Goal: Task Accomplishment & Management: Manage account settings

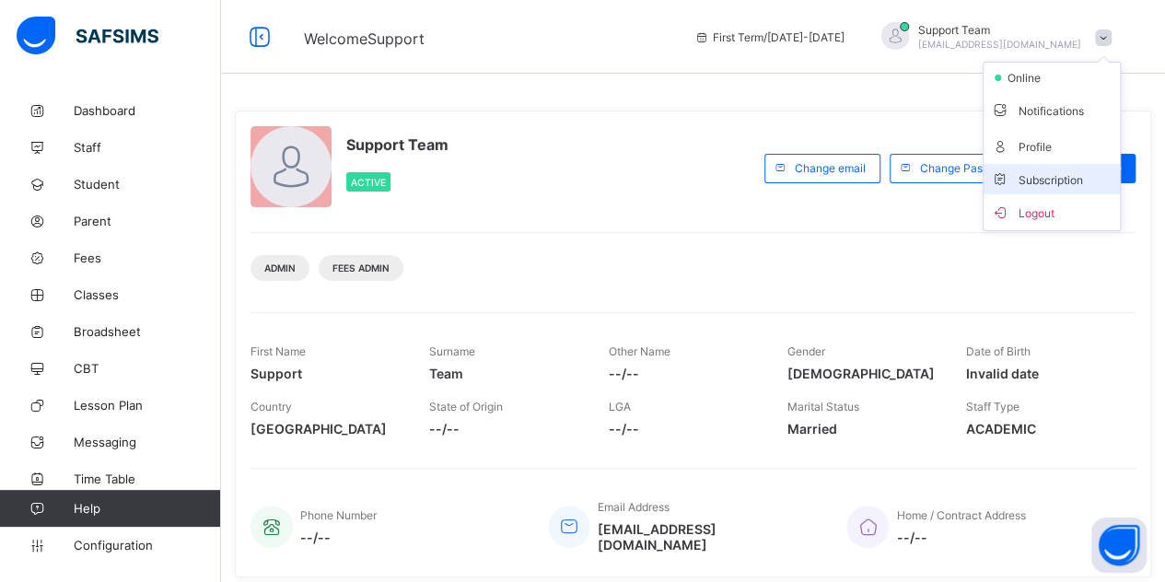
click at [1061, 178] on span "Subscription" at bounding box center [1037, 180] width 92 height 14
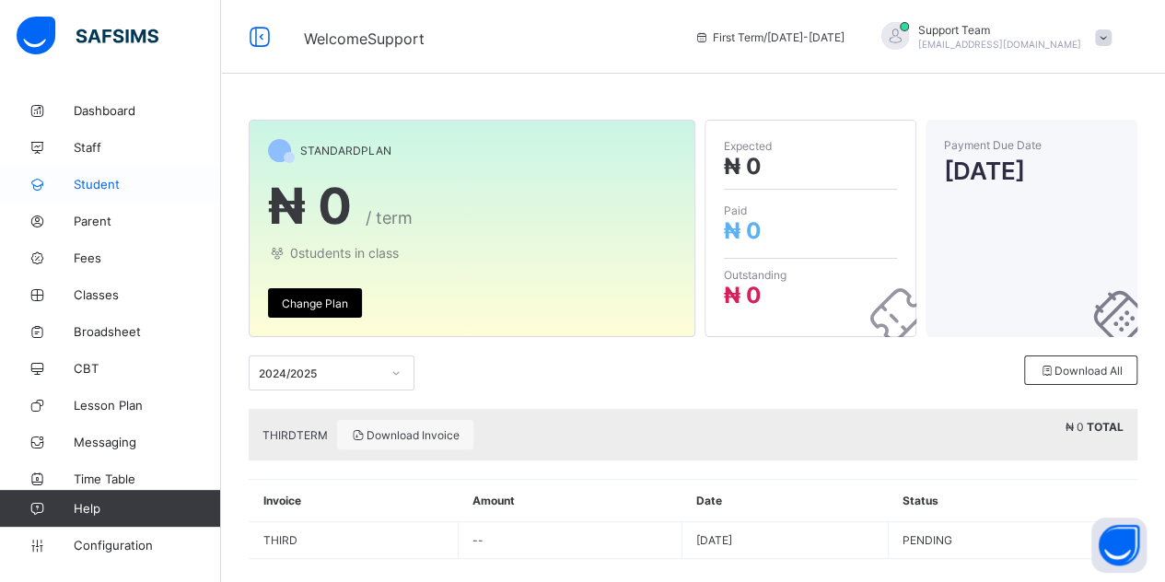
click at [129, 176] on link "Student" at bounding box center [110, 184] width 221 height 37
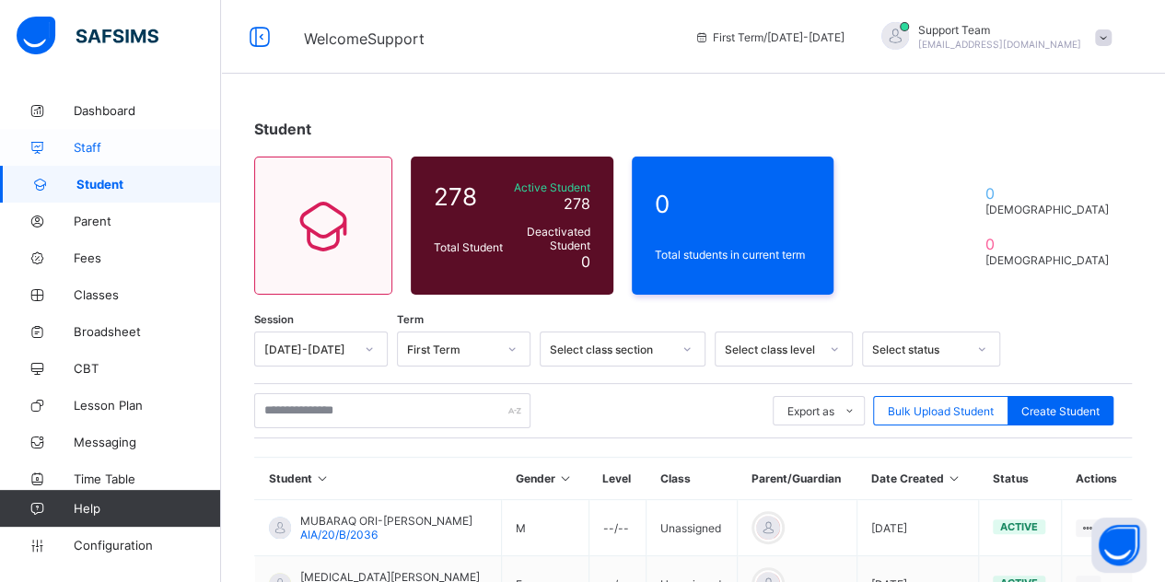
click at [122, 148] on span "Staff" at bounding box center [147, 147] width 147 height 15
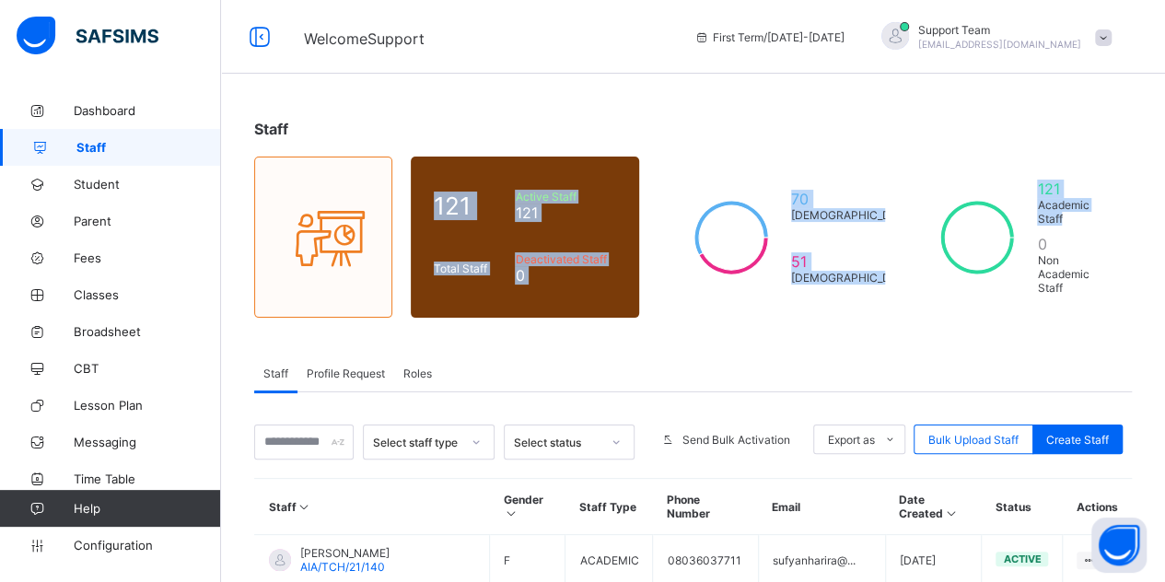
drag, startPoint x: 1155, startPoint y: 75, endPoint x: 1171, endPoint y: 227, distance: 152.8
click at [1164, 227] on html "Welcome Support First Term / 2025-2026 Support Team oluwatooni@flexisaf.com Das…" at bounding box center [582, 576] width 1165 height 1152
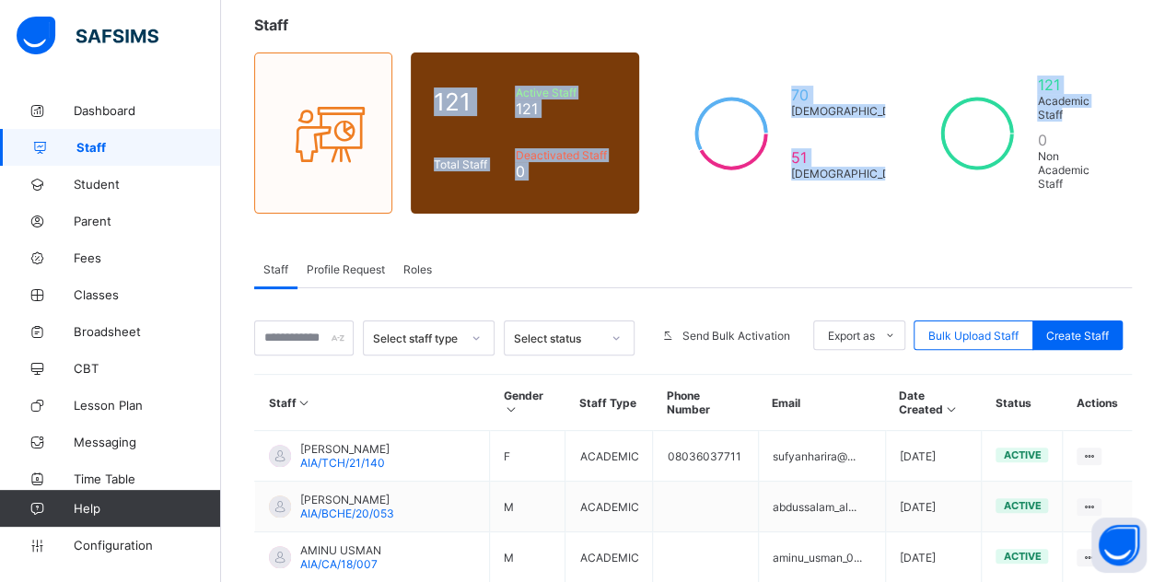
scroll to position [116, 0]
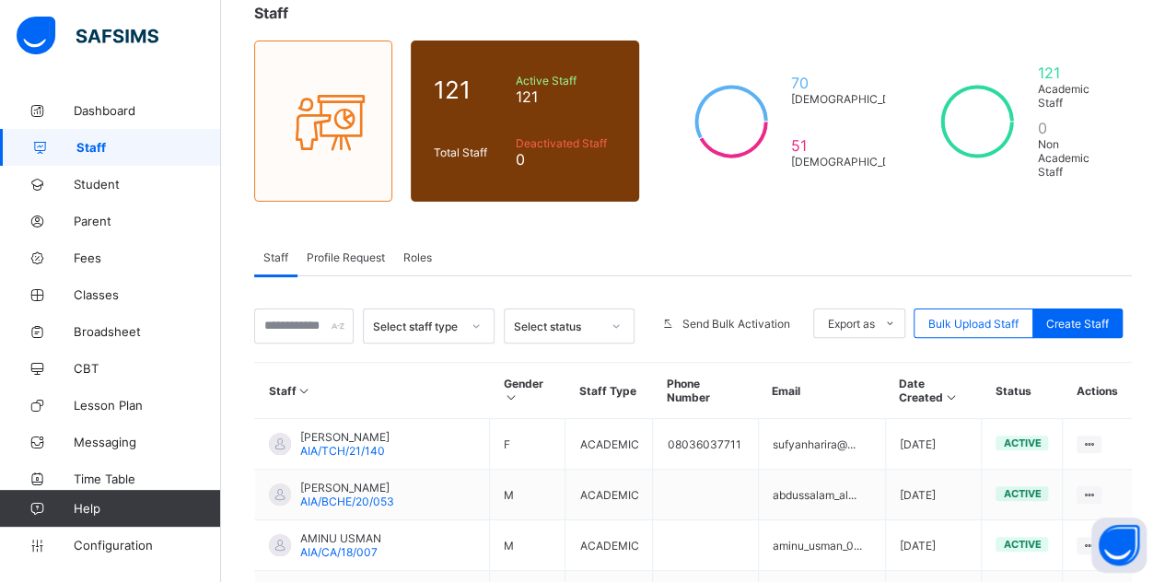
click at [1103, 310] on div "Create Staff" at bounding box center [1077, 322] width 90 height 29
select select "**"
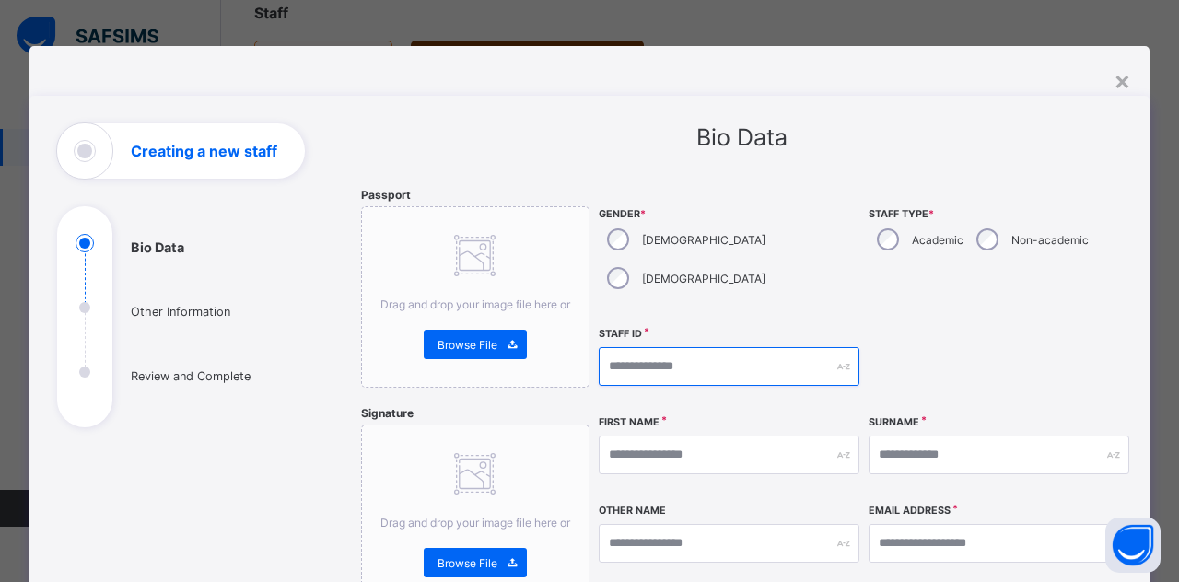
click at [637, 347] on input "text" at bounding box center [729, 366] width 261 height 39
click at [1124, 77] on div "×" at bounding box center [1121, 79] width 17 height 31
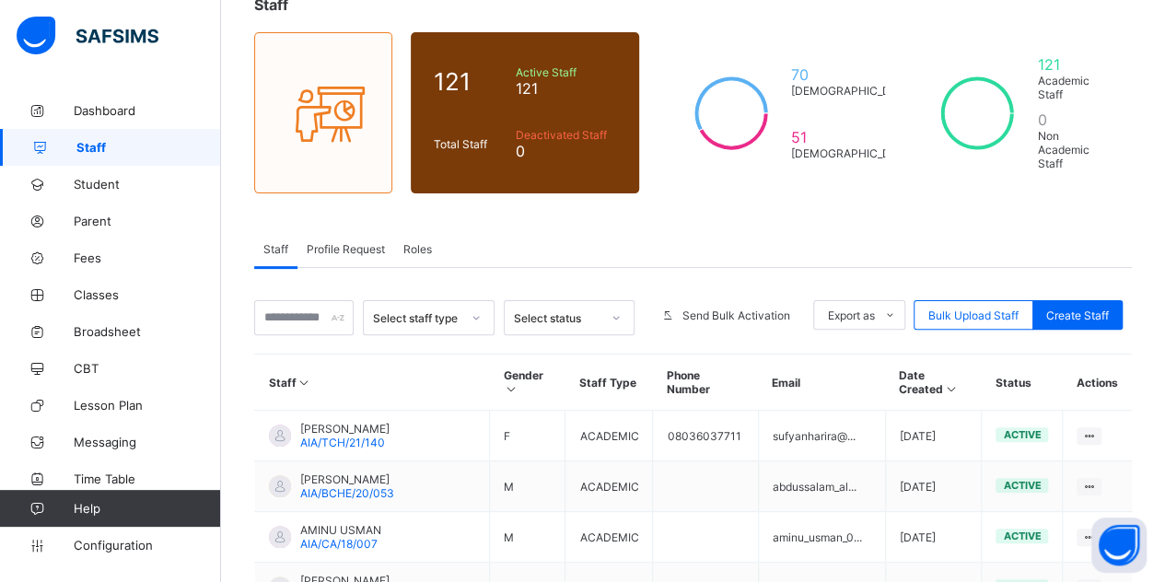
scroll to position [92, 0]
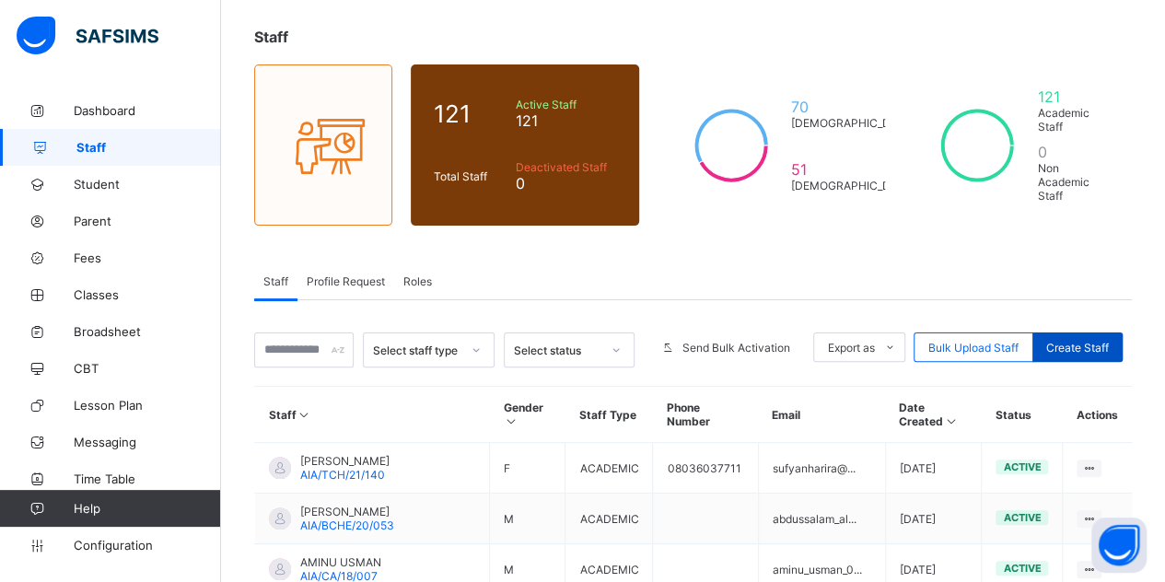
click at [1059, 341] on span "Create Staff" at bounding box center [1077, 348] width 63 height 14
select select "**"
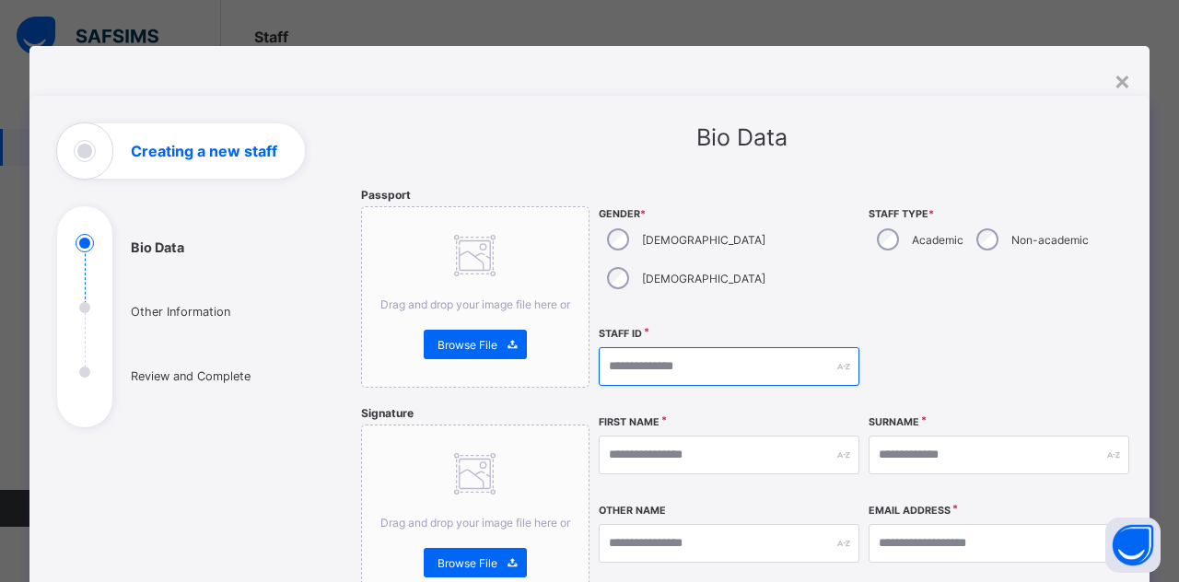
click at [661, 347] on input "text" at bounding box center [729, 366] width 261 height 39
type input "***"
click at [1123, 87] on div "×" at bounding box center [1121, 79] width 17 height 31
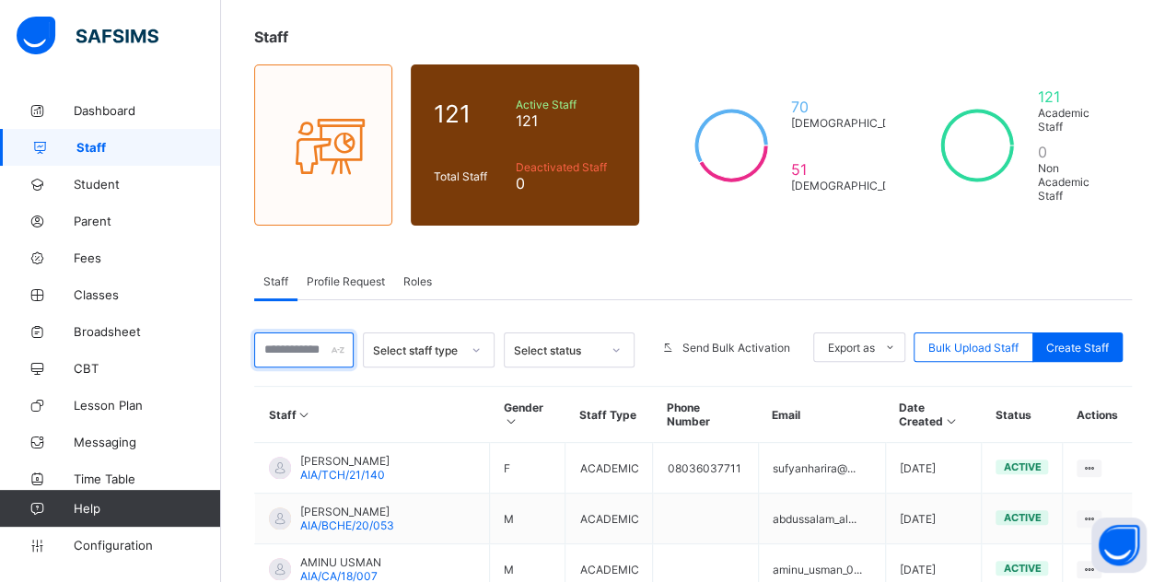
click at [317, 332] on input "text" at bounding box center [303, 349] width 99 height 35
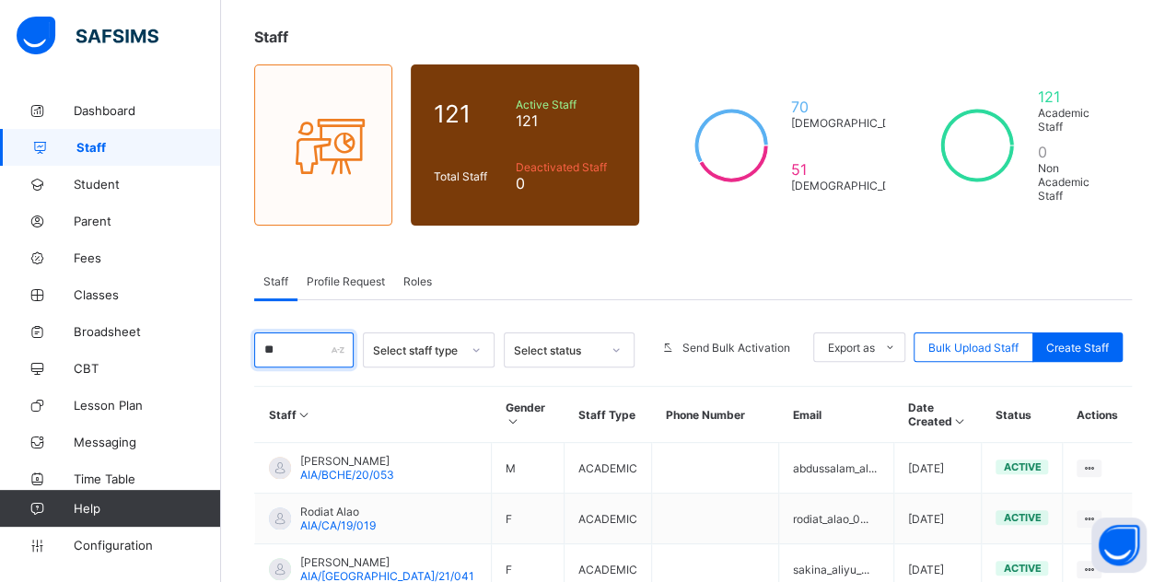
type input "*"
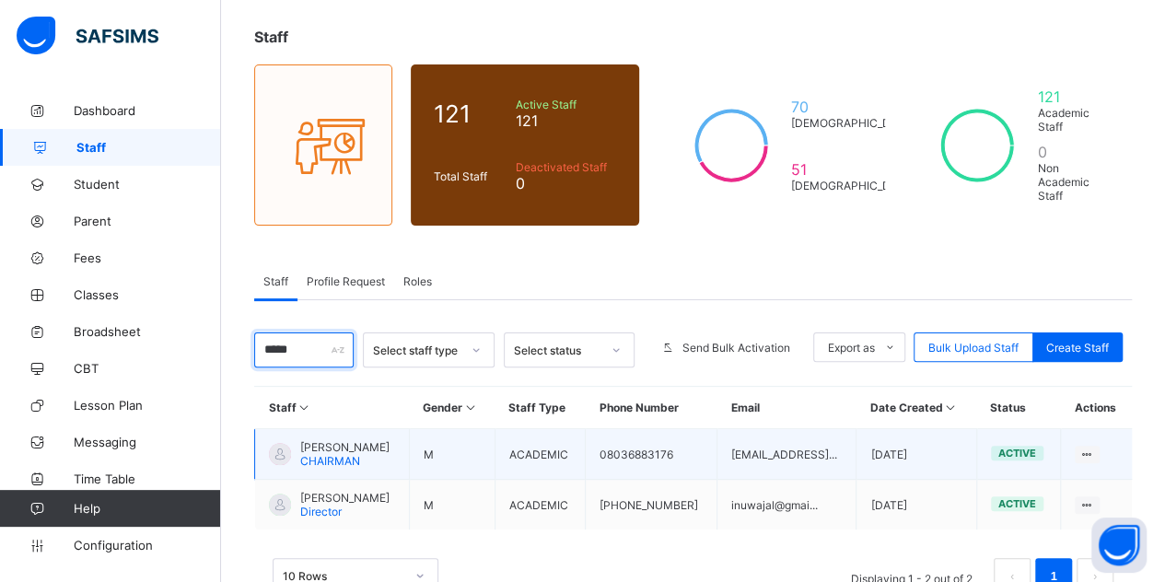
type input "*****"
click at [344, 440] on span "INUWA BAKARI JALINGO" at bounding box center [344, 447] width 89 height 14
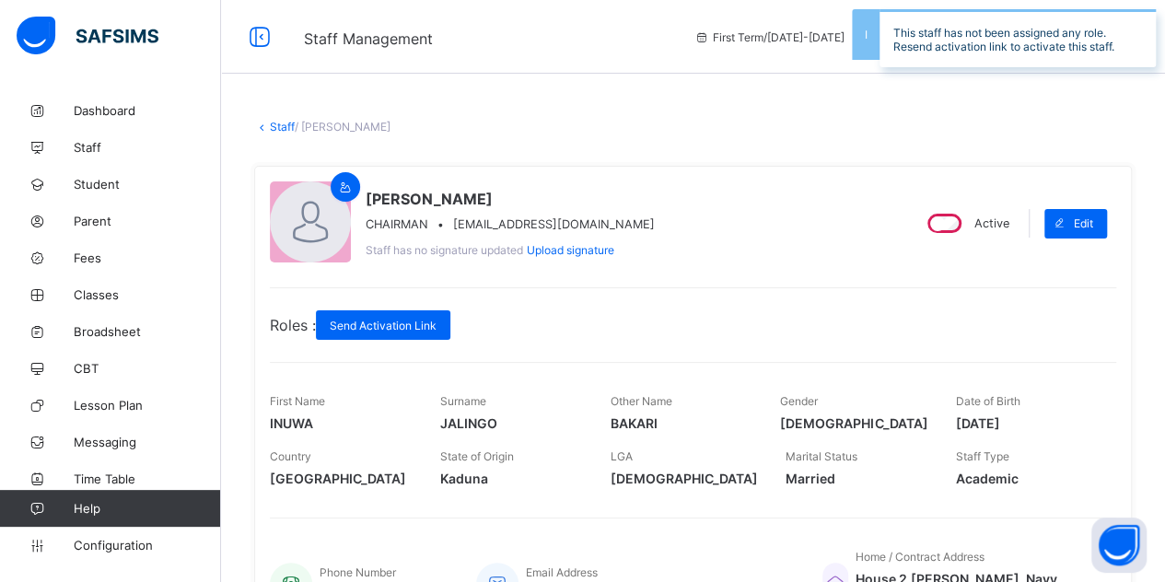
click at [274, 122] on link "Staff" at bounding box center [282, 127] width 25 height 14
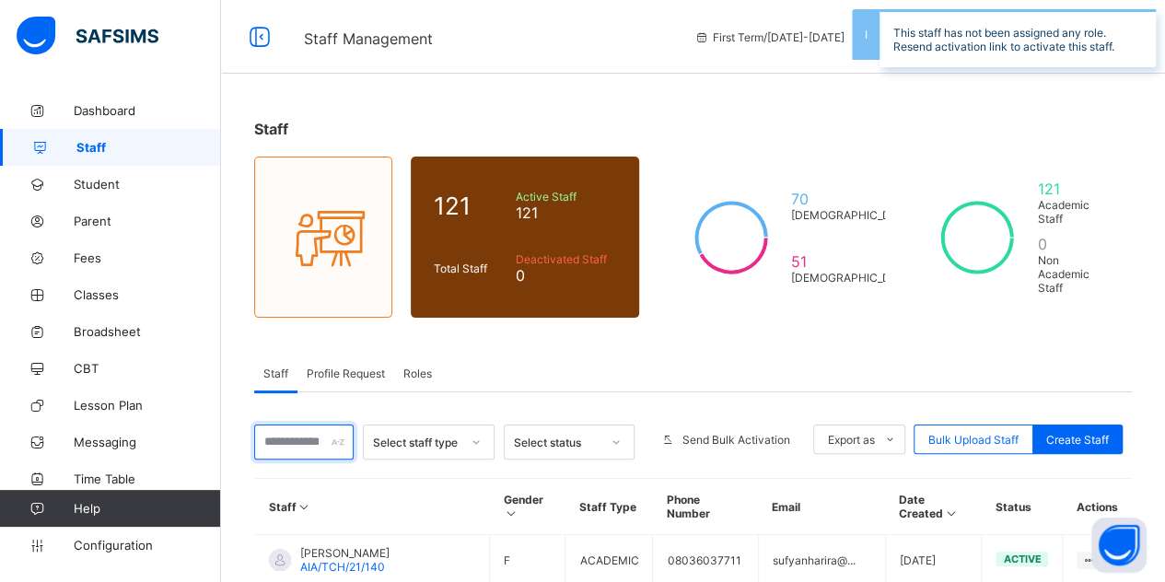
click at [289, 434] on input "text" at bounding box center [303, 442] width 99 height 35
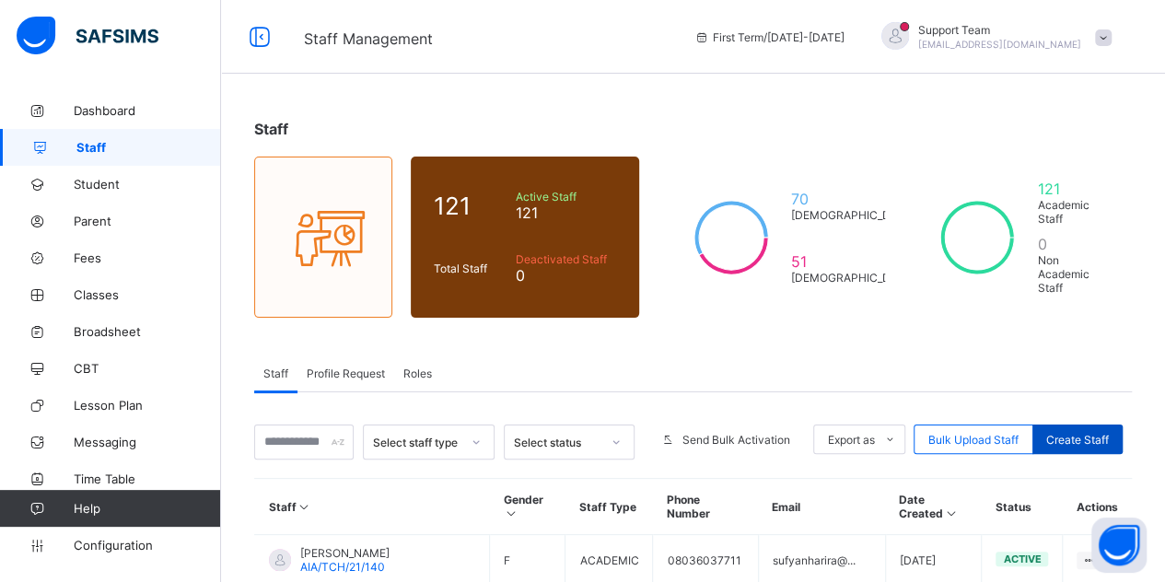
click at [1077, 433] on span "Create Staff" at bounding box center [1077, 440] width 63 height 14
select select "**"
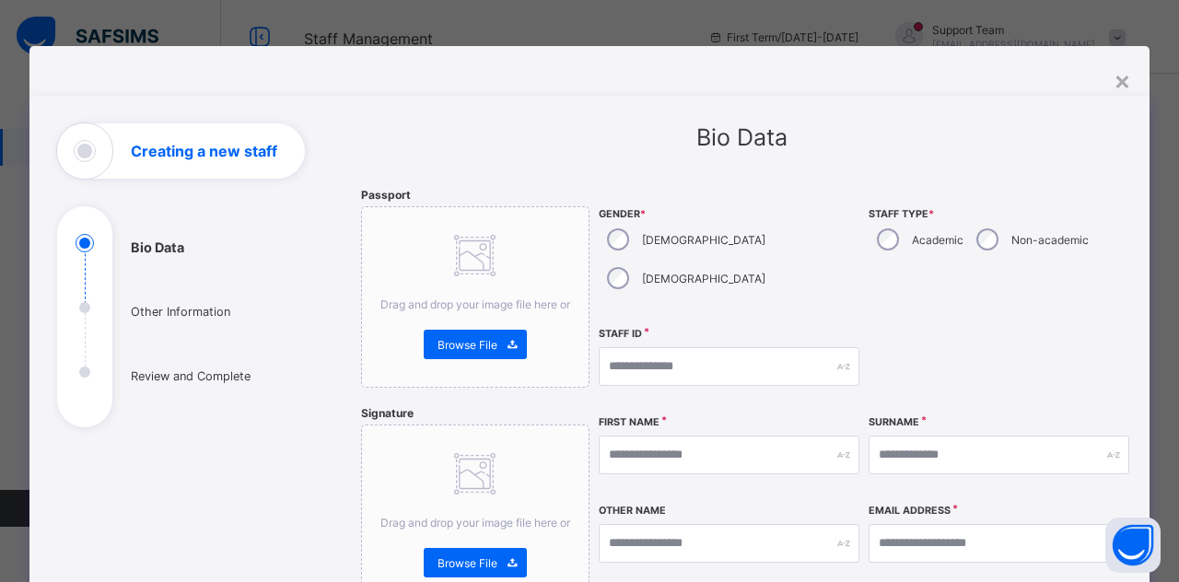
click at [901, 234] on div "Academic" at bounding box center [917, 239] width 99 height 39
click at [657, 347] on input "text" at bounding box center [729, 366] width 261 height 39
type input "**********"
click at [708, 436] on input "text" at bounding box center [729, 455] width 261 height 39
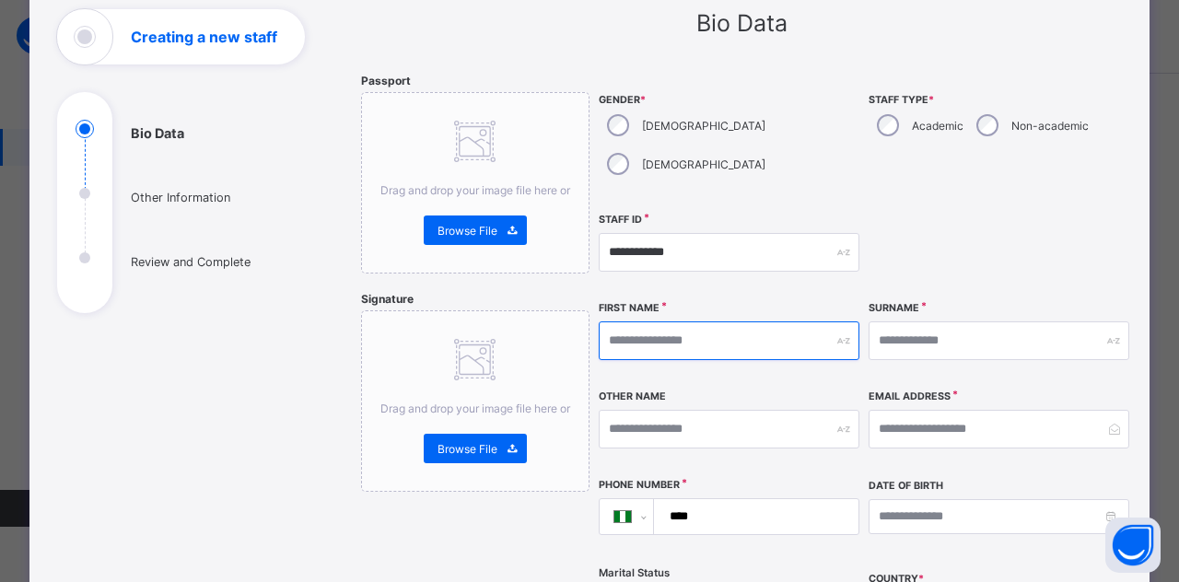
scroll to position [122, 0]
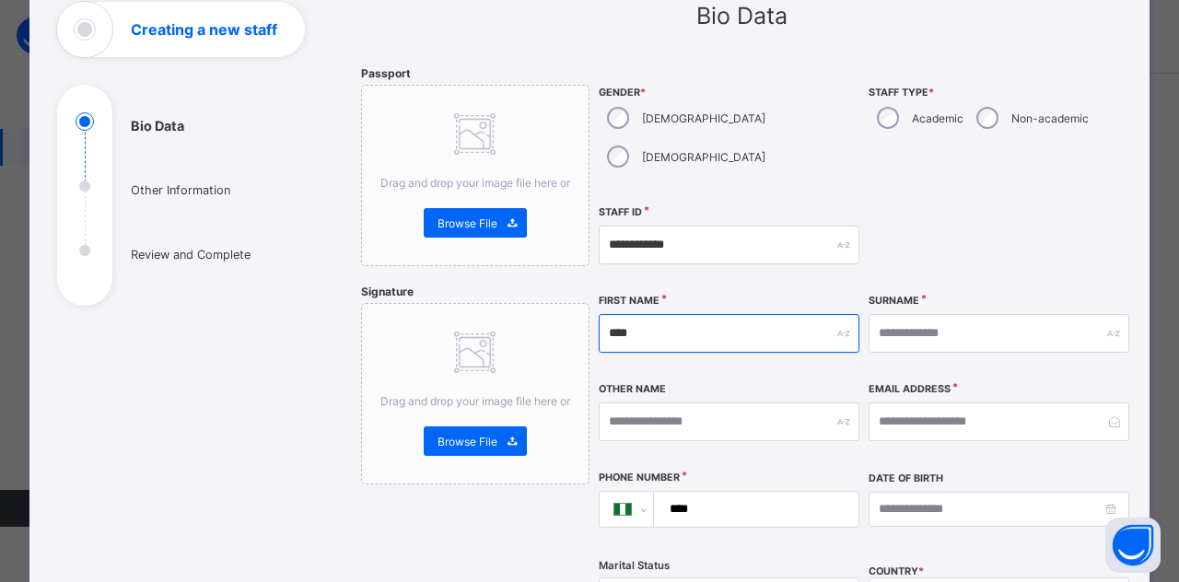
type input "****"
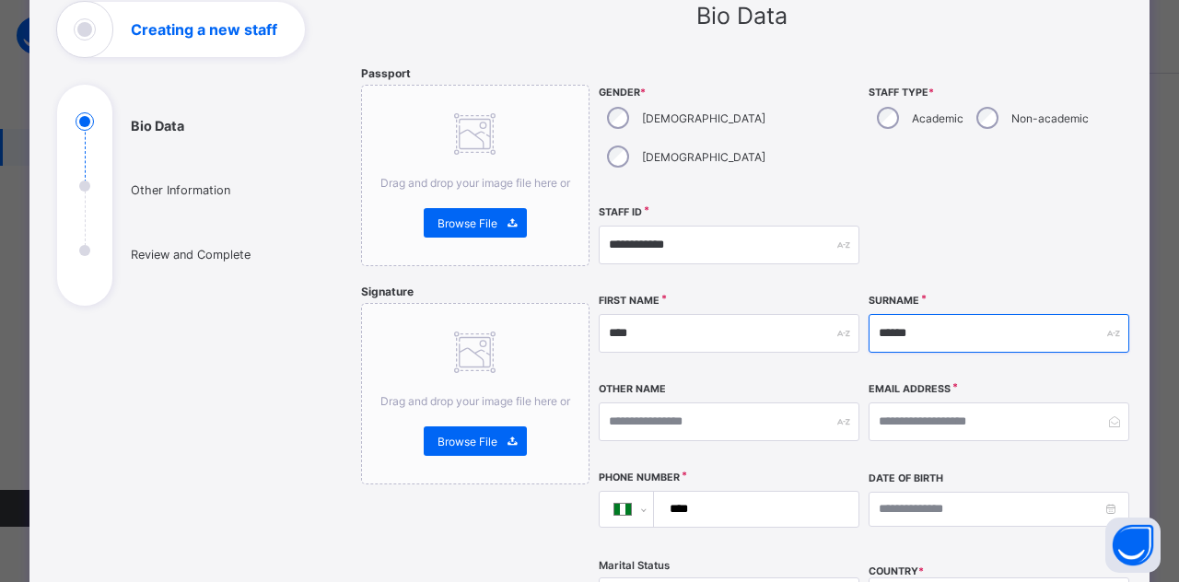
scroll to position [184, 0]
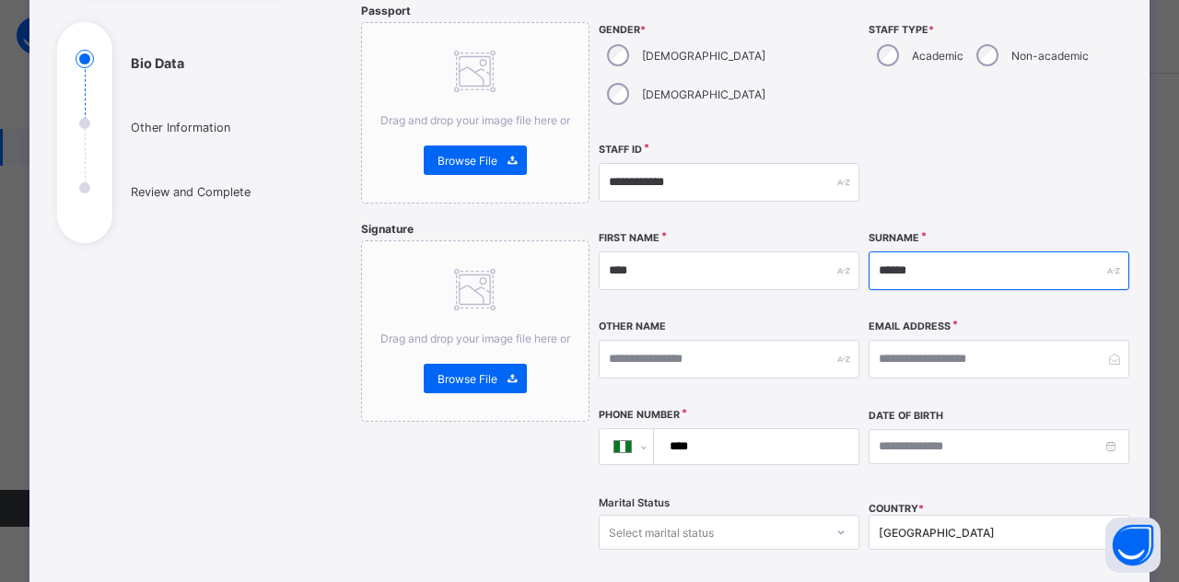
type input "******"
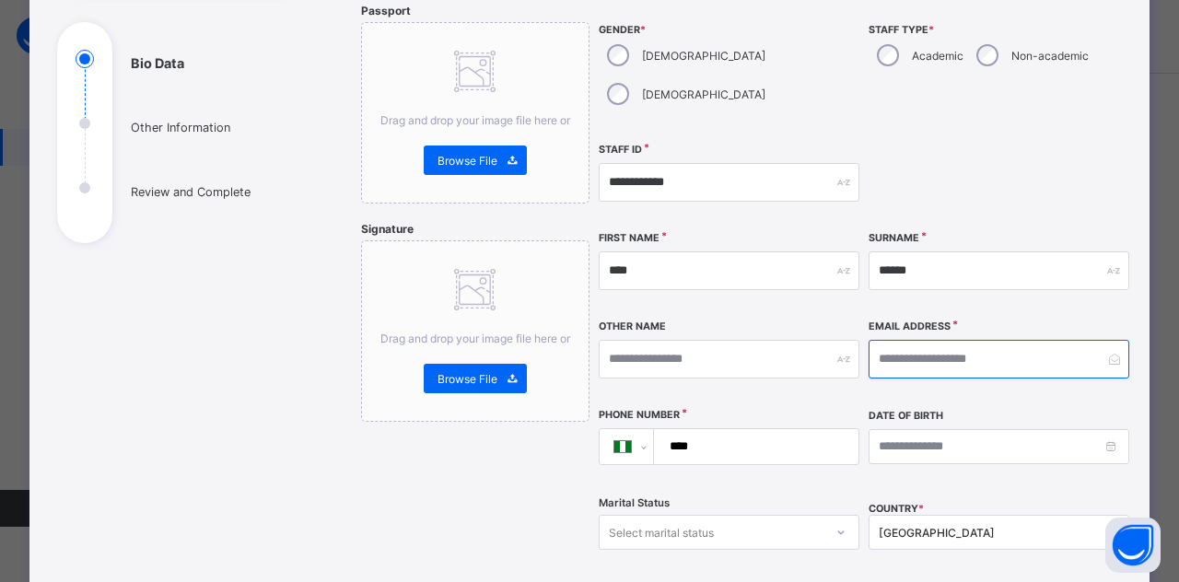
click at [932, 340] on input "email" at bounding box center [998, 359] width 261 height 39
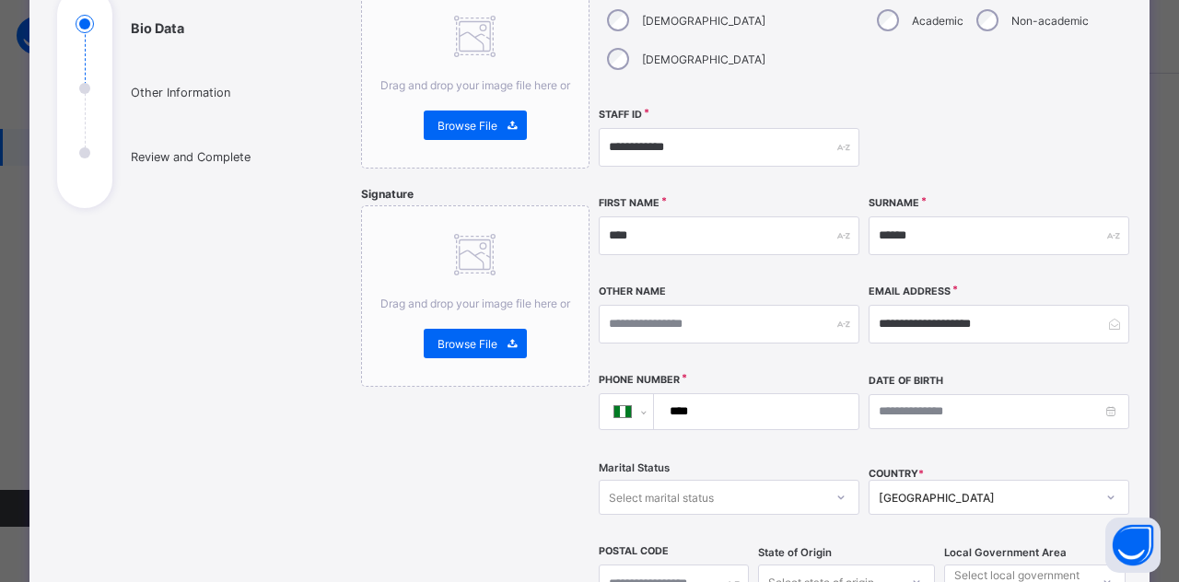
click at [918, 326] on div "**********" at bounding box center [865, 296] width 532 height 655
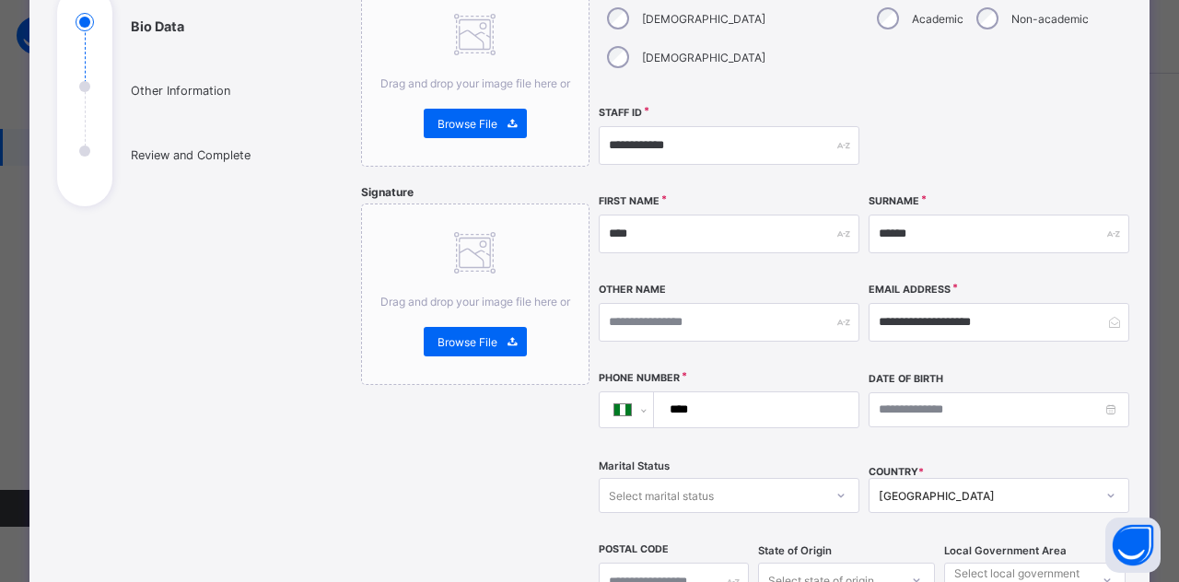
scroll to position [301, 0]
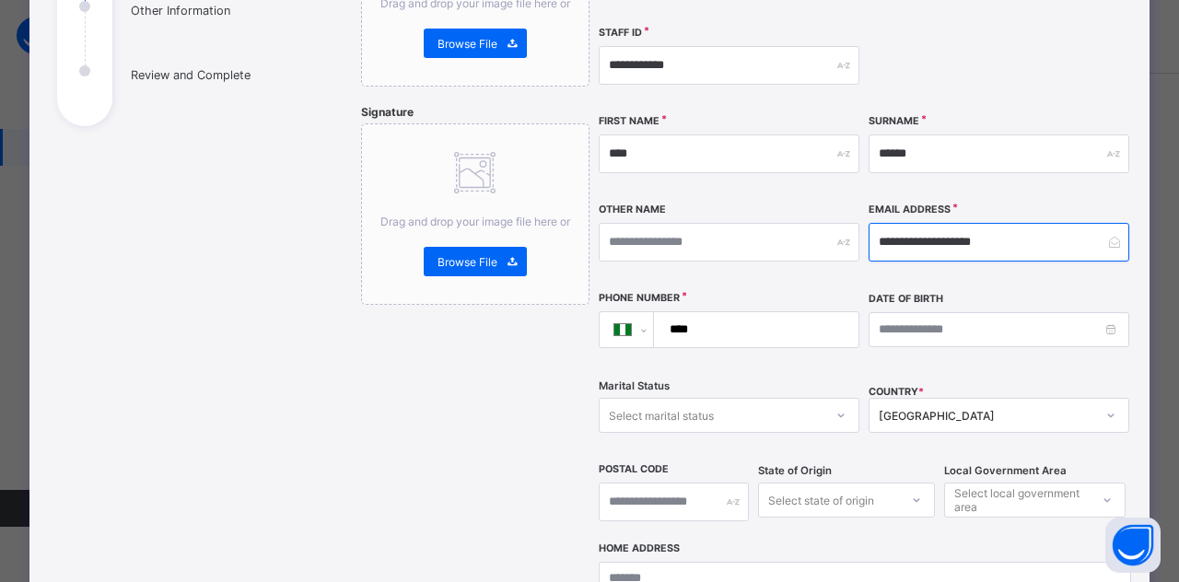
click at [918, 223] on input "**********" at bounding box center [998, 242] width 261 height 39
type input "**********"
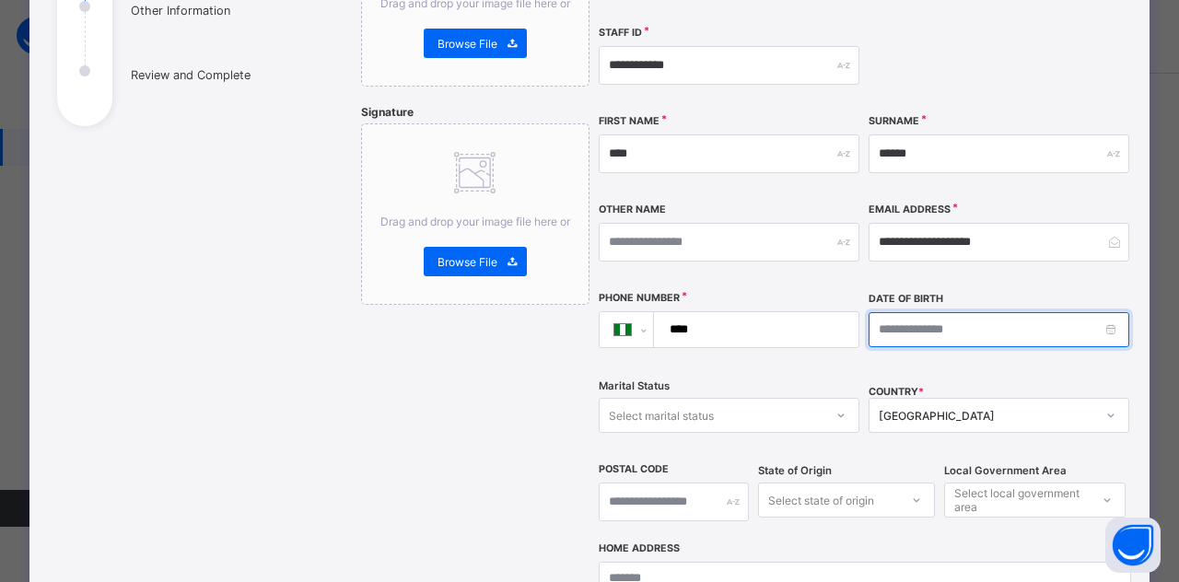
click at [1076, 312] on input at bounding box center [998, 329] width 261 height 35
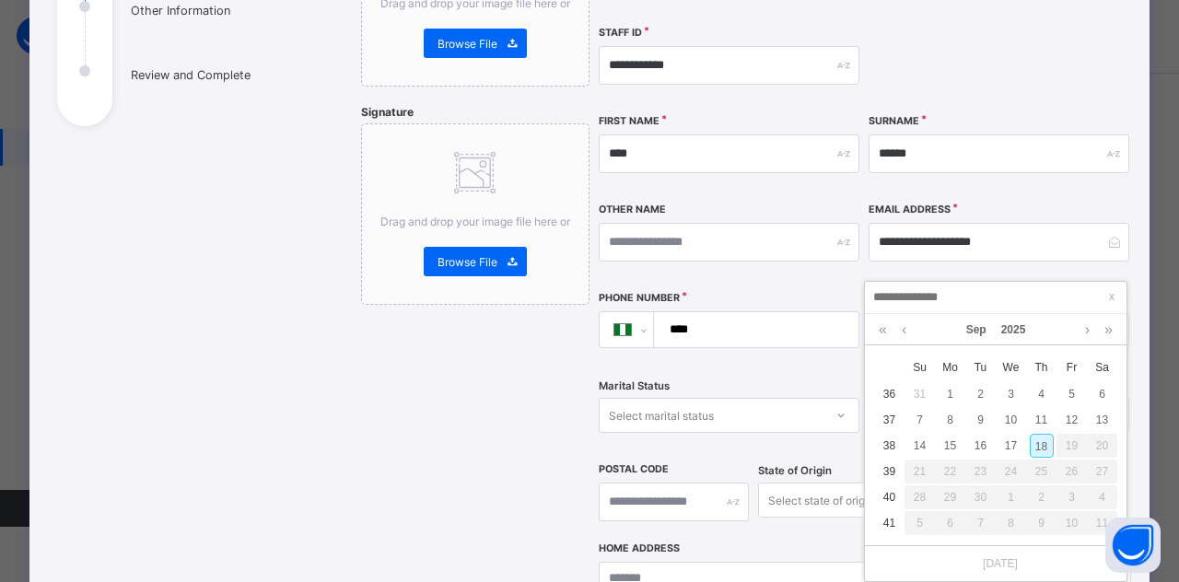
click at [742, 312] on input "****" at bounding box center [753, 329] width 190 height 35
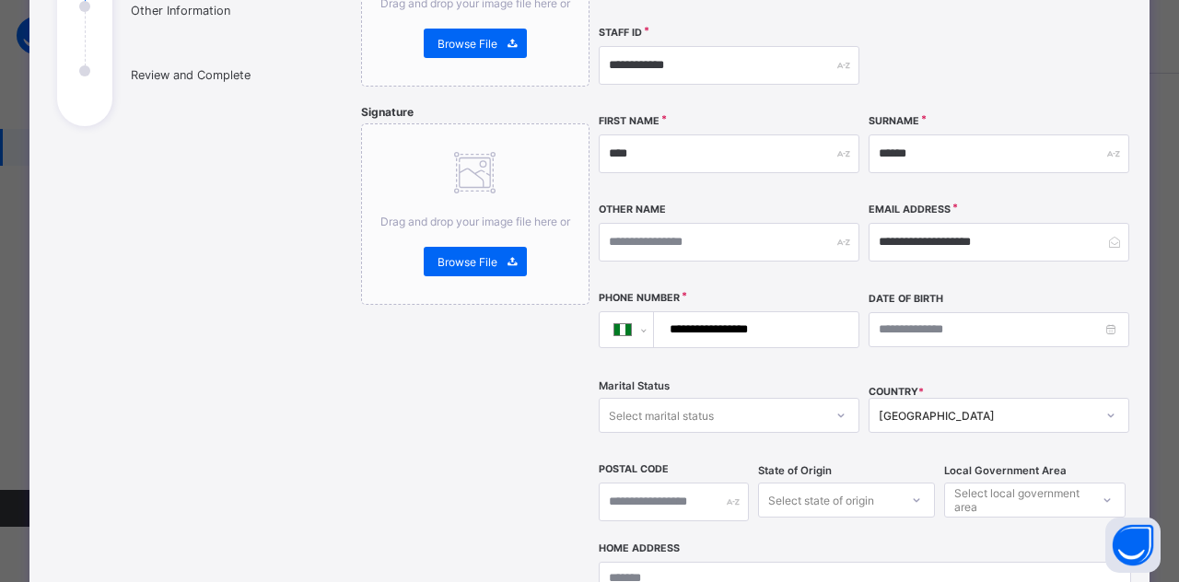
scroll to position [615, 0]
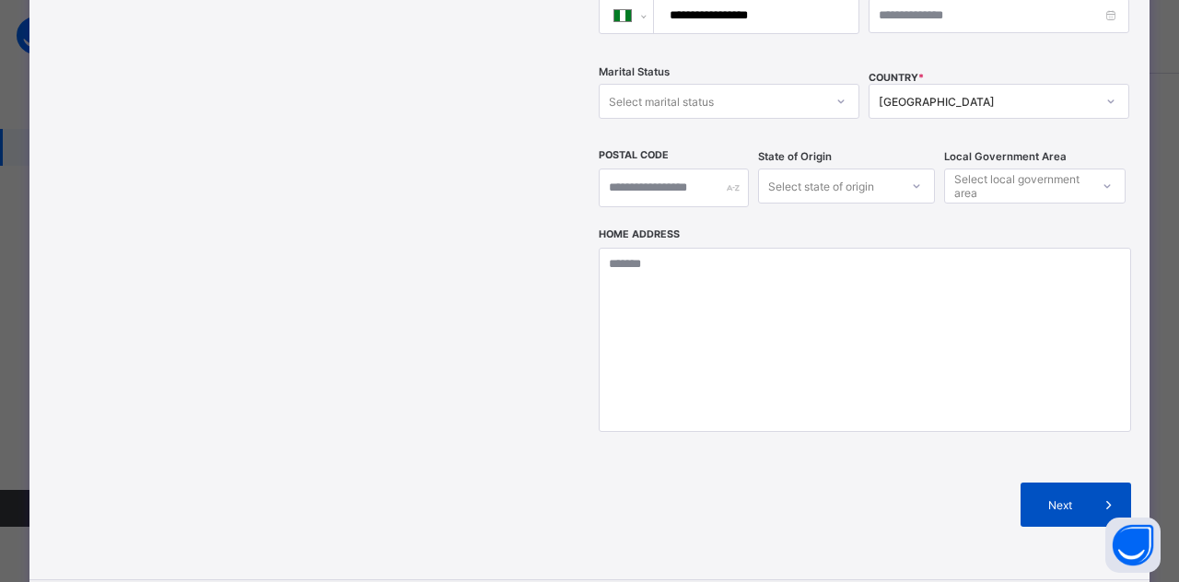
type input "**********"
click at [1034, 498] on span "Next" at bounding box center [1060, 505] width 52 height 14
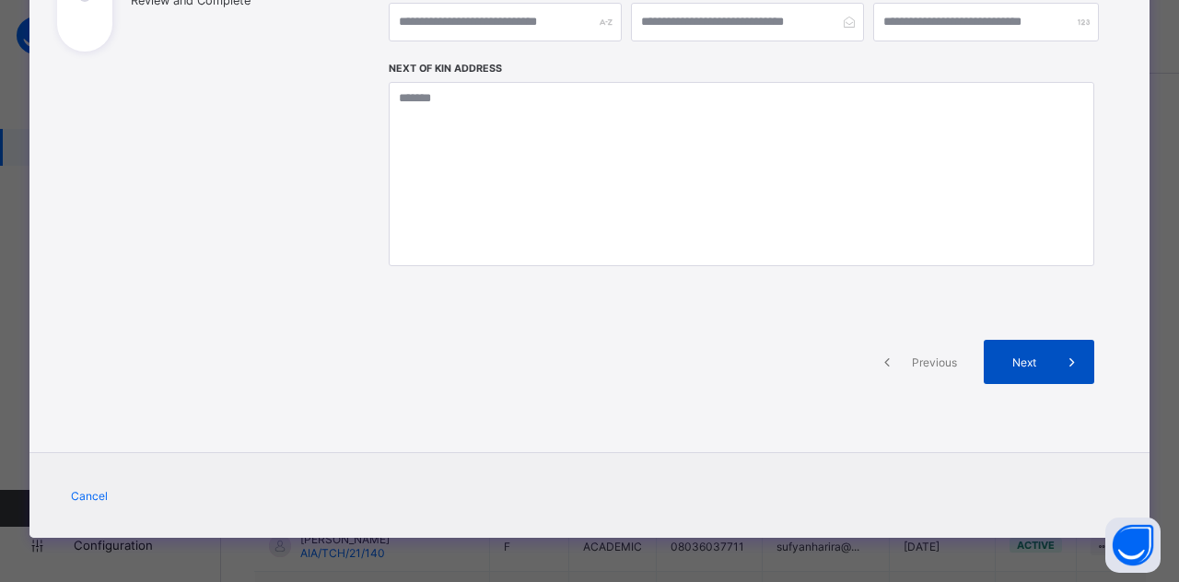
click at [1017, 345] on div "Next" at bounding box center [1038, 362] width 110 height 44
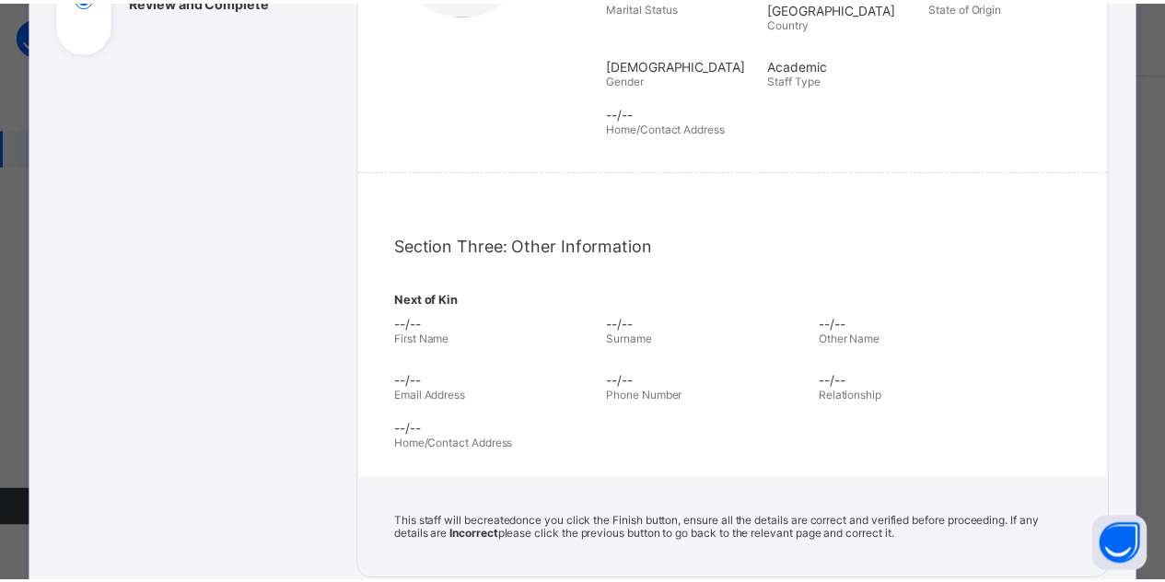
scroll to position [615, 0]
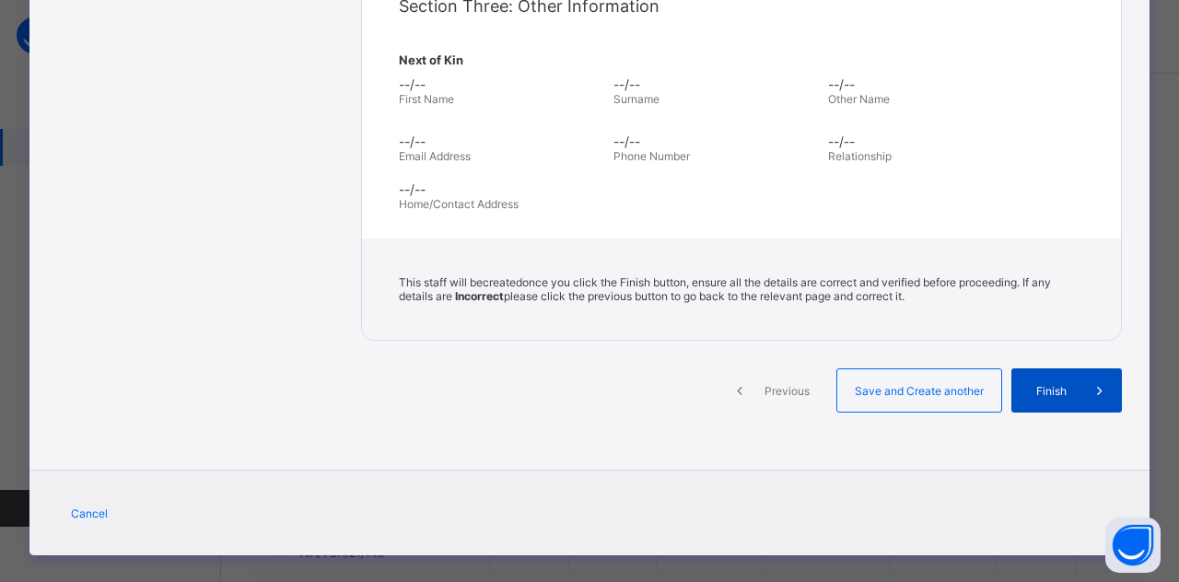
click at [1031, 384] on span "Finish" at bounding box center [1051, 391] width 52 height 14
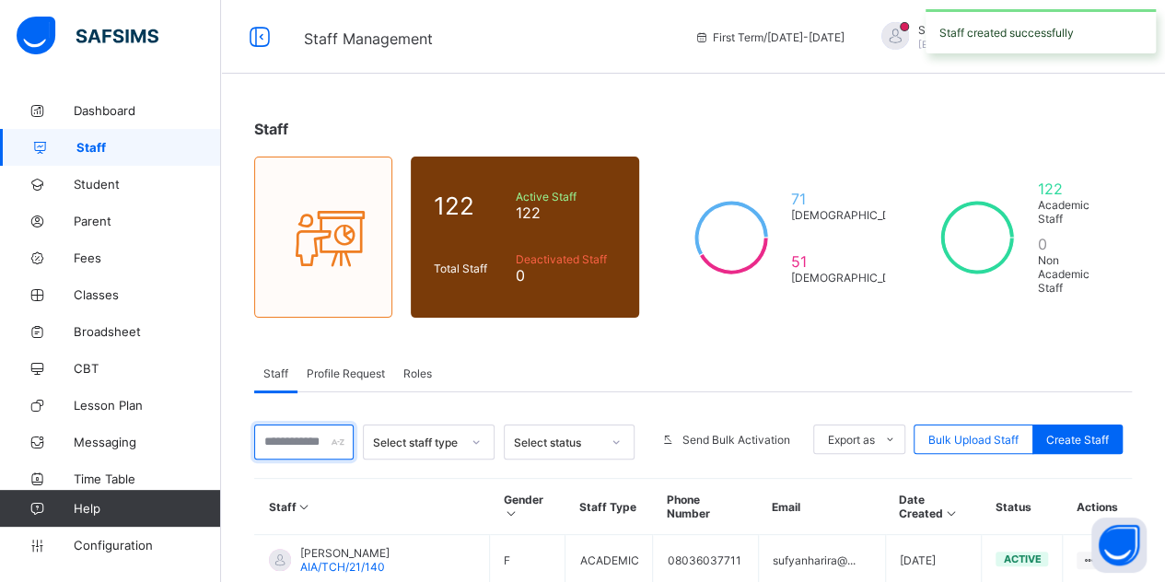
click at [296, 426] on input "text" at bounding box center [303, 442] width 99 height 35
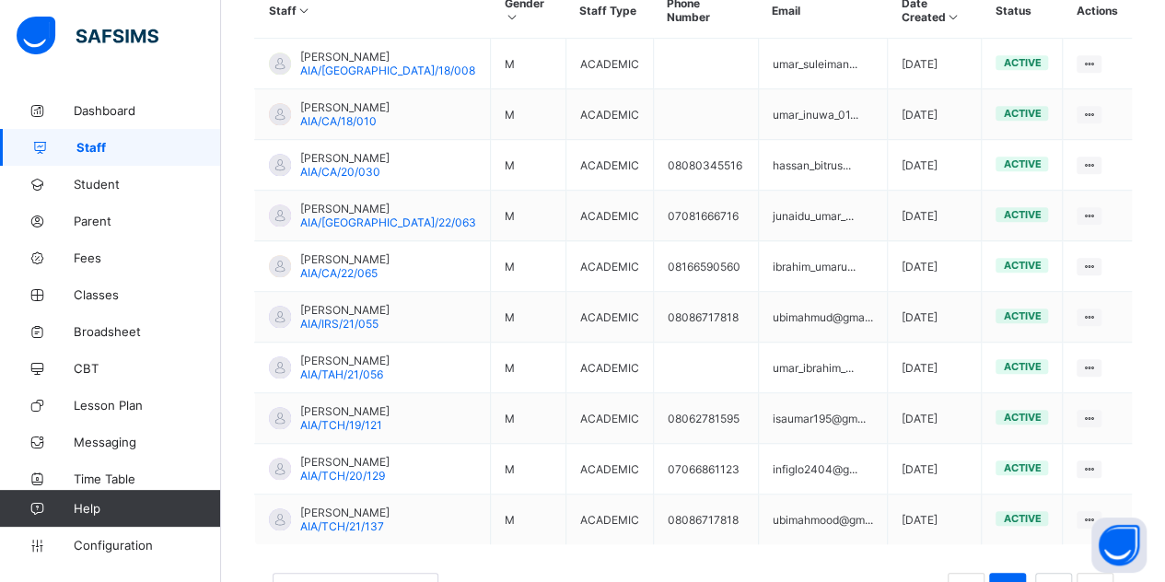
scroll to position [519, 0]
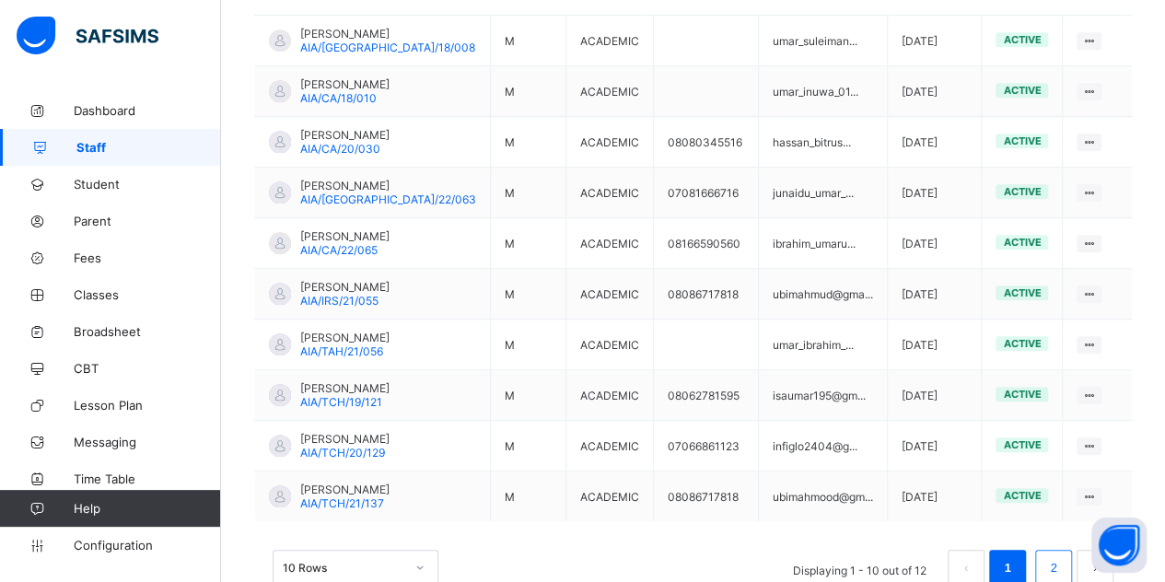
type input "*********"
click at [1062, 556] on link "2" at bounding box center [1052, 568] width 17 height 24
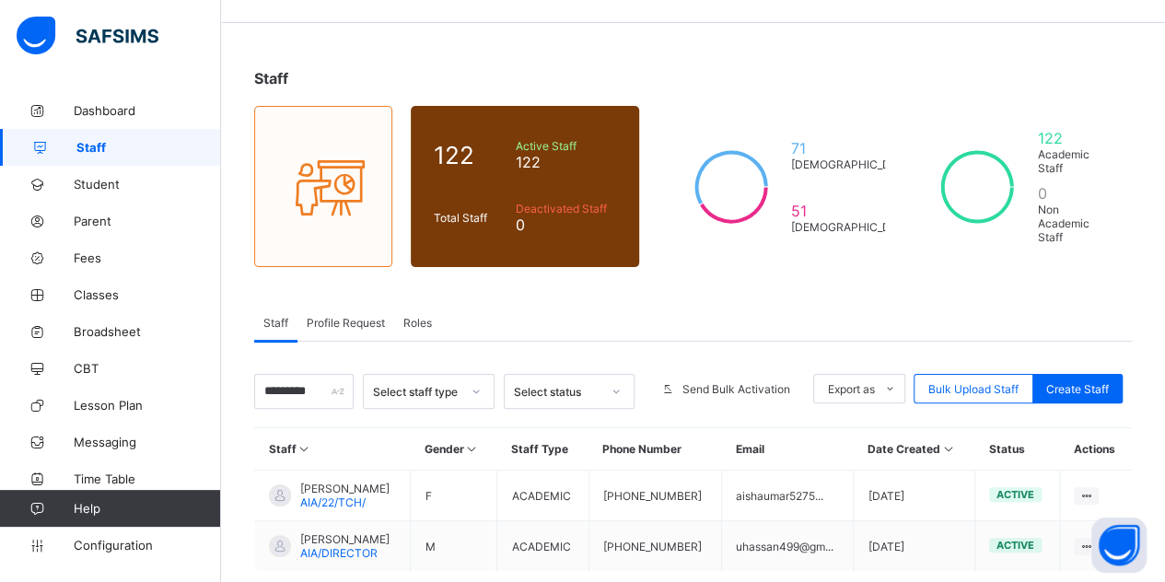
scroll to position [127, 0]
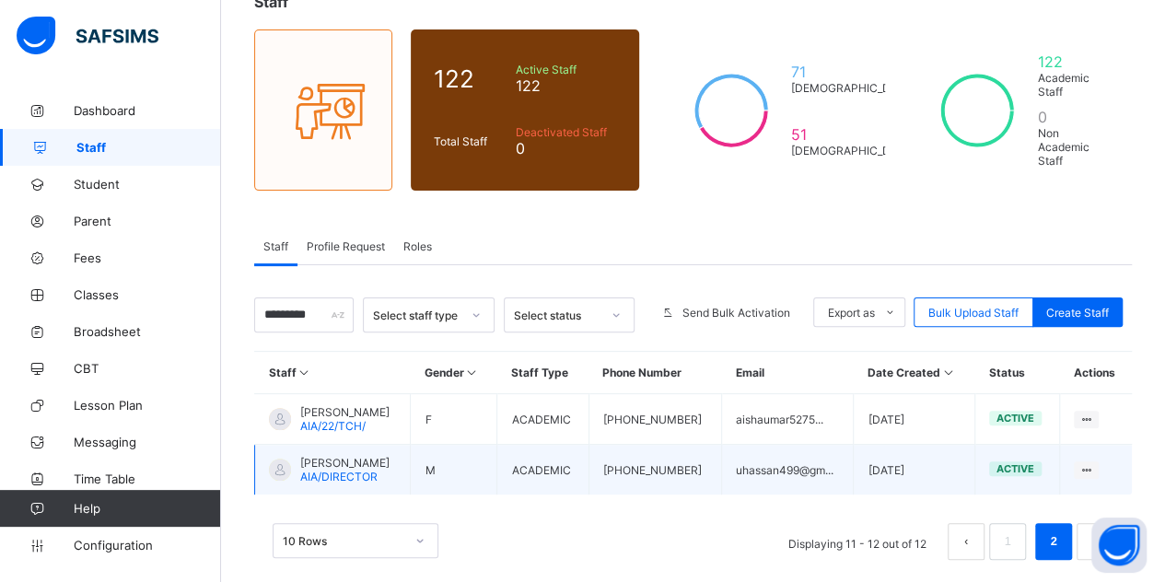
click at [339, 470] on span "AIA/DIRECTOR" at bounding box center [338, 477] width 77 height 14
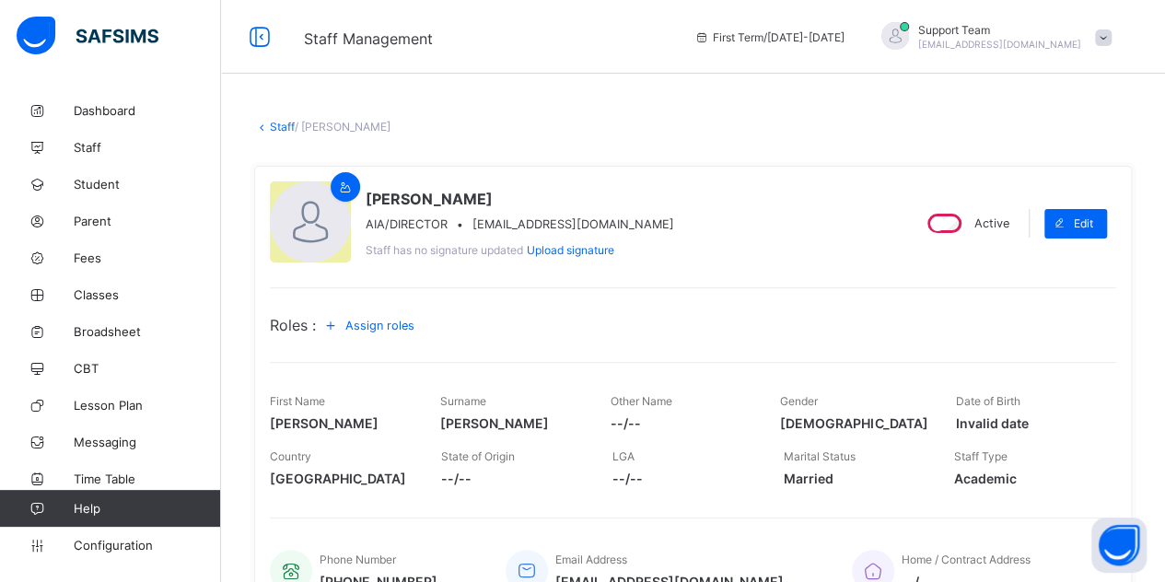
click at [378, 313] on div "Assign roles" at bounding box center [372, 324] width 112 height 29
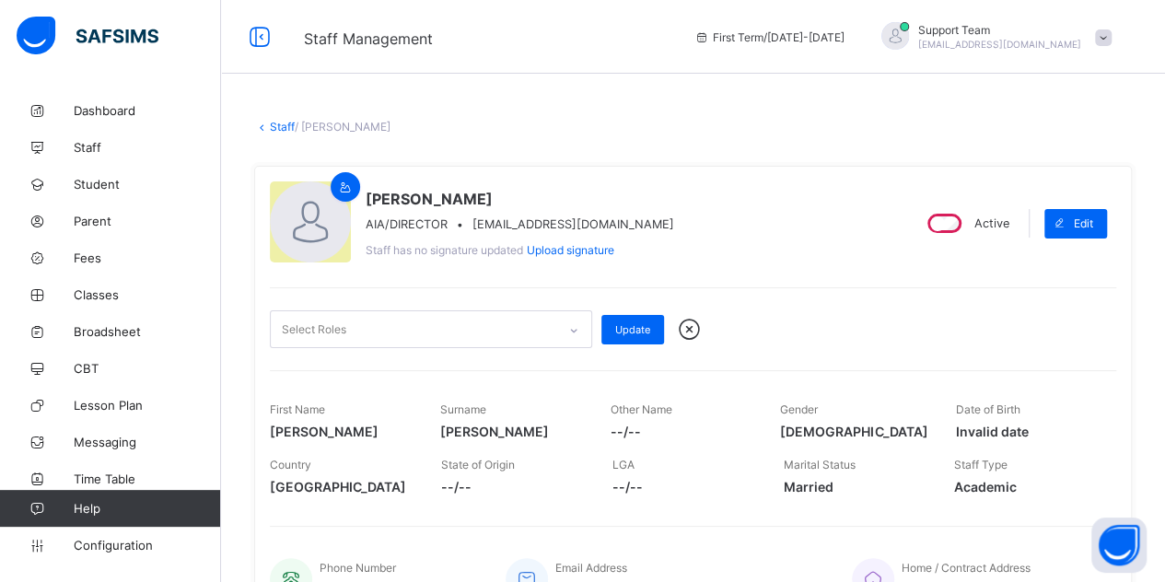
click at [378, 322] on div "Select Roles" at bounding box center [413, 329] width 285 height 36
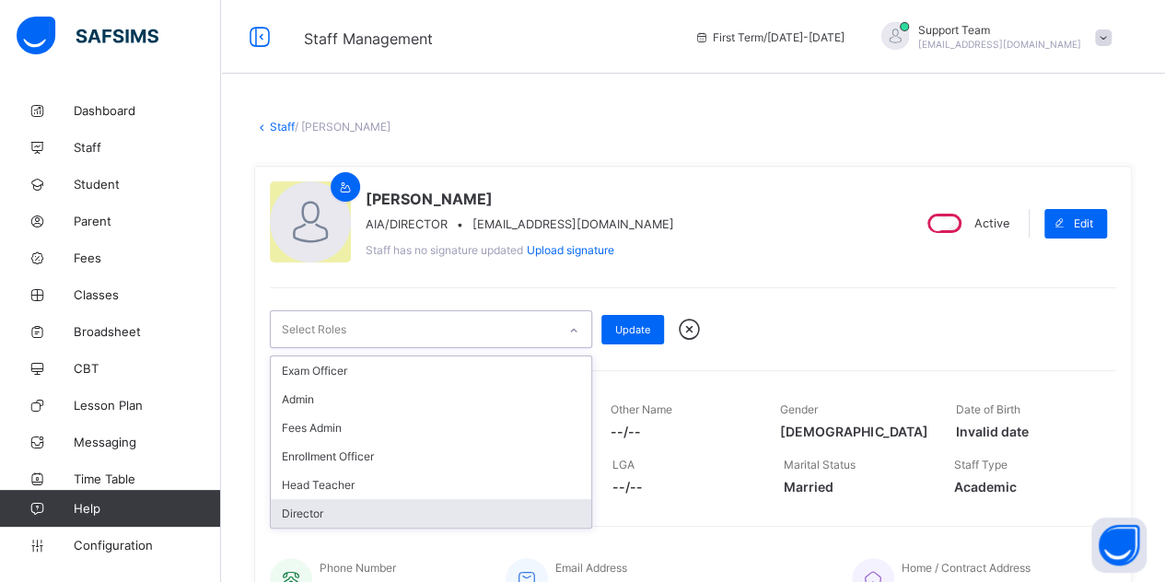
click at [348, 504] on div "Director" at bounding box center [431, 513] width 320 height 29
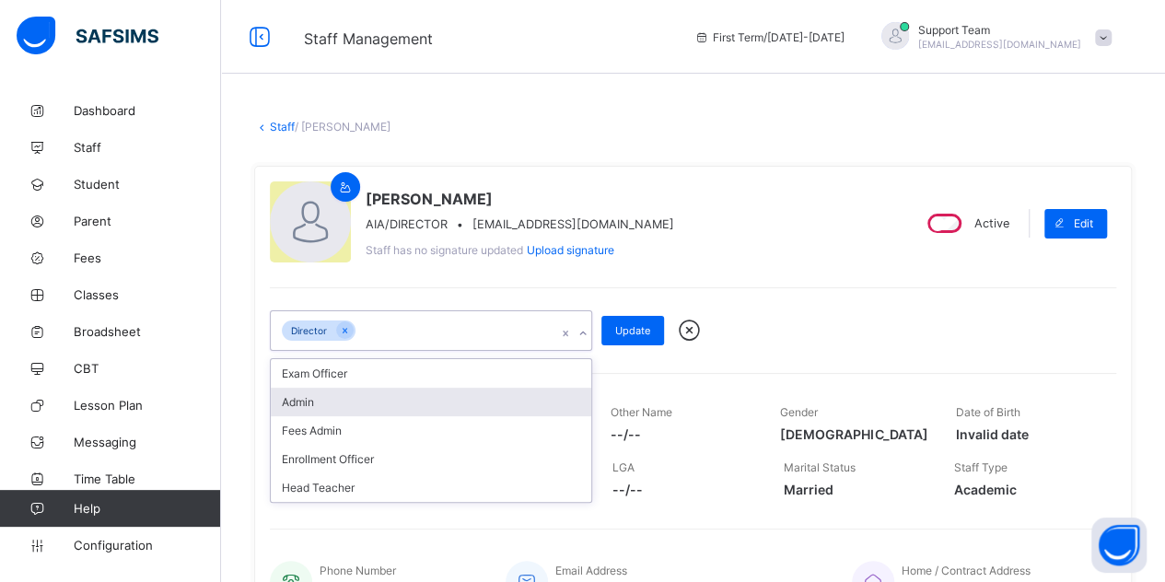
click at [355, 397] on div "Admin" at bounding box center [431, 402] width 320 height 29
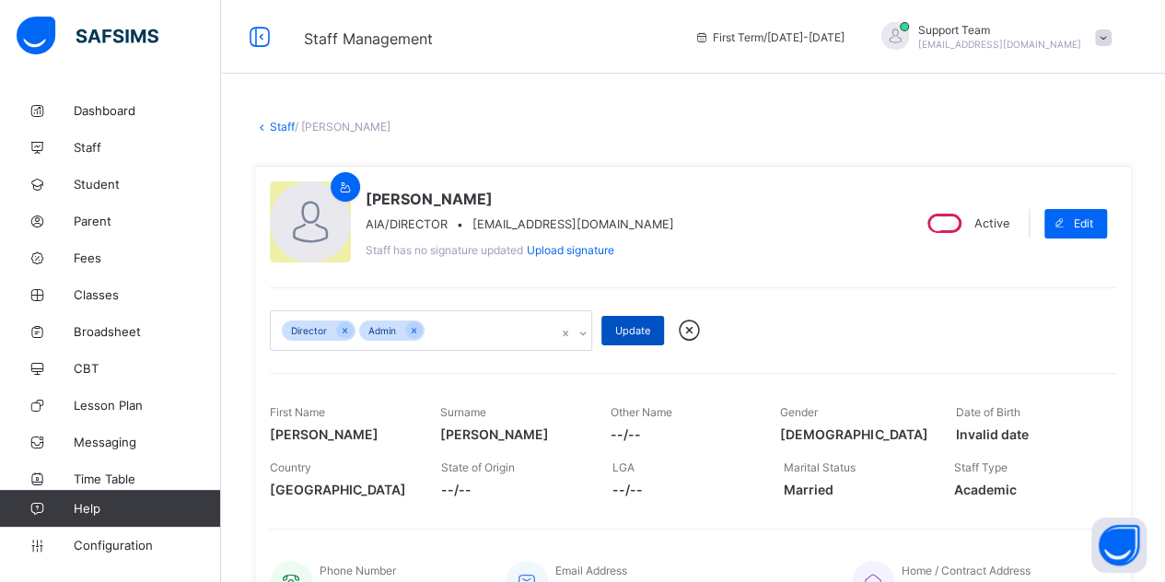
click at [617, 332] on span "Update" at bounding box center [632, 330] width 35 height 13
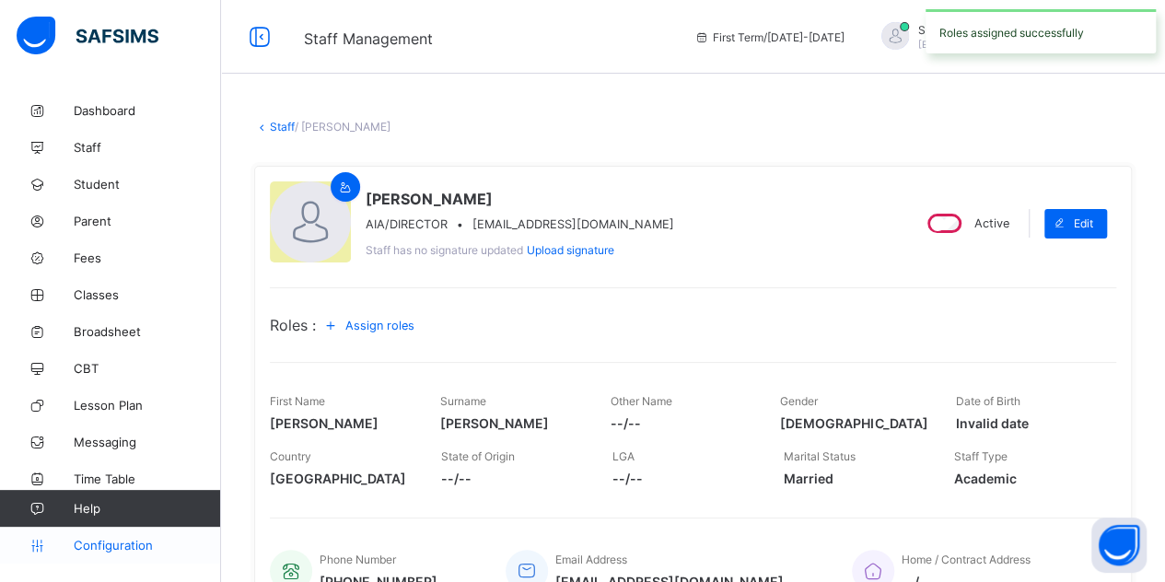
click at [113, 547] on span "Configuration" at bounding box center [147, 545] width 146 height 15
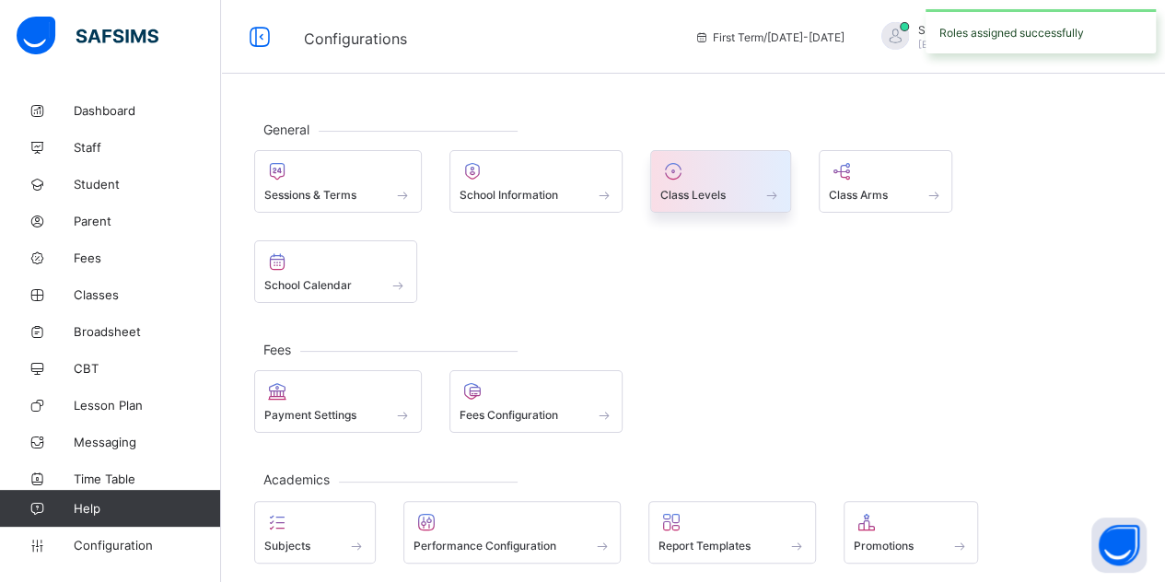
click at [690, 167] on div at bounding box center [720, 171] width 121 height 22
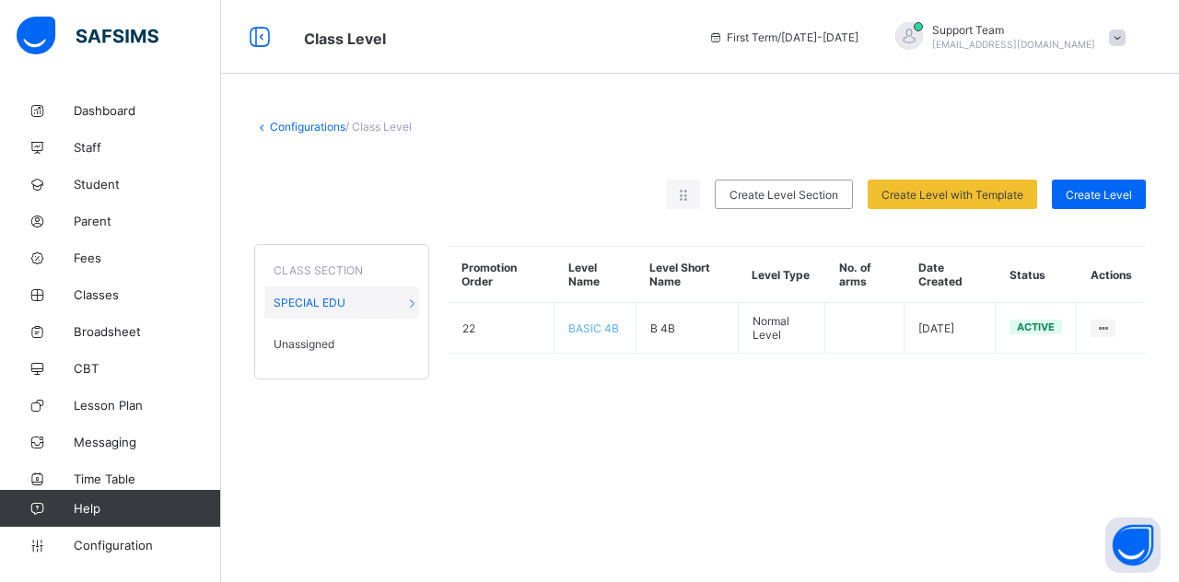
click at [319, 343] on span "Unassigned" at bounding box center [303, 344] width 61 height 14
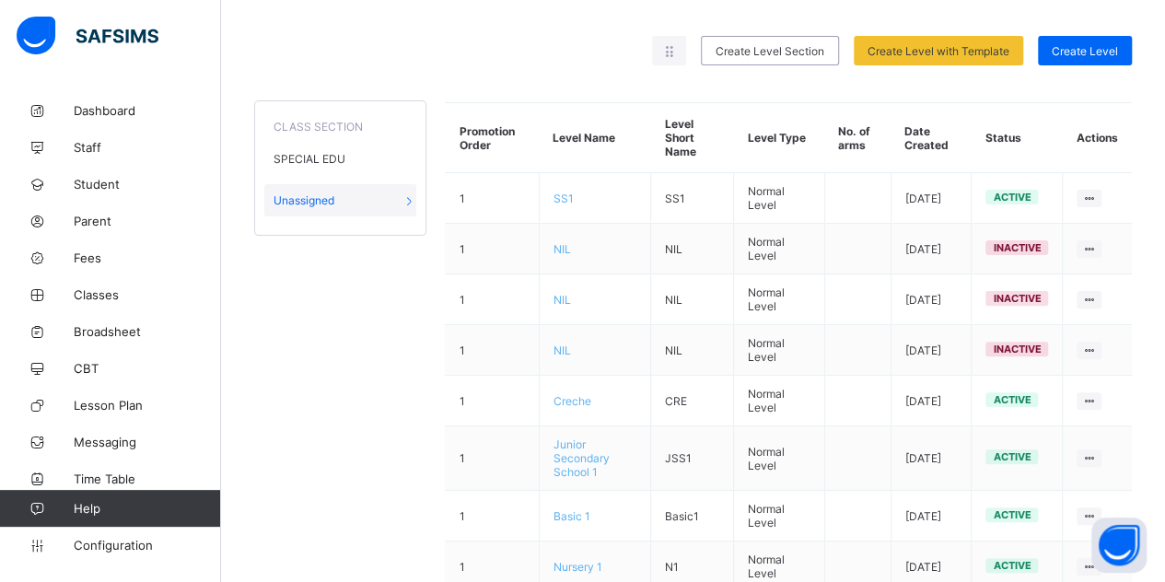
scroll to position [6, 0]
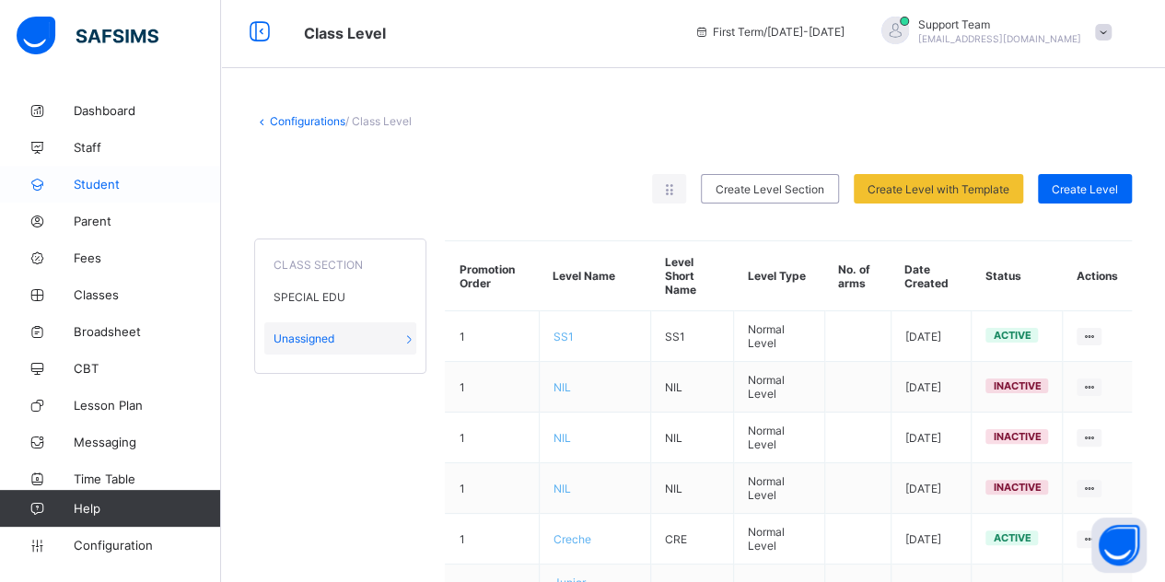
click at [124, 192] on link "Student" at bounding box center [110, 184] width 221 height 37
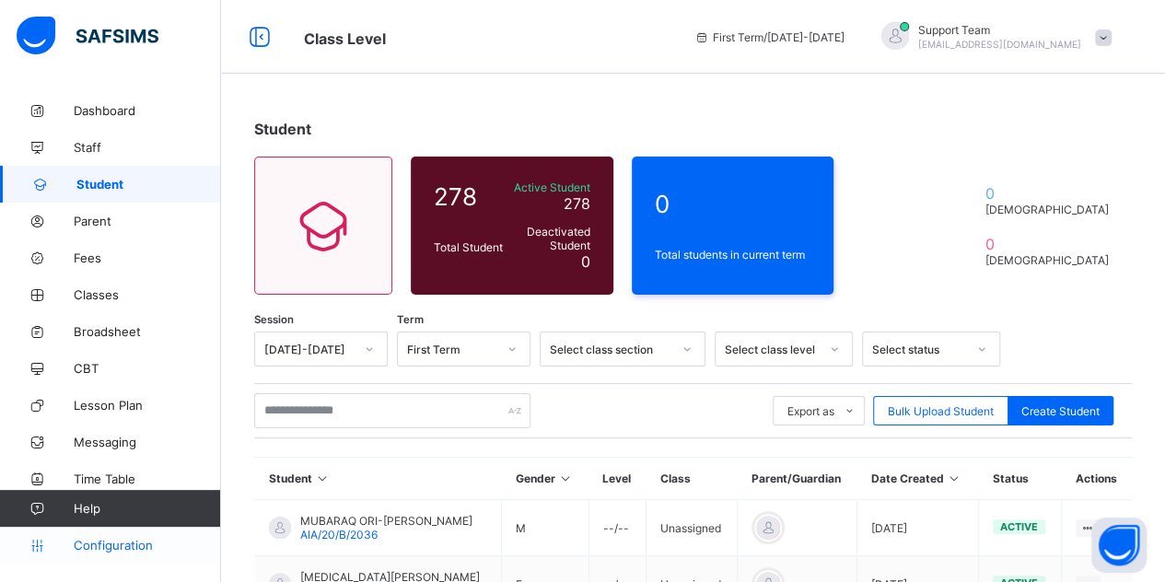
click at [99, 551] on span "Configuration" at bounding box center [147, 545] width 146 height 15
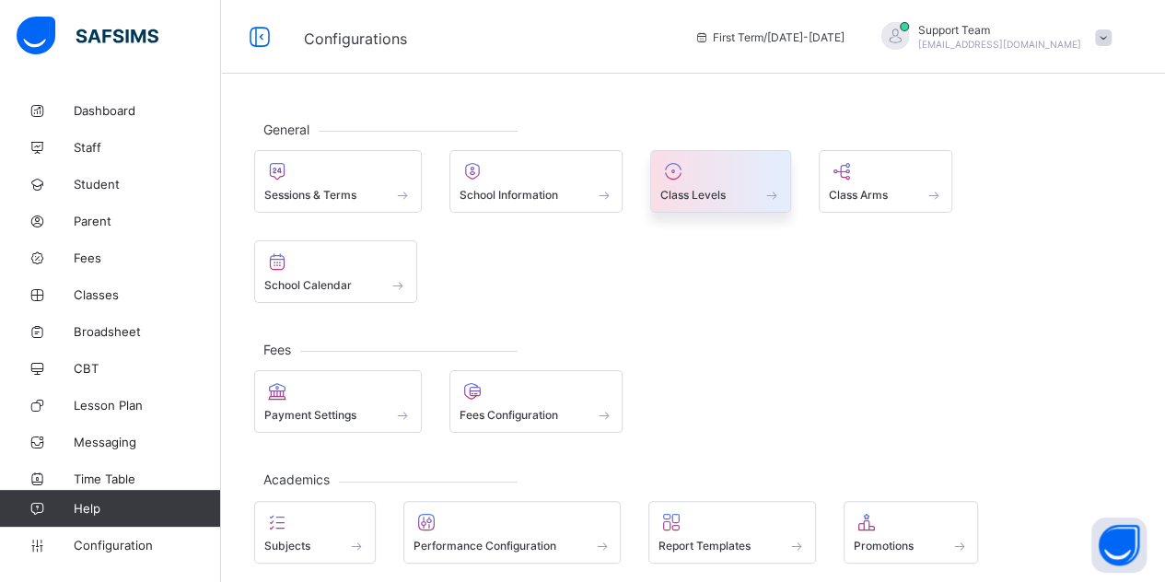
click at [746, 198] on div "Class Levels" at bounding box center [720, 195] width 121 height 16
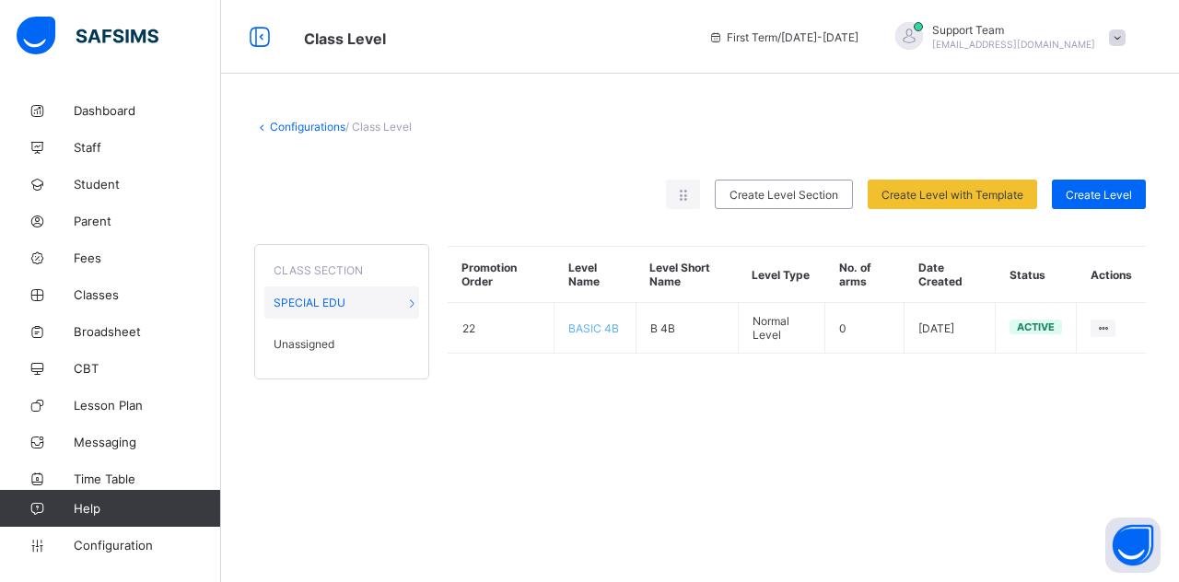
click at [318, 337] on span "Unassigned" at bounding box center [303, 344] width 61 height 14
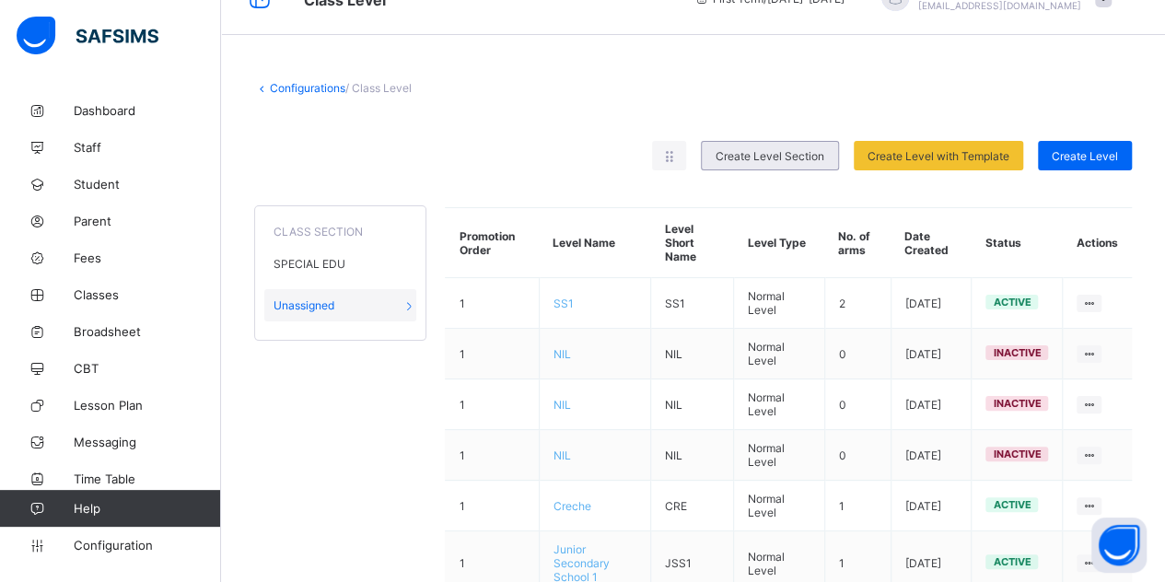
scroll to position [32, 0]
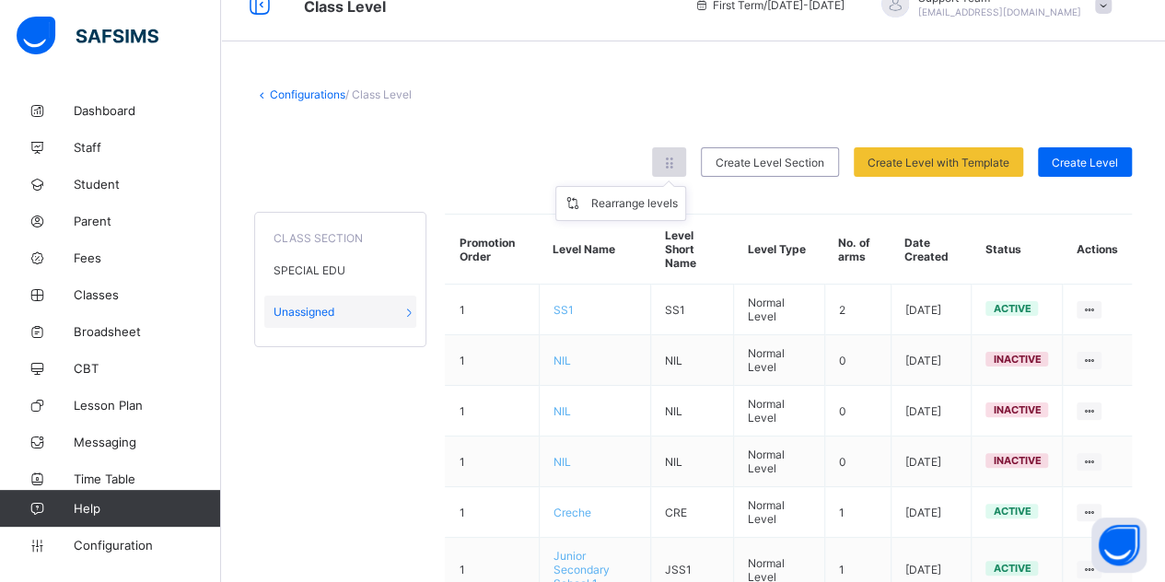
click at [677, 163] on icon at bounding box center [669, 163] width 16 height 14
click at [665, 204] on div "Rearrange levels" at bounding box center [634, 203] width 87 height 18
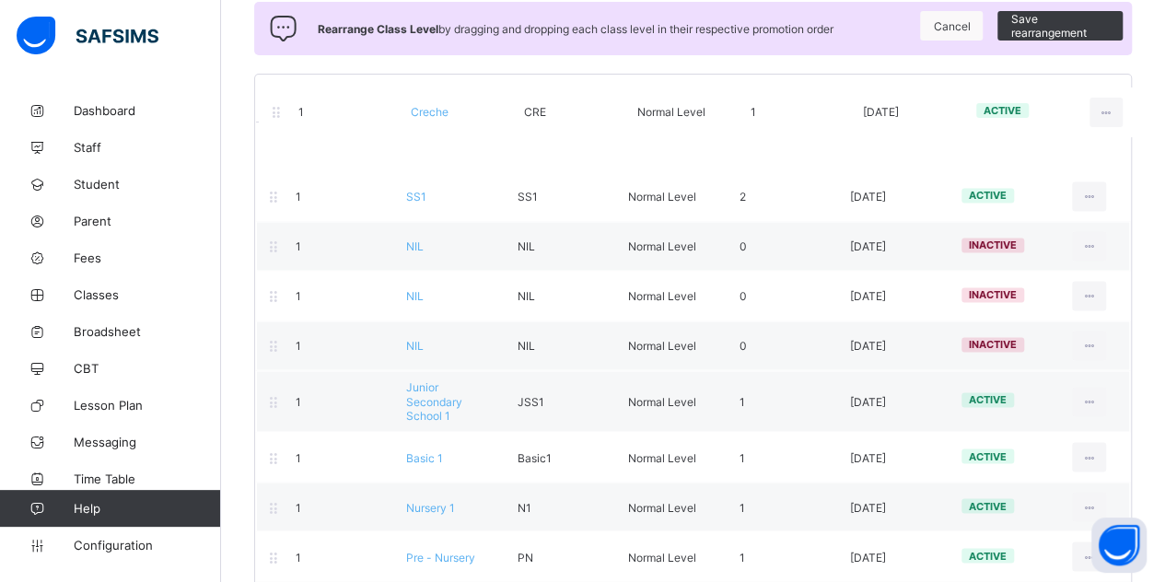
scroll to position [170, 0]
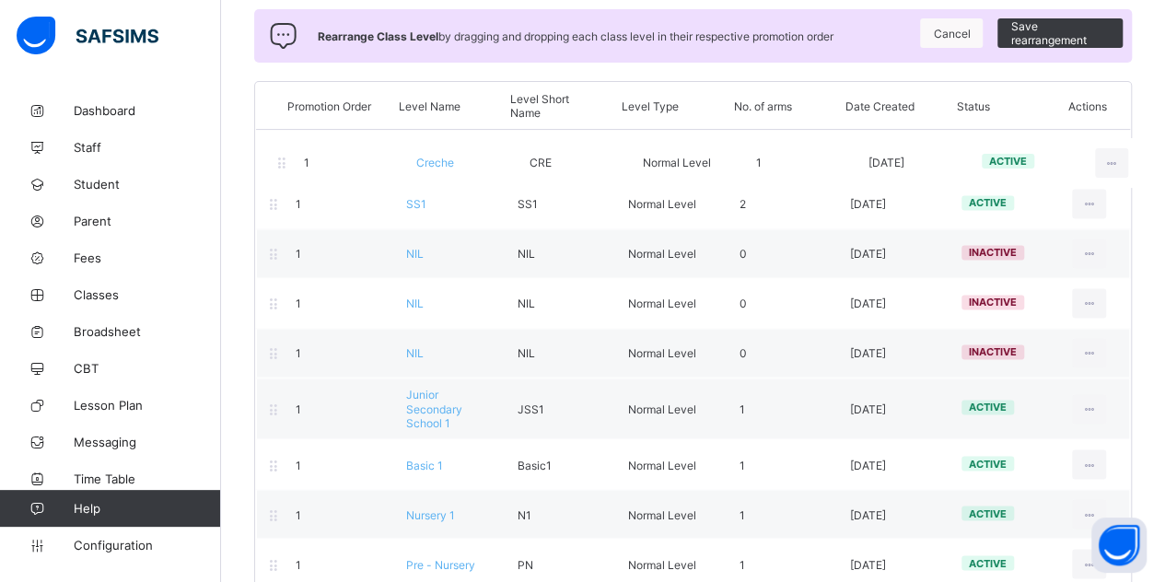
drag, startPoint x: 265, startPoint y: 294, endPoint x: 269, endPoint y: 31, distance: 262.5
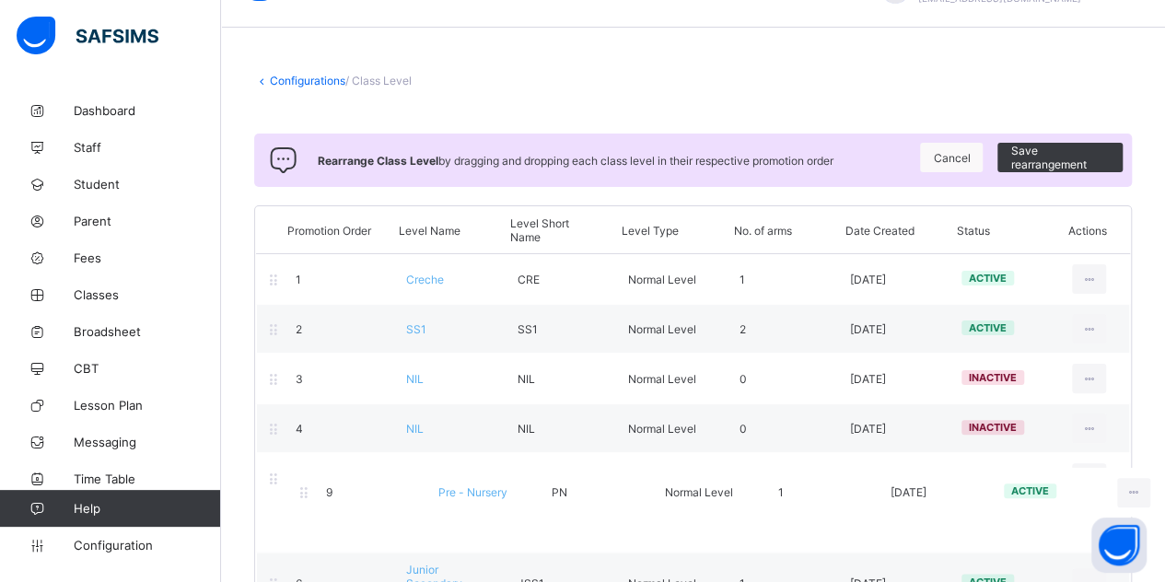
scroll to position [74, 0]
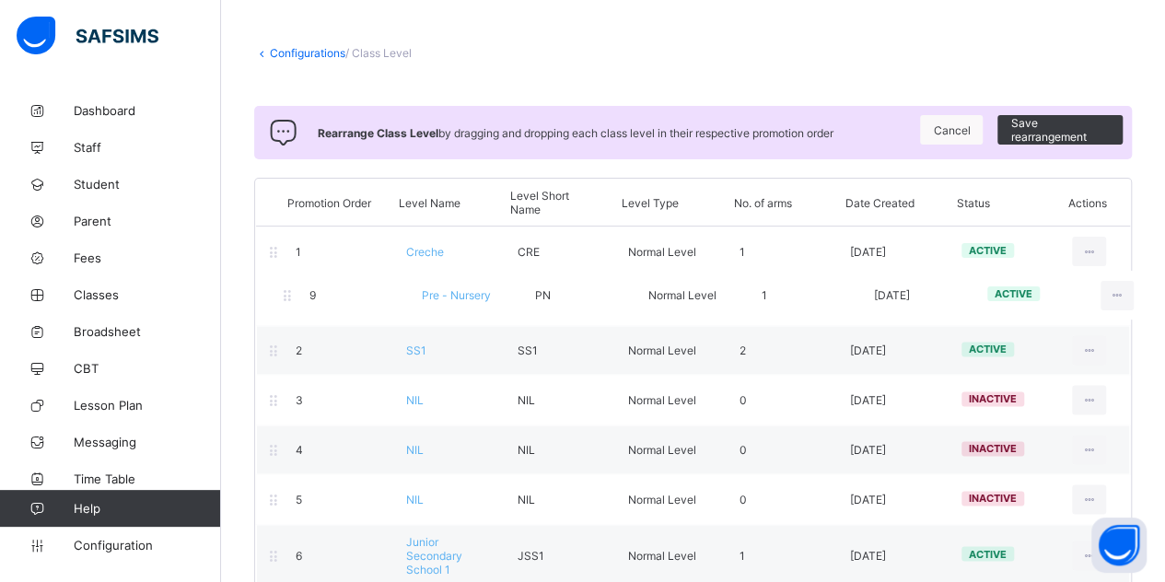
drag, startPoint x: 270, startPoint y: 557, endPoint x: 284, endPoint y: 296, distance: 261.9
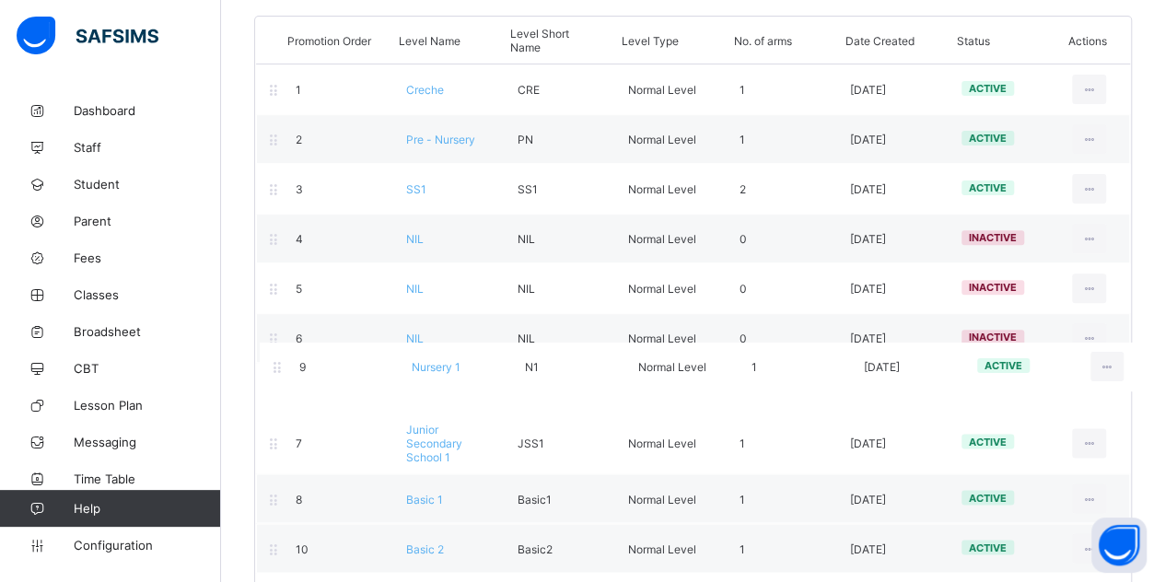
scroll to position [238, 0]
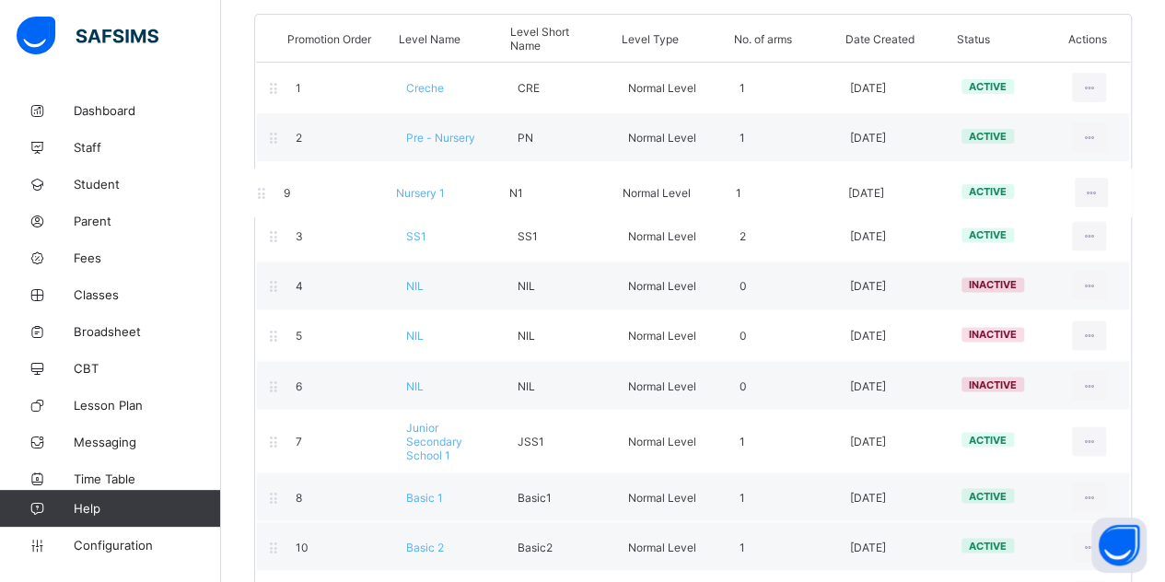
drag, startPoint x: 311, startPoint y: 495, endPoint x: 299, endPoint y: 195, distance: 300.4
click at [299, 195] on div "Promotion Order Level Name Level Short Name Level Type No. of arms Date Created…" at bounding box center [693, 591] width 878 height 1154
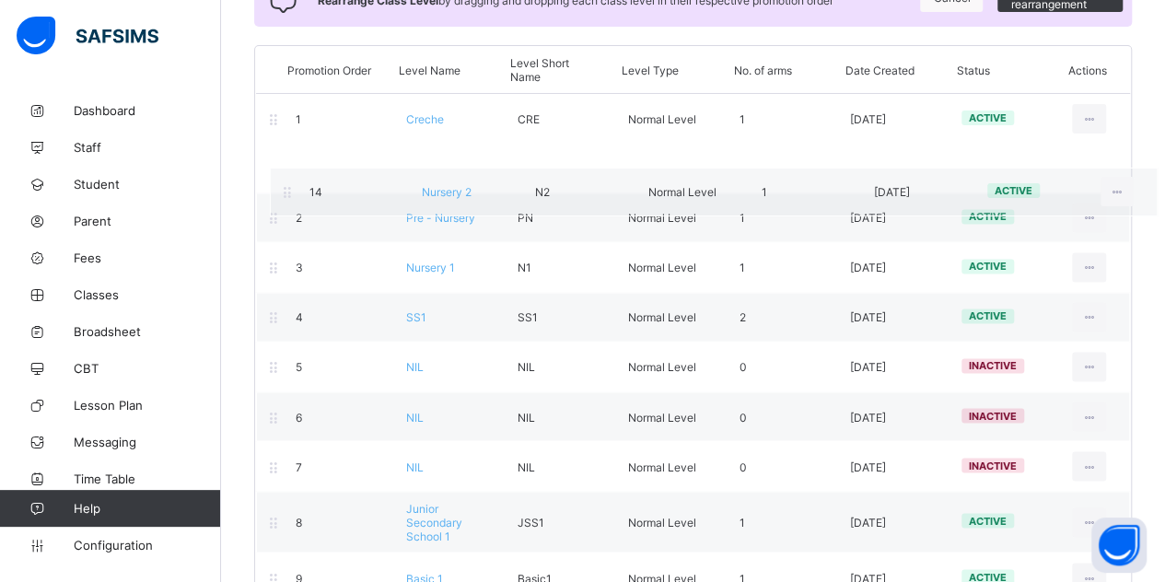
scroll to position [158, 0]
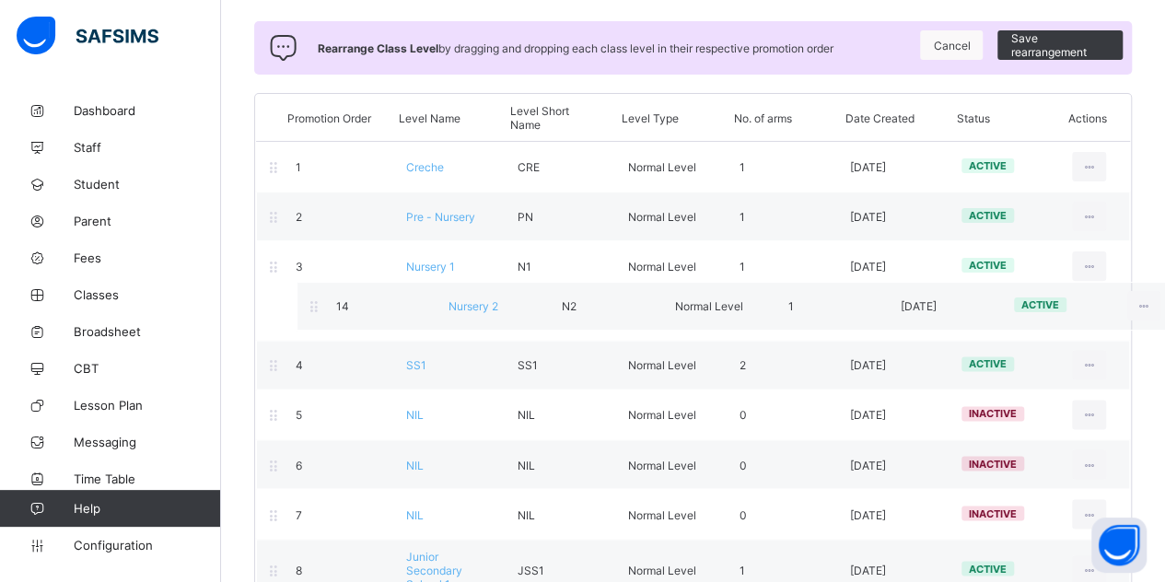
drag, startPoint x: 291, startPoint y: 467, endPoint x: 331, endPoint y: 309, distance: 162.4
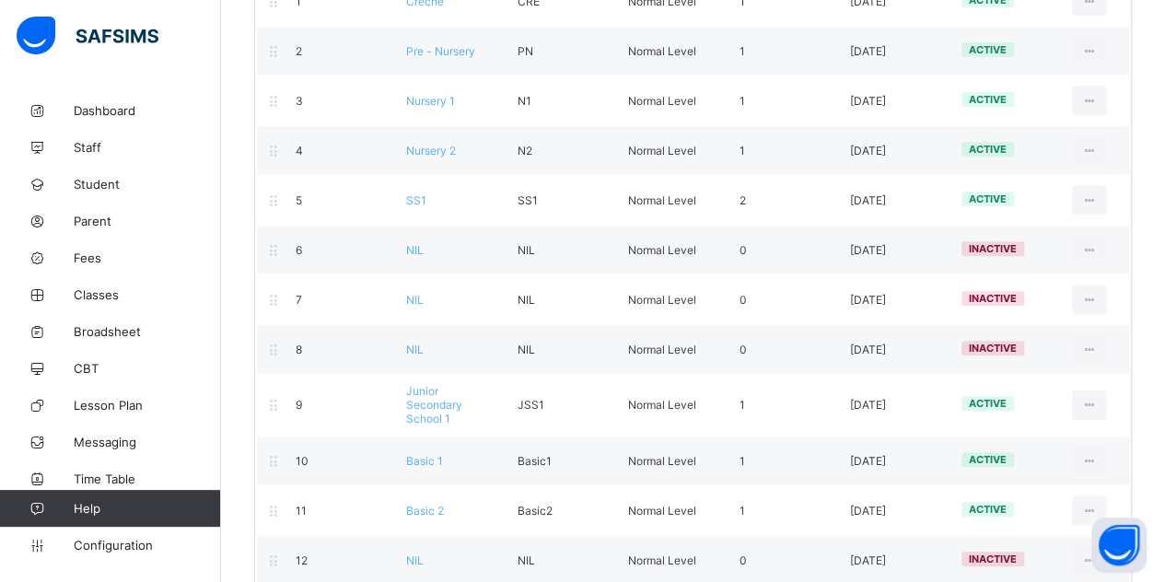
scroll to position [326, 0]
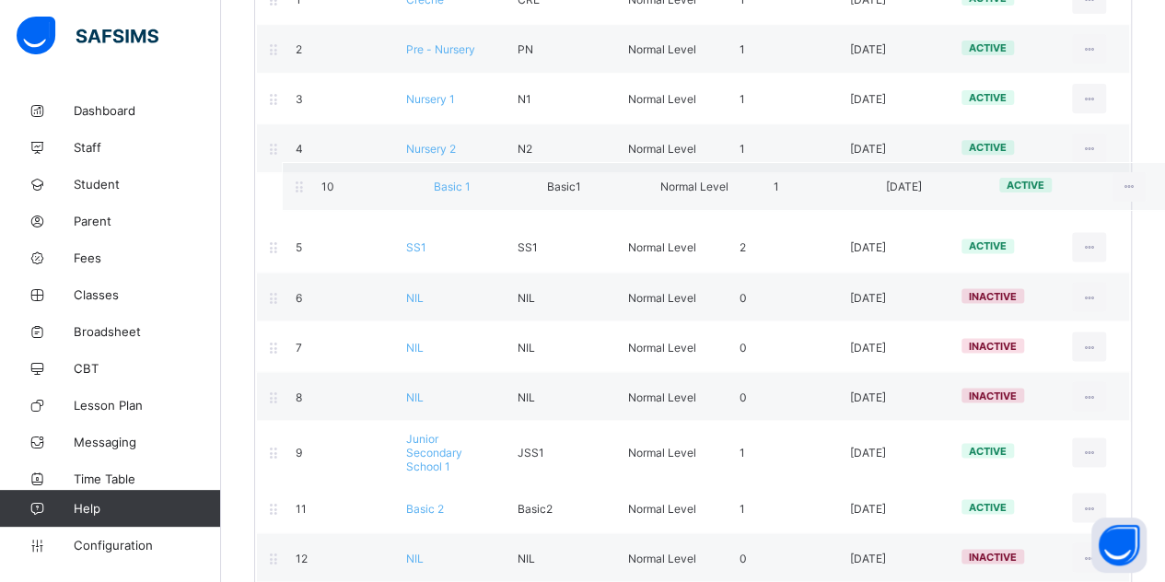
drag, startPoint x: 265, startPoint y: 454, endPoint x: 294, endPoint y: 182, distance: 273.1
click at [294, 182] on div "Promotion Order Level Name Level Short Name Level Type No. of arms Date Created…" at bounding box center [693, 502] width 878 height 1154
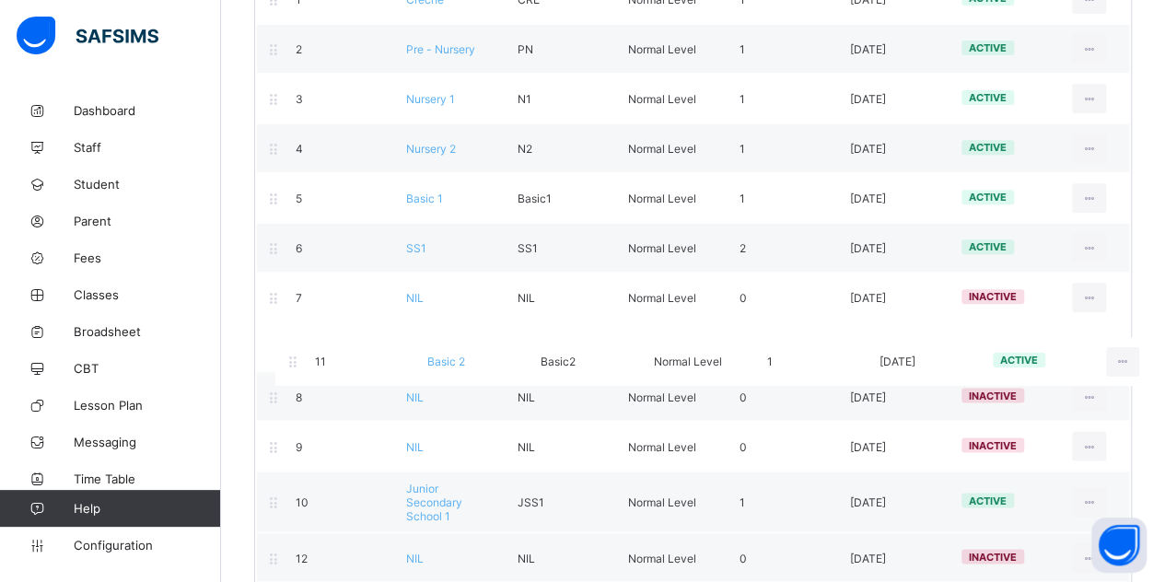
scroll to position [327, 0]
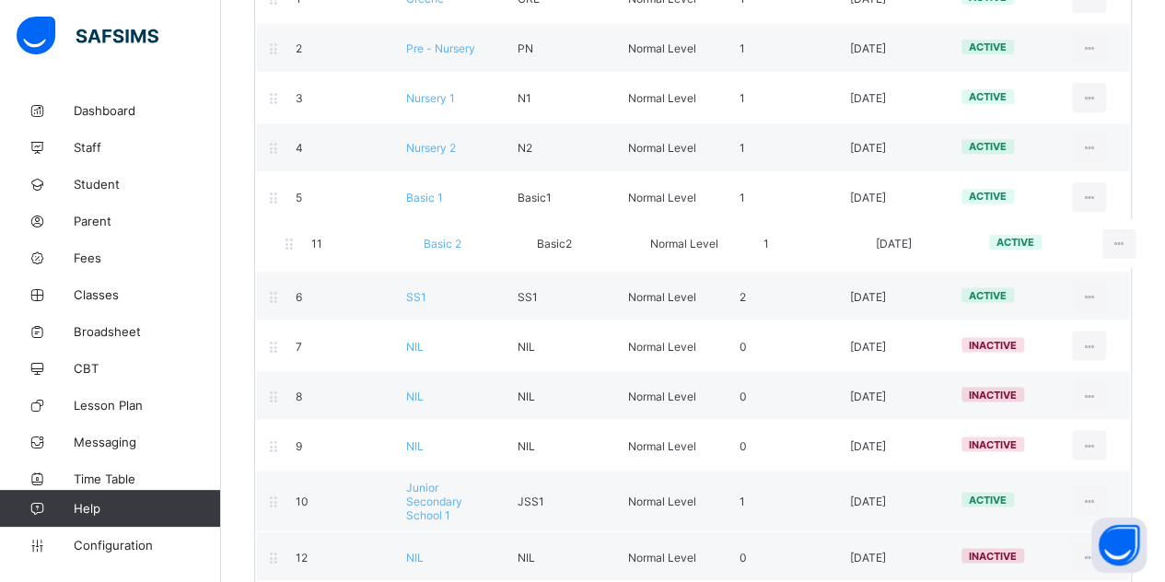
drag, startPoint x: 275, startPoint y: 501, endPoint x: 291, endPoint y: 244, distance: 257.4
click at [291, 244] on div "Promotion Order Level Name Level Short Name Level Type No. of arms Date Created…" at bounding box center [693, 501] width 878 height 1154
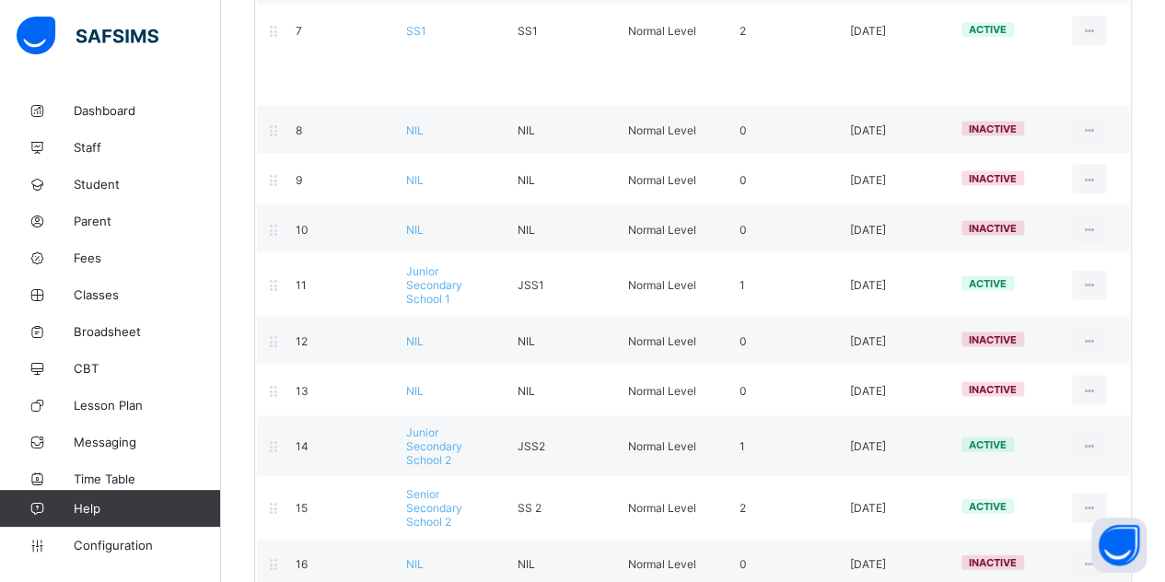
scroll to position [375, 0]
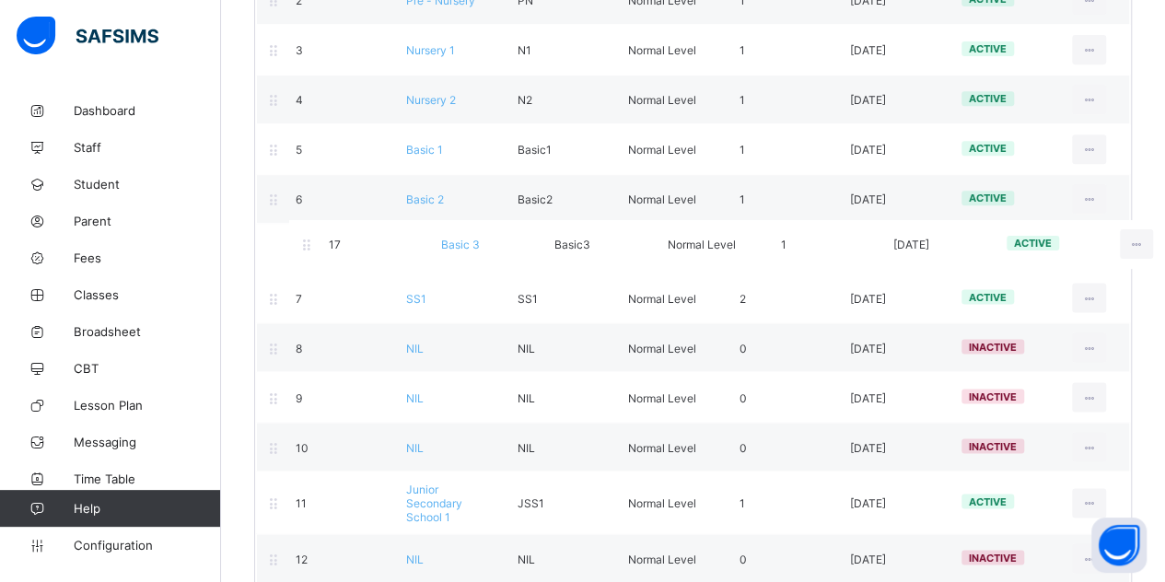
drag, startPoint x: 284, startPoint y: 291, endPoint x: 311, endPoint y: 243, distance: 55.3
click at [311, 243] on div "Promotion Order Level Name Level Short Name Level Type No. of arms Date Created…" at bounding box center [693, 454] width 878 height 1154
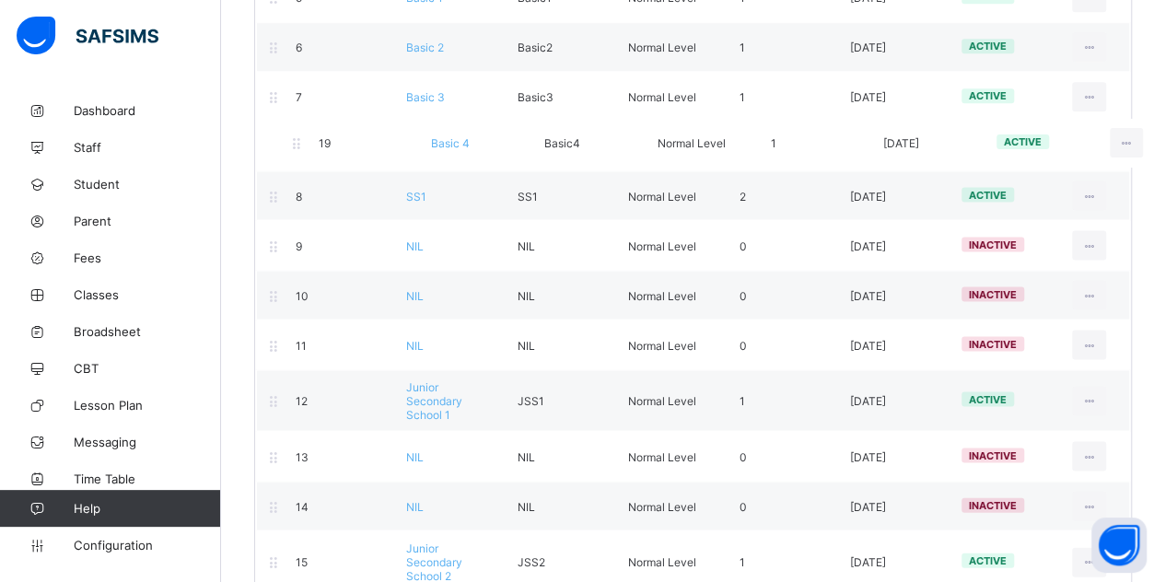
scroll to position [520, 0]
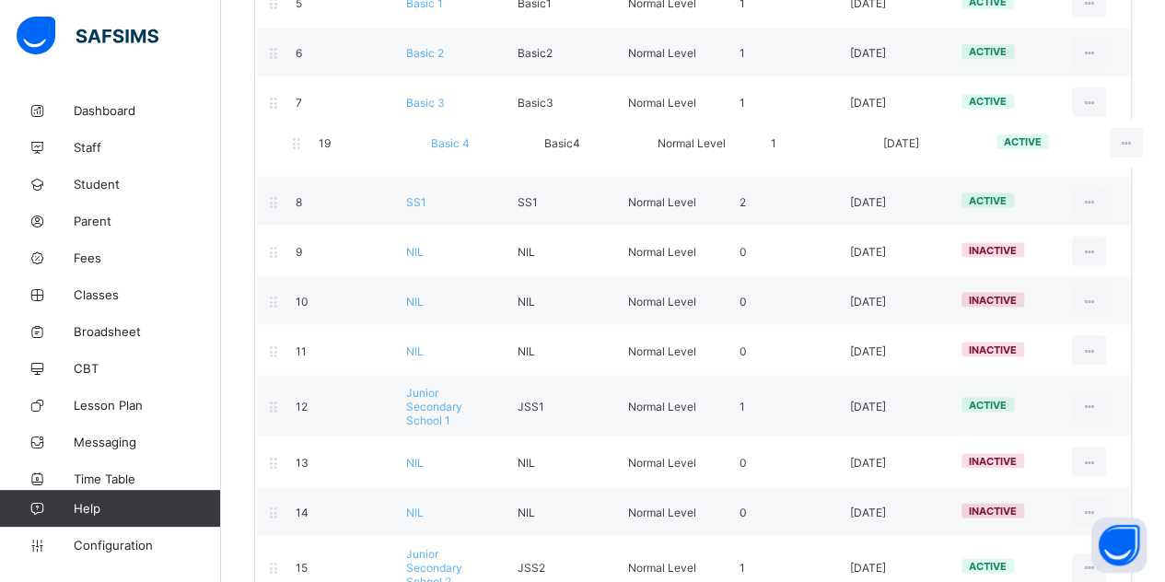
drag, startPoint x: 290, startPoint y: 484, endPoint x: 313, endPoint y: 141, distance: 344.2
click at [313, 141] on div "Promotion Order Level Name Level Short Name Level Type No. of arms Date Created…" at bounding box center [693, 307] width 878 height 1154
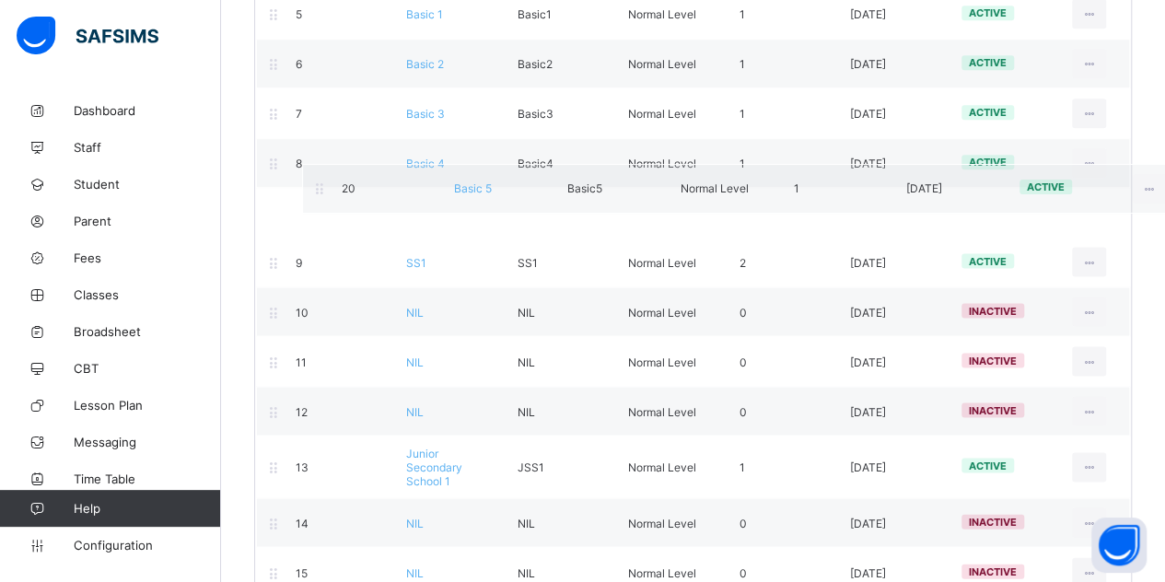
scroll to position [510, 0]
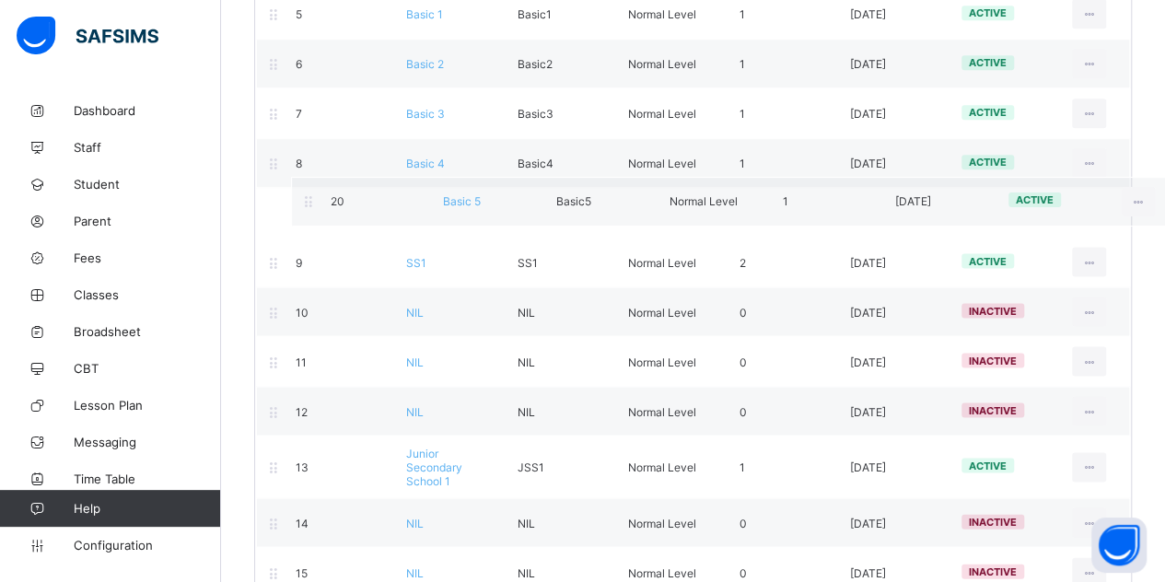
drag, startPoint x: 268, startPoint y: 566, endPoint x: 306, endPoint y: 189, distance: 379.4
click at [306, 189] on div "Promotion Order Level Name Level Short Name Level Type No. of arms Date Created…" at bounding box center [693, 318] width 878 height 1154
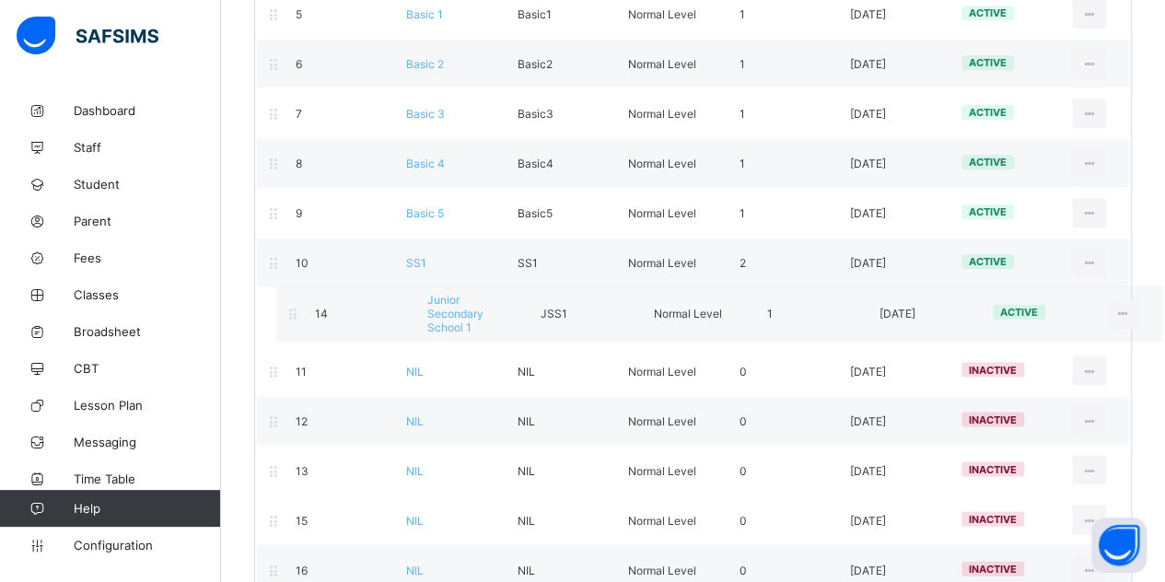
scroll to position [511, 0]
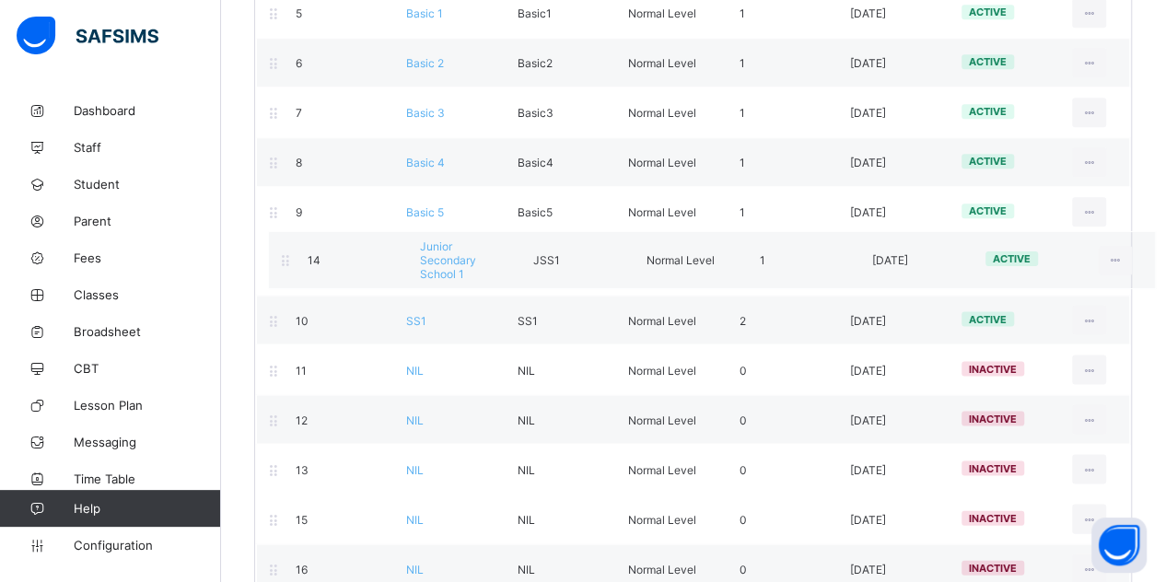
drag, startPoint x: 286, startPoint y: 456, endPoint x: 298, endPoint y: 257, distance: 199.3
click at [298, 257] on div "Promotion Order Level Name Level Short Name Level Type No. of arms Date Created…" at bounding box center [693, 311] width 878 height 1142
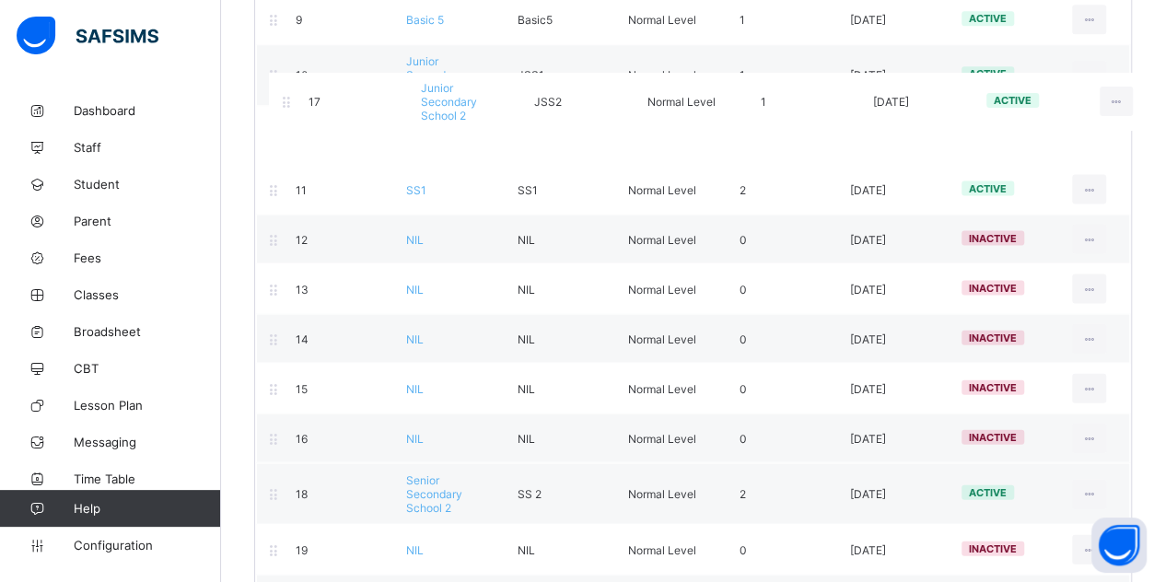
scroll to position [669, 0]
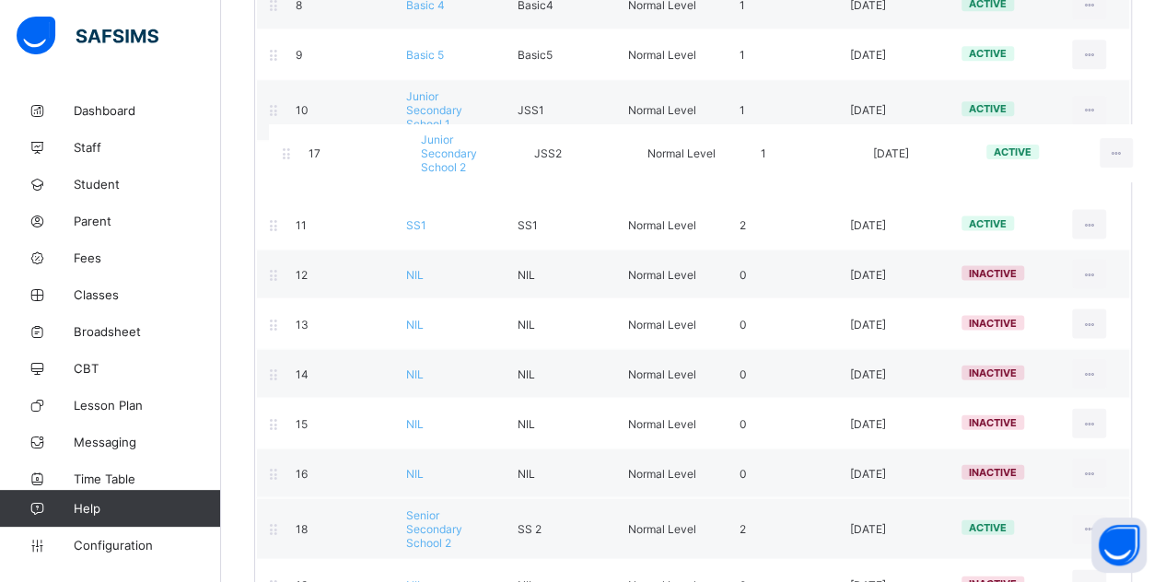
drag, startPoint x: 281, startPoint y: 355, endPoint x: 294, endPoint y: 146, distance: 208.5
click at [294, 146] on div "Promotion Order Level Name Level Short Name Level Type No. of arms Date Created…" at bounding box center [693, 154] width 878 height 1142
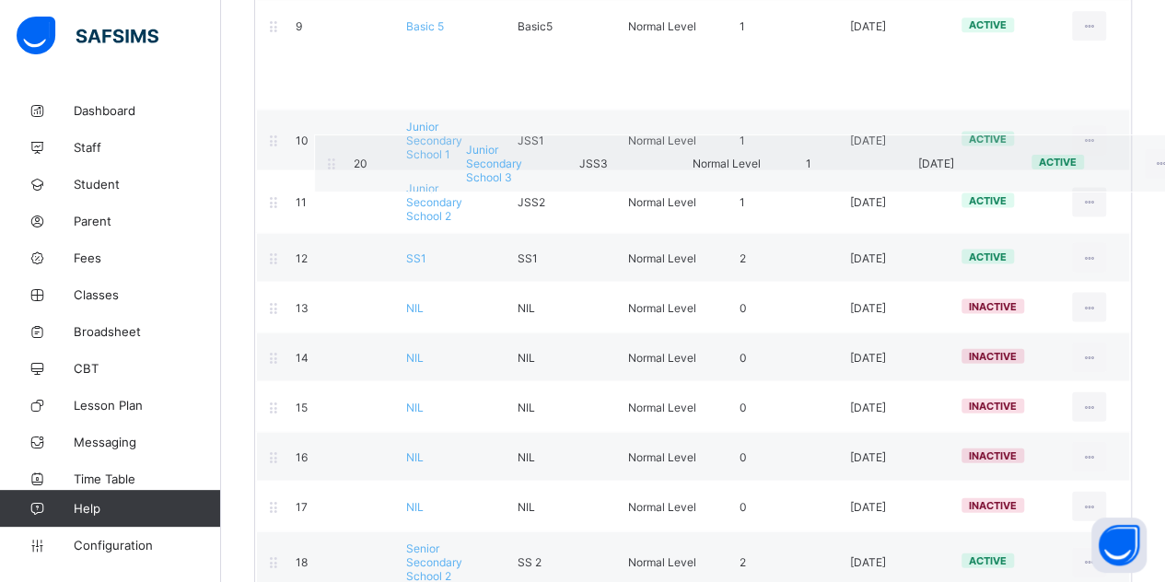
scroll to position [598, 0]
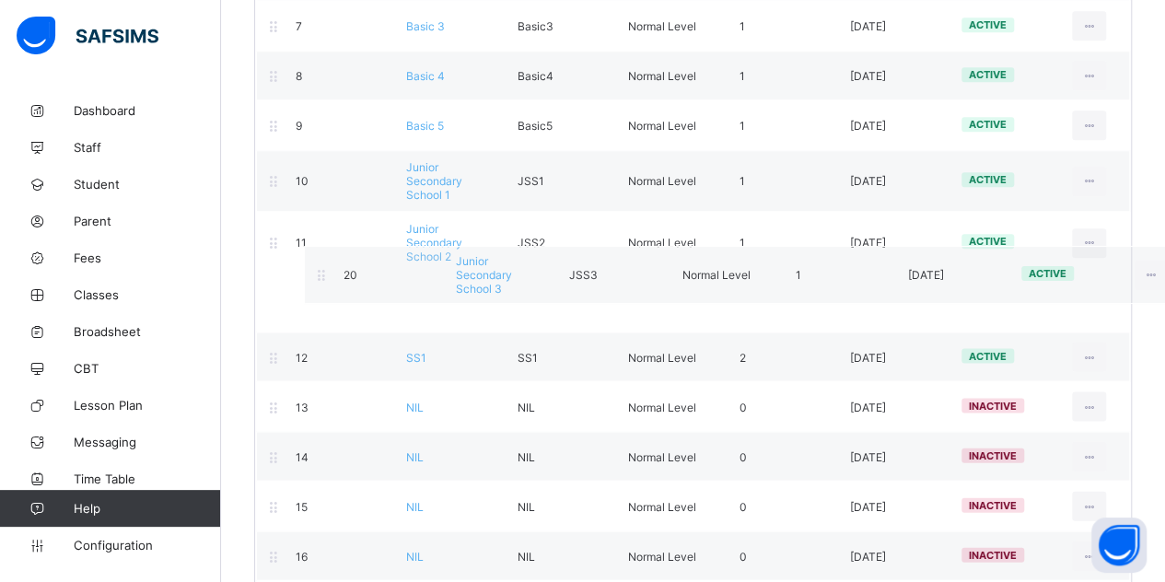
drag, startPoint x: 269, startPoint y: 422, endPoint x: 317, endPoint y: 272, distance: 157.5
click at [317, 272] on div "Promotion Order Level Name Level Short Name Level Type No. of arms Date Created…" at bounding box center [693, 225] width 878 height 1142
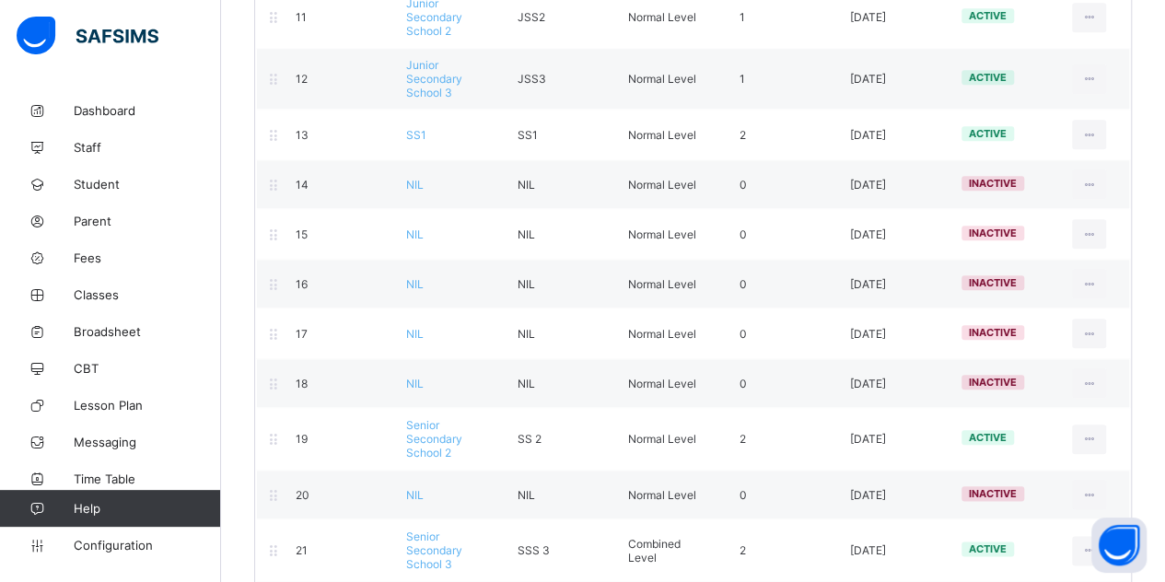
scroll to position [811, 0]
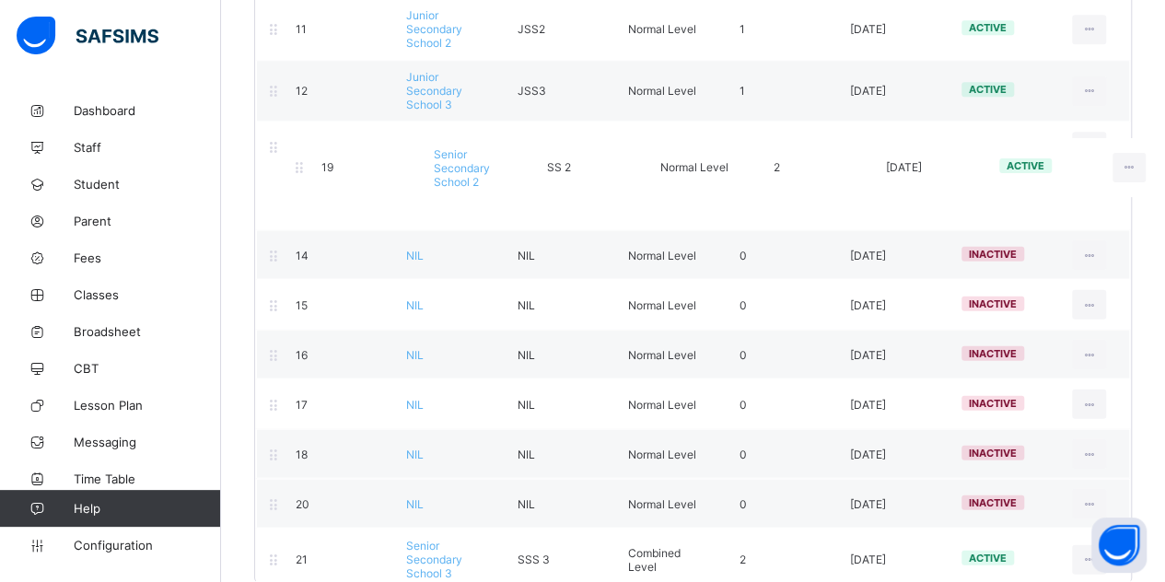
drag, startPoint x: 292, startPoint y: 431, endPoint x: 317, endPoint y: 163, distance: 269.1
click at [317, 163] on div "Promotion Order Level Name Level Short Name Level Type No. of arms Date Created…" at bounding box center [693, 11] width 878 height 1142
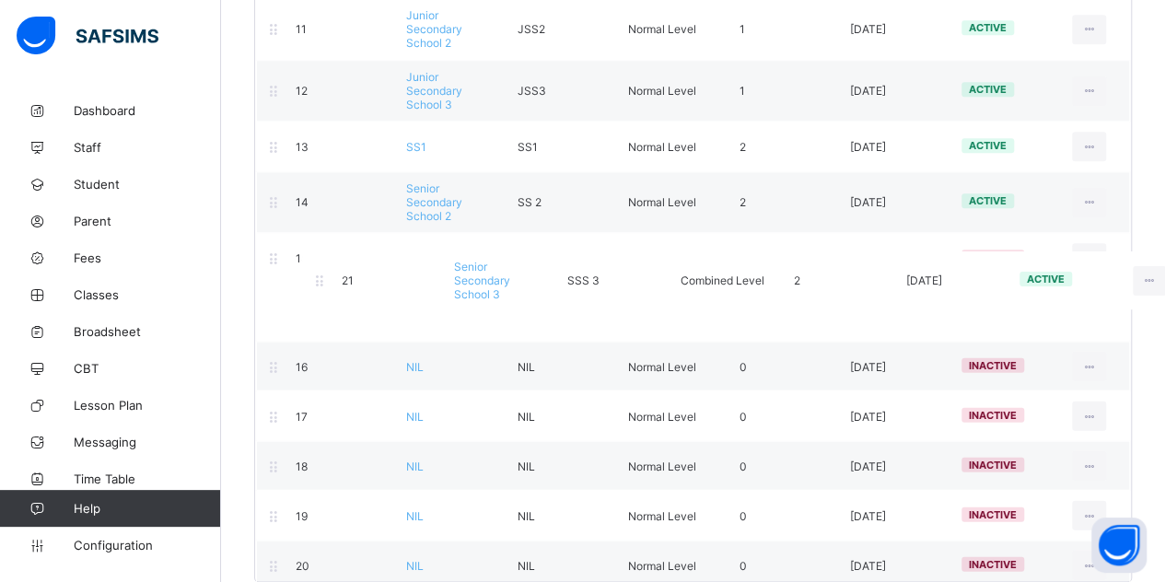
scroll to position [812, 0]
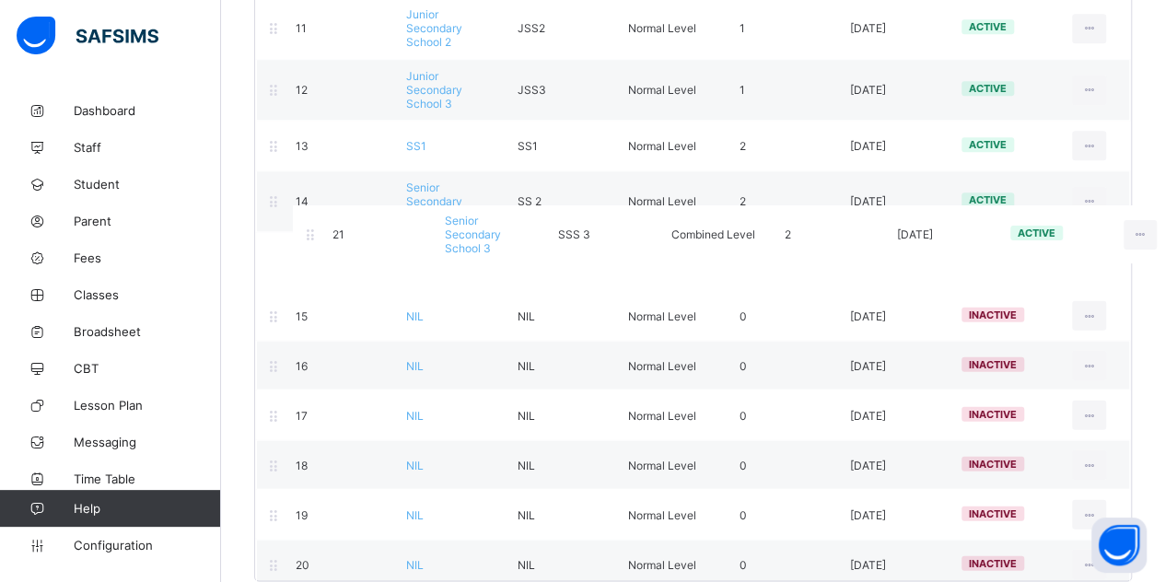
drag, startPoint x: 272, startPoint y: 538, endPoint x: 308, endPoint y: 234, distance: 306.0
click at [308, 234] on div "Promotion Order Level Name Level Short Name Level Type No. of arms Date Created…" at bounding box center [693, 10] width 878 height 1142
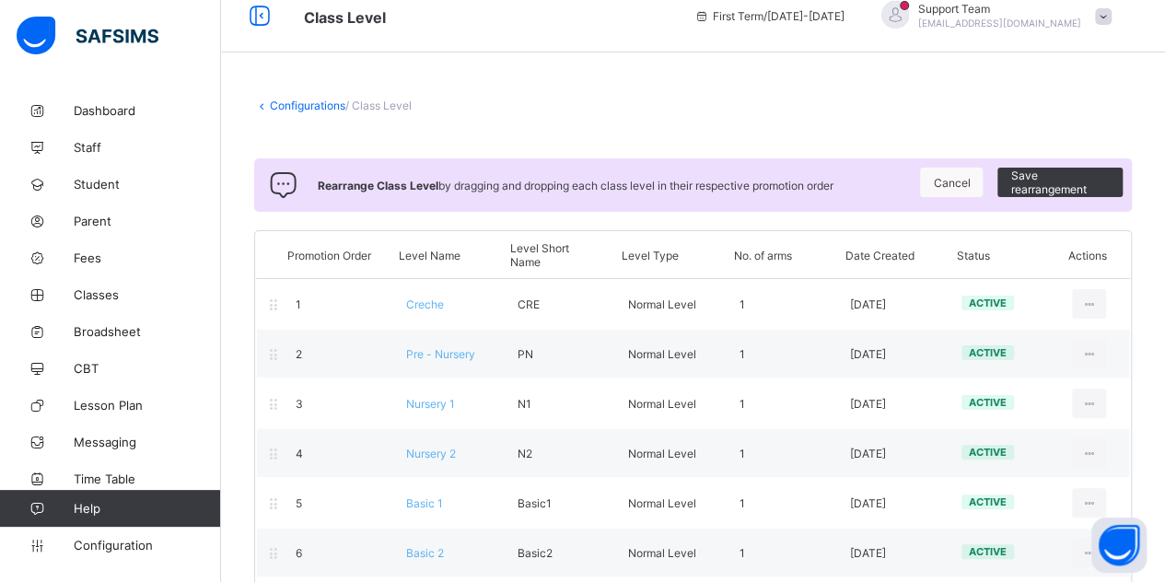
scroll to position [0, 0]
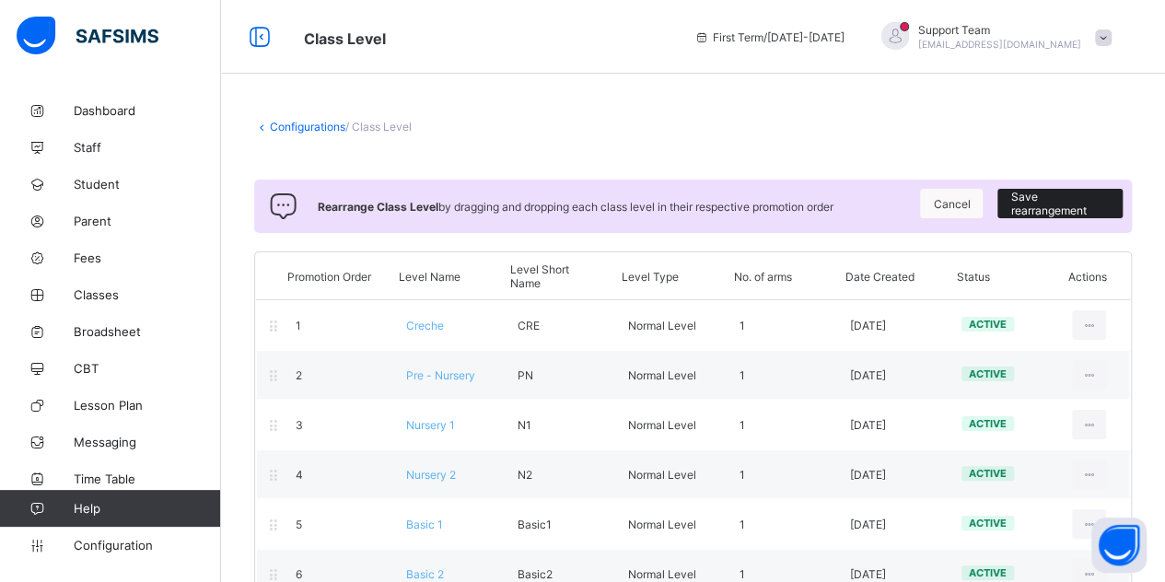
click at [1045, 192] on span "Save rearrangement" at bounding box center [1060, 204] width 98 height 28
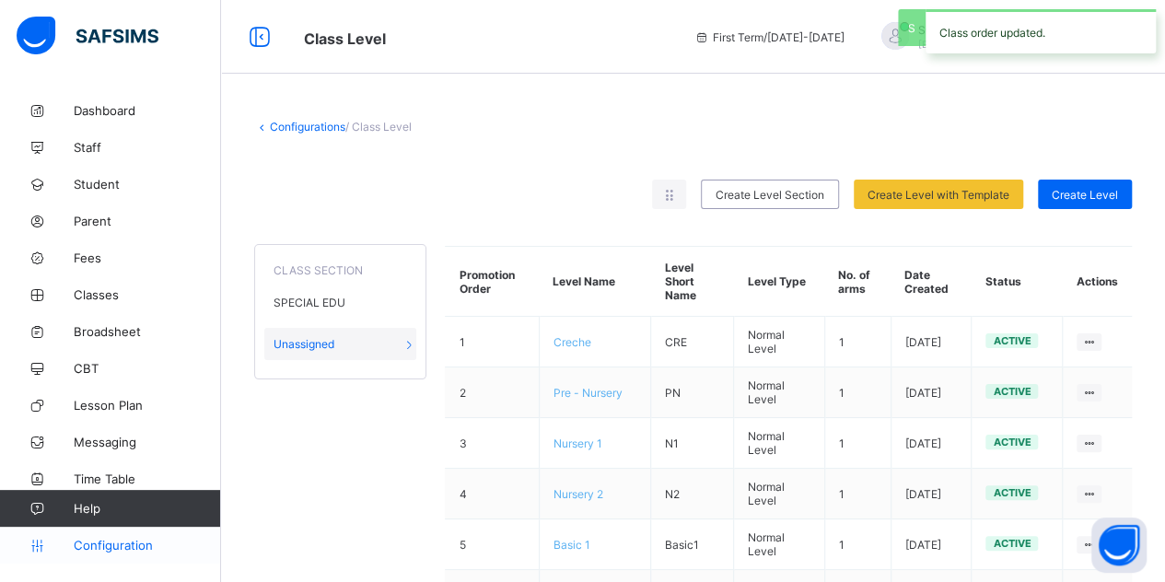
click at [102, 541] on span "Configuration" at bounding box center [147, 545] width 146 height 15
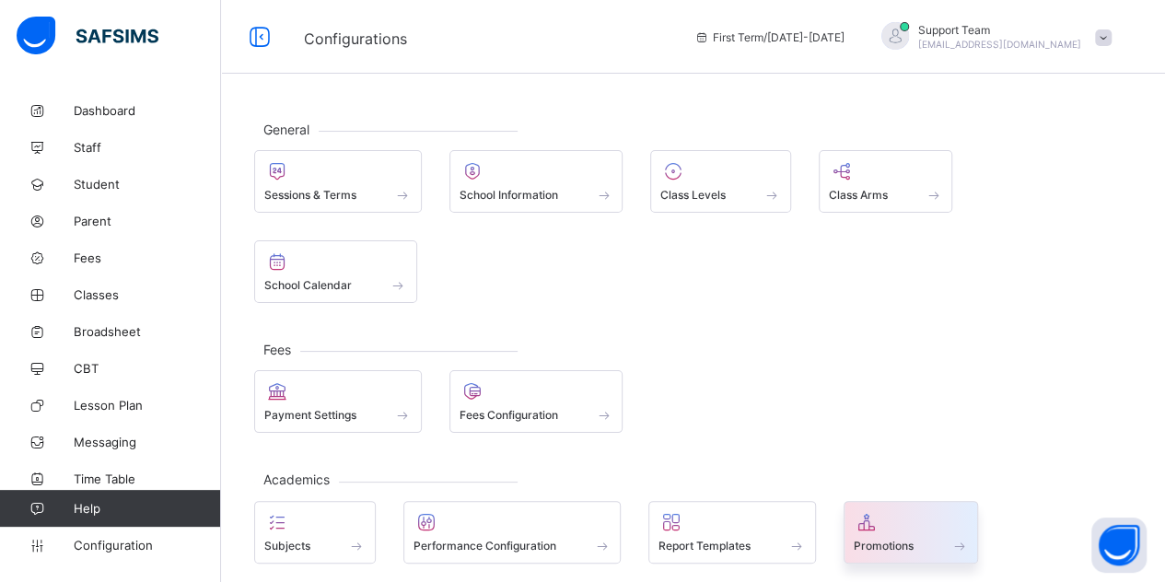
click at [900, 511] on div at bounding box center [911, 522] width 115 height 22
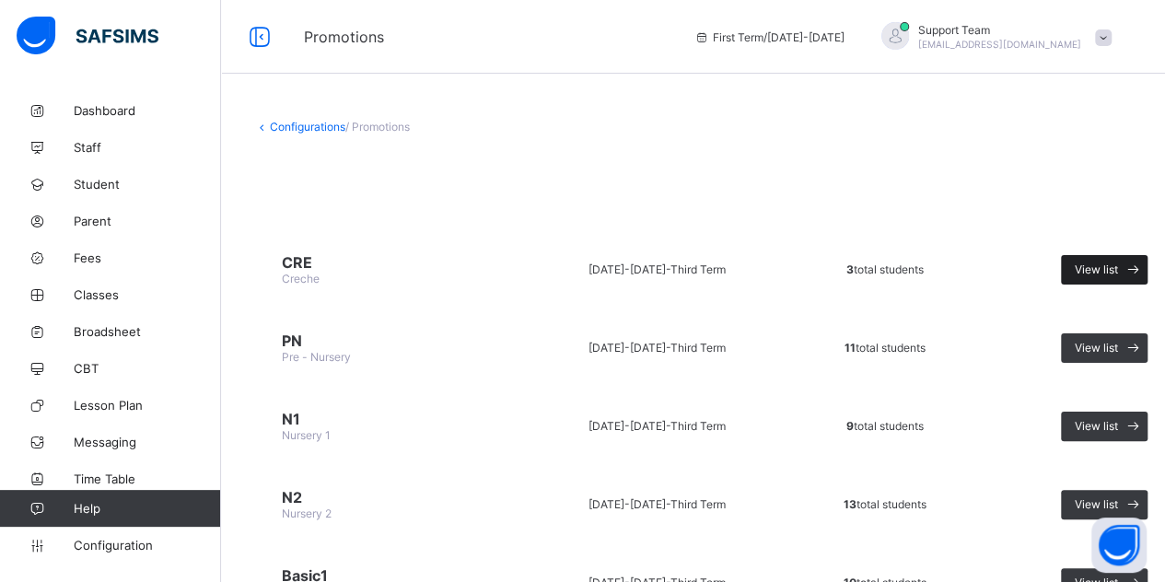
click at [1112, 275] on div "View list" at bounding box center [1104, 269] width 87 height 29
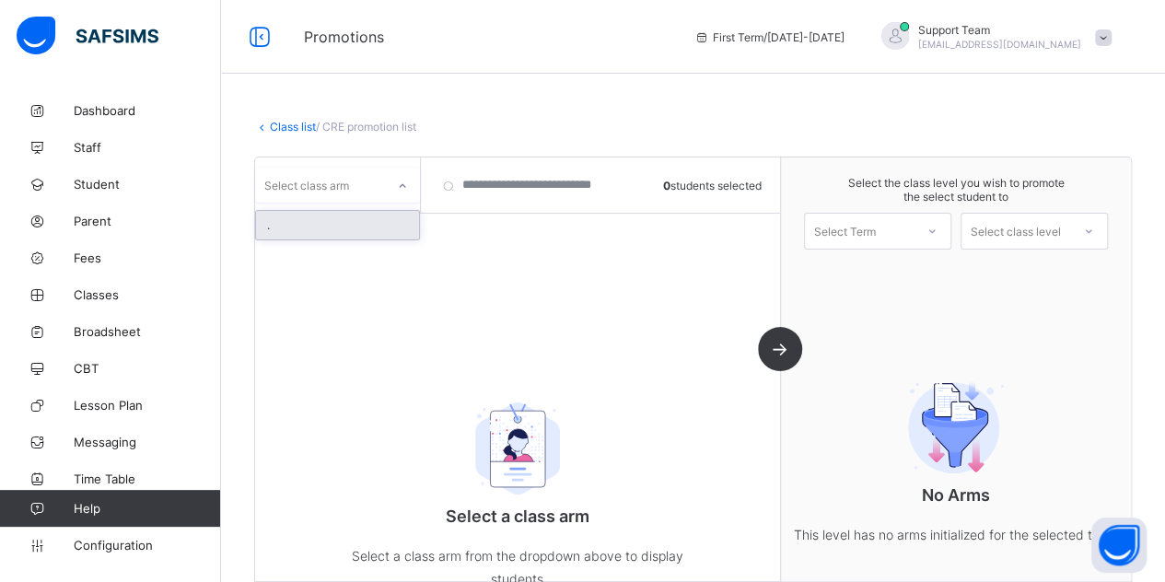
click at [372, 192] on div "Select class arm" at bounding box center [320, 185] width 130 height 26
click at [330, 216] on div "." at bounding box center [337, 225] width 163 height 29
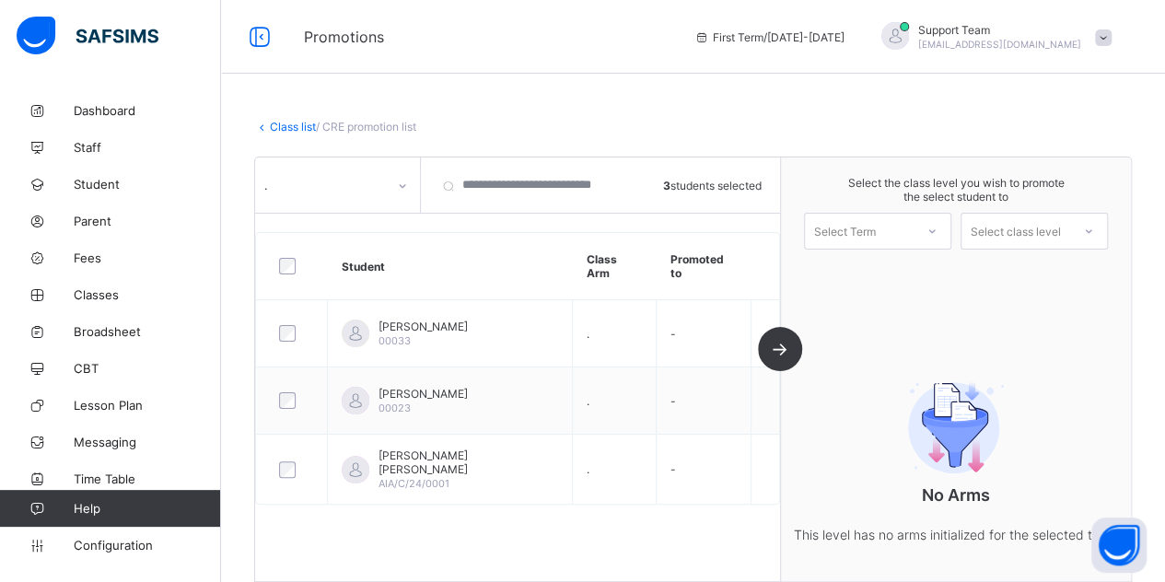
click at [890, 238] on div "Select Term" at bounding box center [859, 231] width 109 height 26
click at [886, 268] on div "First Term [DATE]-[DATE]" at bounding box center [877, 279] width 145 height 42
click at [114, 175] on link "Student" at bounding box center [110, 184] width 221 height 37
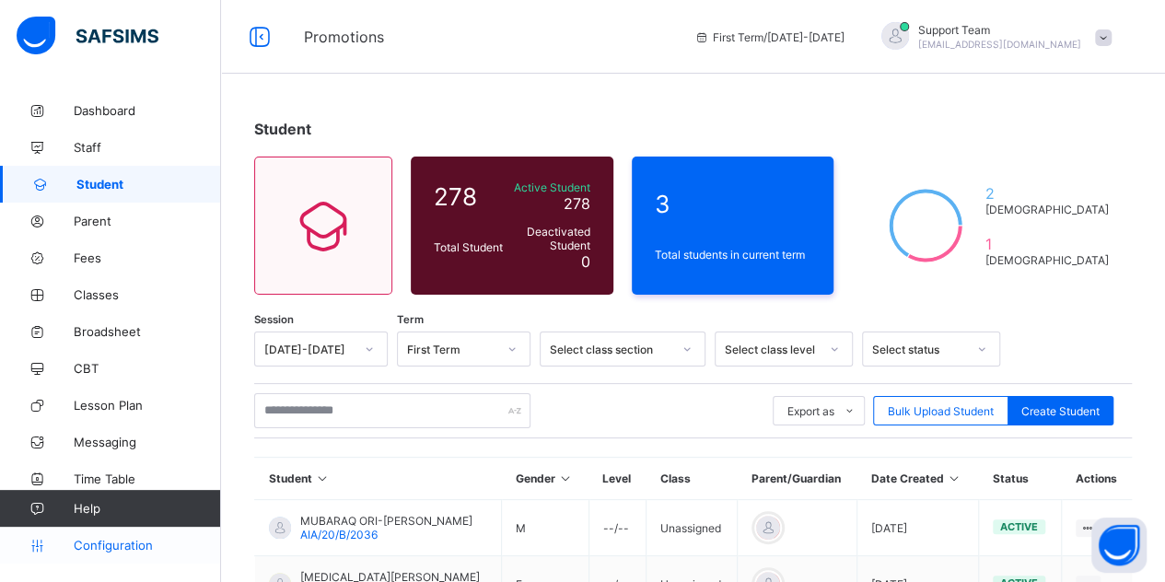
click at [118, 541] on span "Configuration" at bounding box center [147, 545] width 146 height 15
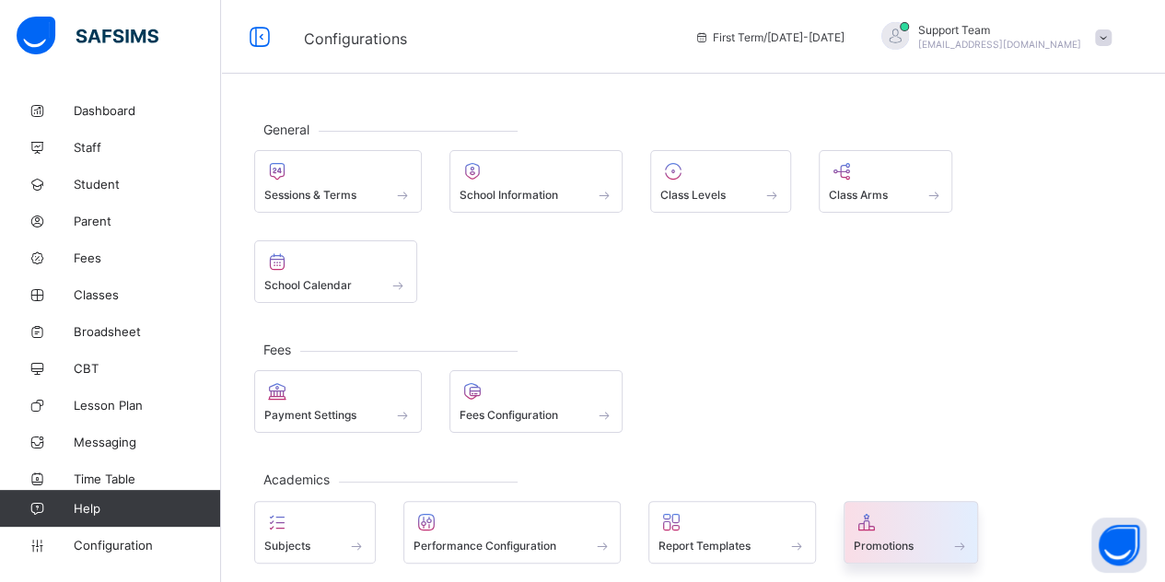
click at [868, 533] on span at bounding box center [911, 535] width 115 height 5
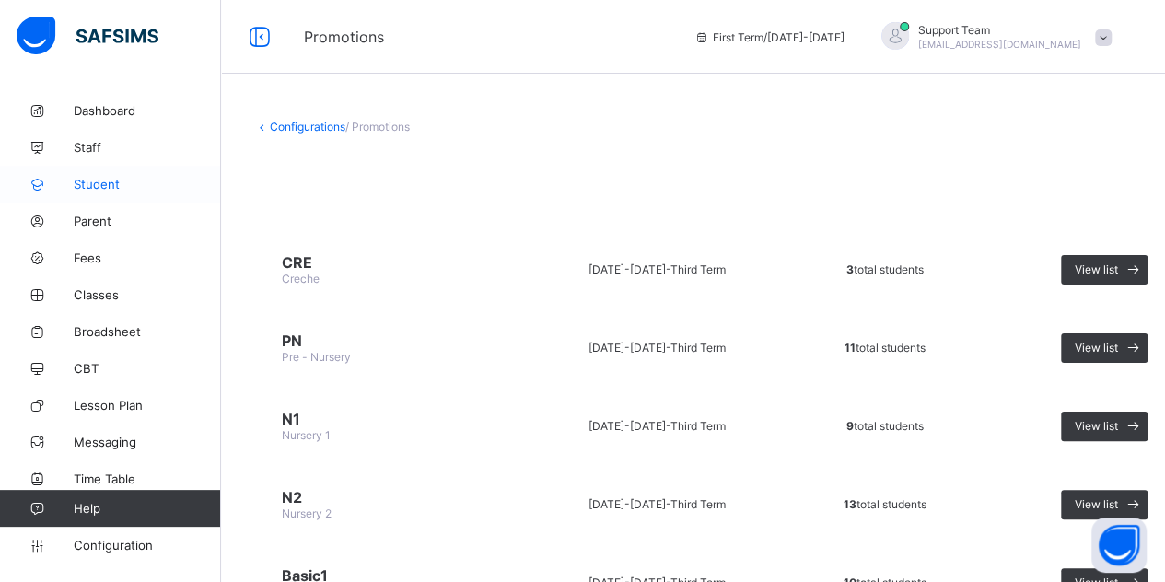
click at [106, 186] on span "Student" at bounding box center [147, 184] width 147 height 15
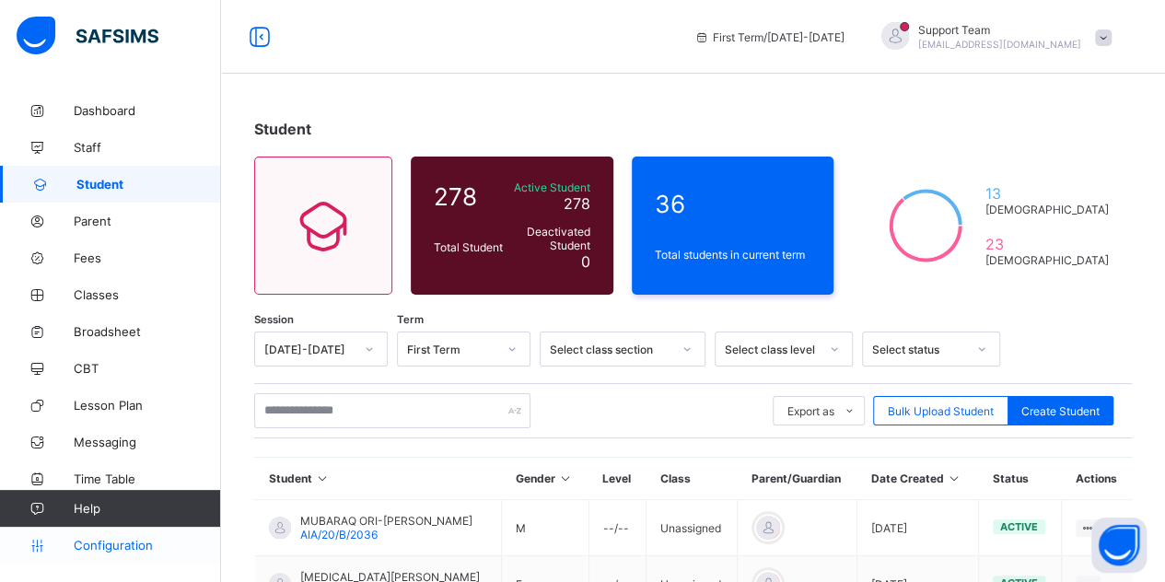
click at [107, 535] on link "Configuration" at bounding box center [110, 545] width 220 height 37
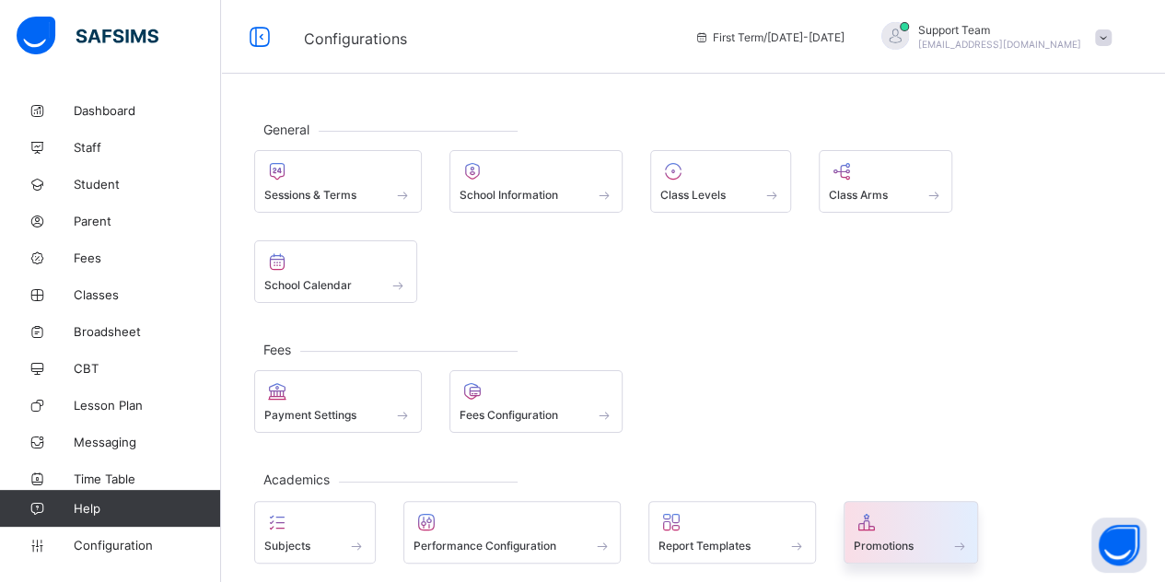
click at [872, 539] on span "Promotions" at bounding box center [884, 546] width 60 height 14
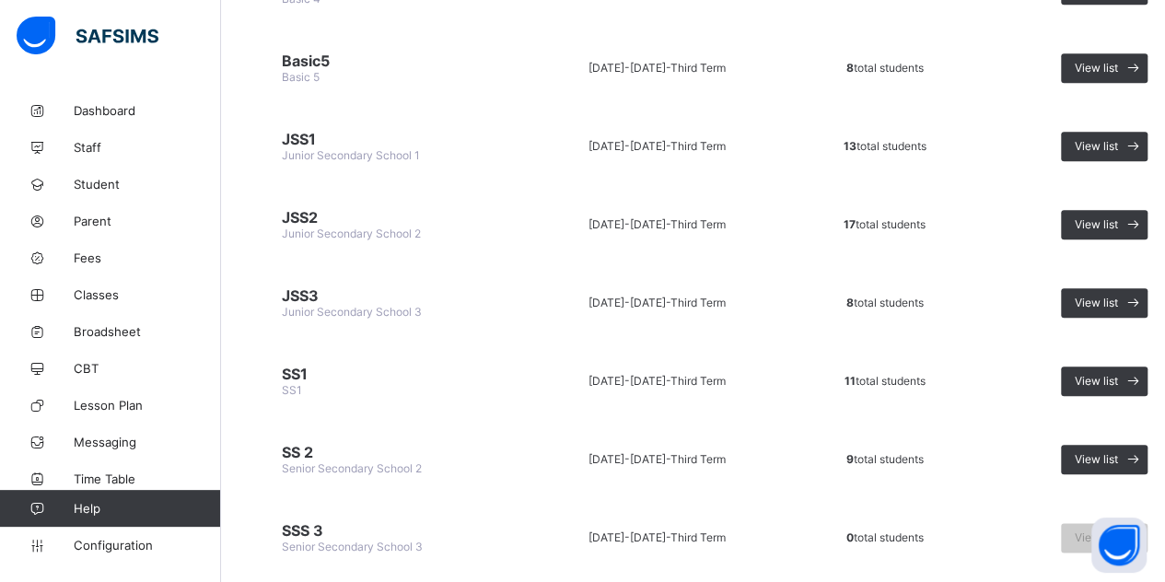
scroll to position [825, 0]
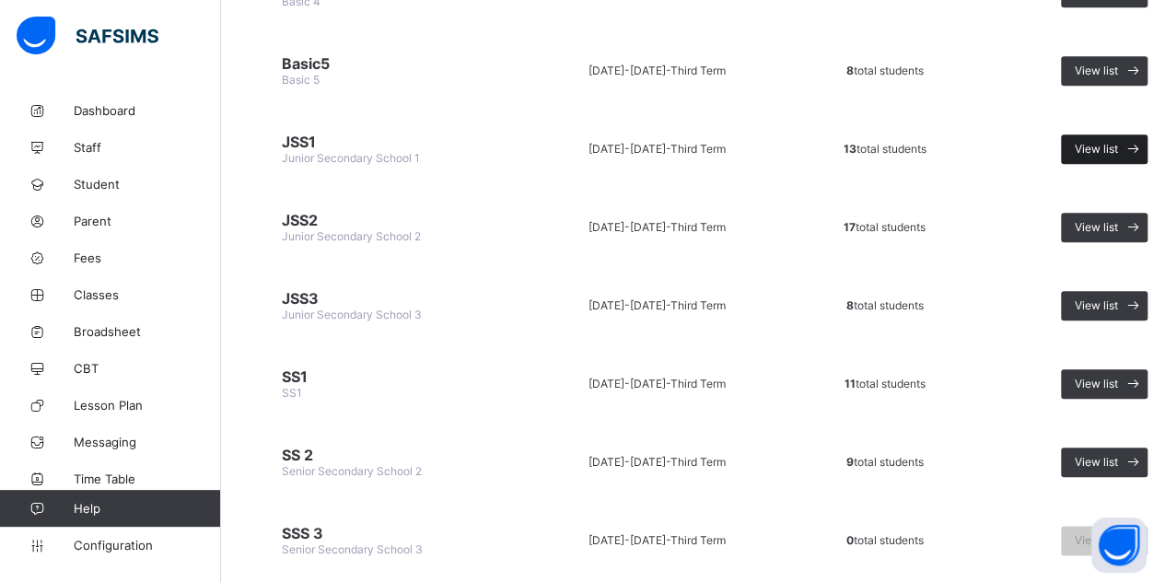
click at [1081, 142] on span "View list" at bounding box center [1096, 149] width 43 height 14
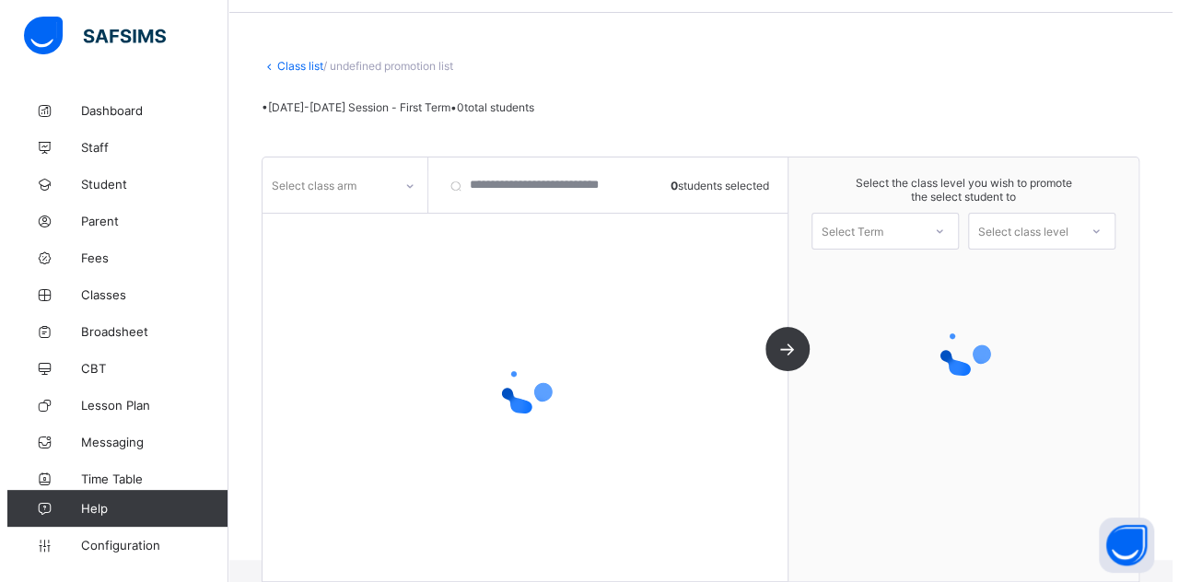
scroll to position [83, 0]
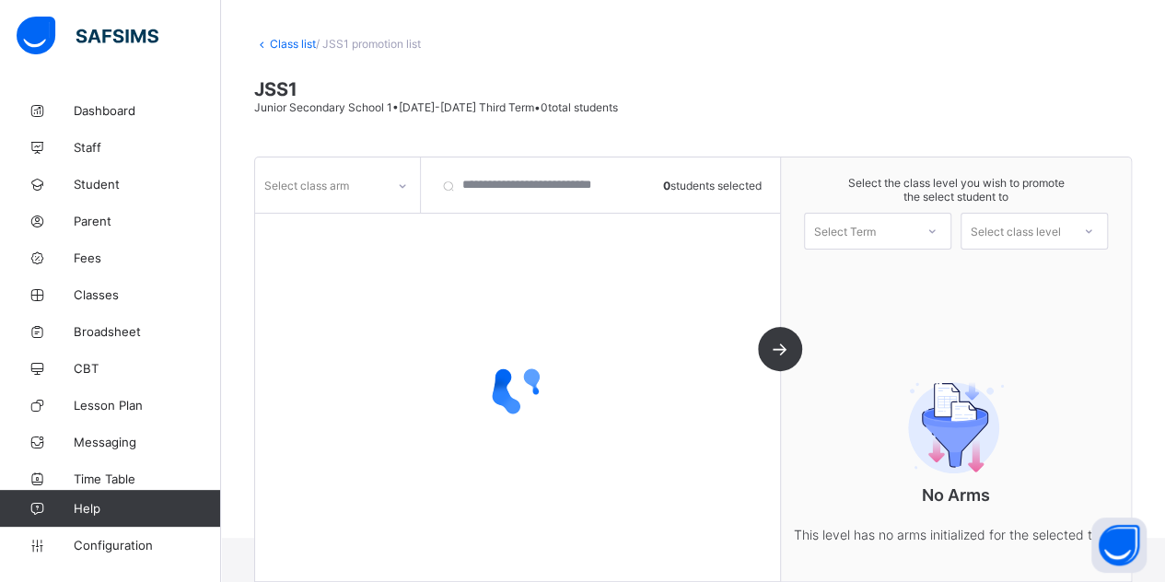
click at [387, 176] on div at bounding box center [402, 185] width 31 height 29
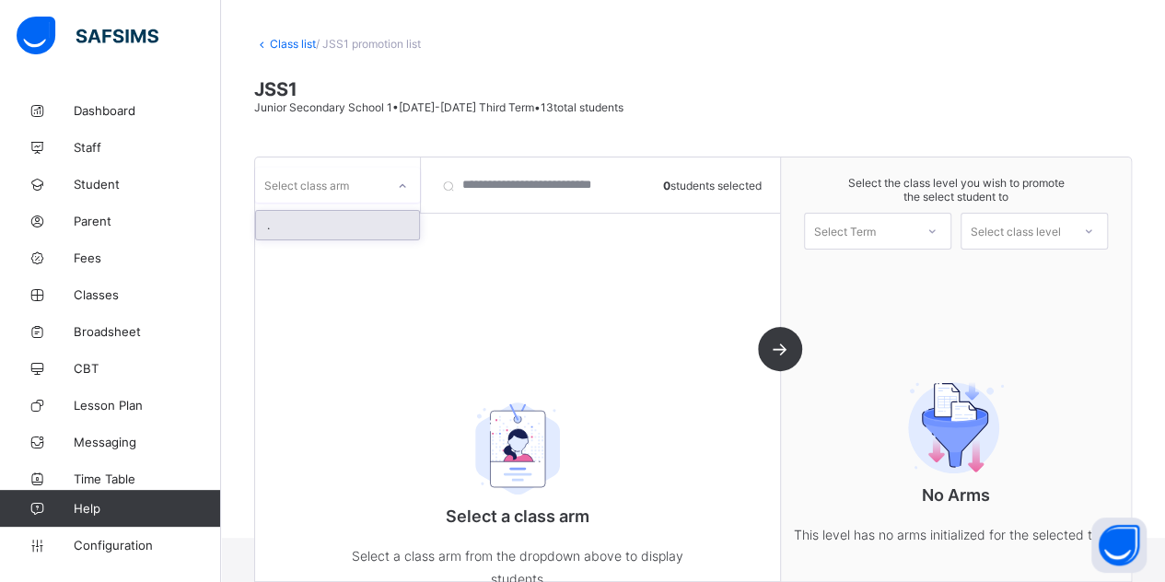
click at [339, 233] on div "." at bounding box center [337, 225] width 163 height 29
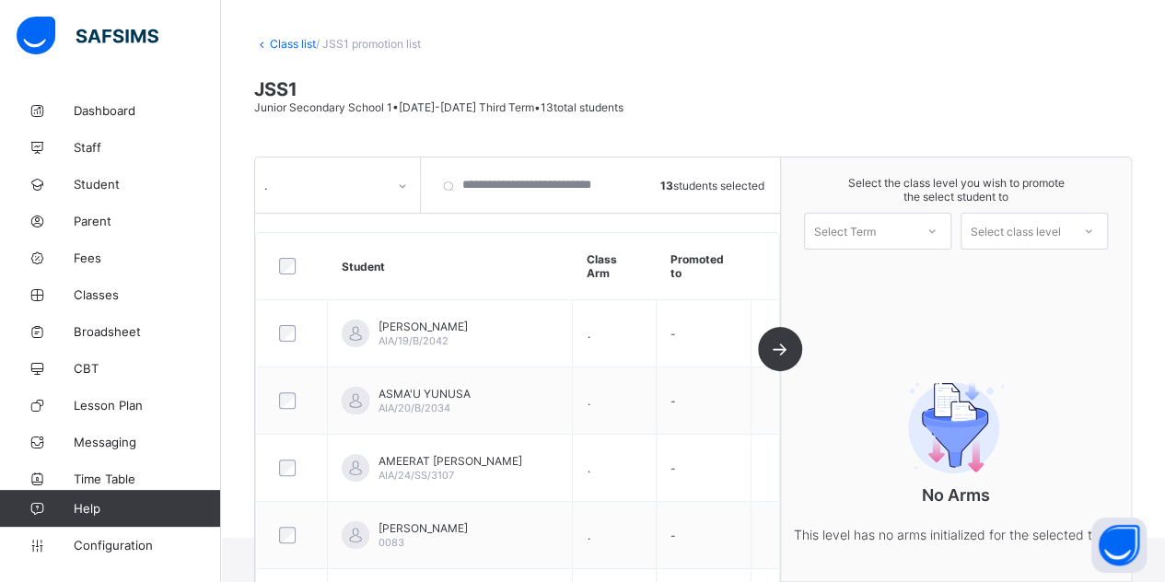
click at [926, 238] on div at bounding box center [931, 230] width 33 height 31
click at [907, 269] on div "First Term 2025-2026" at bounding box center [877, 279] width 145 height 42
click at [1007, 226] on div "Select class level" at bounding box center [1016, 231] width 90 height 37
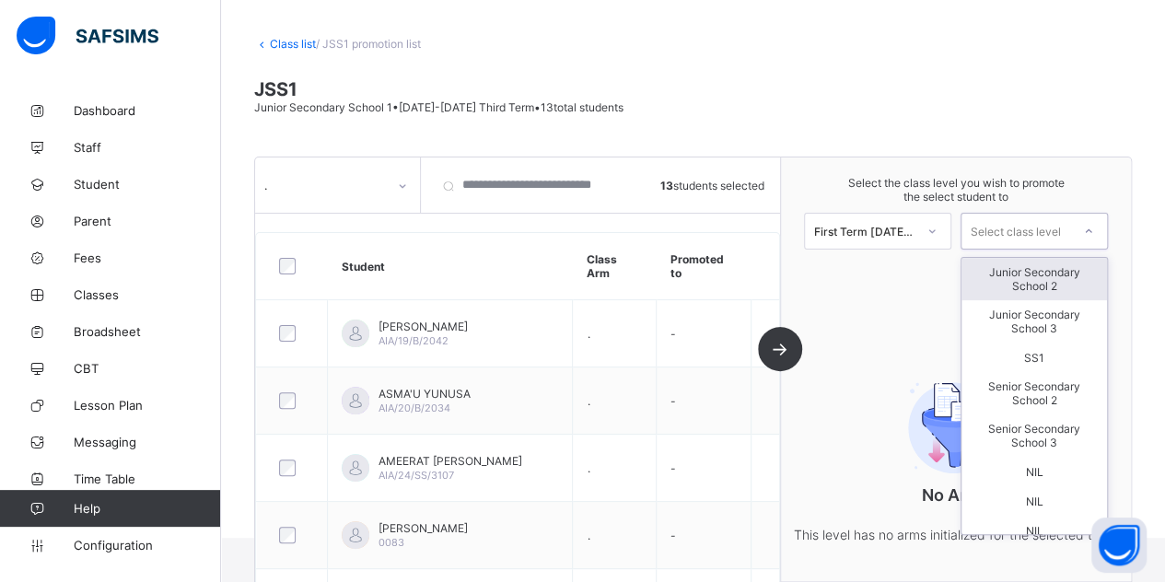
click at [1013, 278] on div "Junior Secondary School 2" at bounding box center [1033, 279] width 145 height 42
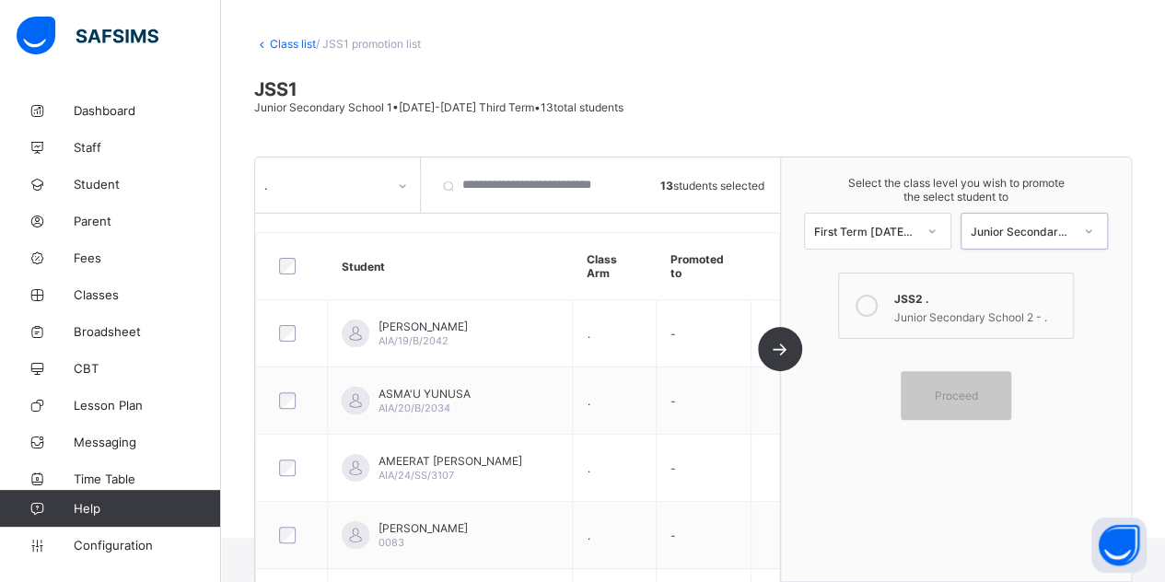
click at [881, 311] on div at bounding box center [866, 305] width 37 height 37
click at [954, 397] on div "Proceed" at bounding box center [956, 395] width 110 height 49
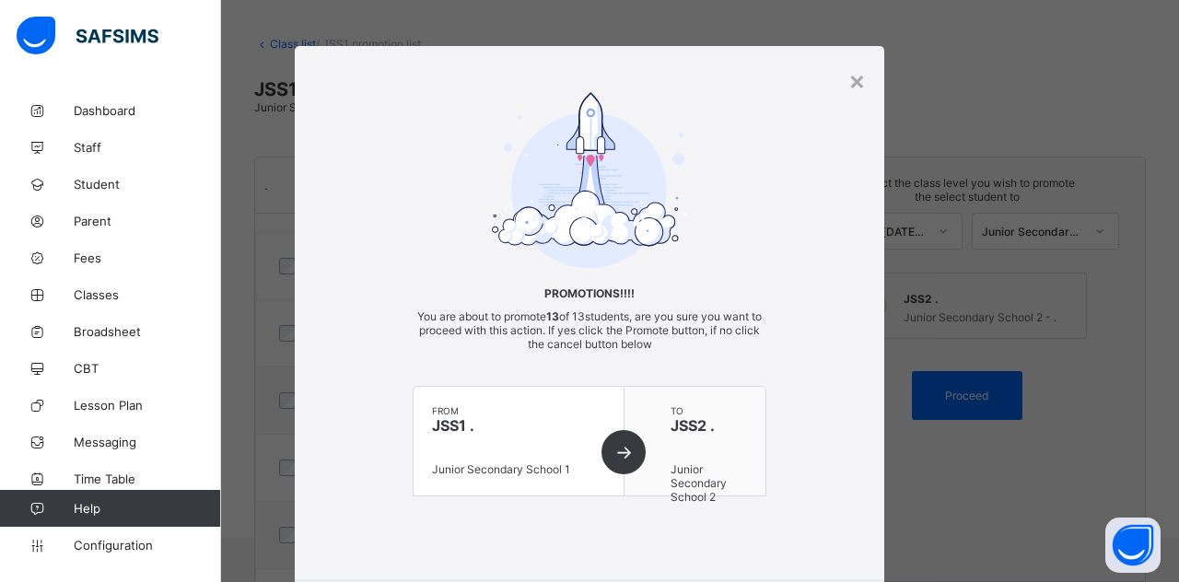
scroll to position [105, 0]
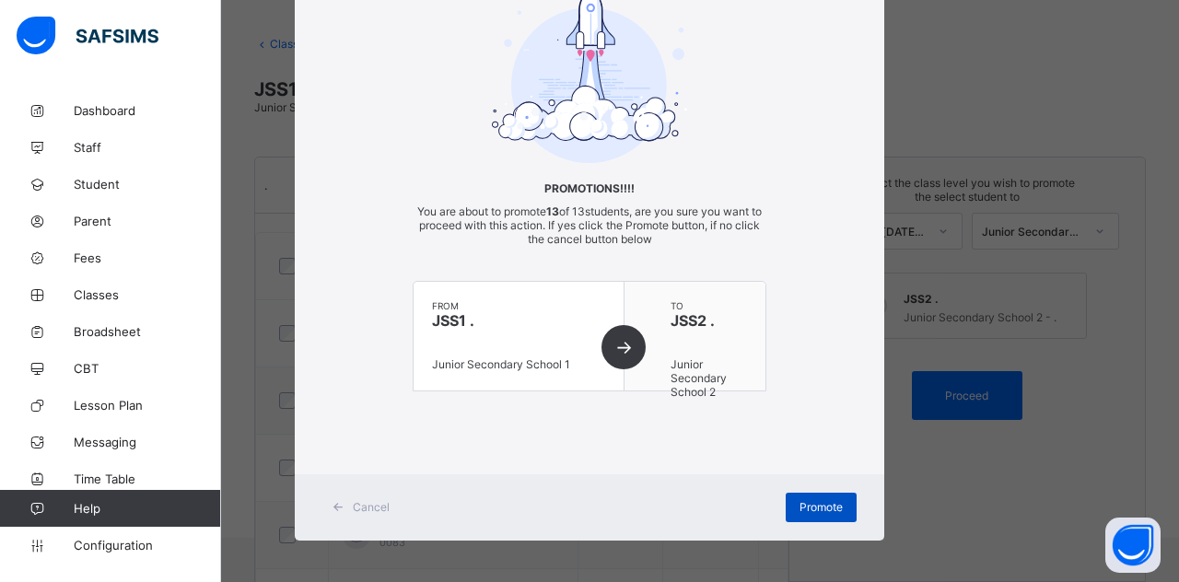
click at [807, 500] on span "Promote" at bounding box center [820, 507] width 43 height 14
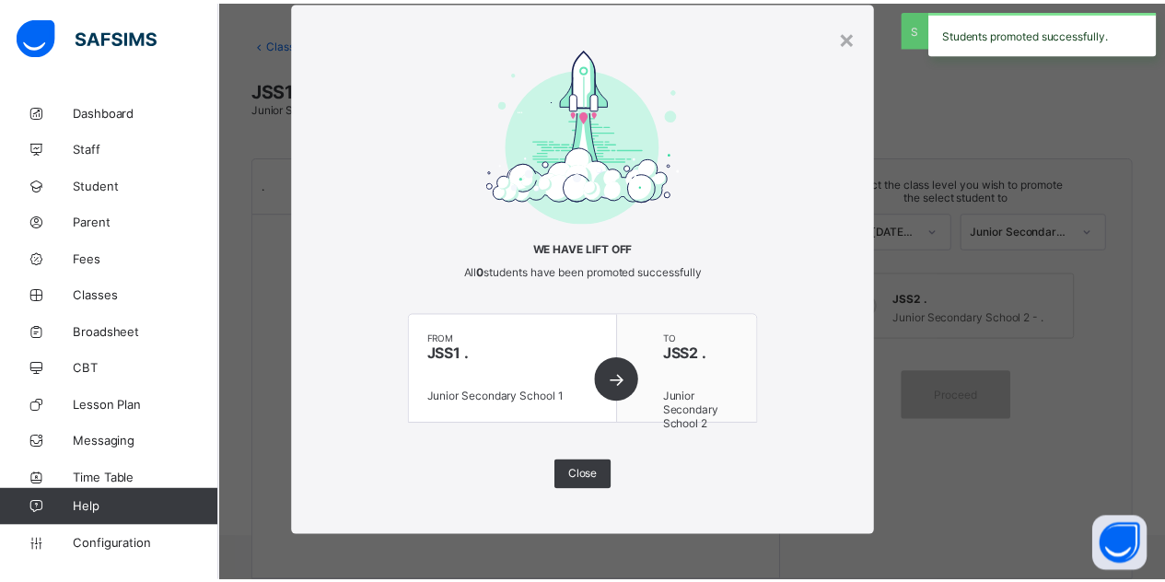
scroll to position [42, 0]
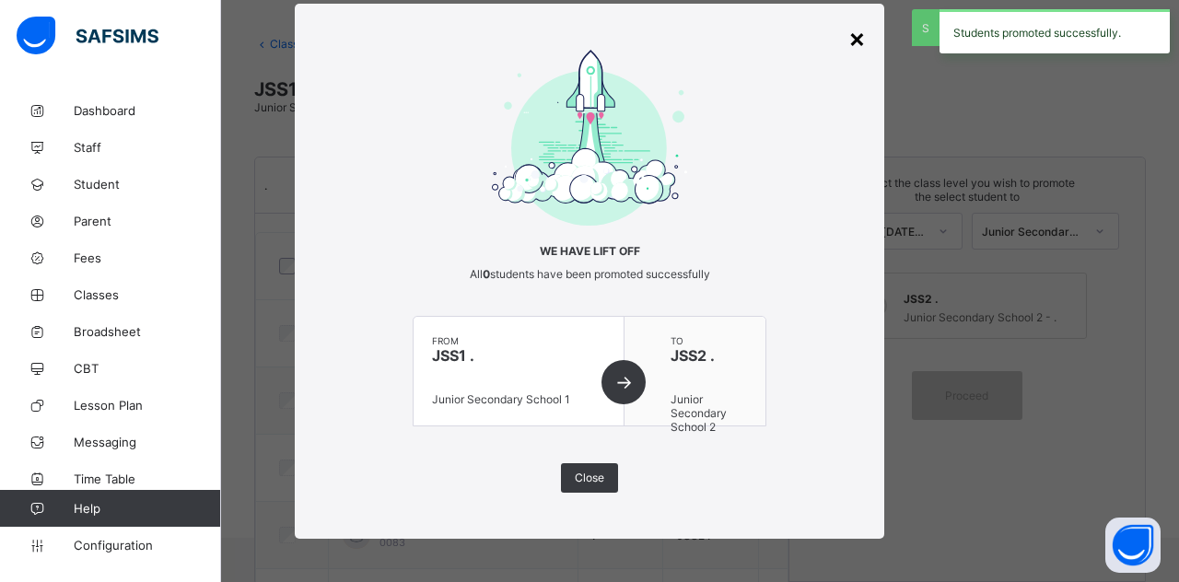
click at [851, 38] on div "×" at bounding box center [856, 37] width 17 height 31
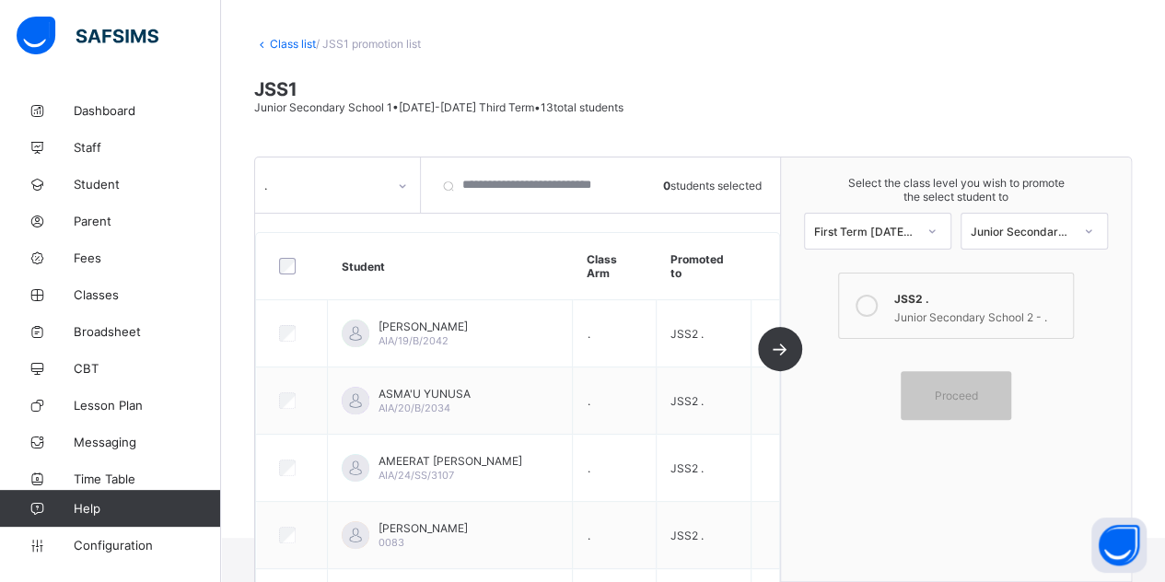
click at [293, 42] on link "Class list" at bounding box center [293, 44] width 46 height 14
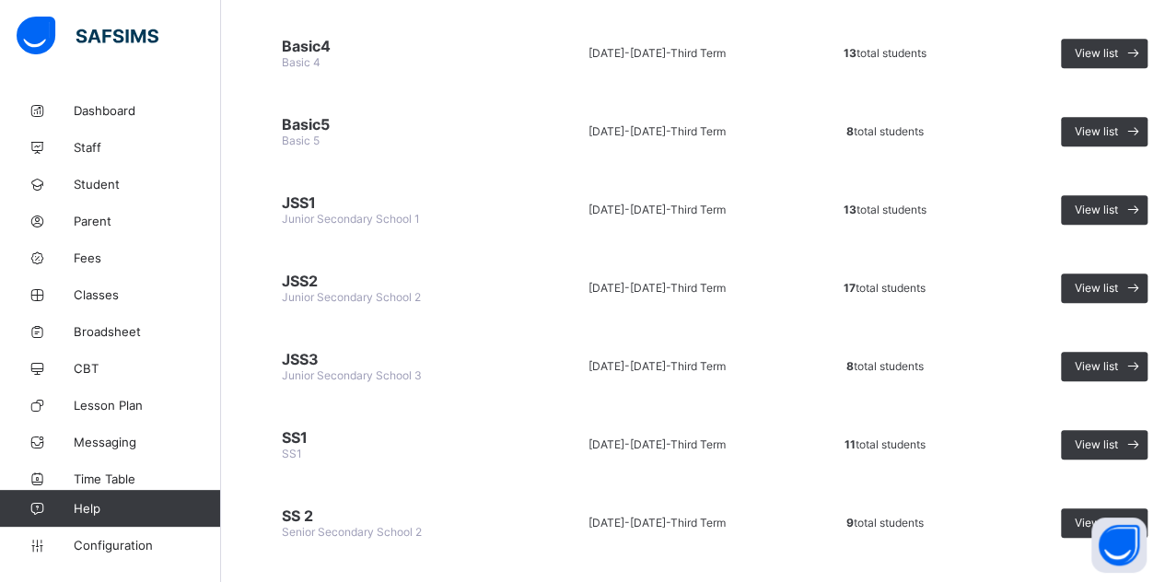
scroll to position [777, 0]
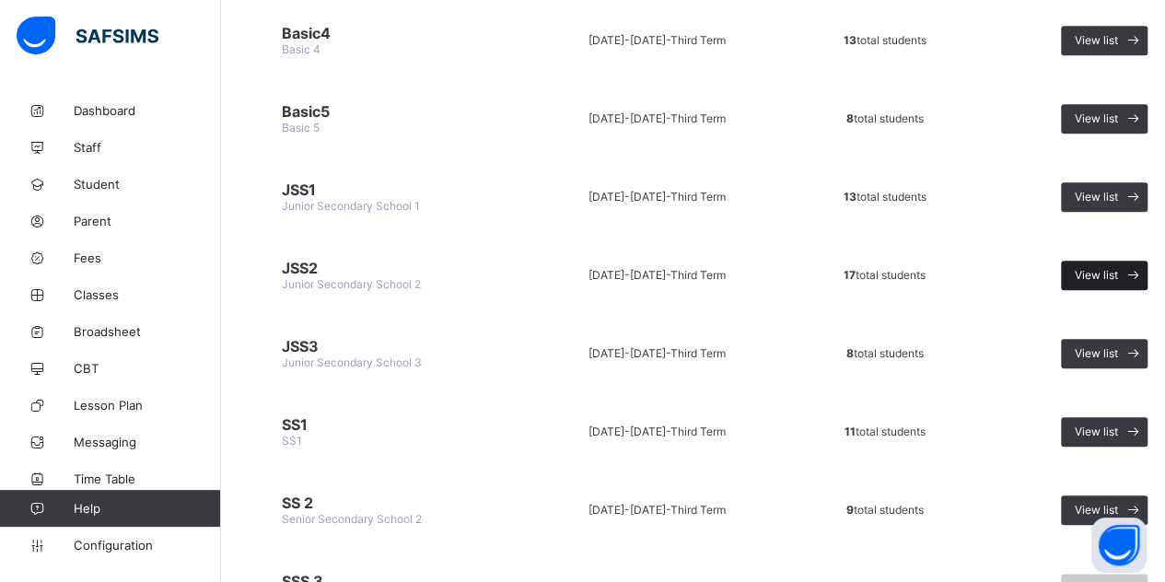
click at [1068, 261] on div "View list" at bounding box center [1104, 275] width 87 height 29
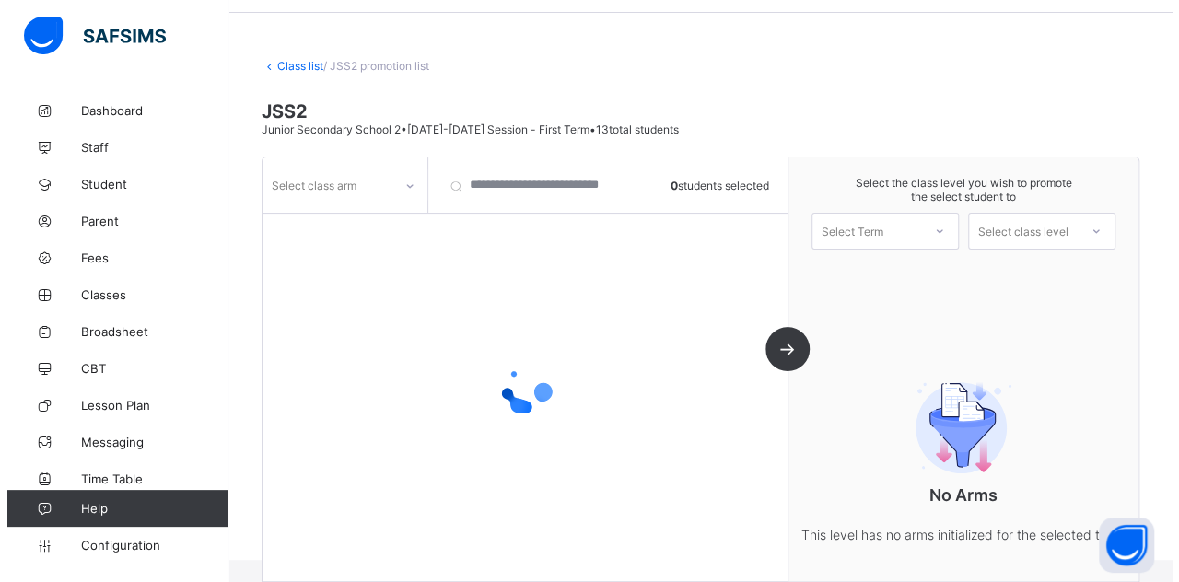
scroll to position [83, 0]
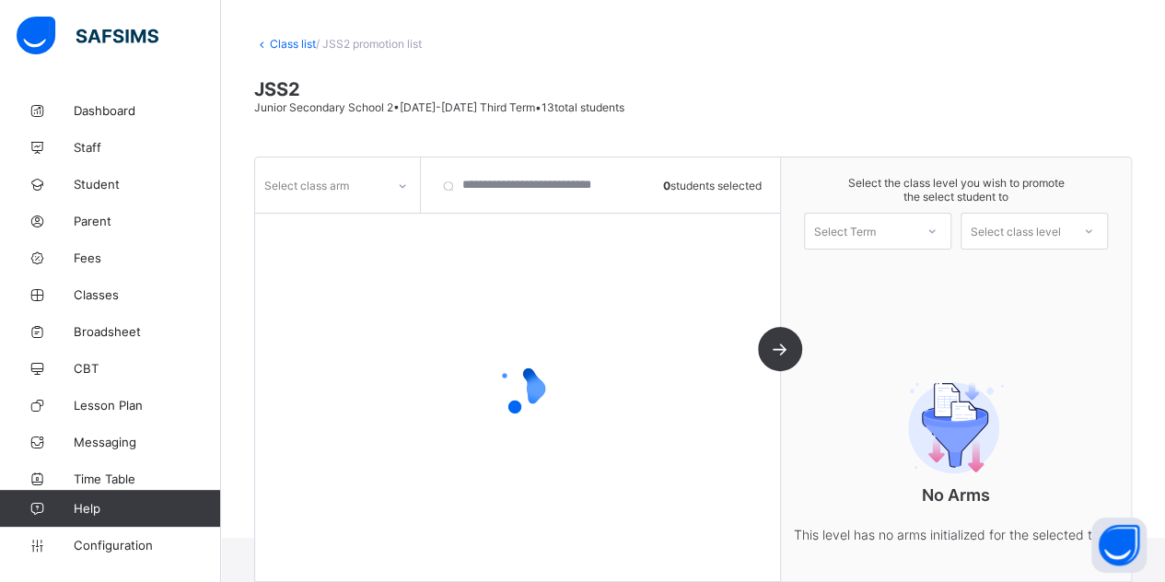
click at [366, 178] on div "Select class arm" at bounding box center [320, 185] width 130 height 26
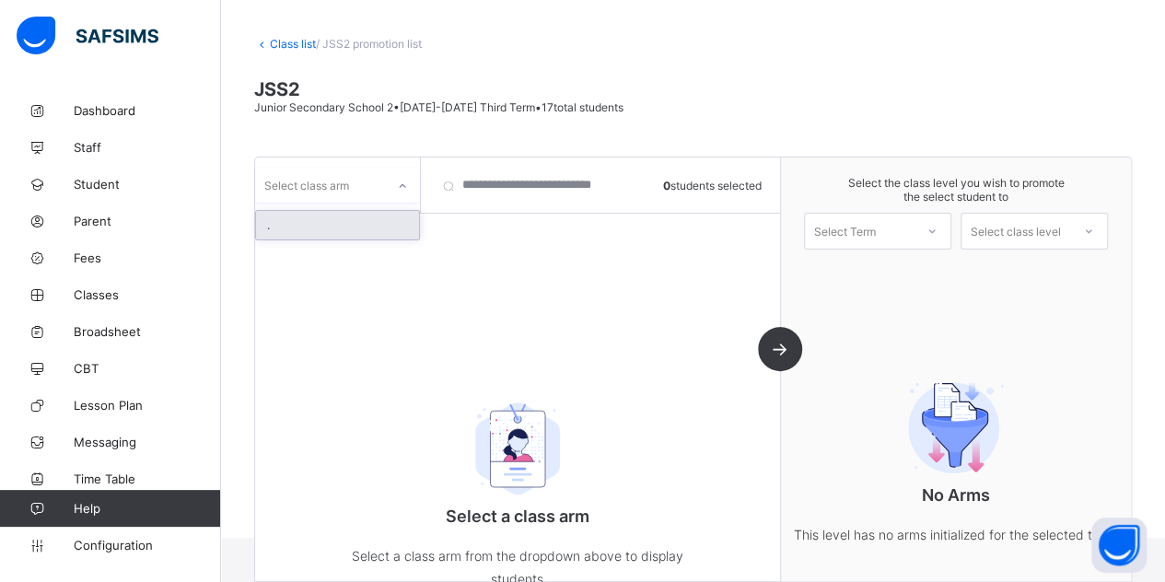
click at [358, 222] on div "." at bounding box center [337, 225] width 163 height 29
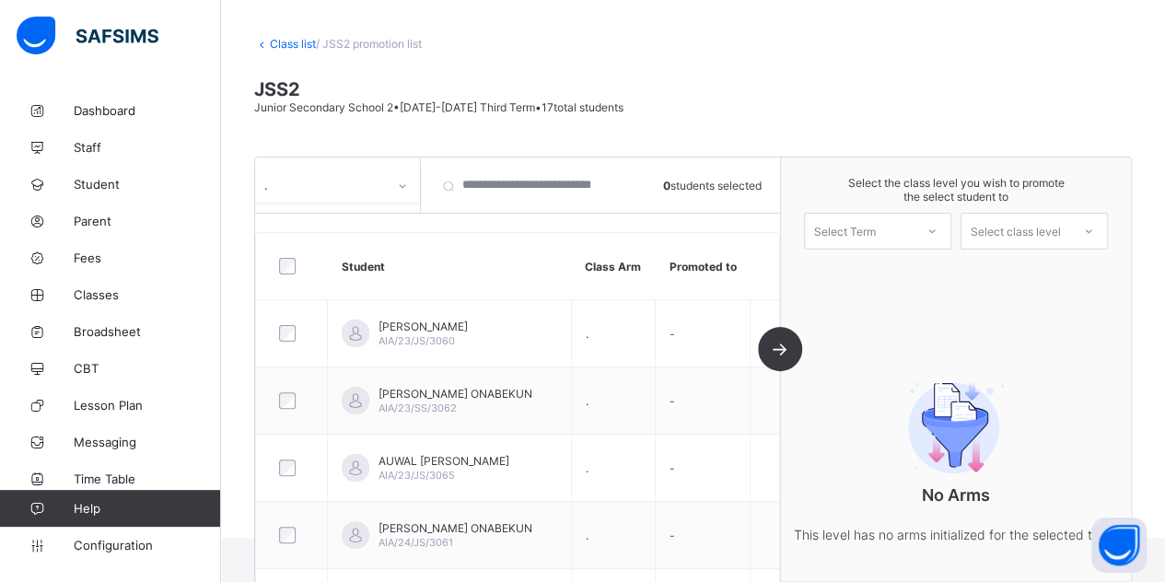
click at [876, 229] on div "Select Term" at bounding box center [845, 231] width 62 height 37
click at [937, 229] on icon at bounding box center [931, 231] width 11 height 18
click at [903, 281] on div "First Term 2025-2026" at bounding box center [877, 279] width 145 height 42
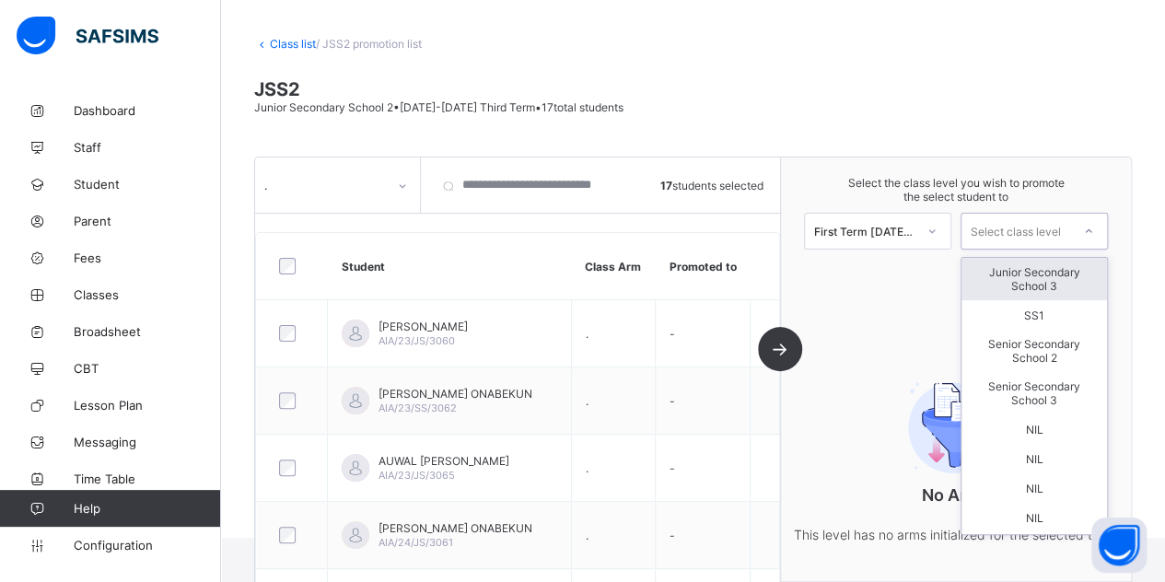
click at [1011, 231] on div "Select class level" at bounding box center [1016, 231] width 90 height 37
click at [1000, 272] on div "Junior Secondary School 3" at bounding box center [1033, 279] width 145 height 42
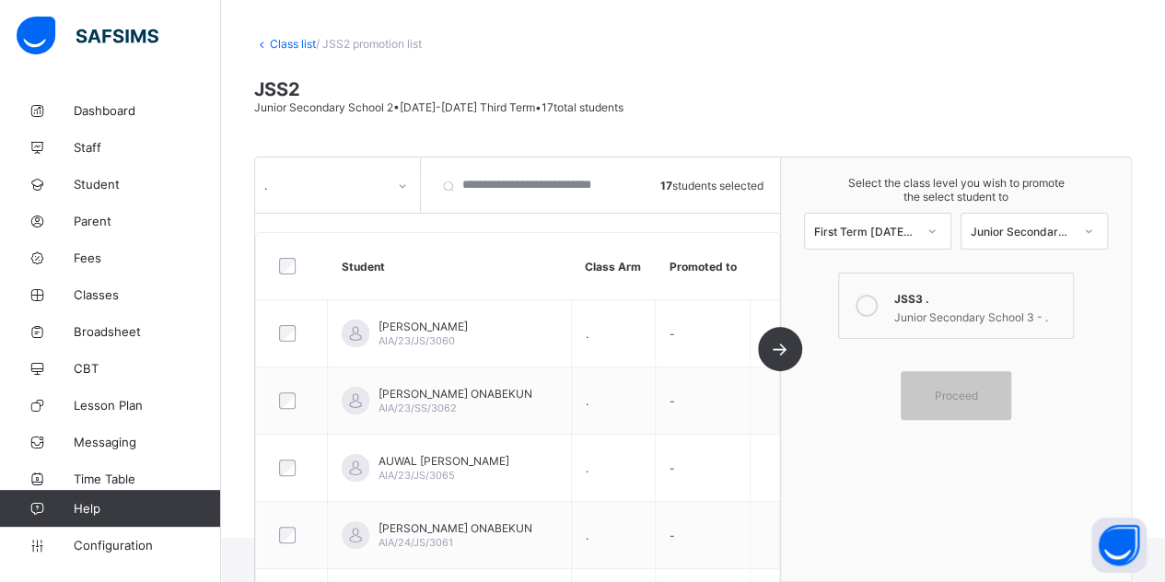
click at [858, 307] on div at bounding box center [866, 305] width 37 height 37
click at [955, 399] on div "Proceed" at bounding box center [956, 395] width 110 height 49
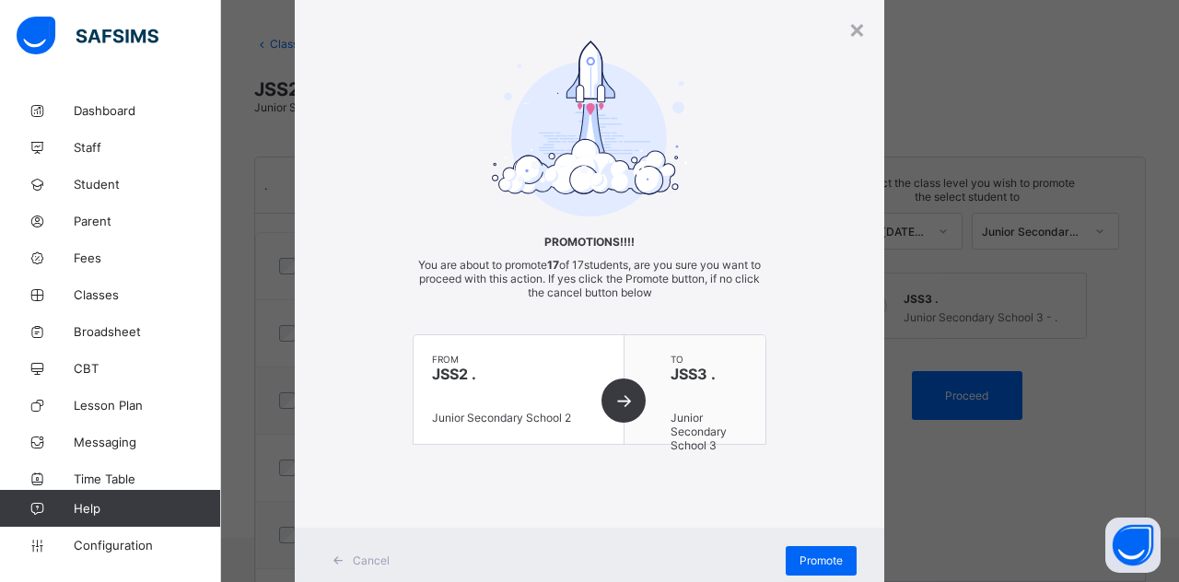
scroll to position [105, 0]
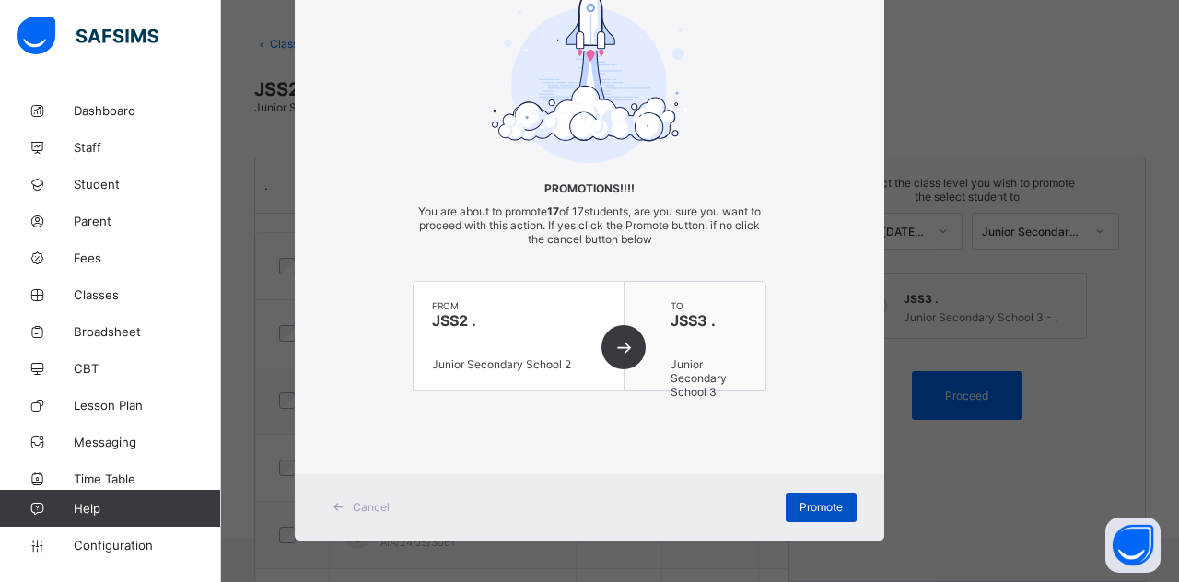
click at [825, 493] on div "Promote" at bounding box center [820, 507] width 71 height 29
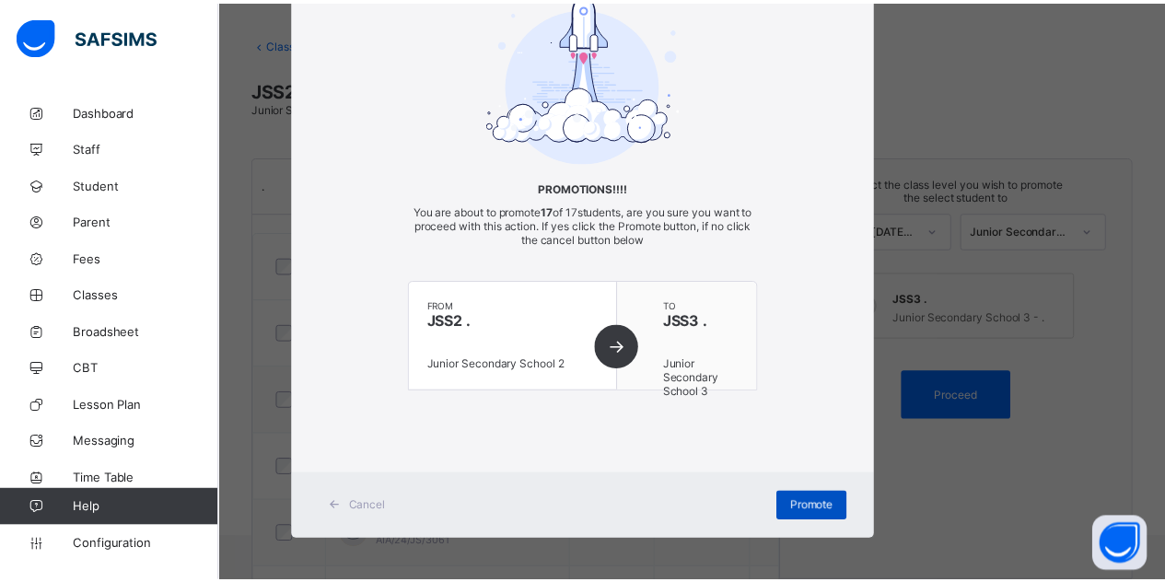
scroll to position [42, 0]
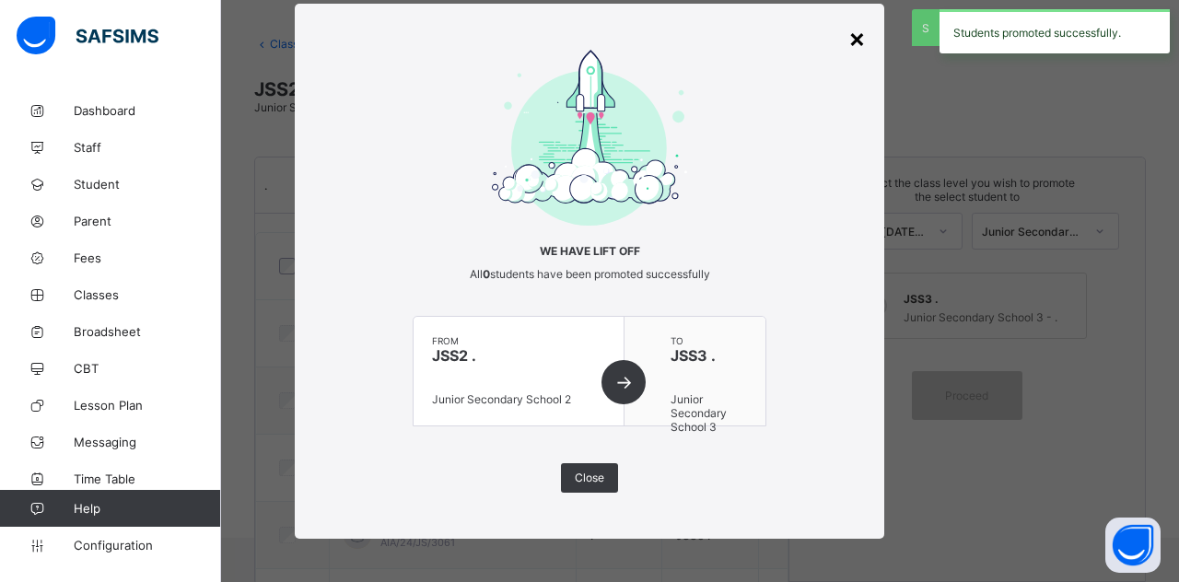
click at [859, 38] on div "×" at bounding box center [856, 37] width 17 height 31
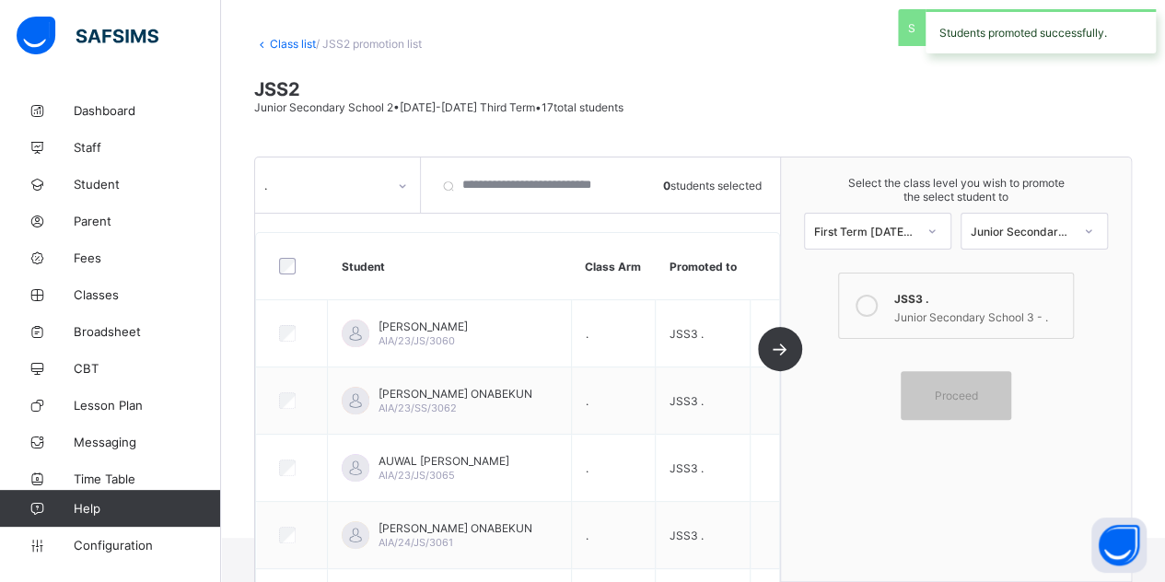
click at [297, 46] on link "Class list" at bounding box center [293, 44] width 46 height 14
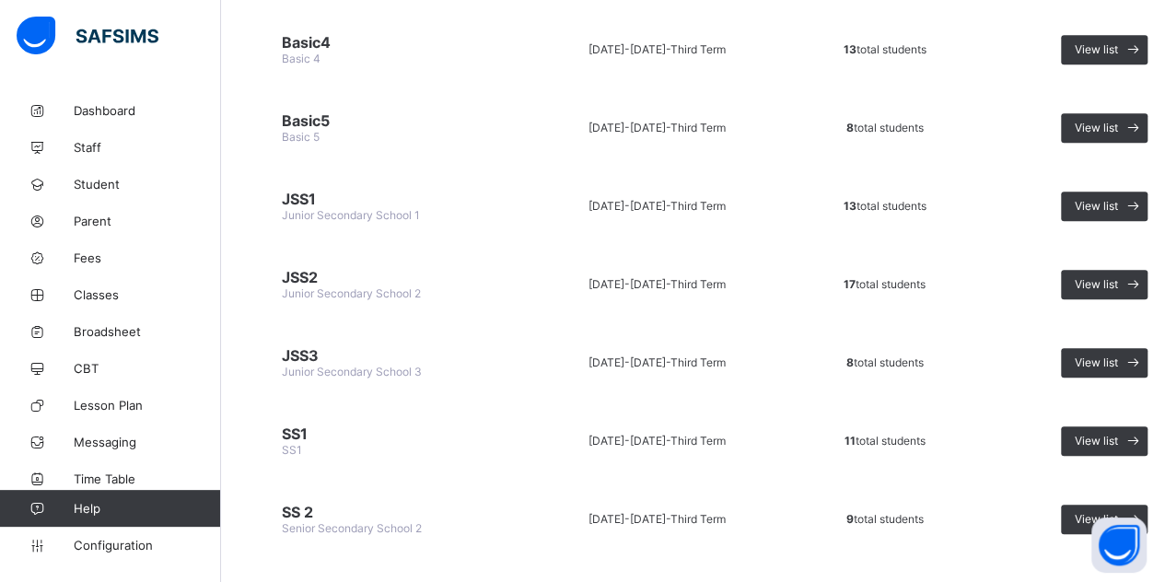
scroll to position [775, 0]
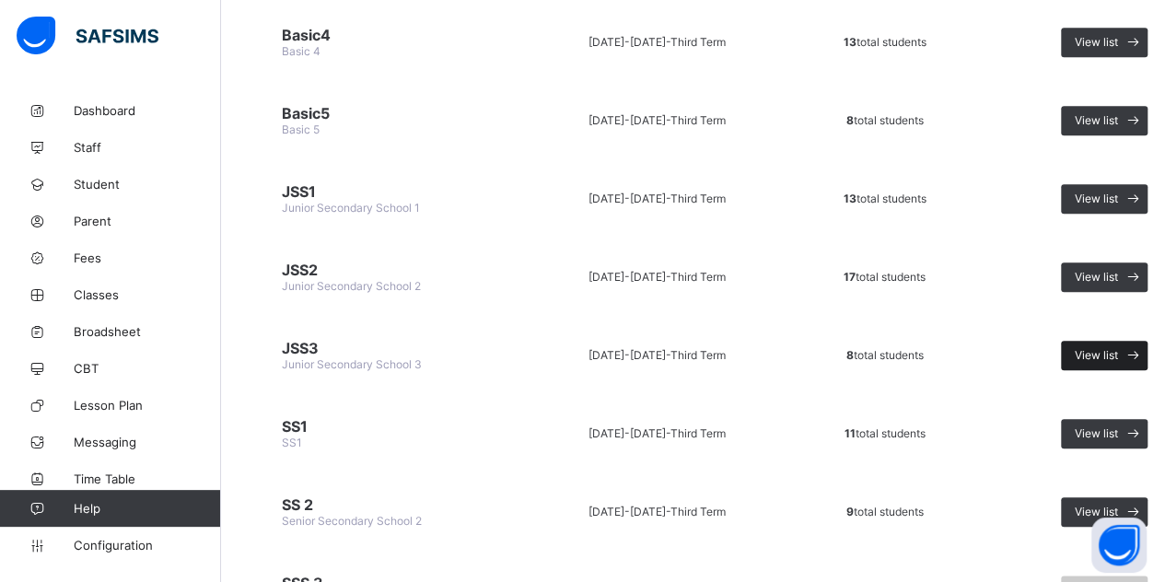
click at [1096, 348] on span "View list" at bounding box center [1096, 355] width 43 height 14
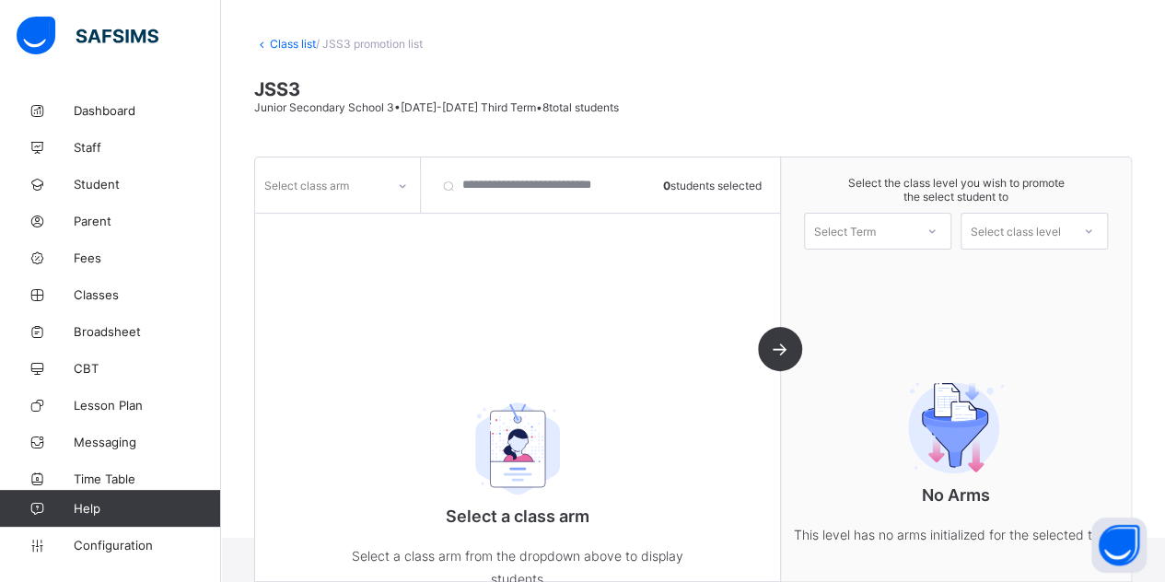
scroll to position [128, 0]
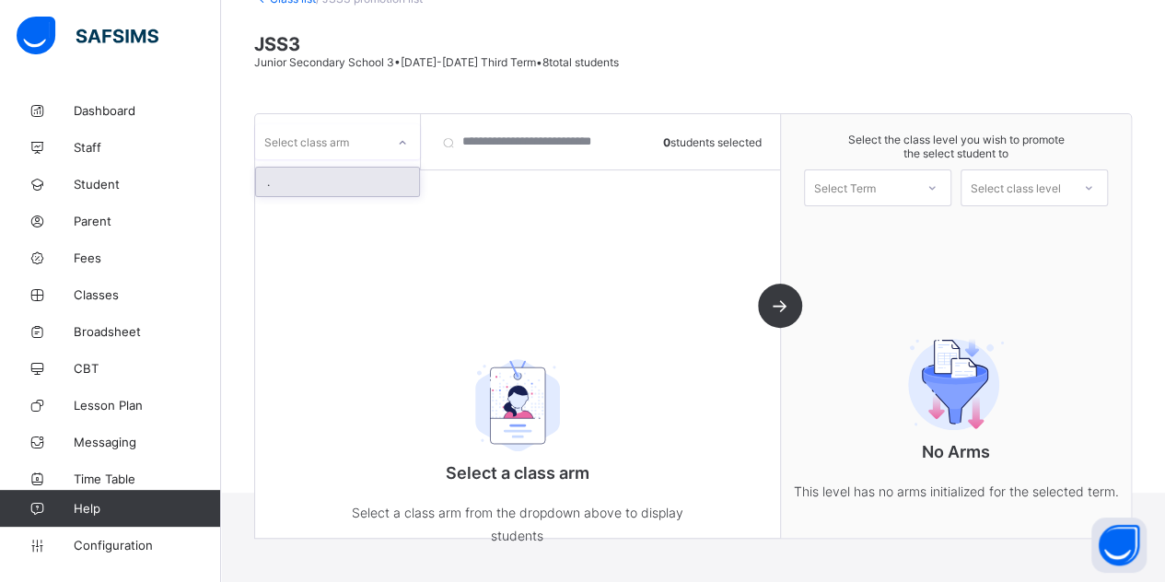
click at [372, 134] on div "Select class arm" at bounding box center [320, 142] width 130 height 26
click at [370, 176] on div "." at bounding box center [337, 182] width 163 height 29
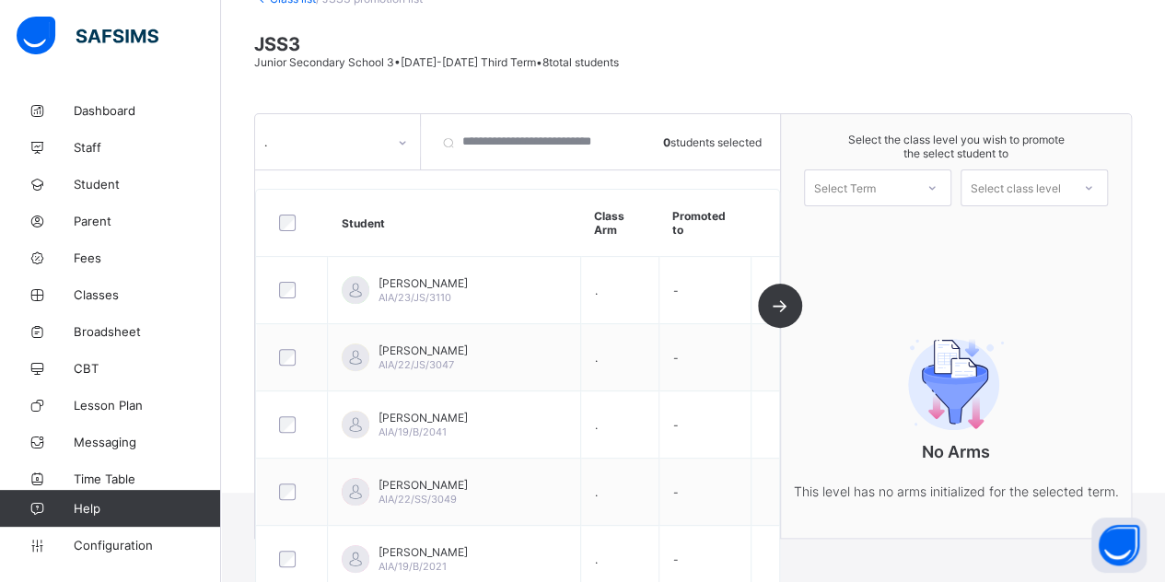
drag, startPoint x: 287, startPoint y: 231, endPoint x: 283, endPoint y: 211, distance: 20.8
click at [283, 211] on div at bounding box center [292, 223] width 43 height 39
click at [913, 190] on div "Select Term" at bounding box center [859, 188] width 109 height 26
click at [907, 220] on div "First Term 2025-2026" at bounding box center [877, 236] width 145 height 42
click at [987, 193] on div "Select class level" at bounding box center [1016, 187] width 90 height 37
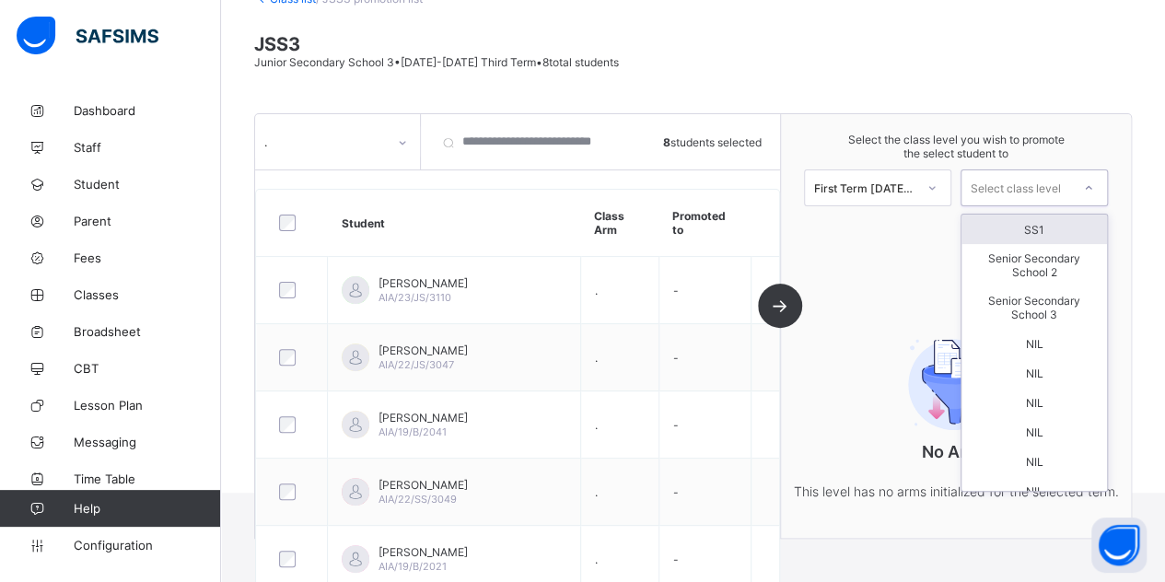
click at [985, 220] on div "SS1" at bounding box center [1033, 229] width 145 height 29
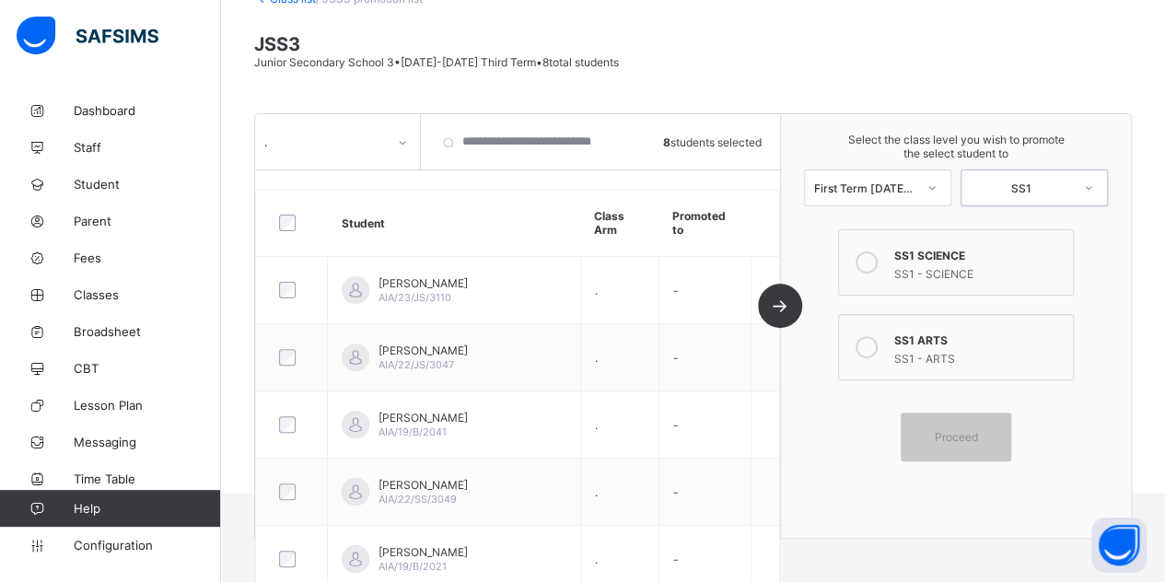
scroll to position [0, 0]
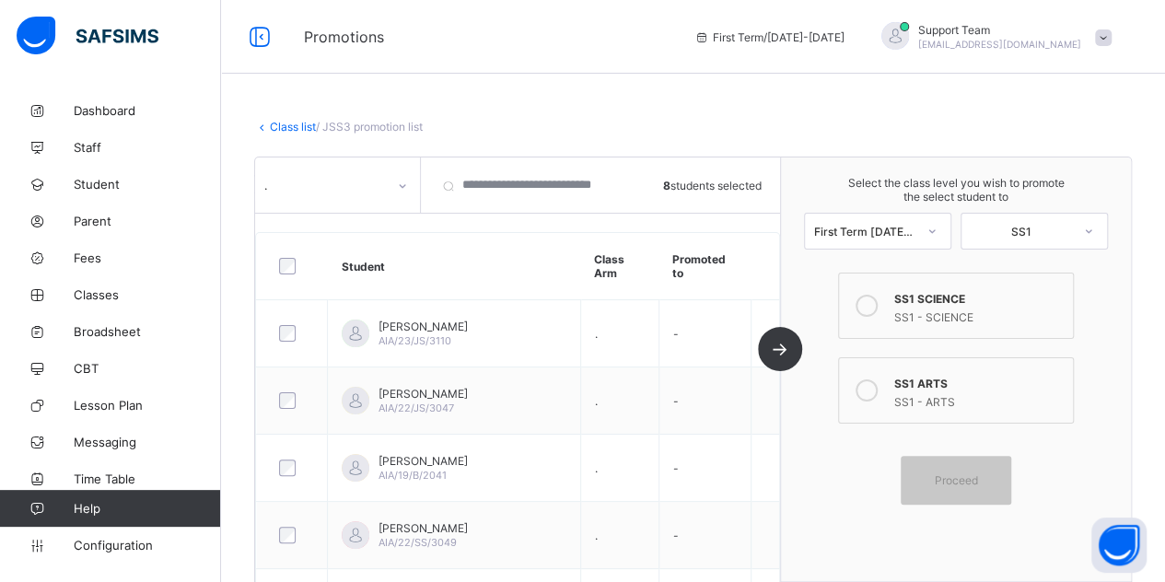
click at [289, 123] on link "Class list" at bounding box center [293, 127] width 46 height 14
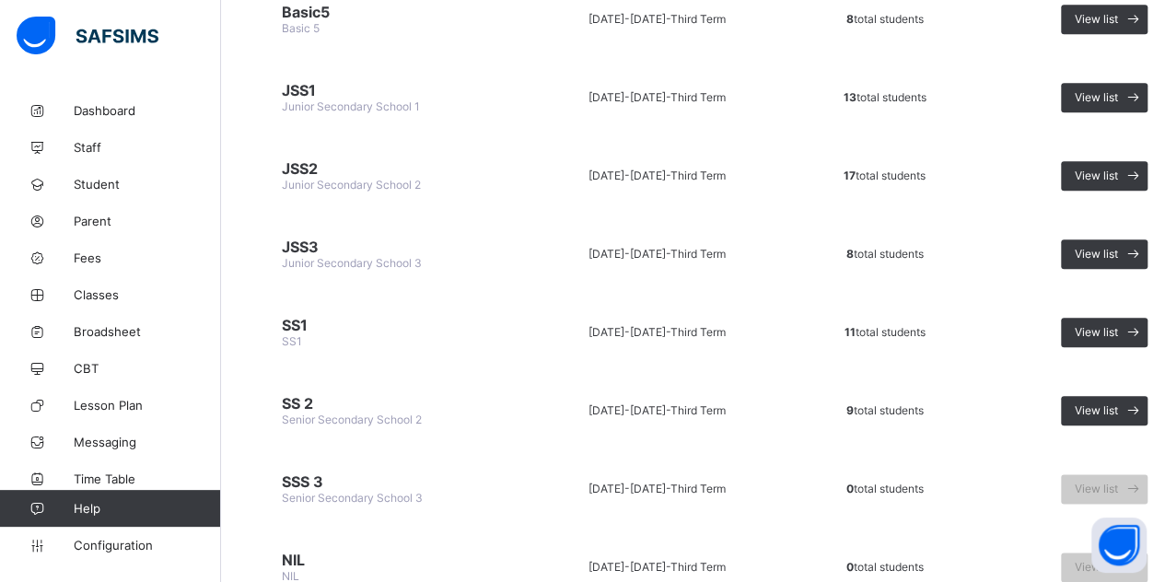
scroll to position [894, 0]
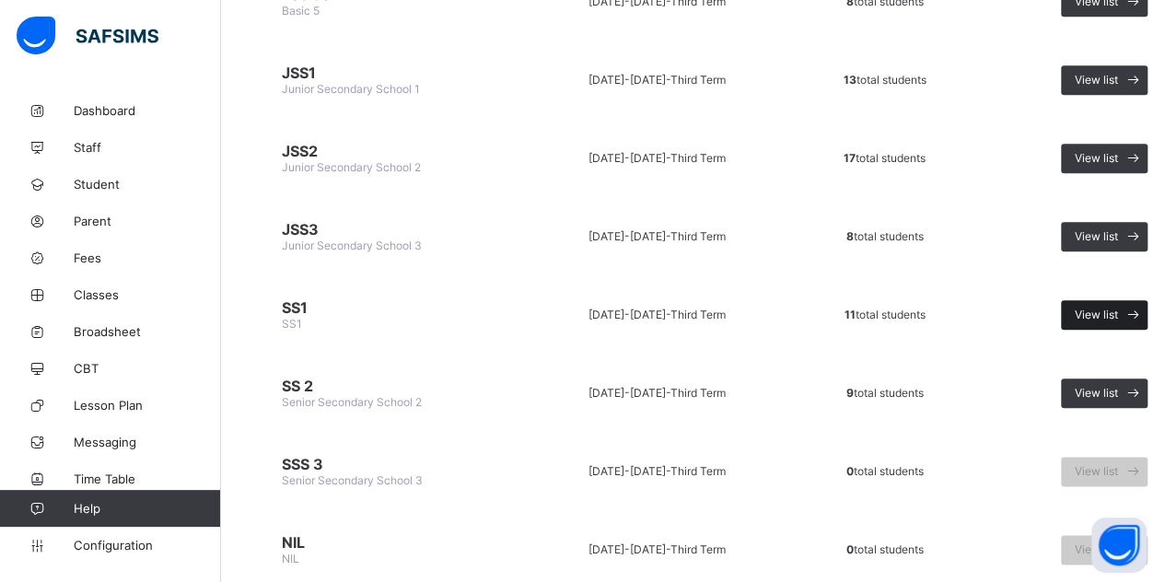
click at [1098, 308] on span "View list" at bounding box center [1096, 315] width 43 height 14
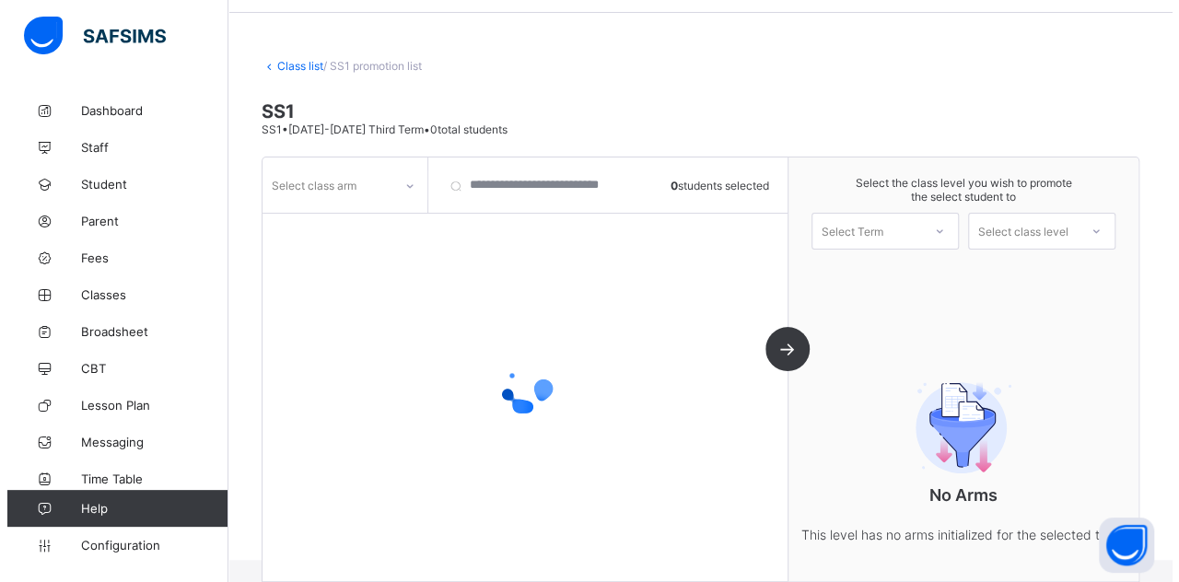
scroll to position [83, 0]
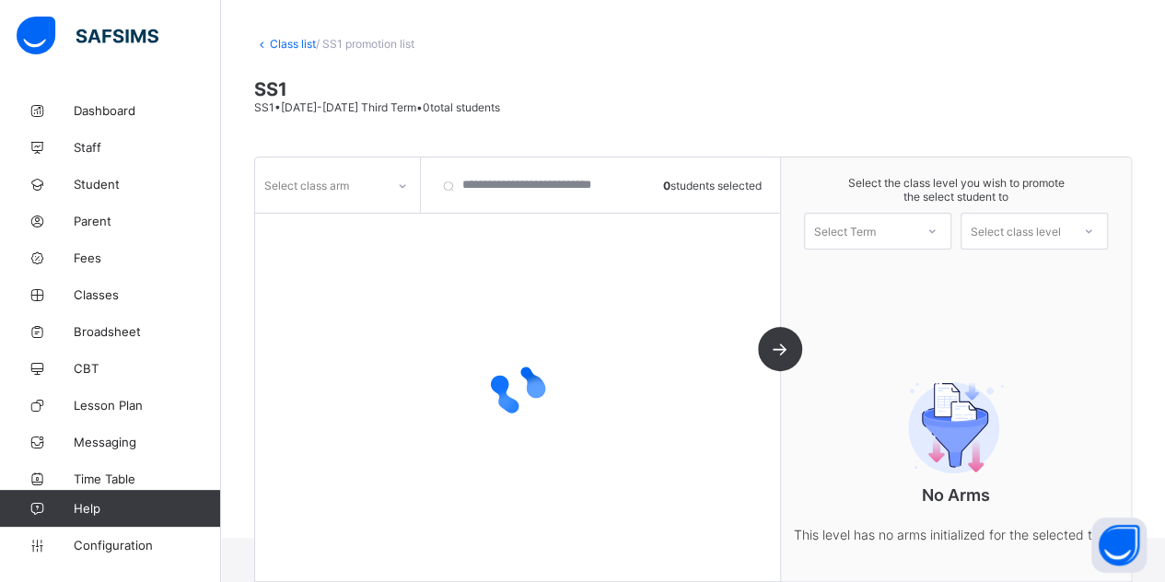
click at [357, 191] on div "Select class arm" at bounding box center [320, 185] width 130 height 26
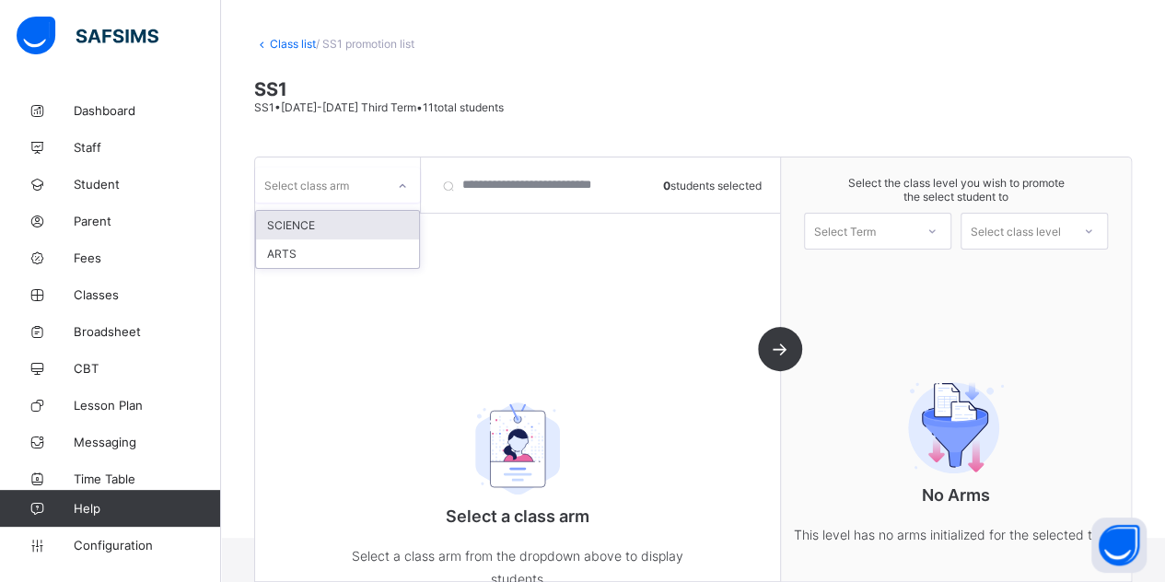
click at [334, 227] on div "SCIENCE" at bounding box center [337, 225] width 163 height 29
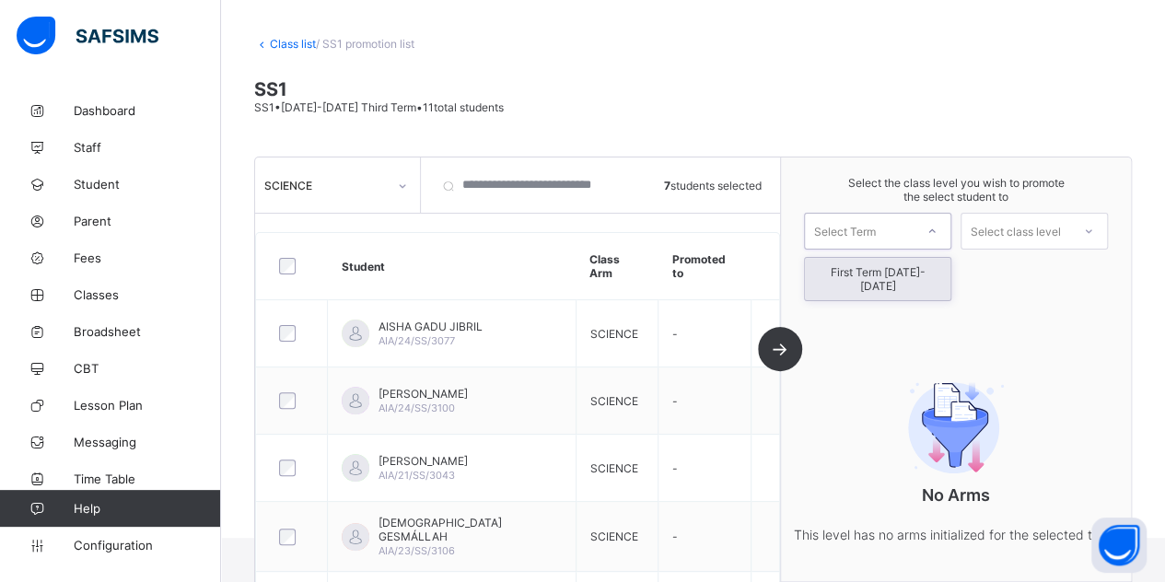
click at [908, 233] on div "Select Term" at bounding box center [859, 231] width 109 height 26
click at [895, 275] on div "First Term 2025-2026" at bounding box center [877, 279] width 145 height 42
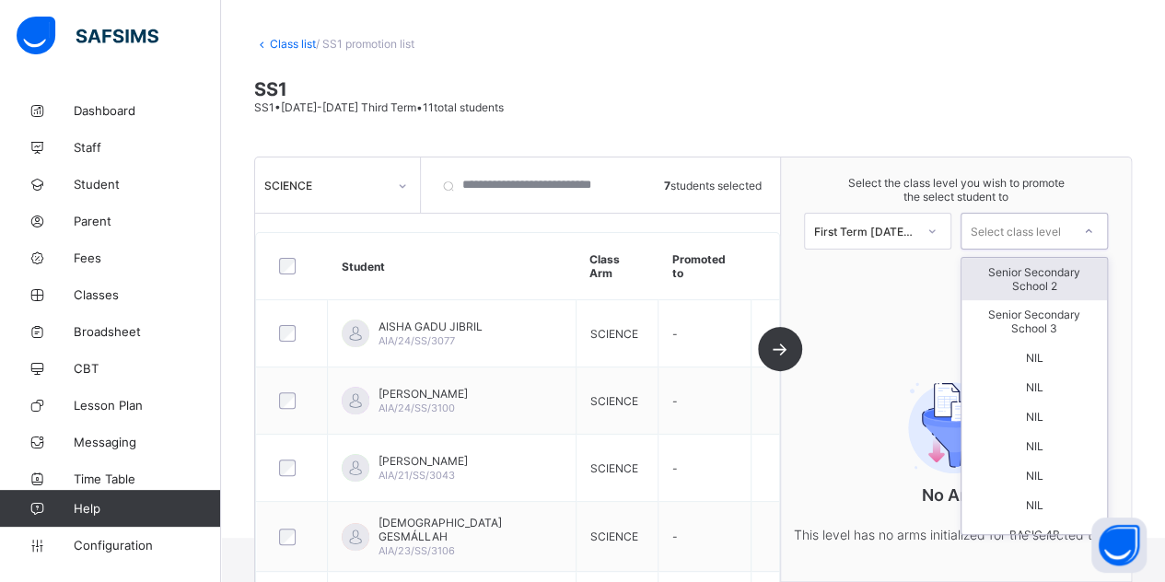
click at [1029, 233] on div "Select class level" at bounding box center [1016, 231] width 90 height 37
click at [1029, 281] on div "Senior Secondary School 2" at bounding box center [1033, 279] width 145 height 42
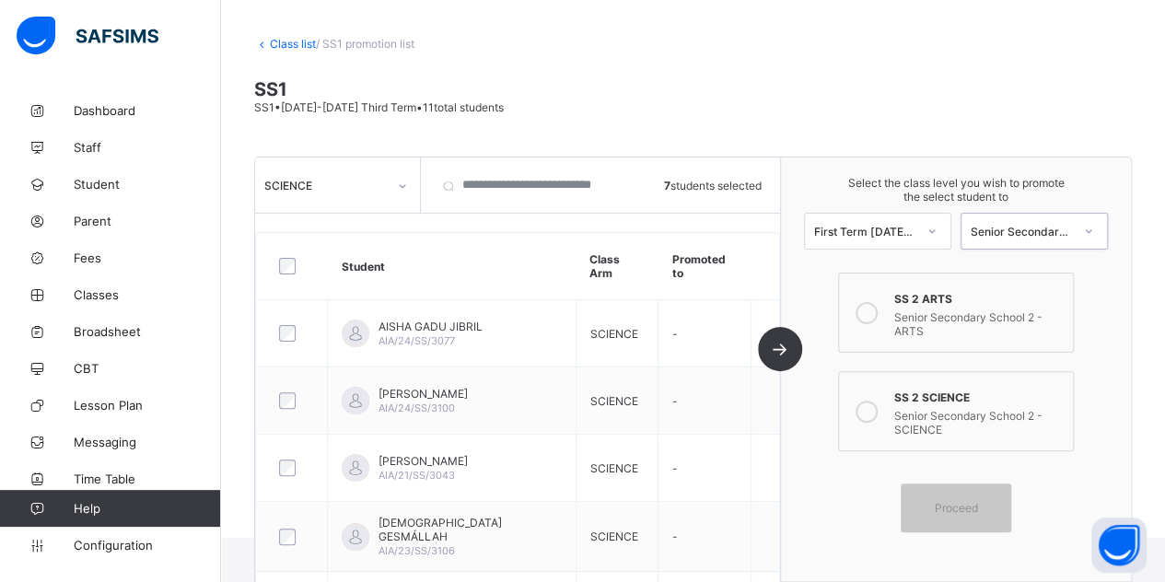
click at [941, 378] on label "SS 2 SCIENCE Senior Secondary School 2 - SCIENCE" at bounding box center [956, 411] width 236 height 80
click at [950, 501] on span "Proceed" at bounding box center [955, 508] width 43 height 14
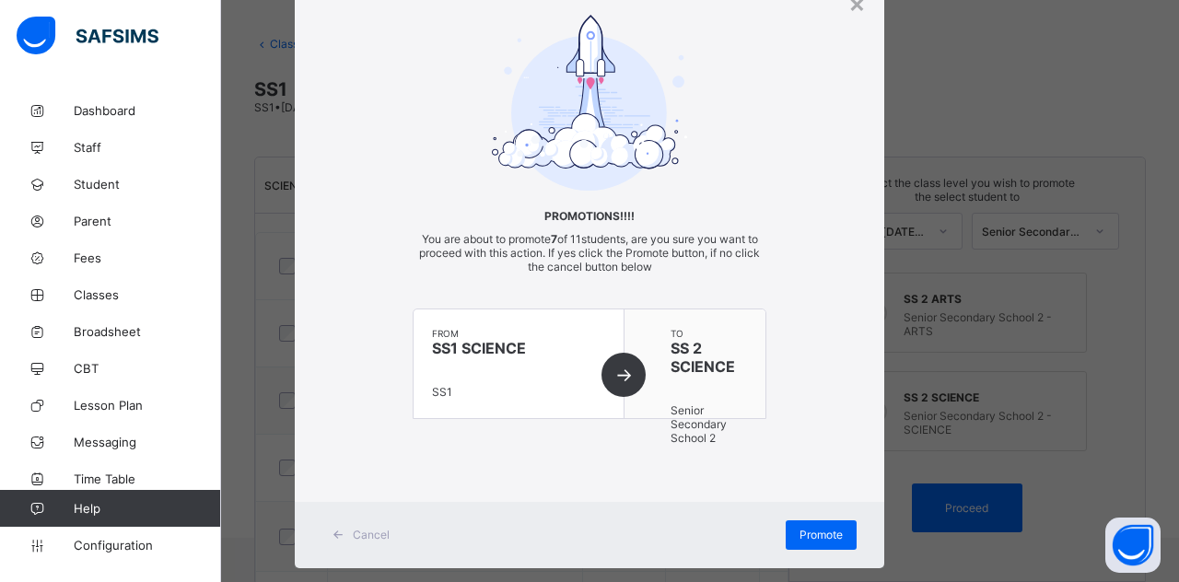
scroll to position [105, 0]
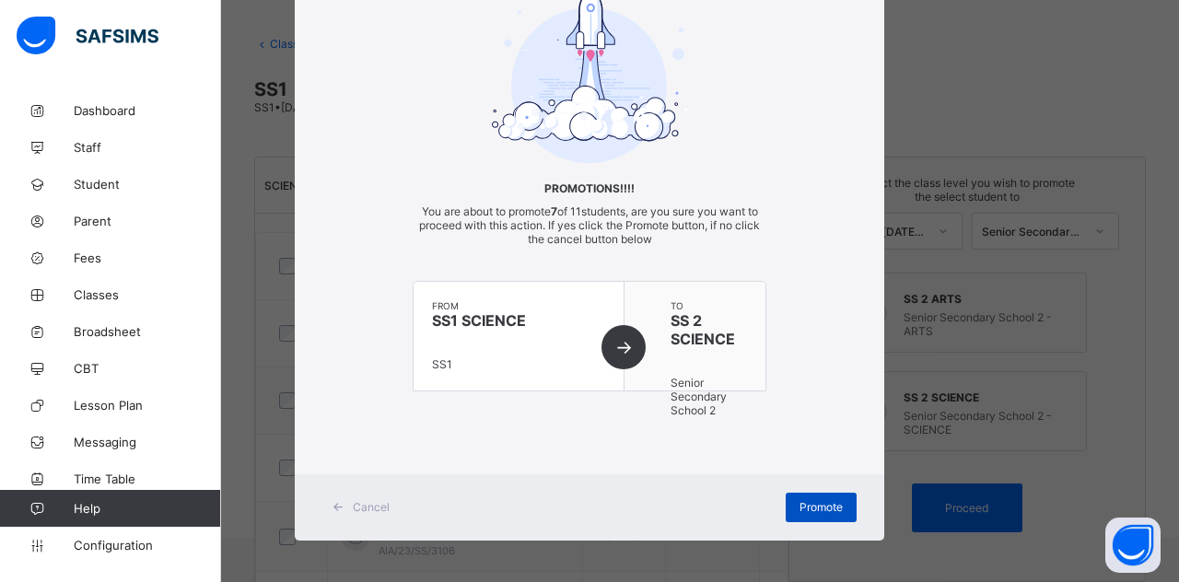
click at [812, 493] on div "Promote" at bounding box center [820, 507] width 71 height 29
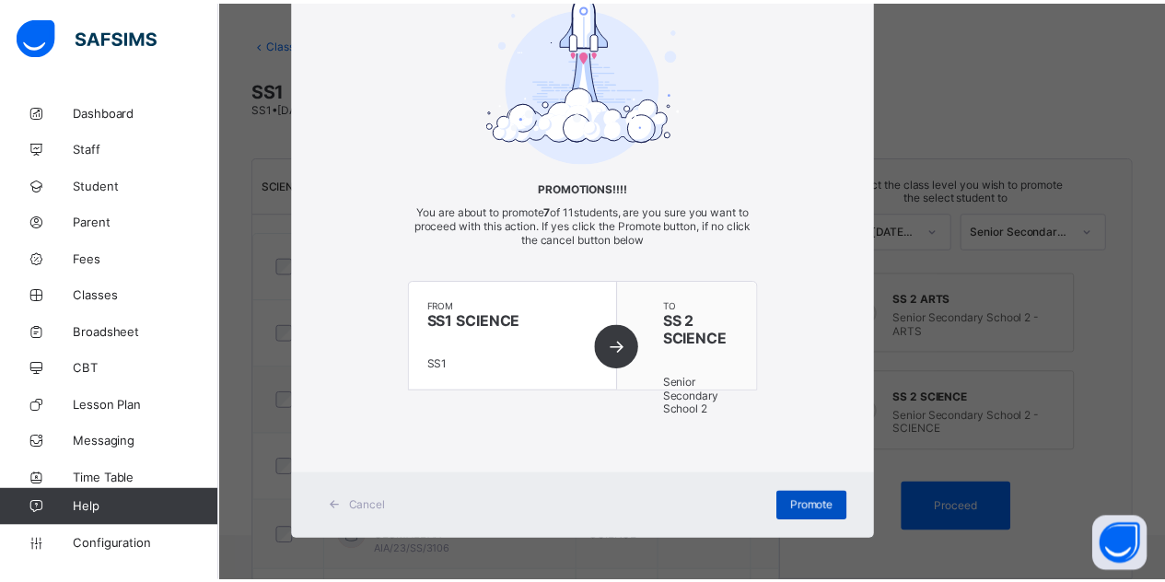
scroll to position [42, 0]
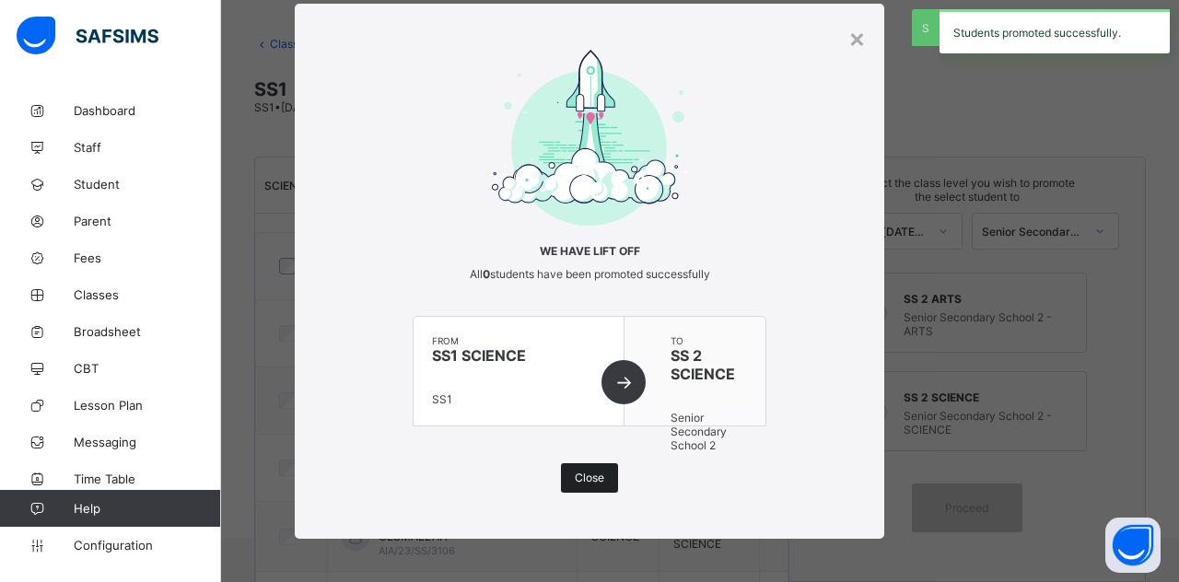
click at [605, 483] on div "Close" at bounding box center [589, 477] width 57 height 29
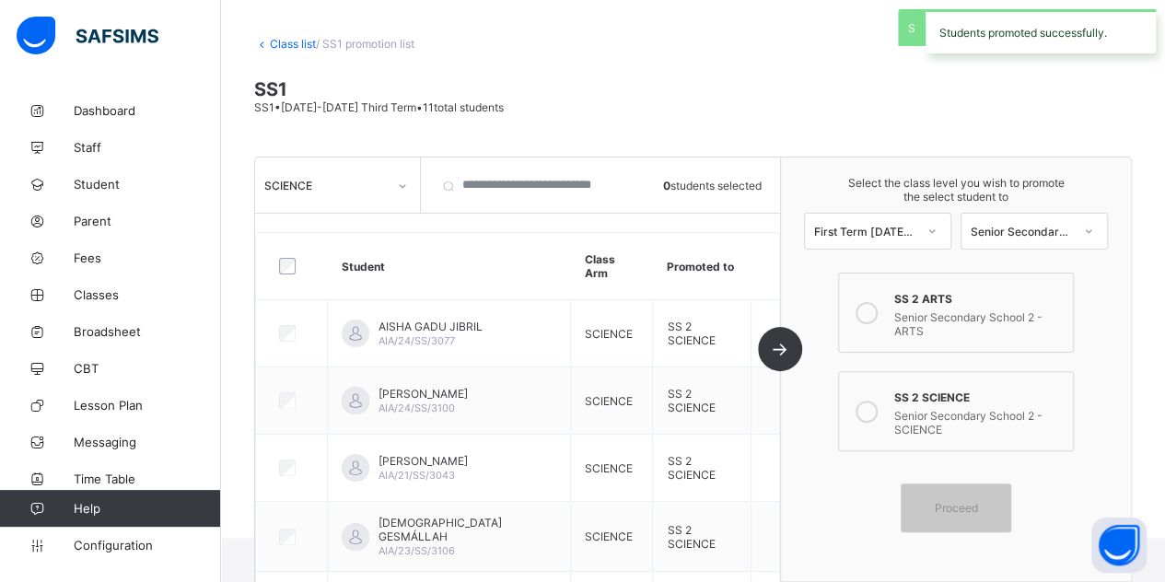
click at [344, 174] on div "SCIENCE" at bounding box center [320, 185] width 130 height 26
click at [341, 237] on div "SCIENCE" at bounding box center [337, 225] width 163 height 29
click at [346, 175] on div "SCIENCE" at bounding box center [320, 185] width 130 height 26
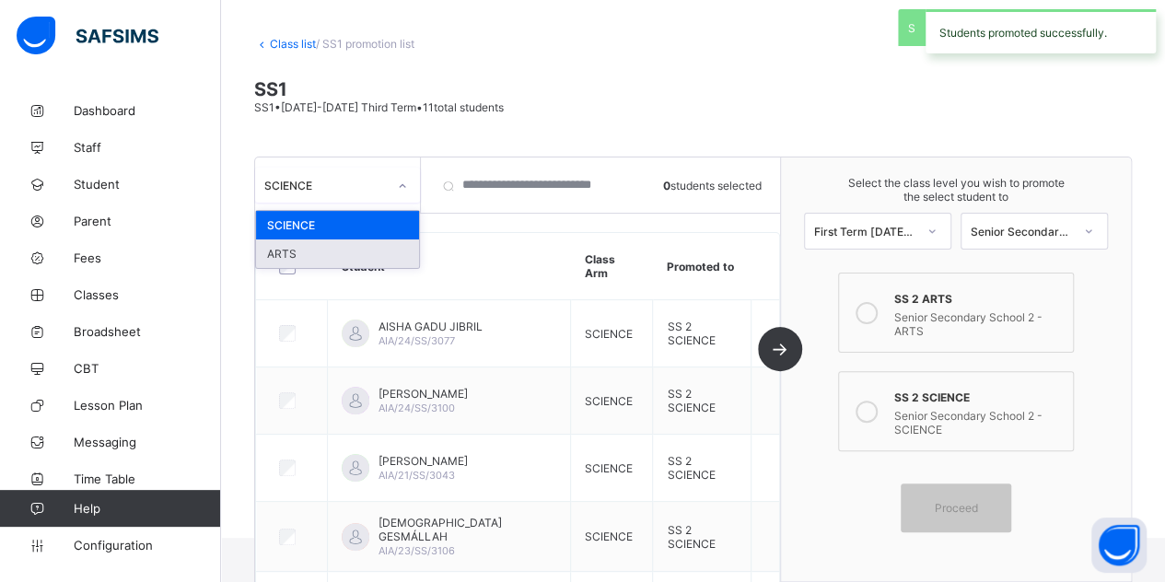
click at [334, 248] on div "ARTS" at bounding box center [337, 253] width 163 height 29
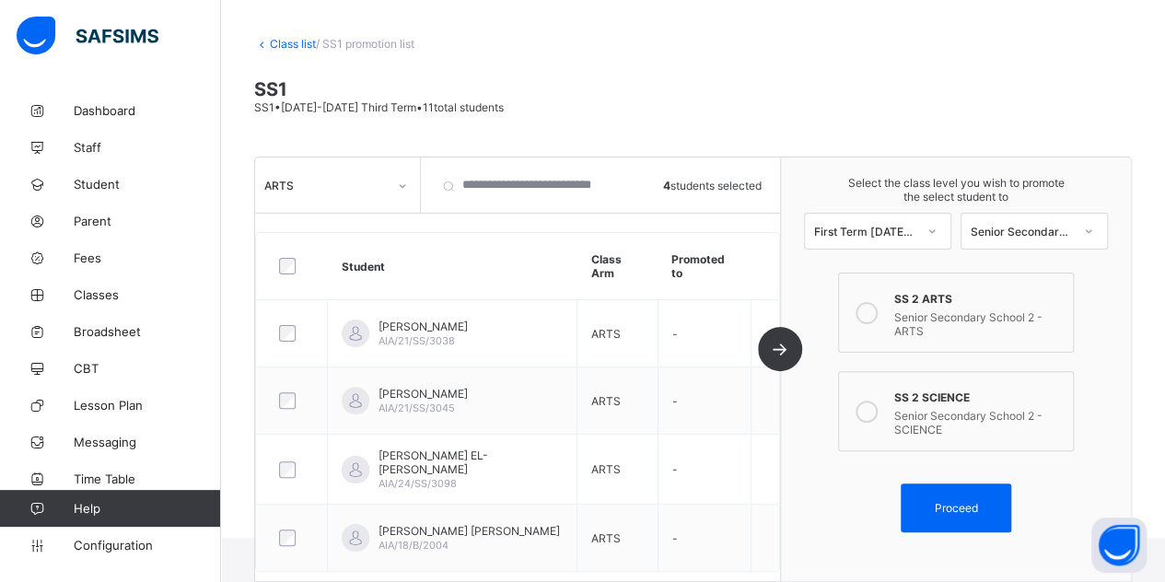
click at [925, 312] on div "Senior Secondary School 2 - ARTS" at bounding box center [978, 322] width 169 height 32
click at [956, 501] on span "Proceed" at bounding box center [955, 508] width 43 height 14
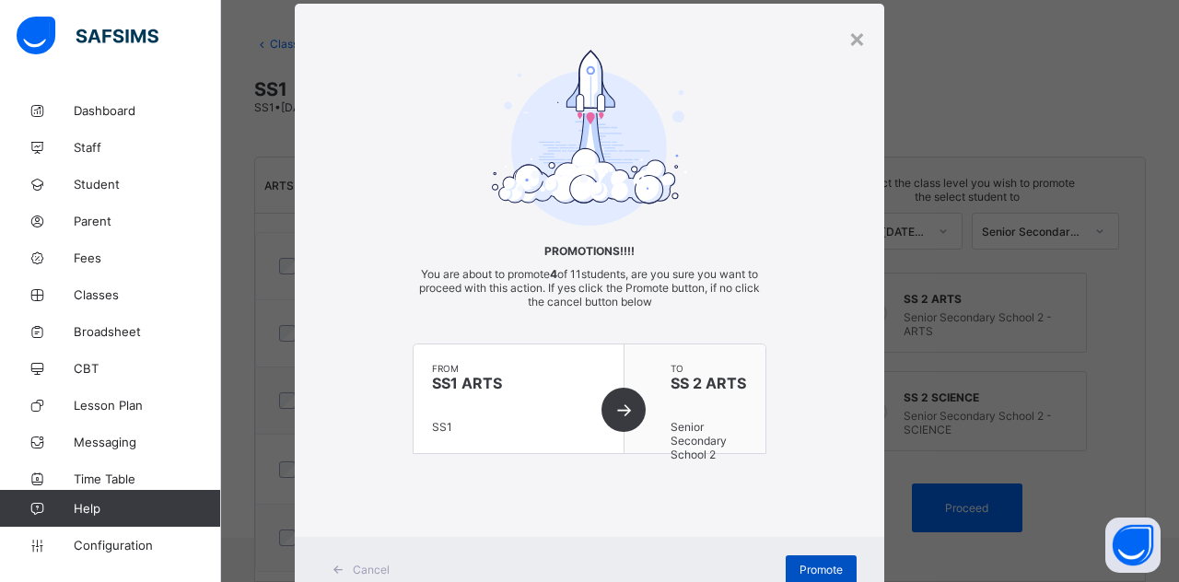
click at [802, 565] on span "Promote" at bounding box center [820, 570] width 43 height 14
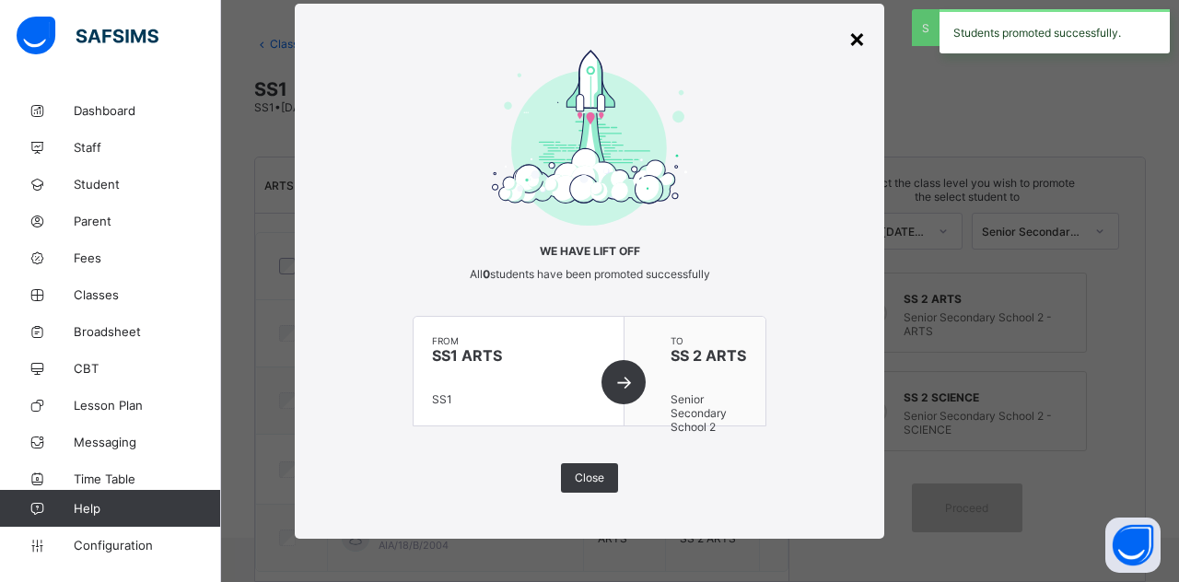
click at [852, 38] on div "×" at bounding box center [856, 37] width 17 height 31
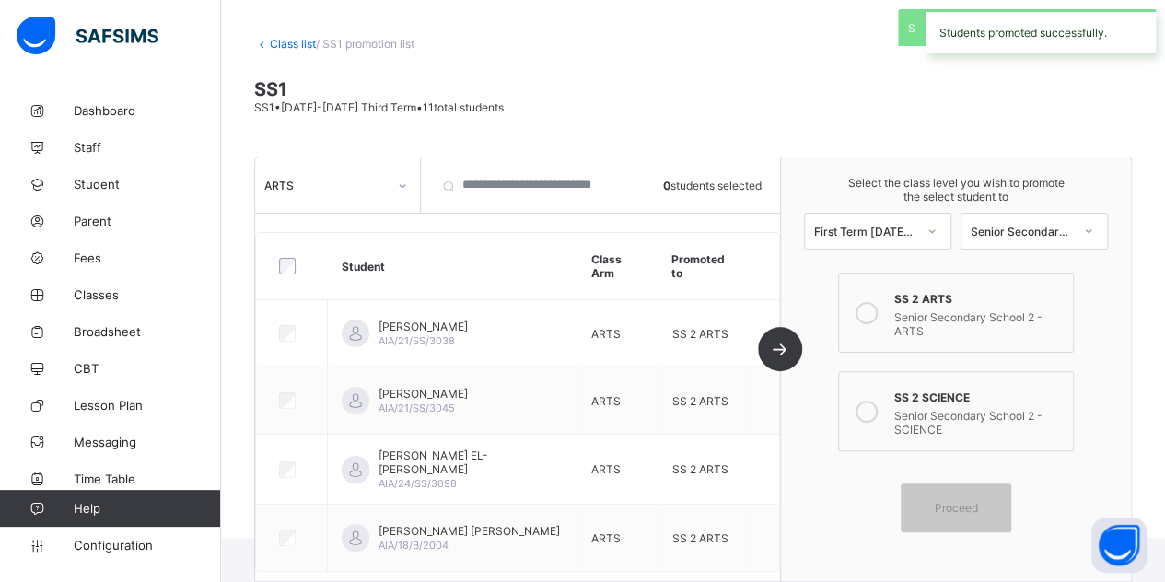
click at [285, 39] on link "Class list" at bounding box center [293, 44] width 46 height 14
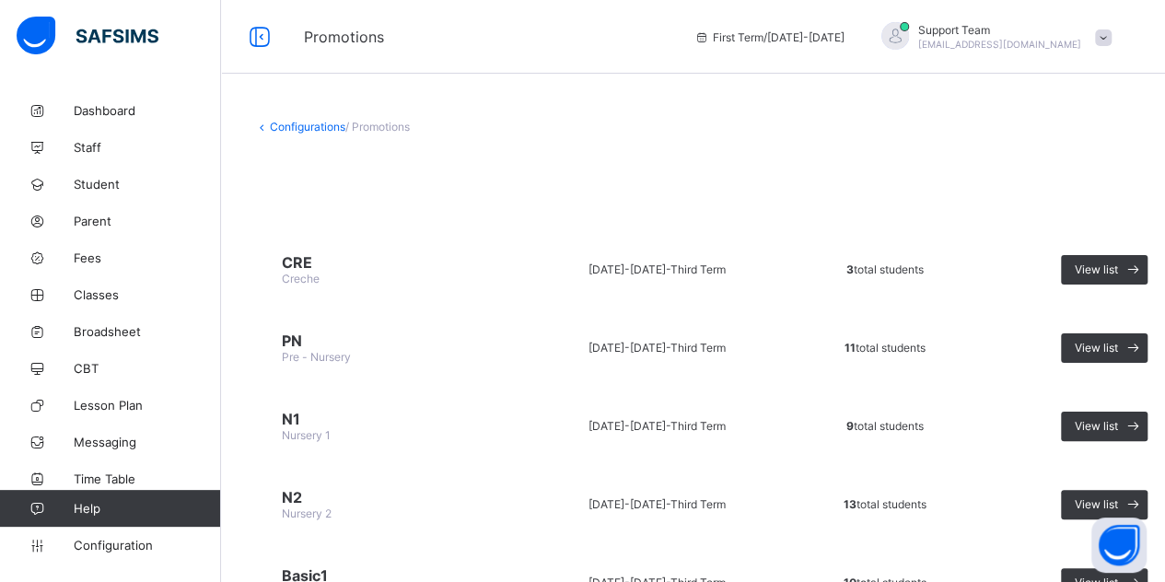
scroll to position [496, 0]
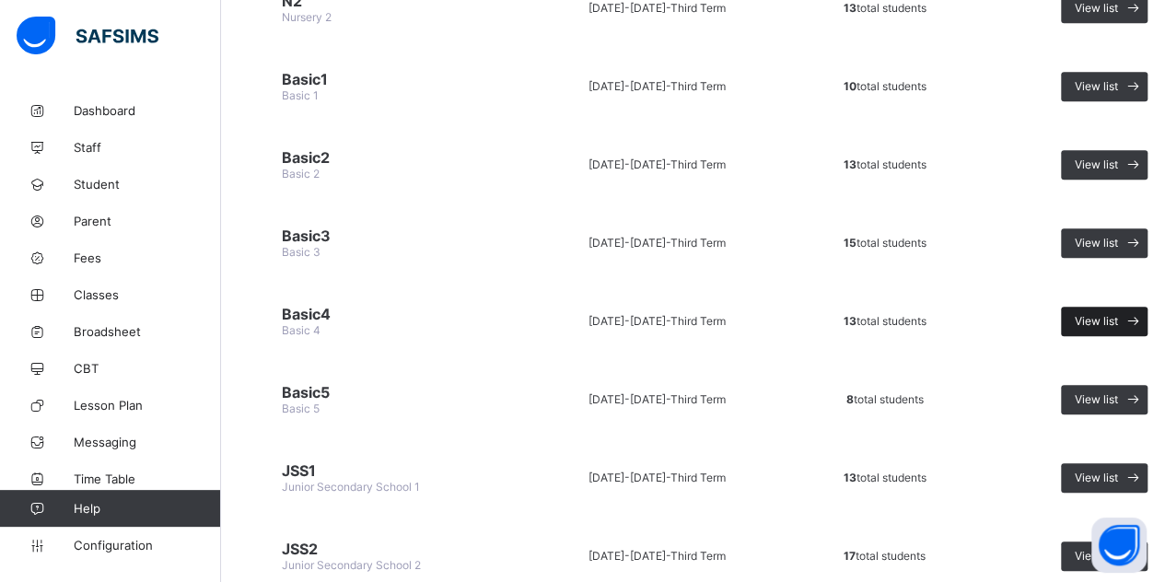
click at [1099, 314] on span "View list" at bounding box center [1096, 321] width 43 height 14
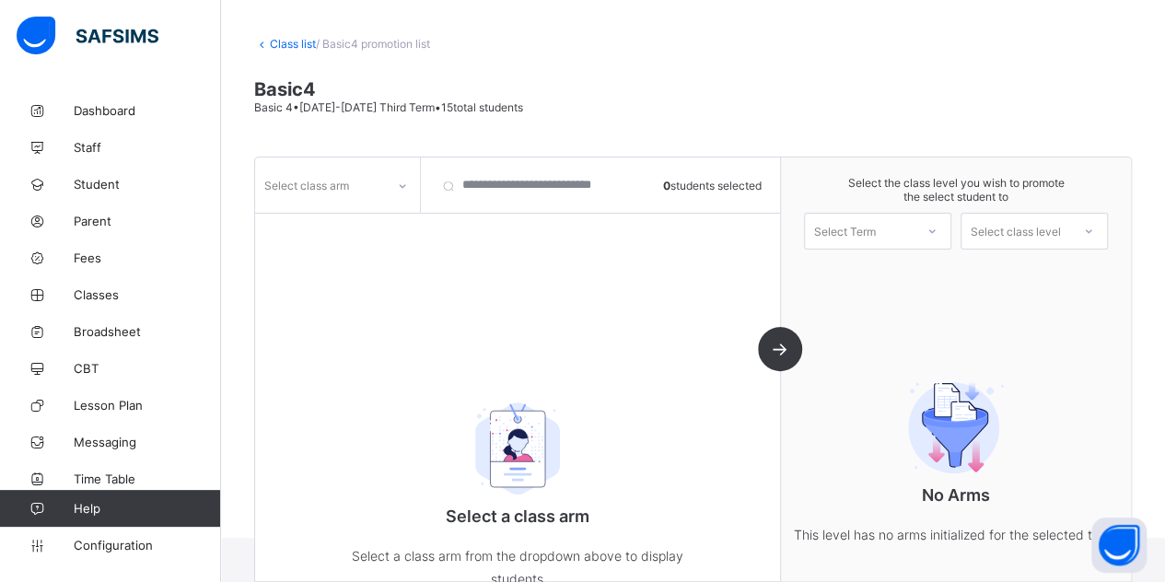
scroll to position [128, 0]
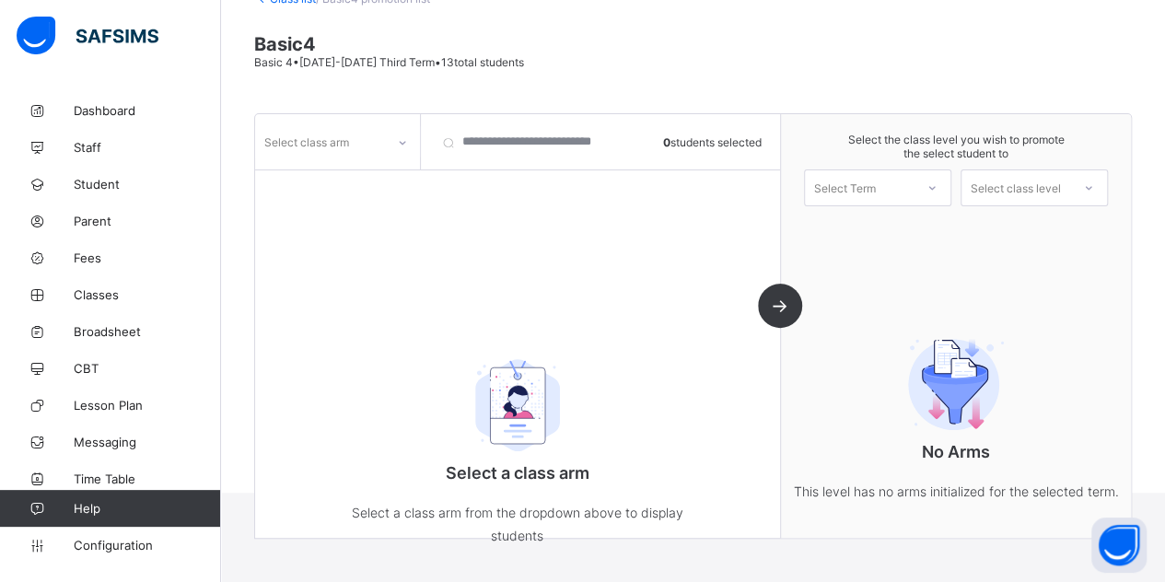
click at [313, 134] on div "Select class arm" at bounding box center [306, 141] width 85 height 35
click at [322, 179] on div "SPECIAL NEED" at bounding box center [337, 182] width 163 height 29
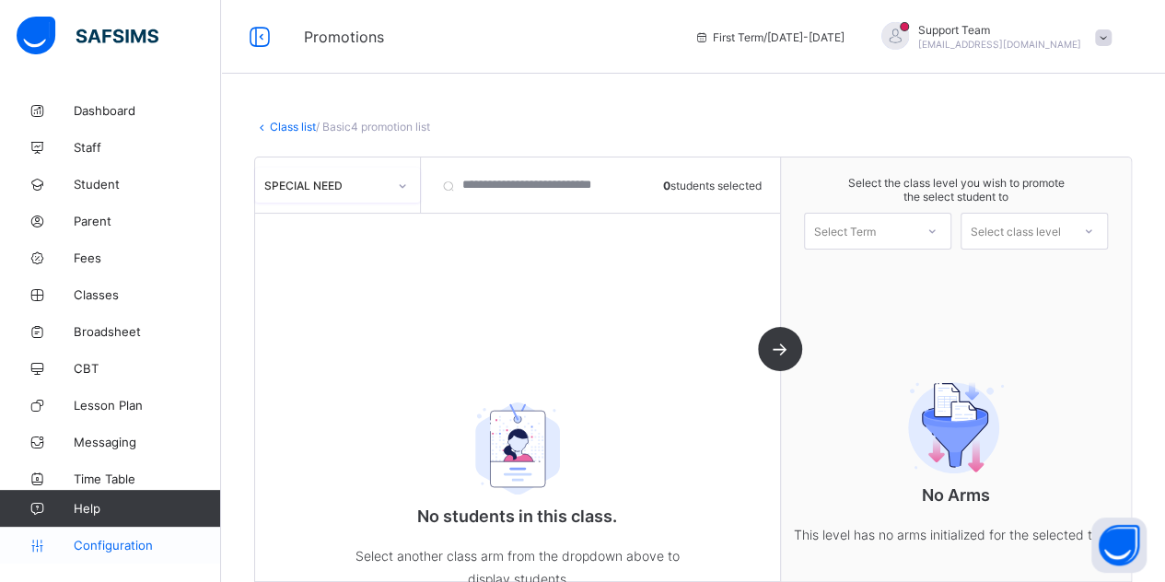
click at [125, 561] on link "Configuration" at bounding box center [110, 545] width 220 height 37
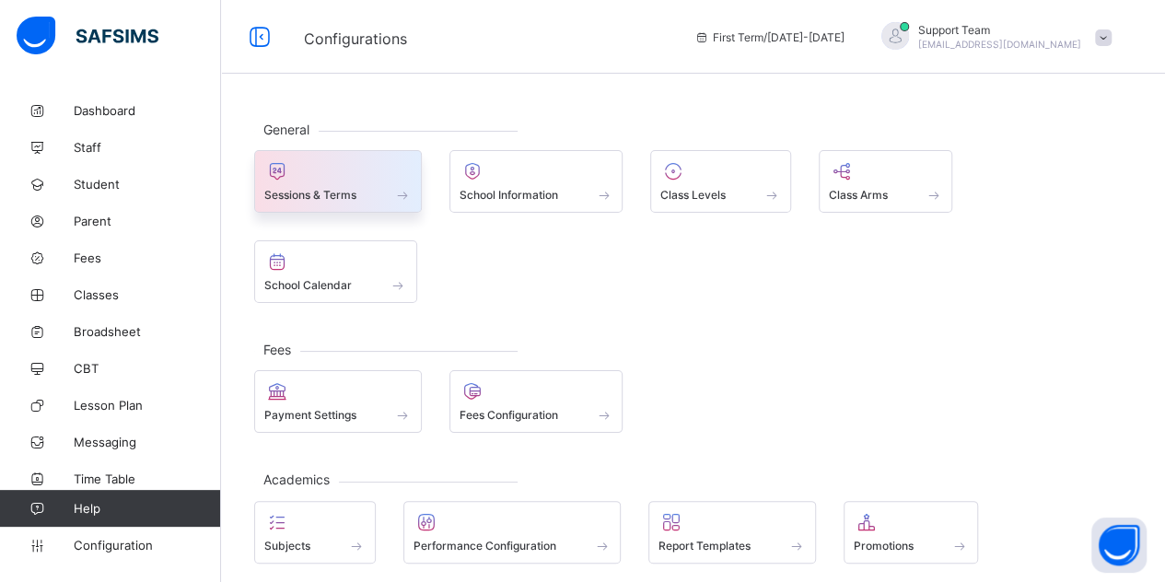
click at [344, 188] on span "Sessions & Terms" at bounding box center [310, 195] width 92 height 14
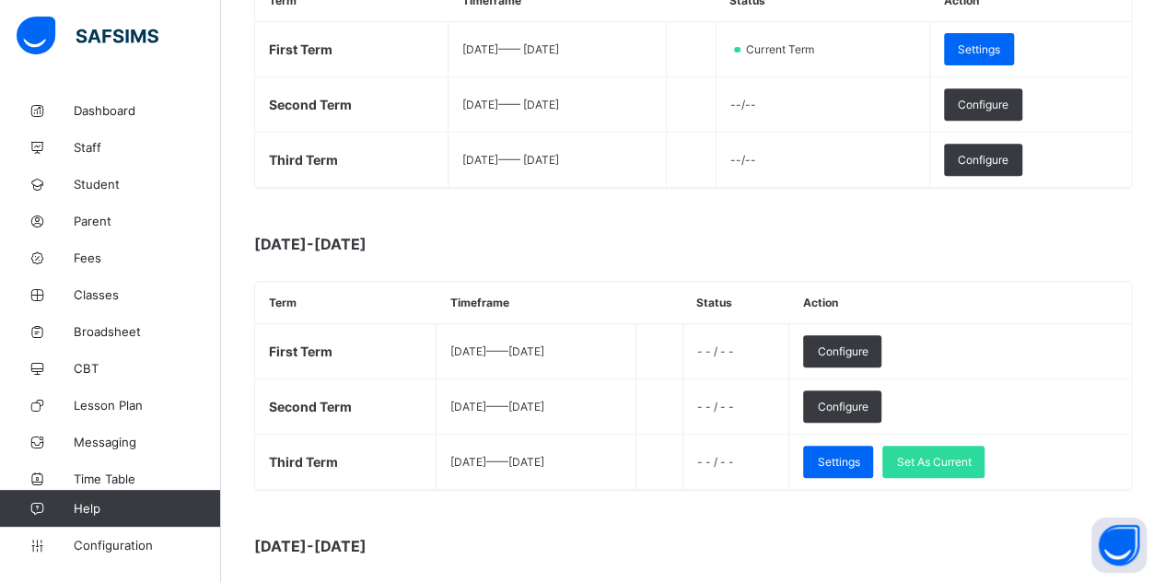
scroll to position [409, 0]
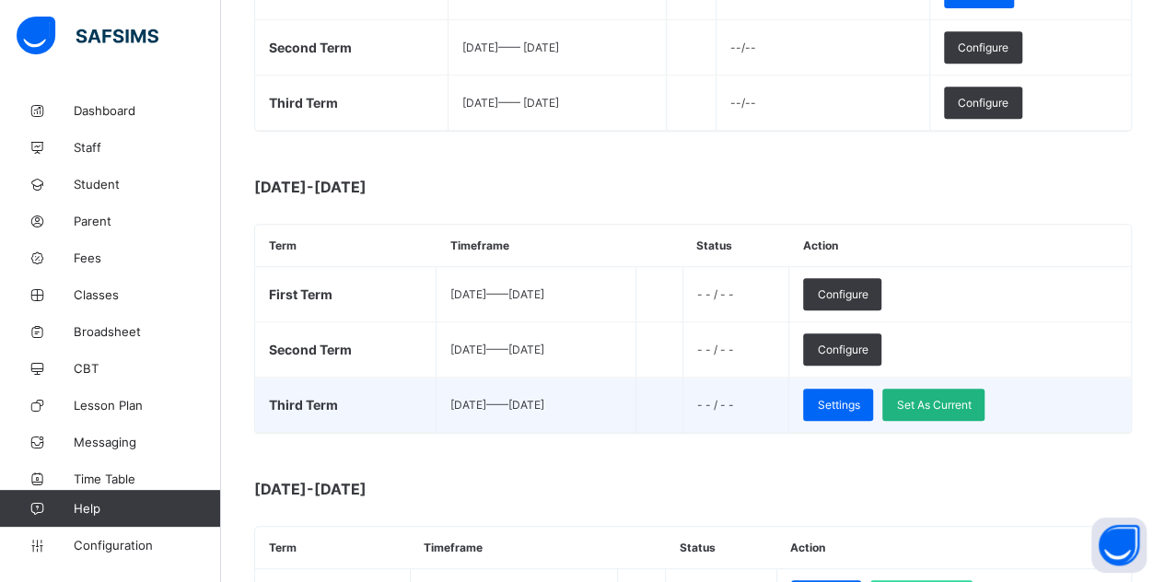
click at [971, 402] on span "Set As Current" at bounding box center [933, 405] width 75 height 14
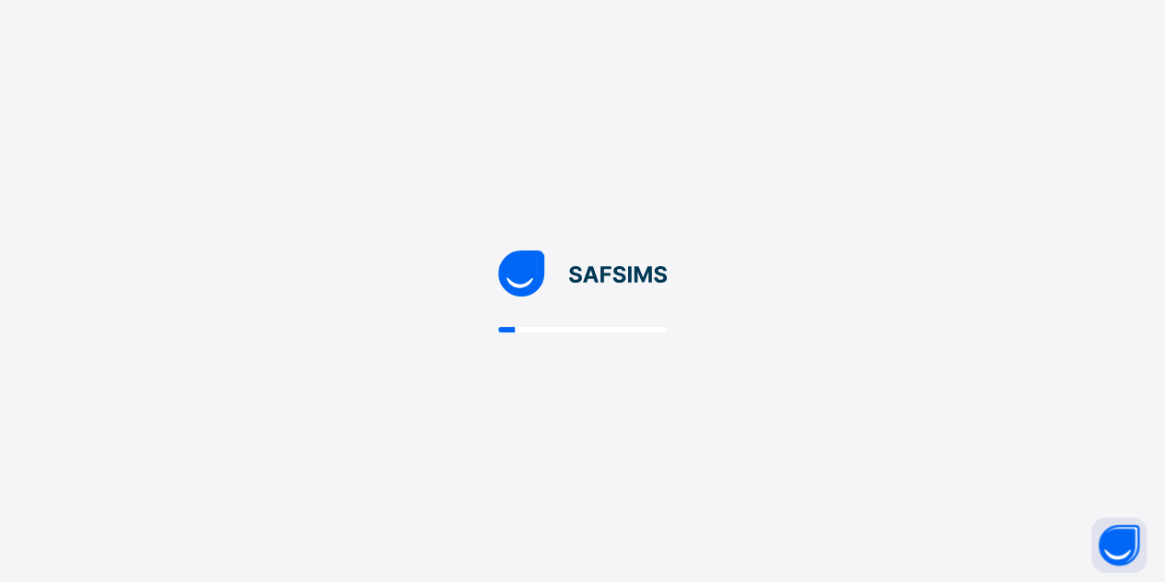
scroll to position [0, 0]
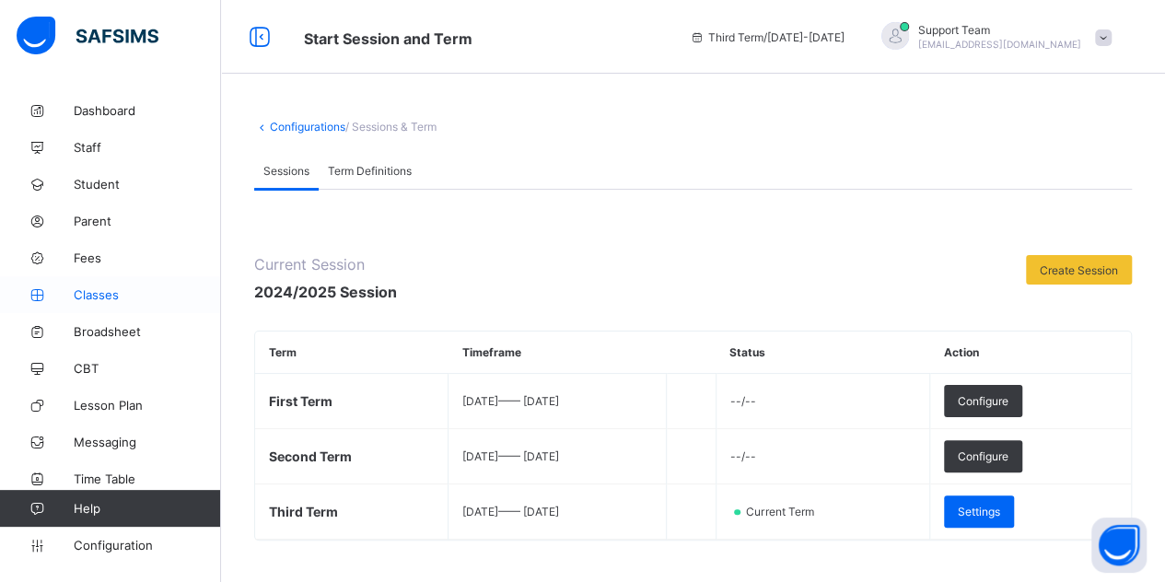
click at [124, 301] on span "Classes" at bounding box center [147, 294] width 147 height 15
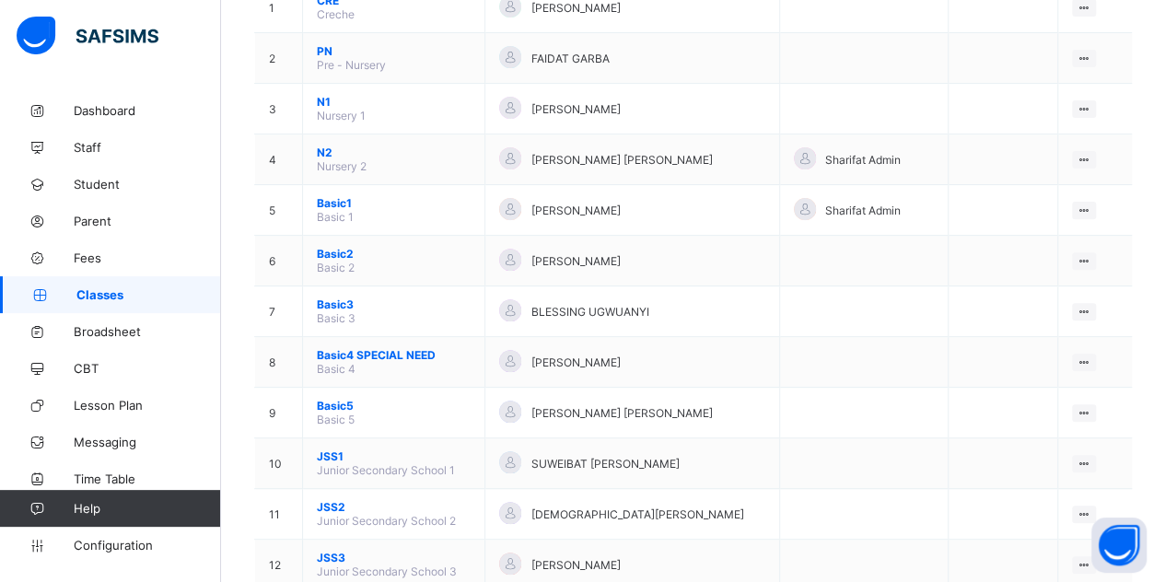
scroll to position [241, 0]
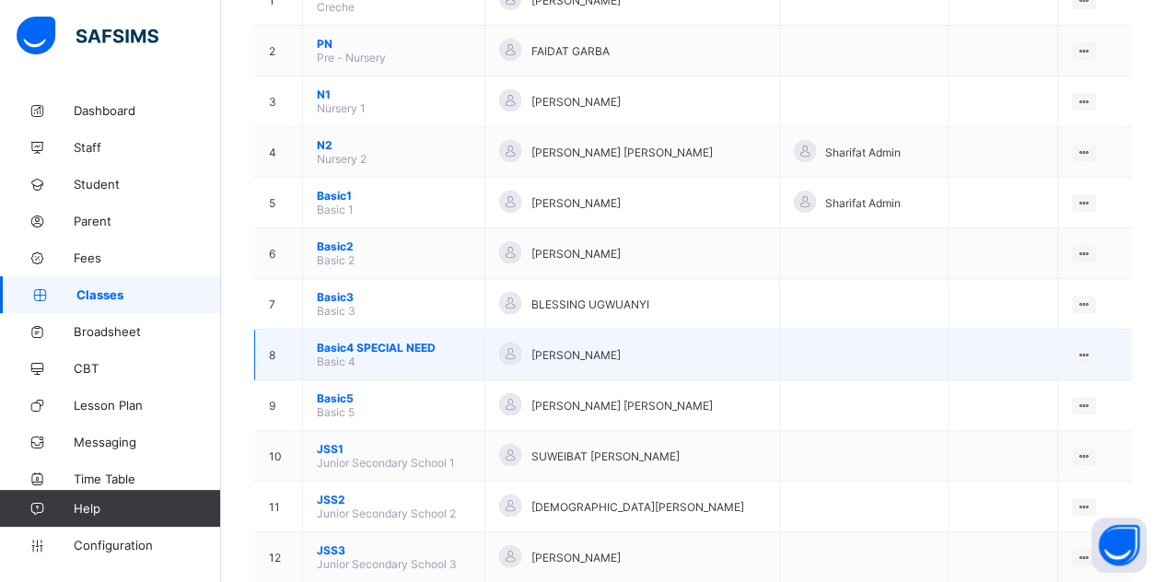
click at [389, 341] on span "Basic4 SPECIAL NEED" at bounding box center [394, 348] width 154 height 14
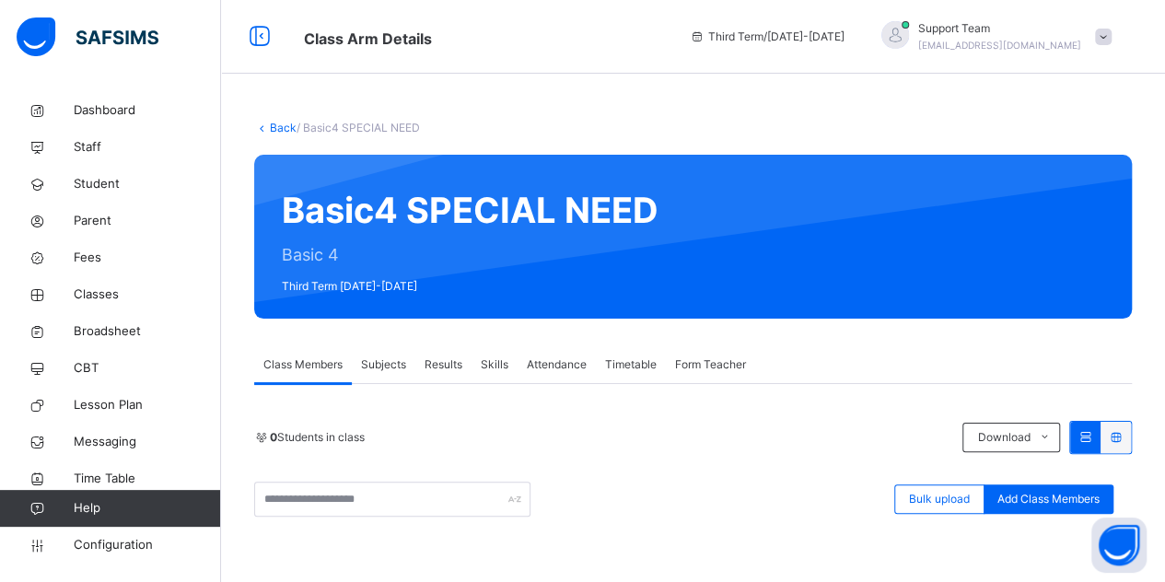
click at [372, 373] on div "Subjects" at bounding box center [384, 364] width 64 height 37
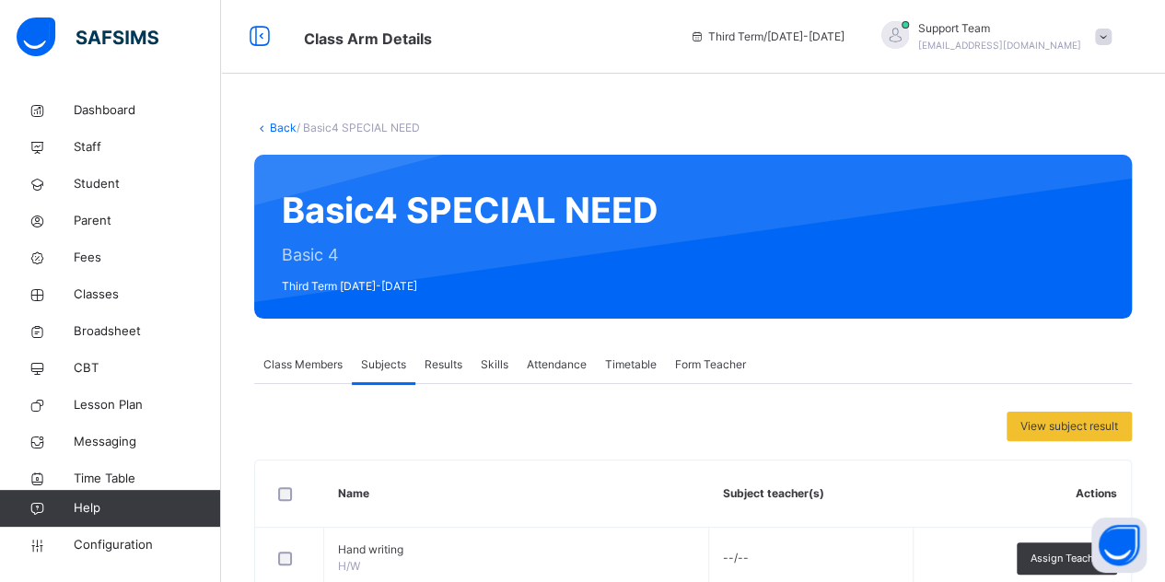
click at [327, 375] on div "Class Members" at bounding box center [303, 364] width 98 height 37
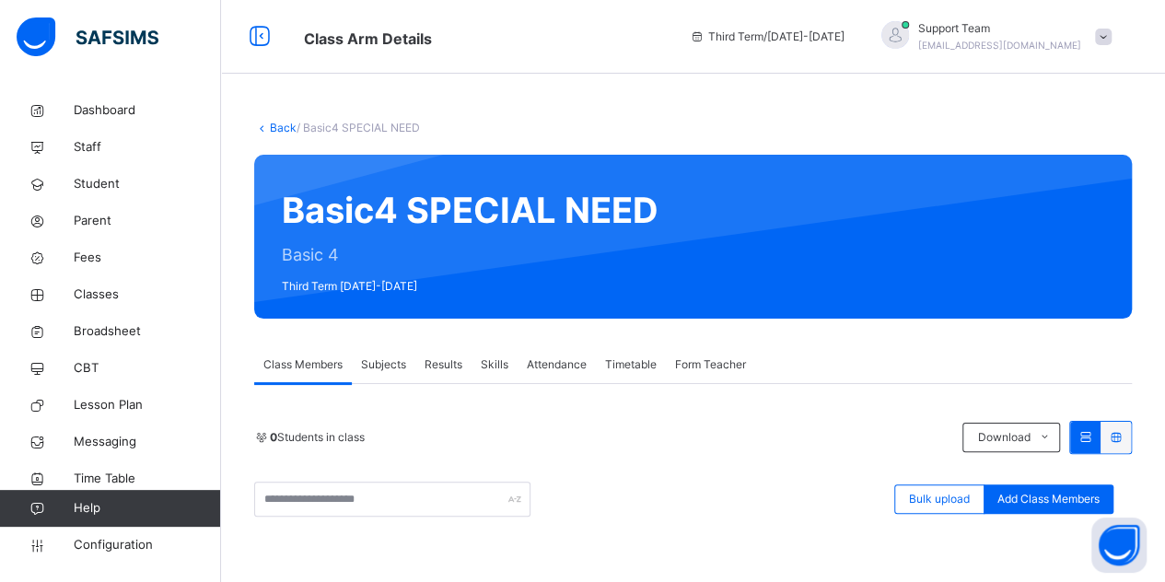
click at [288, 127] on link "Back" at bounding box center [283, 128] width 27 height 14
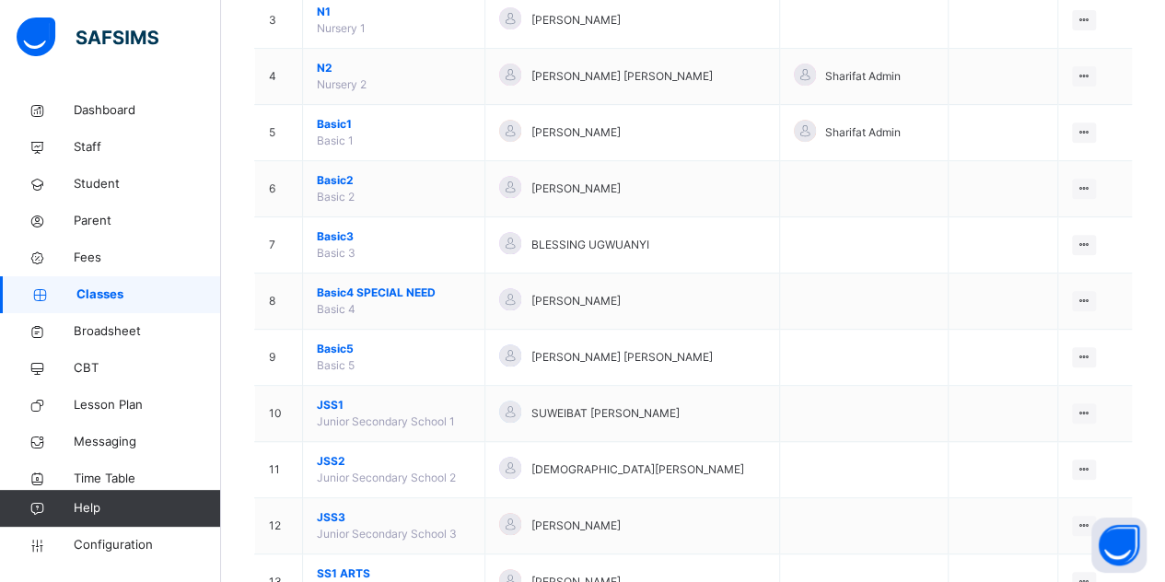
scroll to position [343, 0]
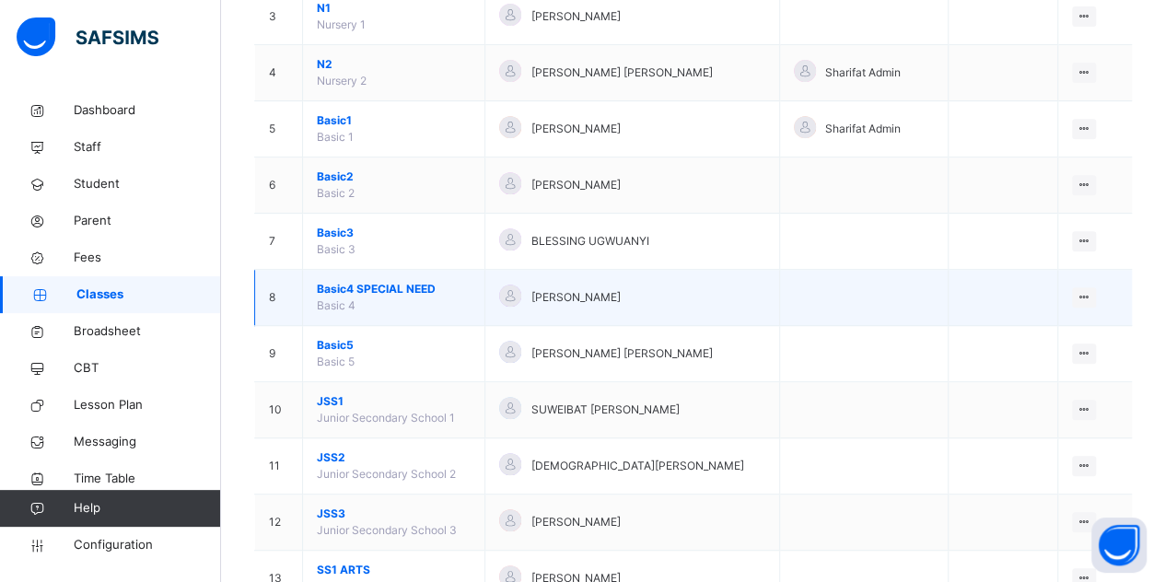
click at [357, 288] on span "Basic4 SPECIAL NEED" at bounding box center [394, 289] width 154 height 17
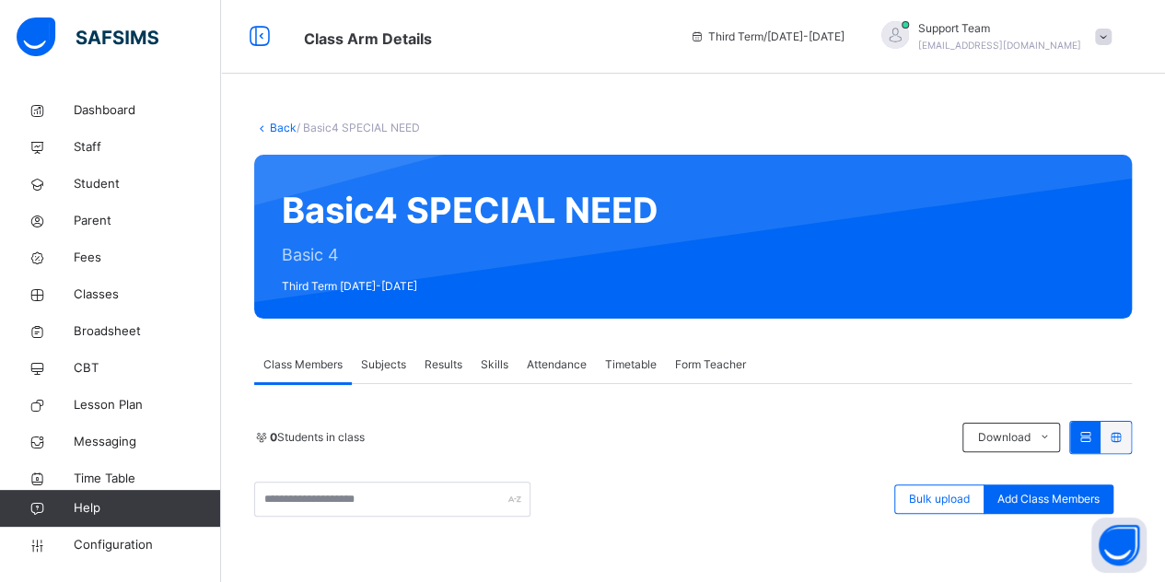
click at [284, 134] on link "Back" at bounding box center [283, 128] width 27 height 14
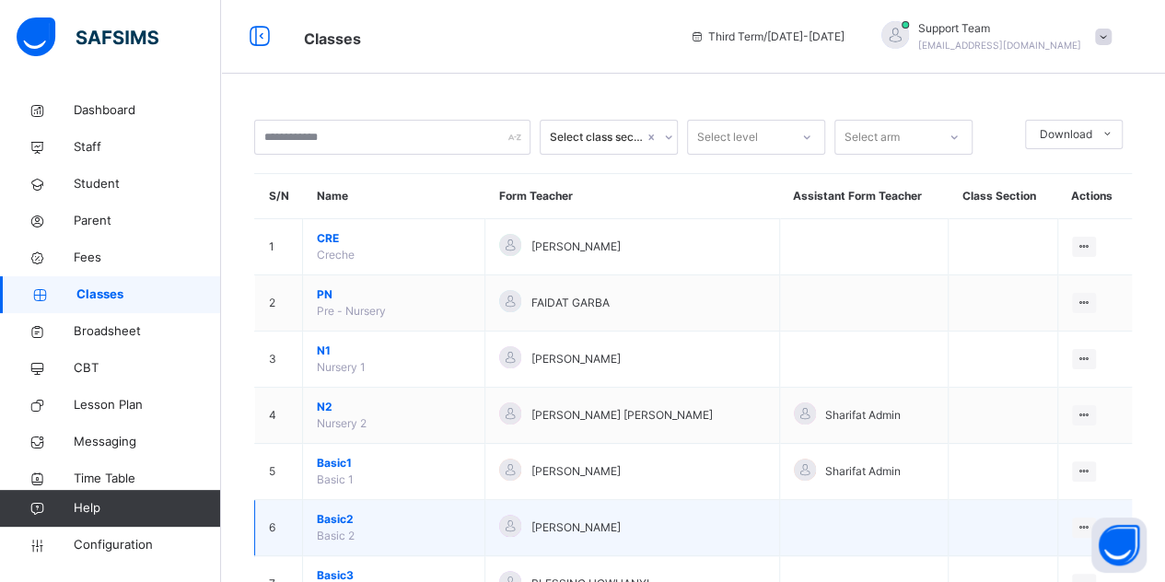
click at [331, 516] on span "Basic2" at bounding box center [394, 519] width 154 height 17
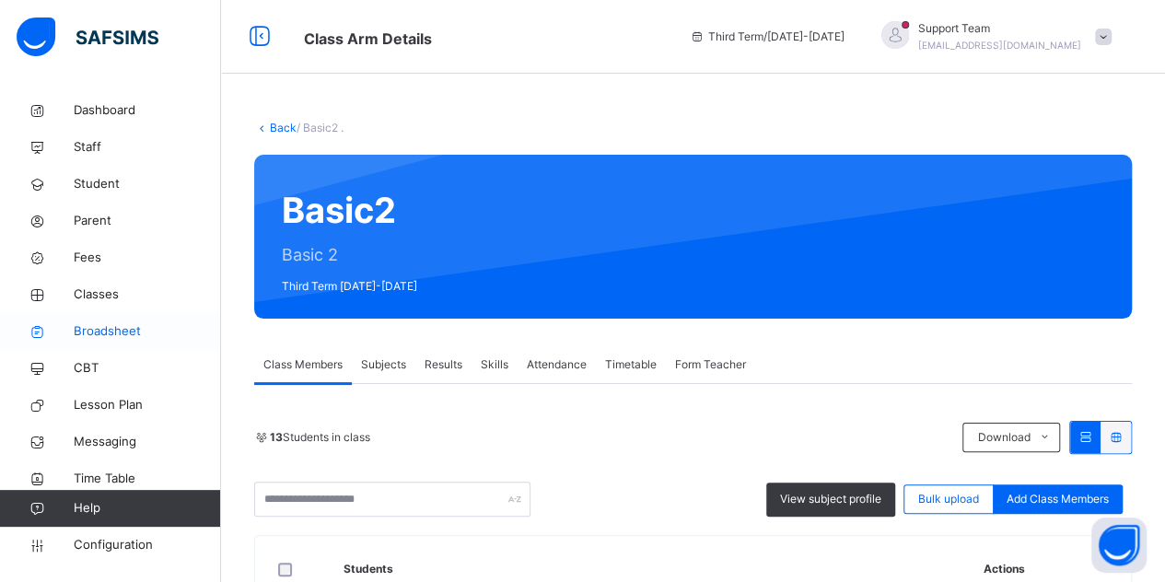
click at [138, 331] on span "Broadsheet" at bounding box center [147, 331] width 147 height 18
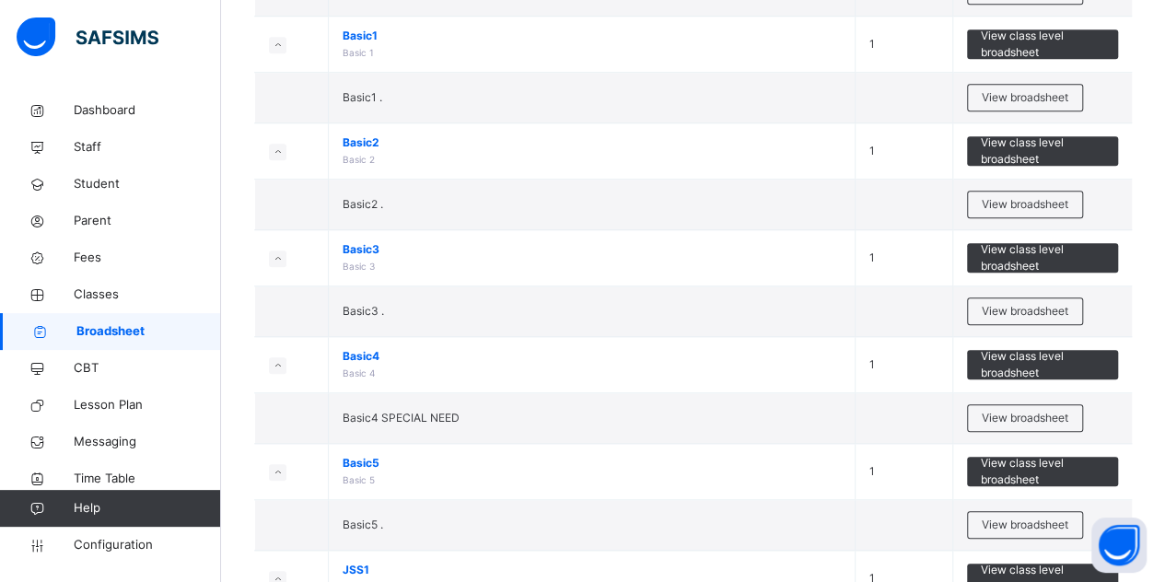
scroll to position [742, 0]
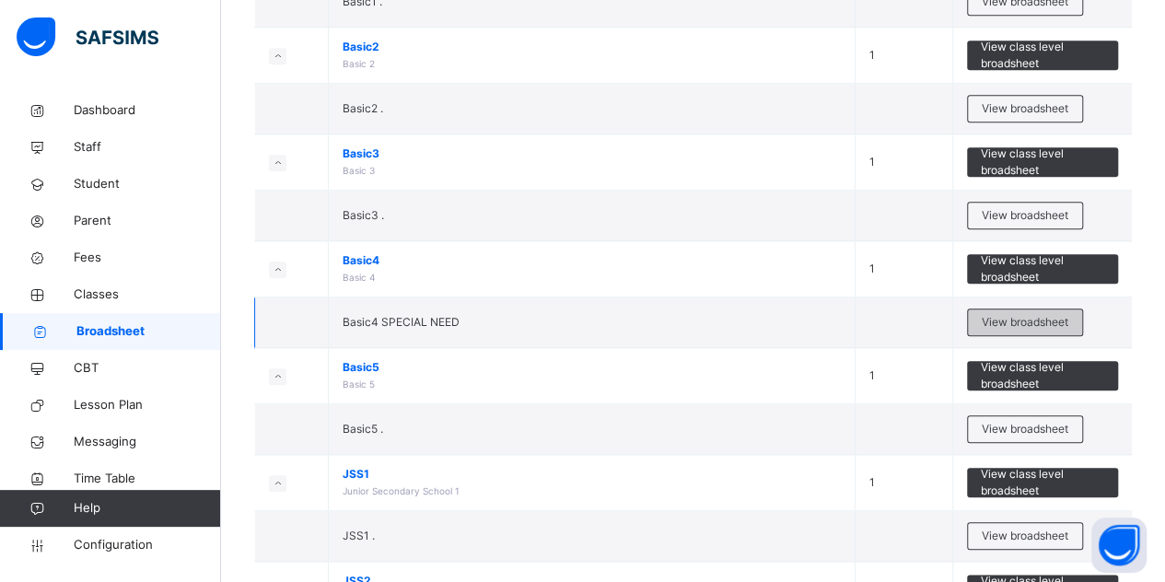
click at [1061, 314] on span "View broadsheet" at bounding box center [1025, 322] width 87 height 17
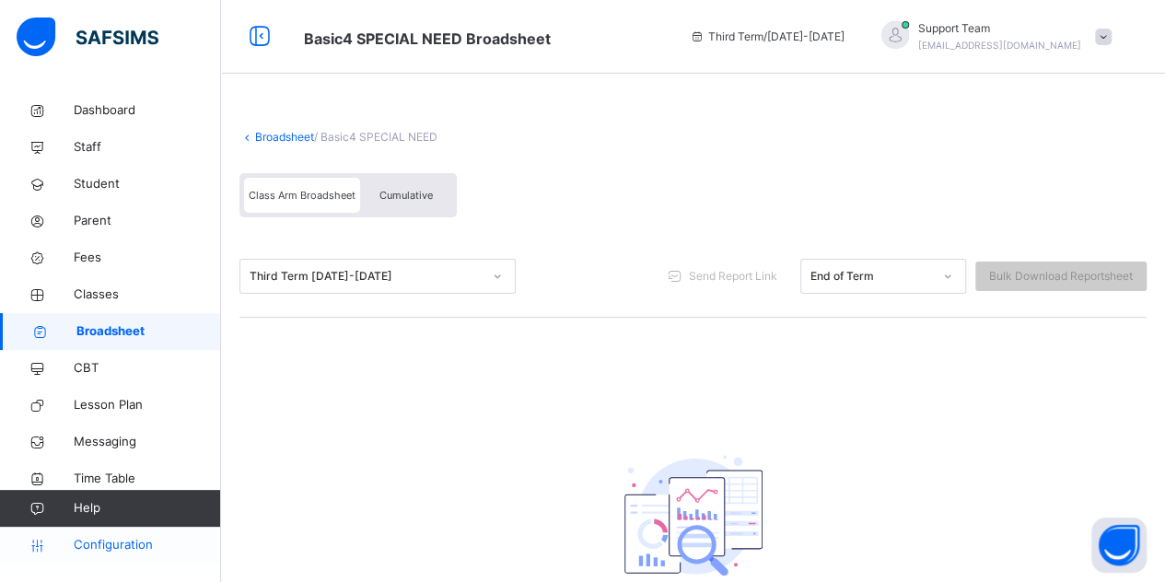
click at [94, 548] on span "Configuration" at bounding box center [147, 545] width 146 height 18
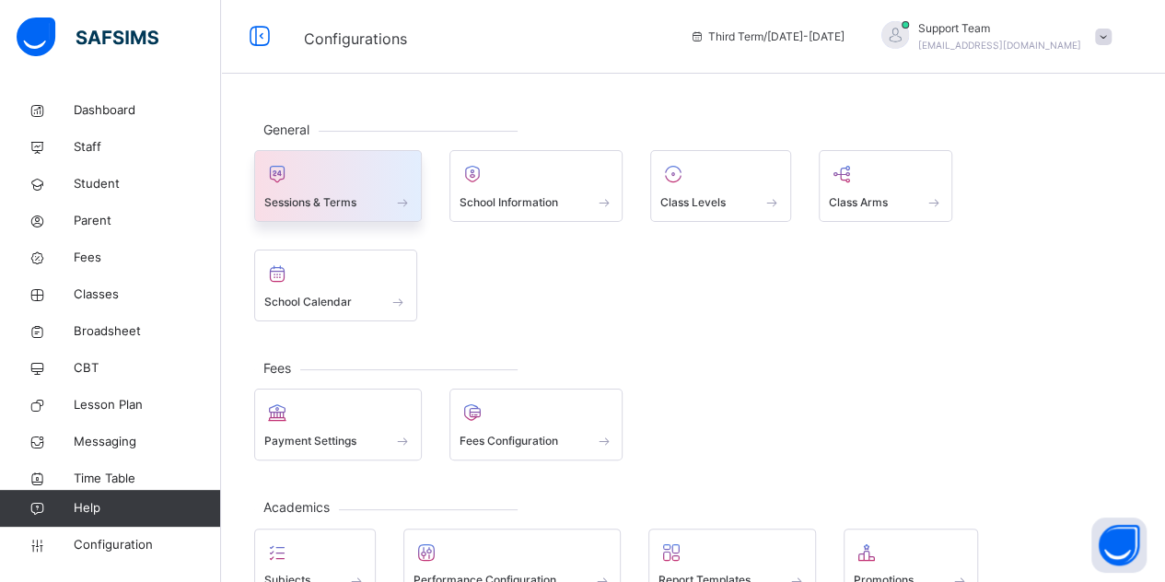
click at [311, 196] on span "Sessions & Terms" at bounding box center [310, 202] width 92 height 17
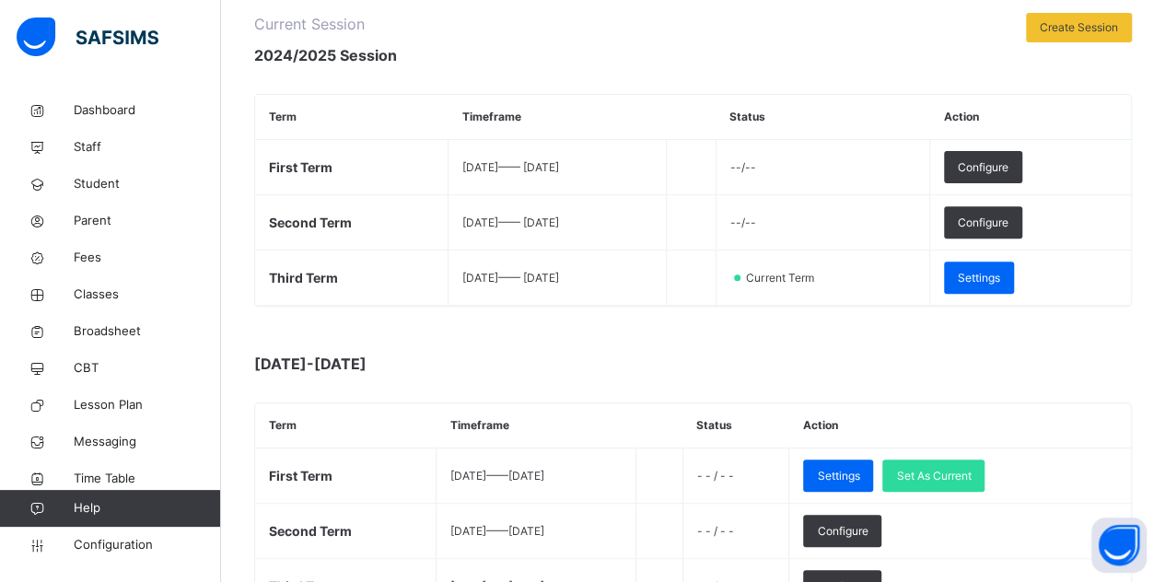
scroll to position [312, 0]
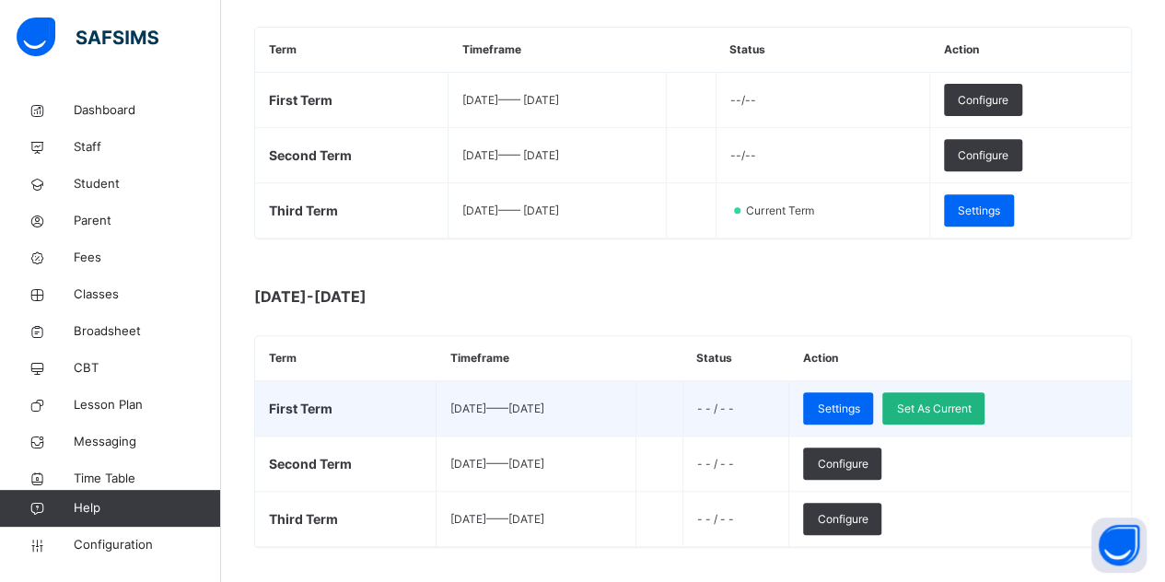
click at [982, 392] on div "Set As Current" at bounding box center [933, 408] width 102 height 32
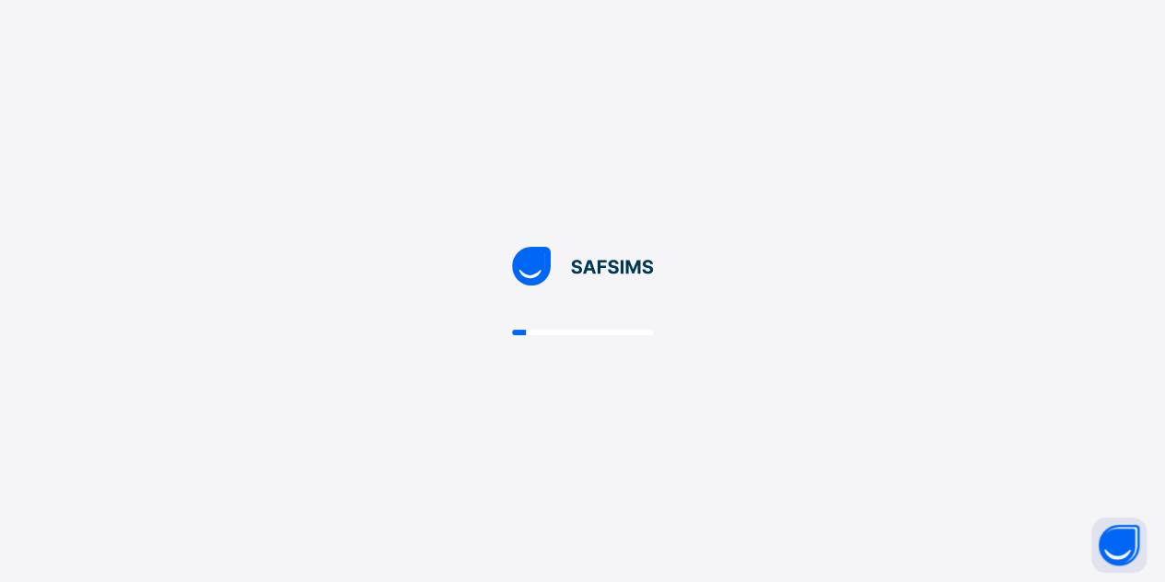
scroll to position [0, 0]
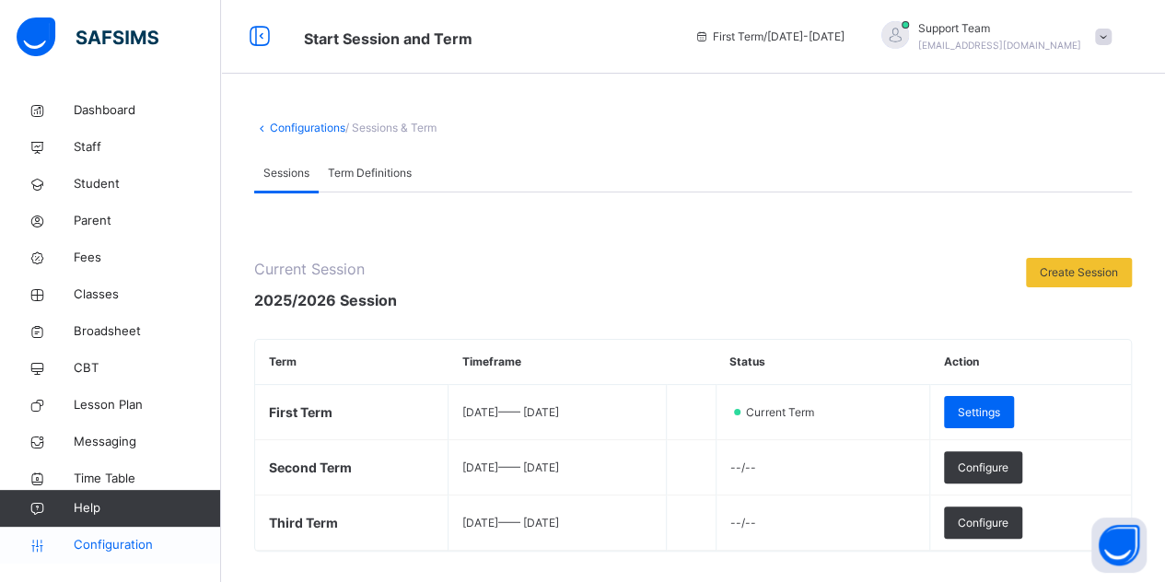
click at [72, 544] on icon at bounding box center [37, 546] width 74 height 14
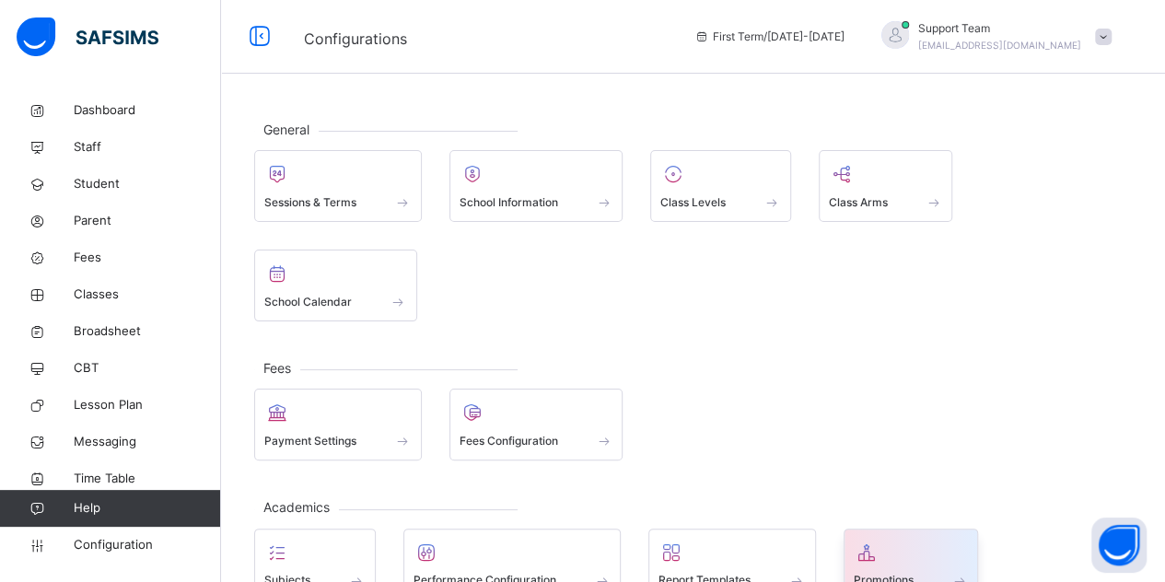
click at [898, 539] on div at bounding box center [911, 553] width 115 height 28
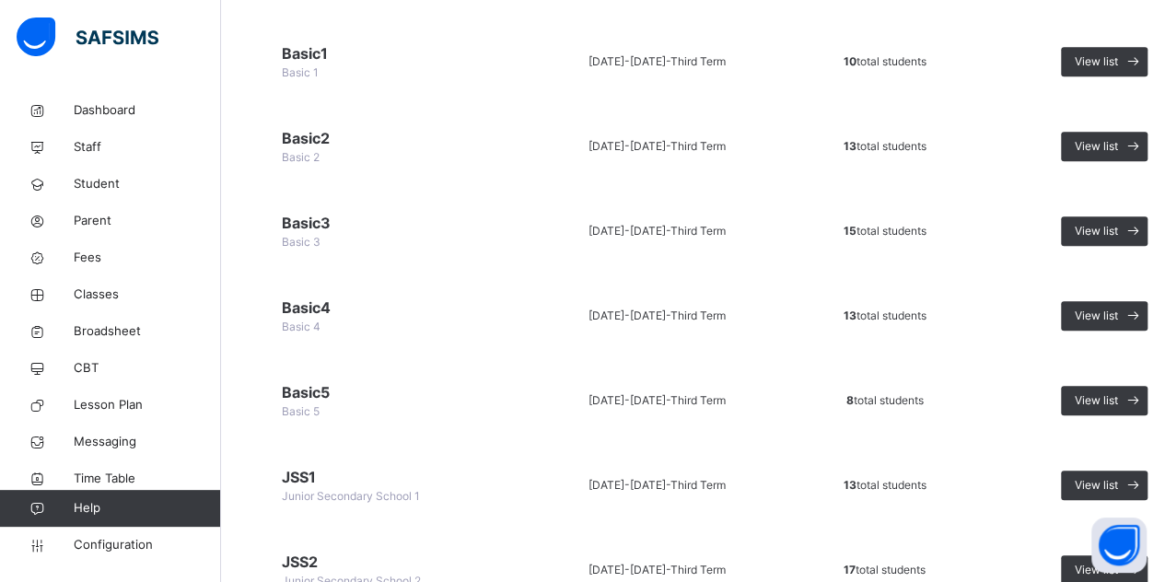
scroll to position [599, 0]
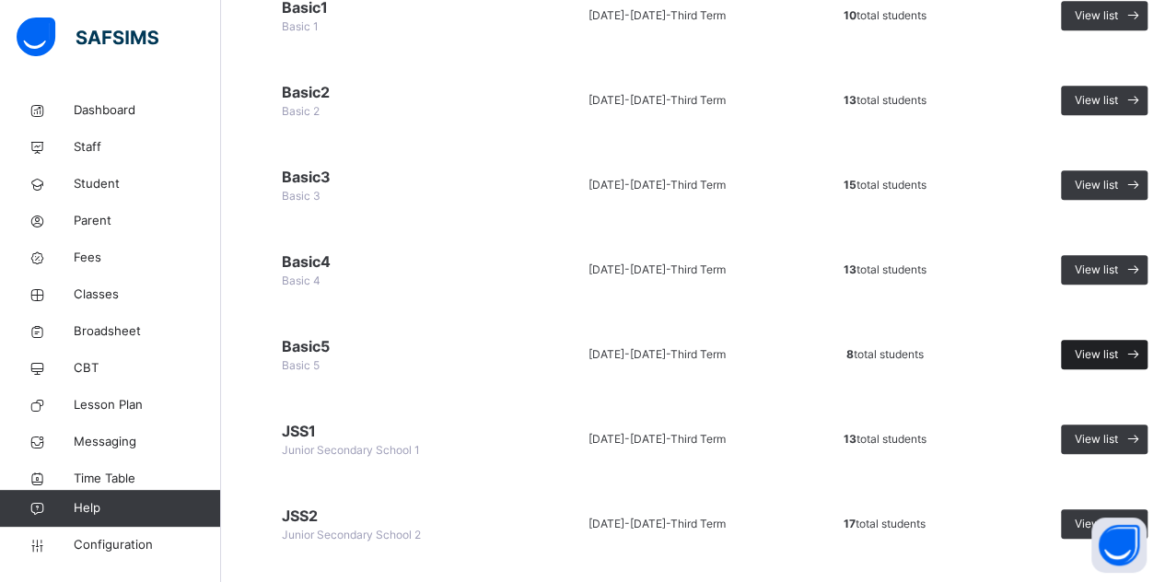
click at [1096, 355] on span "View list" at bounding box center [1096, 354] width 43 height 17
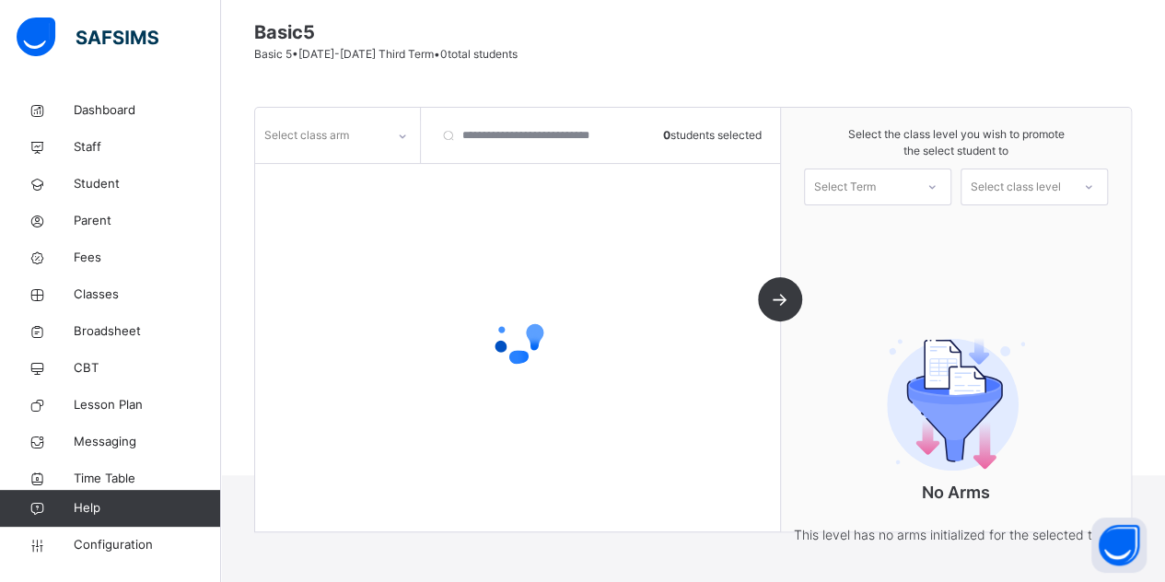
scroll to position [201, 0]
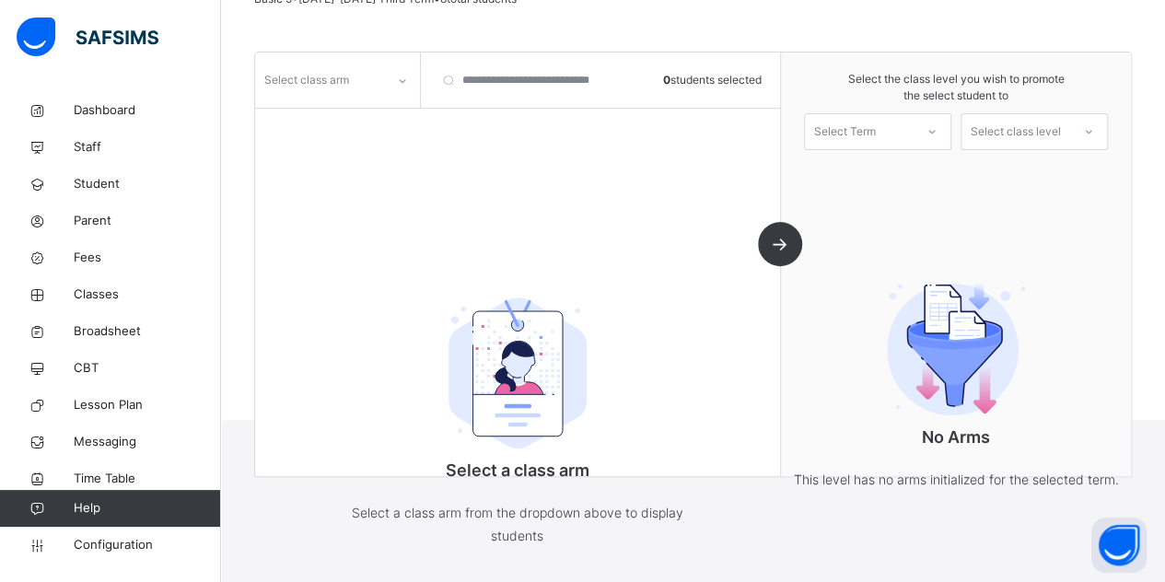
click at [354, 129] on div "Select class arm 0 students selected Select a class arm Select a class arm from…" at bounding box center [518, 264] width 526 height 424
click at [365, 89] on div "Select class arm" at bounding box center [320, 80] width 130 height 29
click at [359, 133] on div "." at bounding box center [337, 121] width 163 height 31
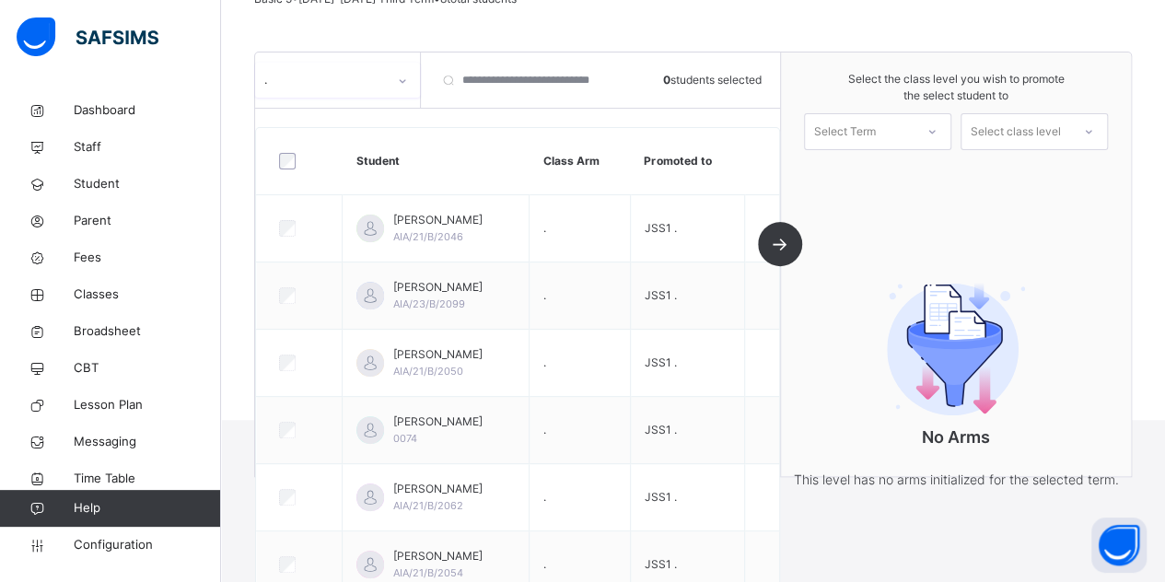
scroll to position [0, 0]
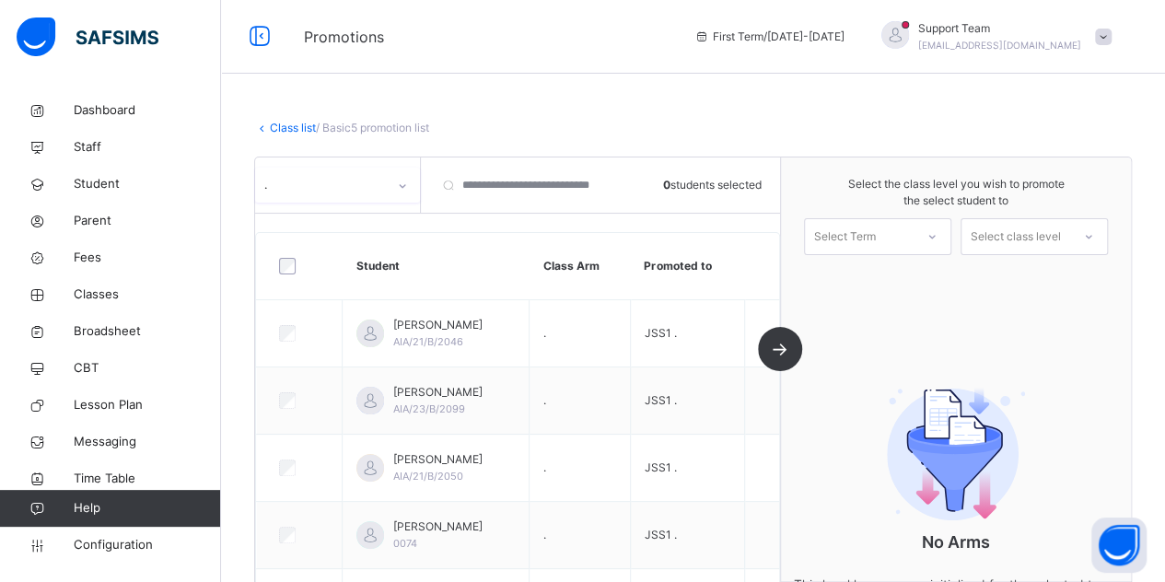
click at [296, 132] on link "Class list" at bounding box center [293, 128] width 46 height 14
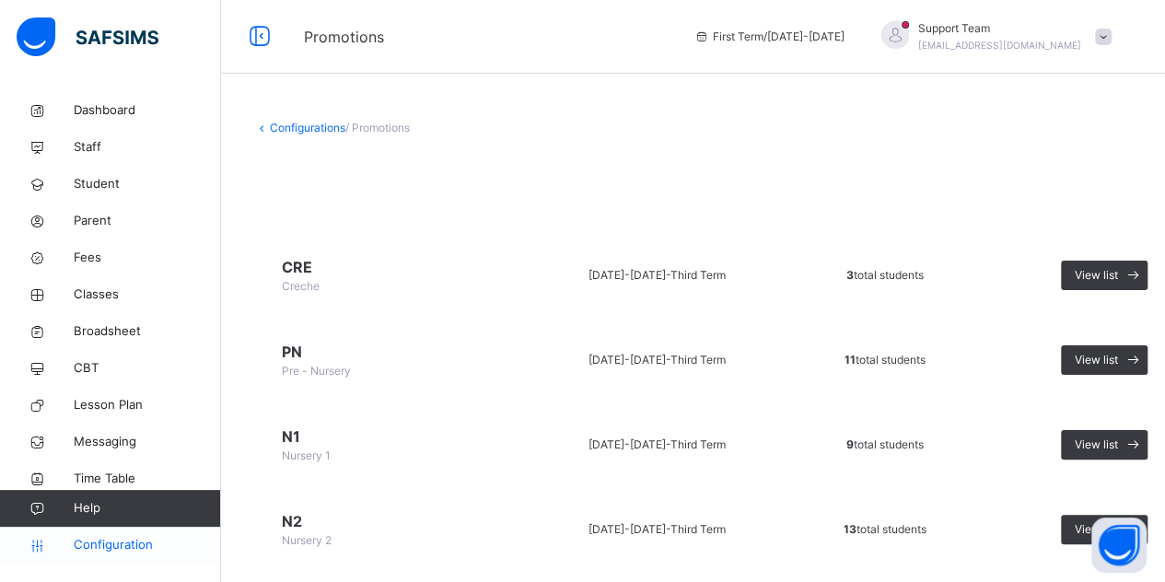
click at [145, 542] on span "Configuration" at bounding box center [147, 545] width 146 height 18
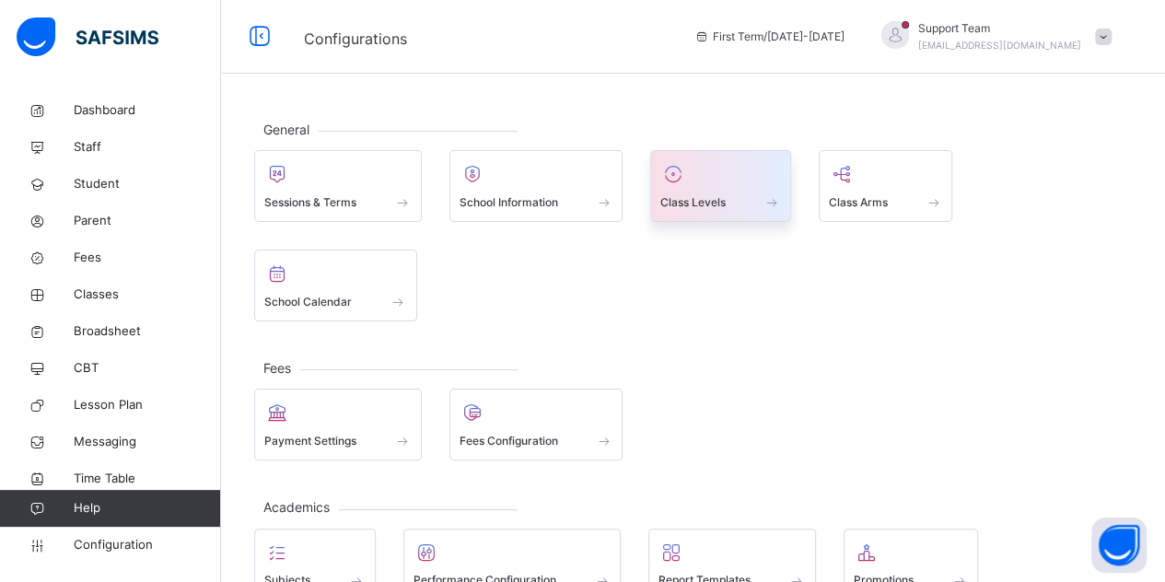
click at [680, 165] on icon at bounding box center [673, 174] width 26 height 22
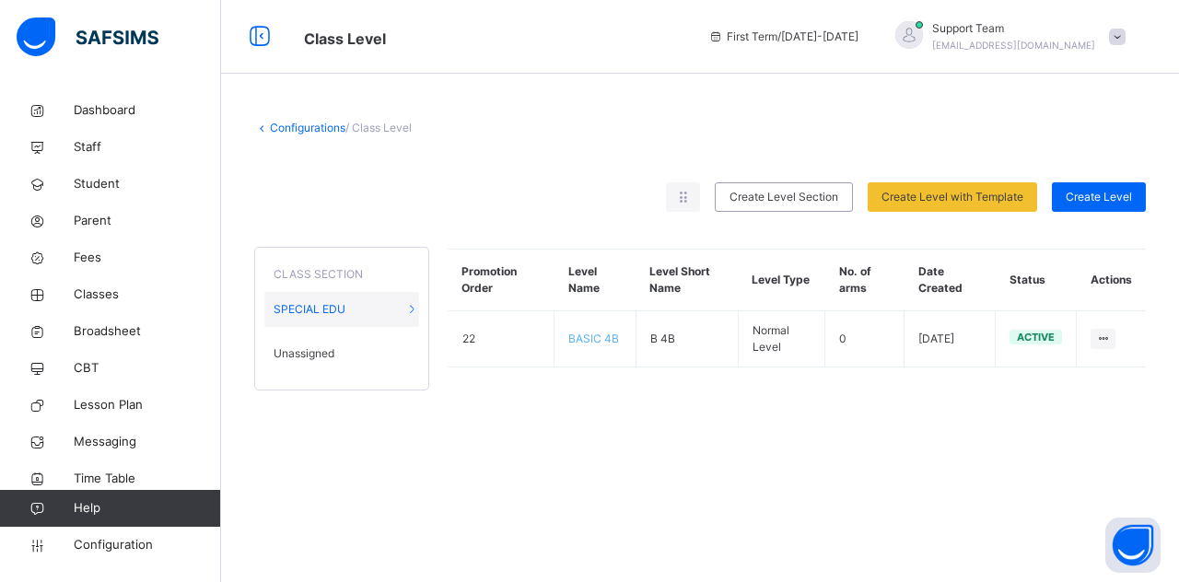
click at [315, 358] on span "Unassigned" at bounding box center [303, 353] width 61 height 17
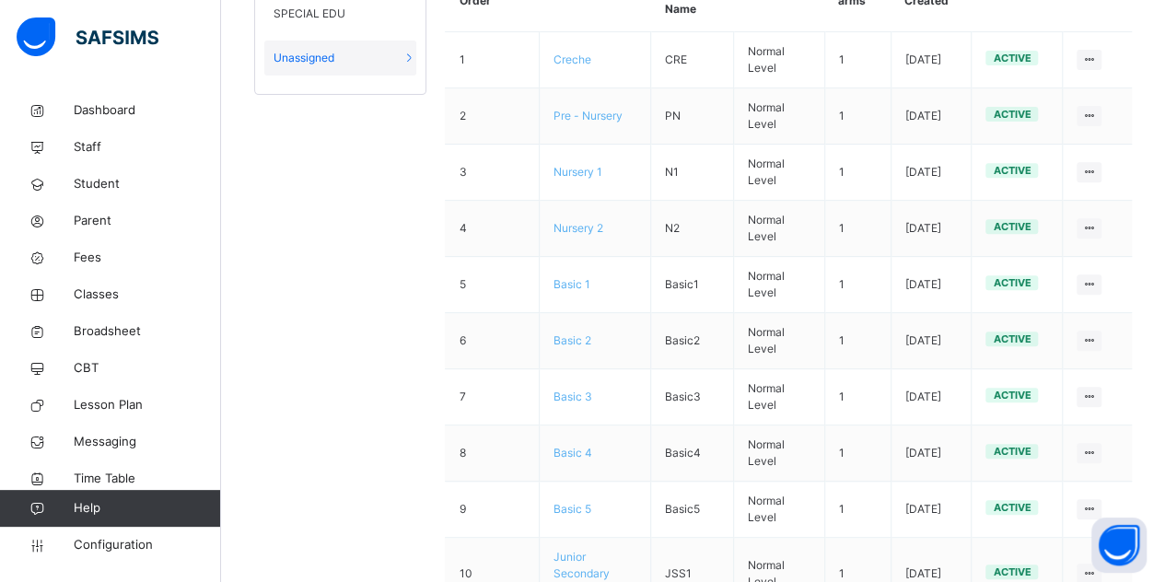
scroll to position [312, 0]
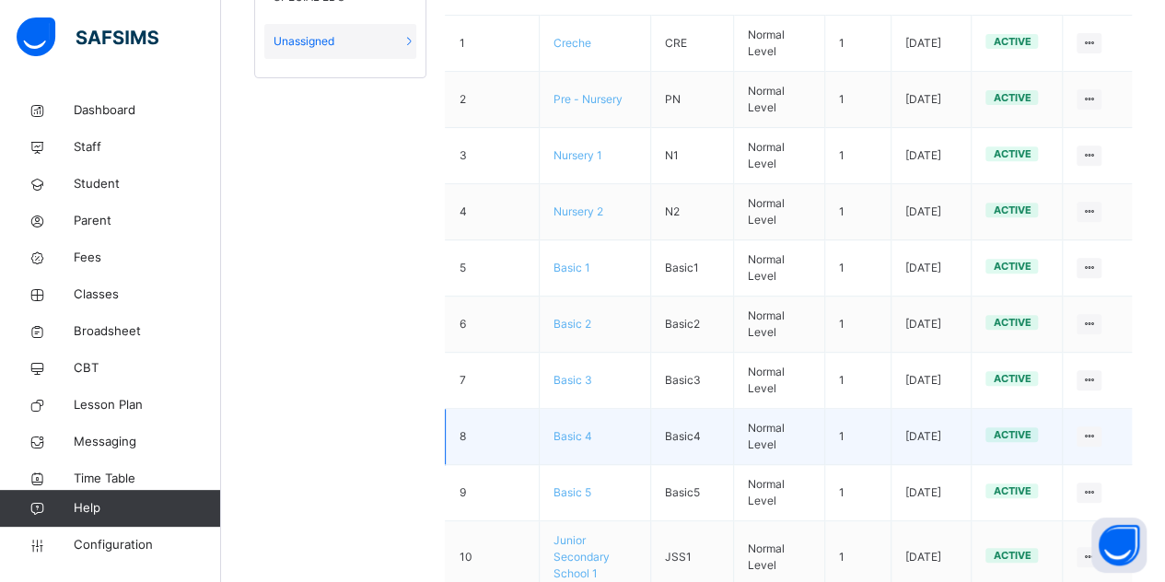
click at [576, 434] on span "Basic 4" at bounding box center [572, 436] width 39 height 14
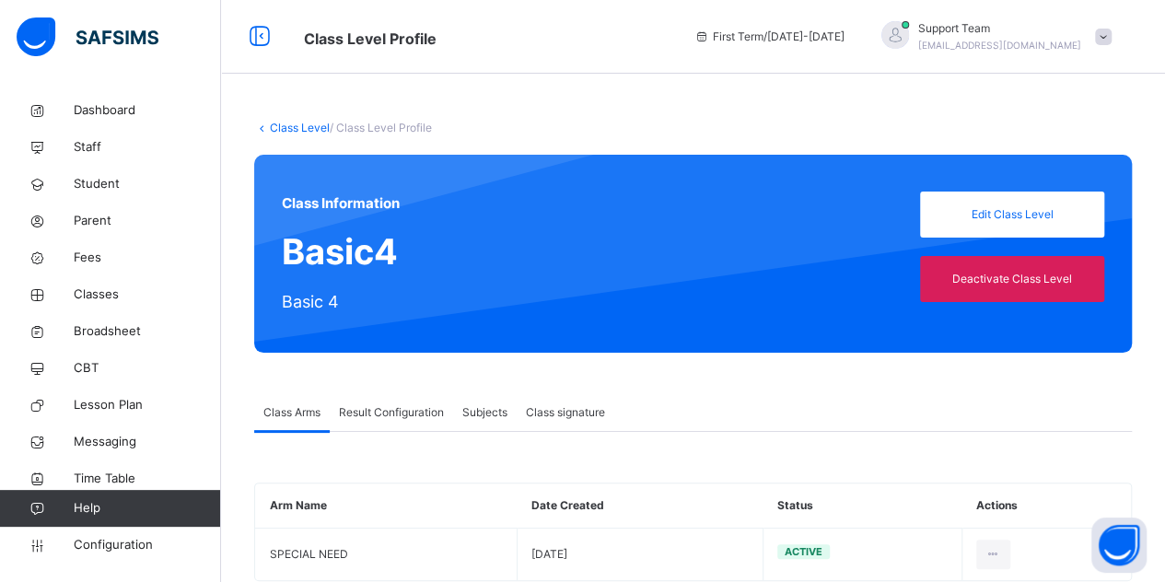
click at [388, 412] on span "Result Configuration" at bounding box center [391, 412] width 105 height 17
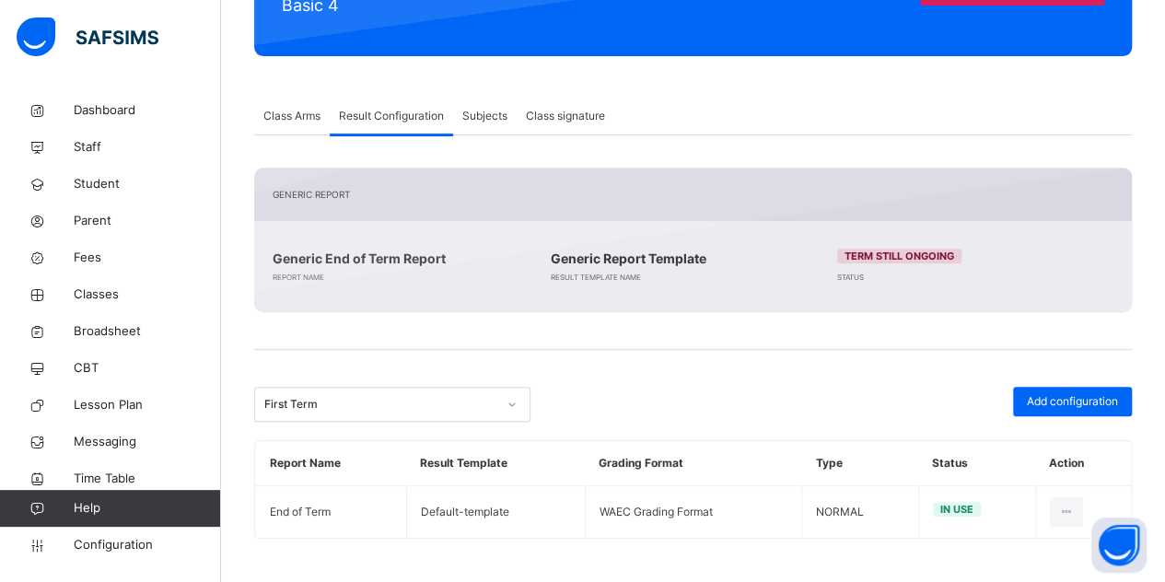
scroll to position [297, 0]
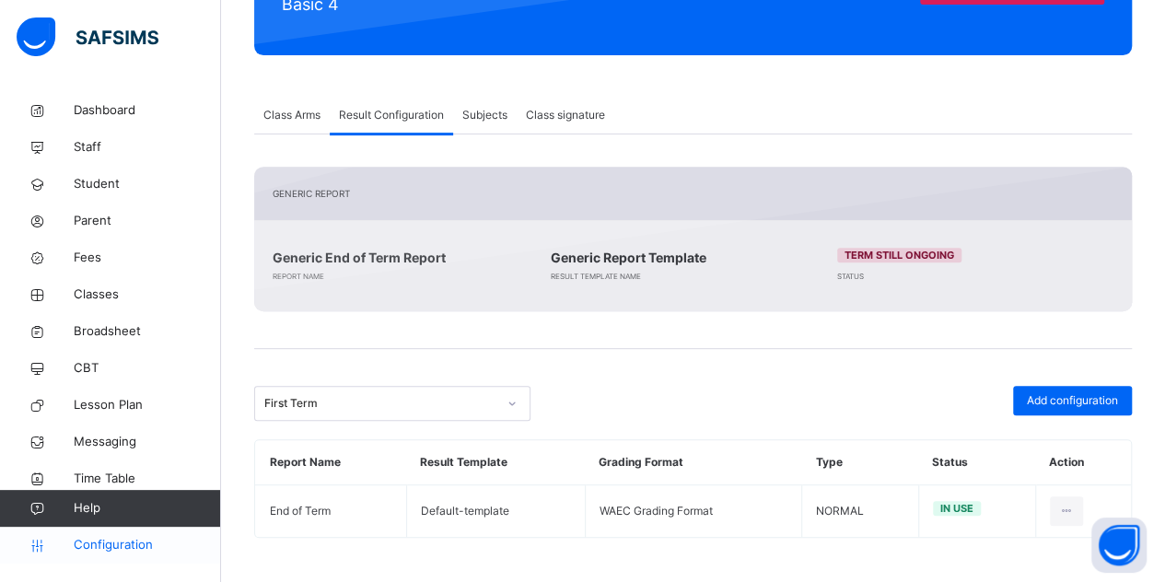
click at [120, 539] on span "Configuration" at bounding box center [147, 545] width 146 height 18
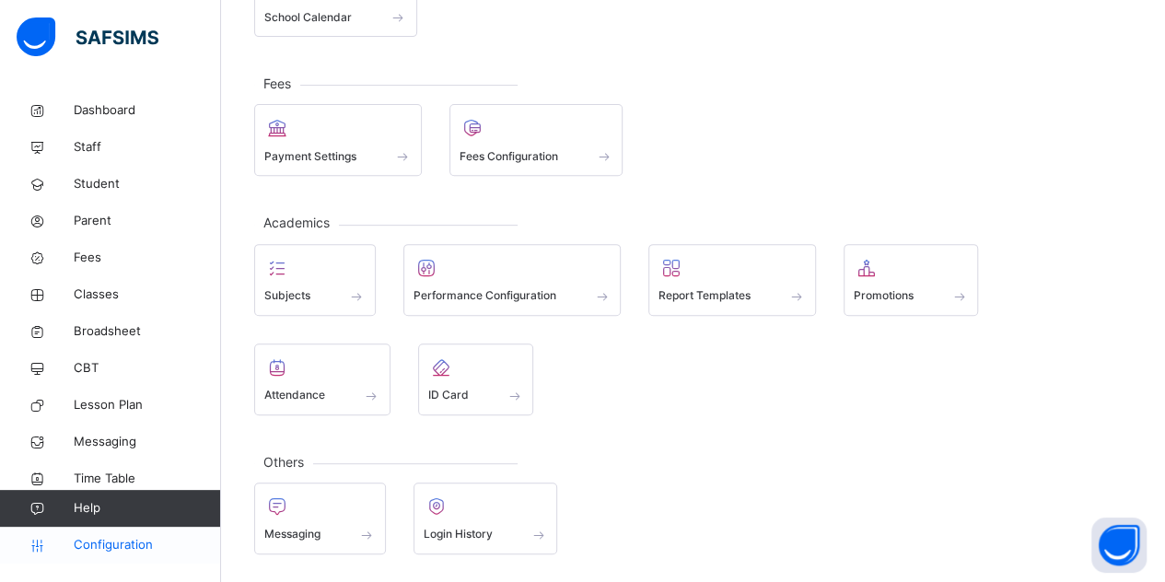
scroll to position [179, 0]
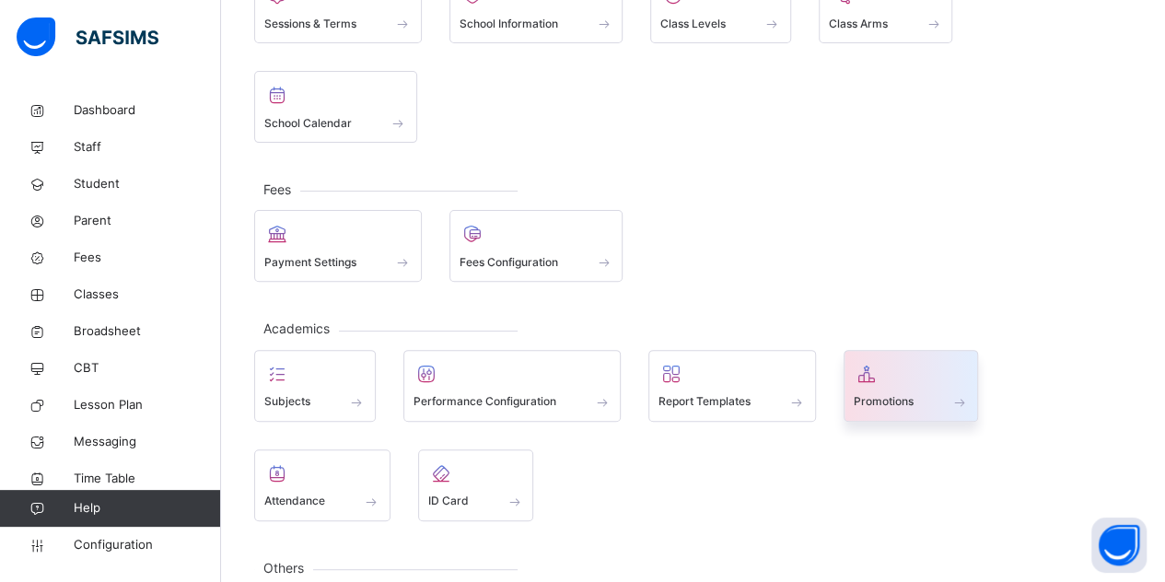
click at [885, 388] on span at bounding box center [911, 390] width 115 height 5
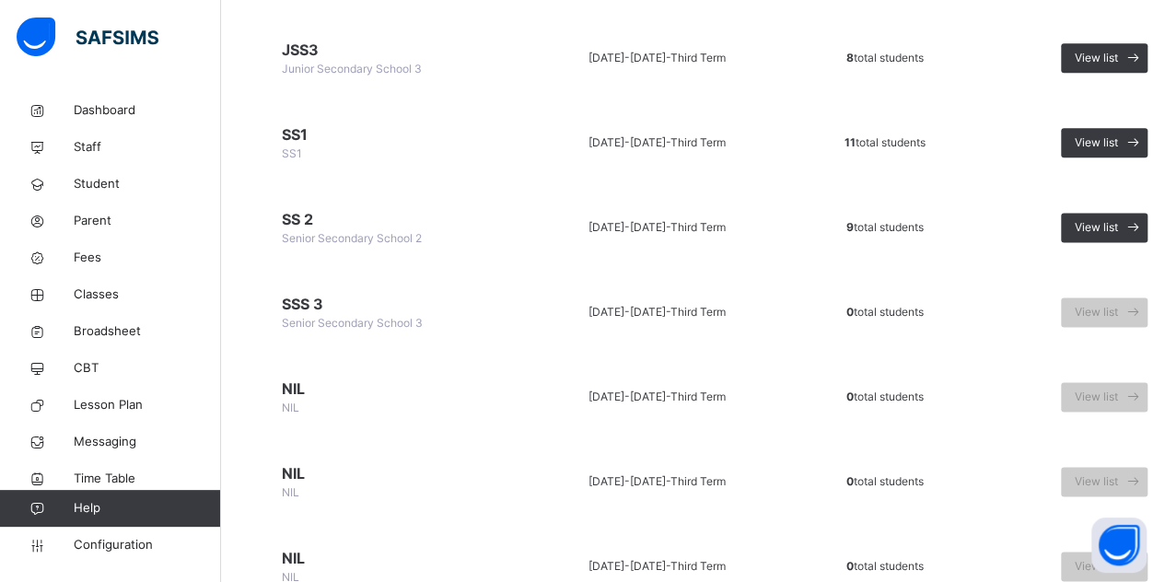
scroll to position [1154, 0]
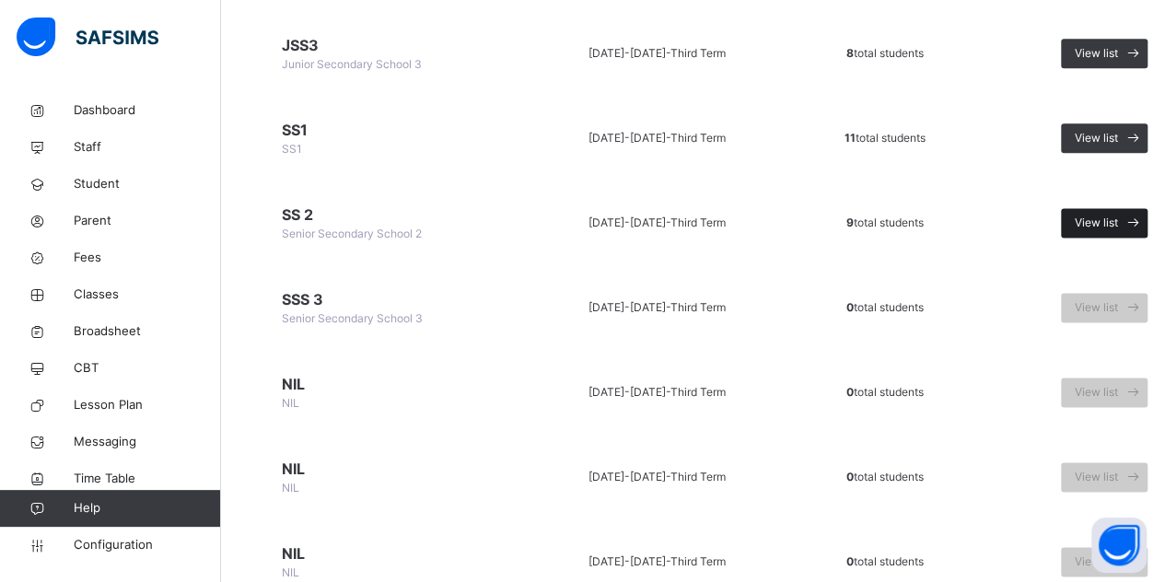
click at [1111, 226] on span "View list" at bounding box center [1096, 223] width 43 height 17
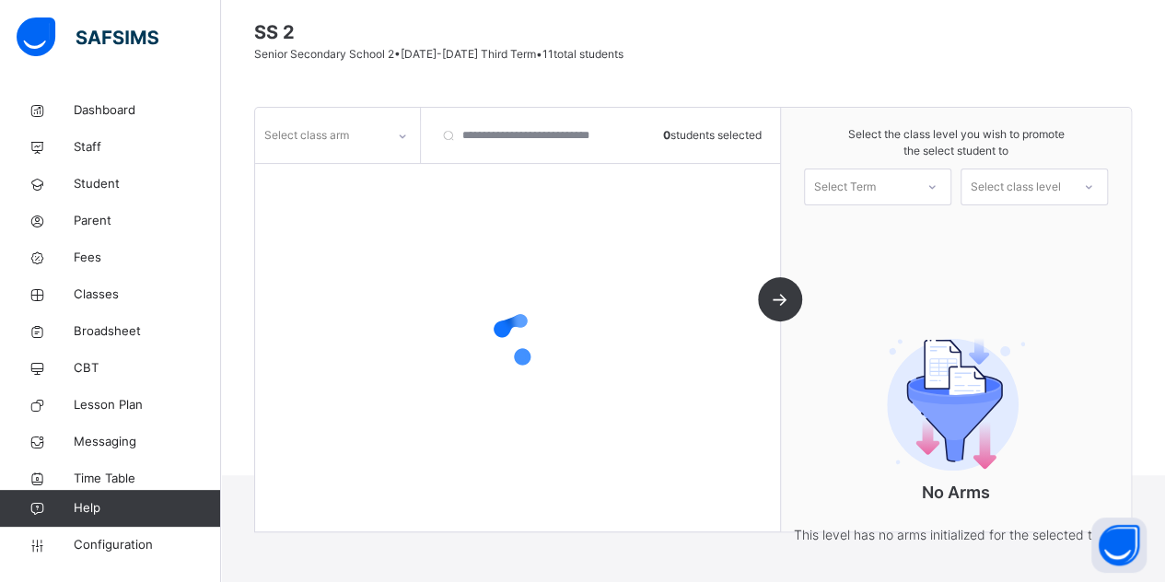
scroll to position [201, 0]
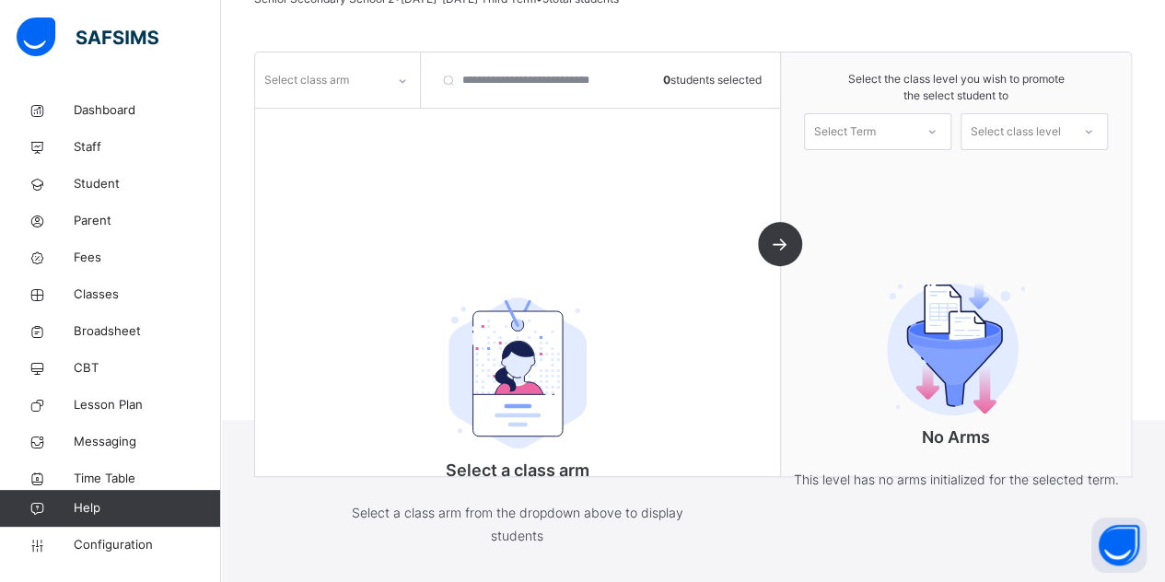
click at [376, 66] on div "Select class arm" at bounding box center [320, 80] width 130 height 29
click at [349, 121] on div "ARTS" at bounding box center [337, 121] width 163 height 31
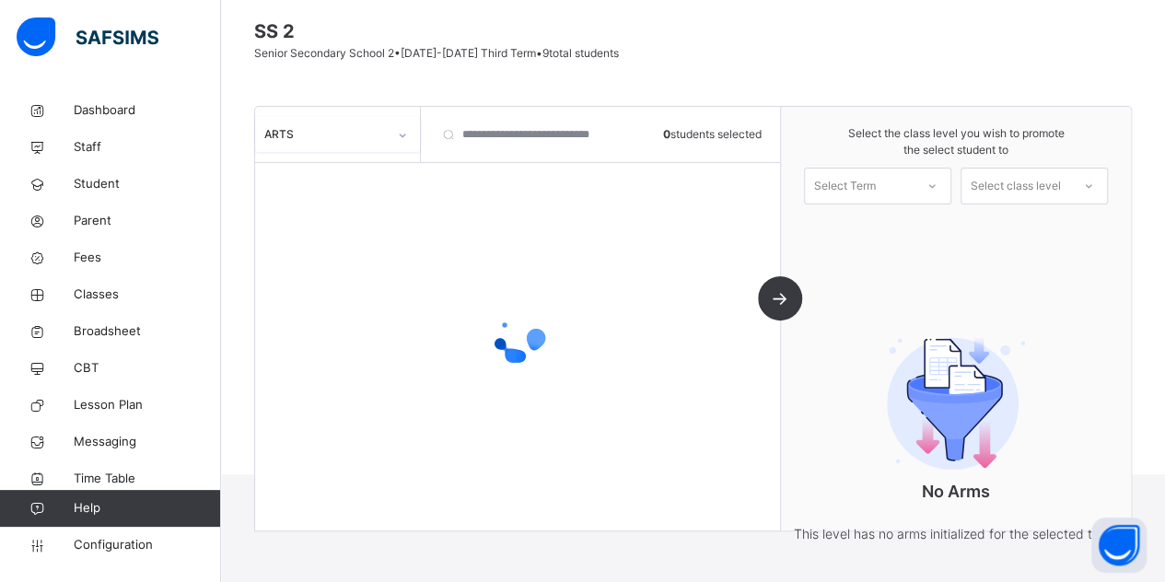
scroll to position [145, 0]
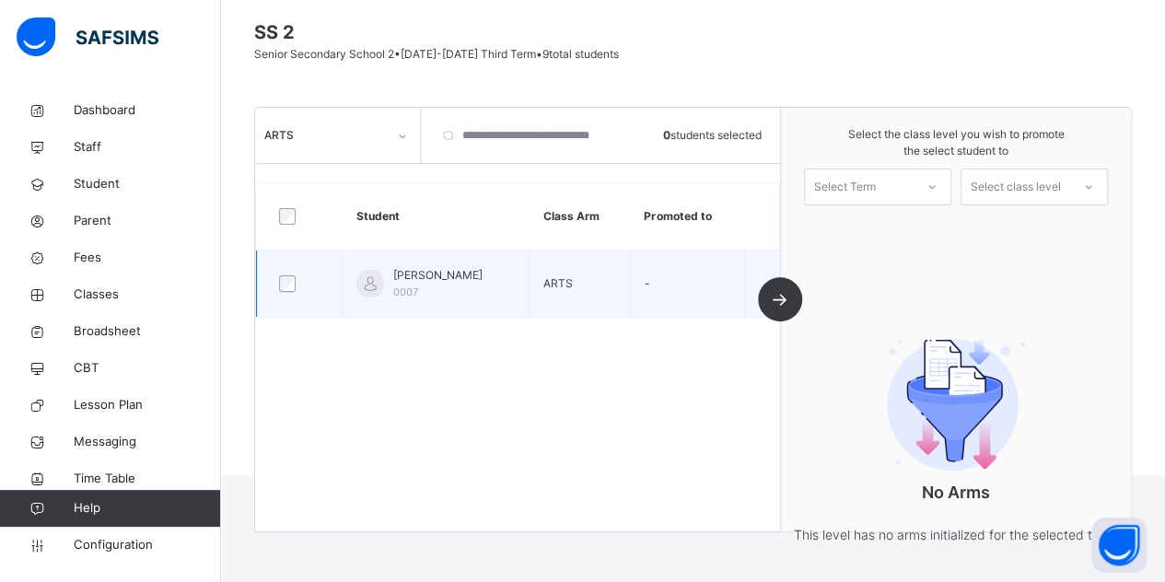
click at [343, 278] on td at bounding box center [300, 283] width 86 height 67
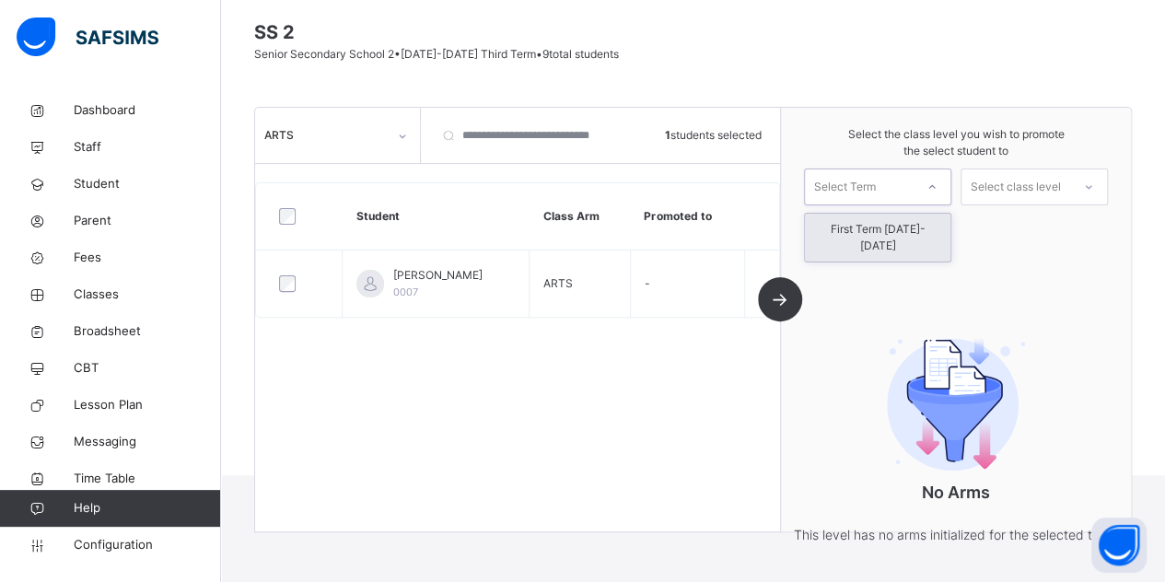
click at [858, 185] on div "Select Term" at bounding box center [845, 187] width 62 height 37
click at [857, 227] on div "First Term [DATE]-[DATE]" at bounding box center [877, 238] width 145 height 48
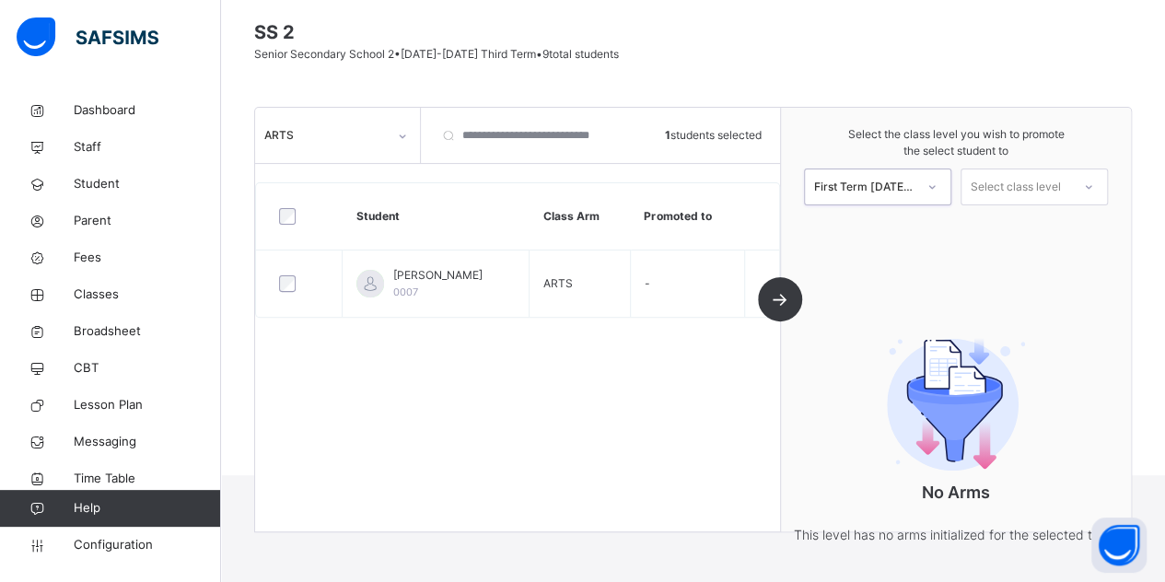
click at [1018, 192] on div "Select class level" at bounding box center [1016, 187] width 90 height 37
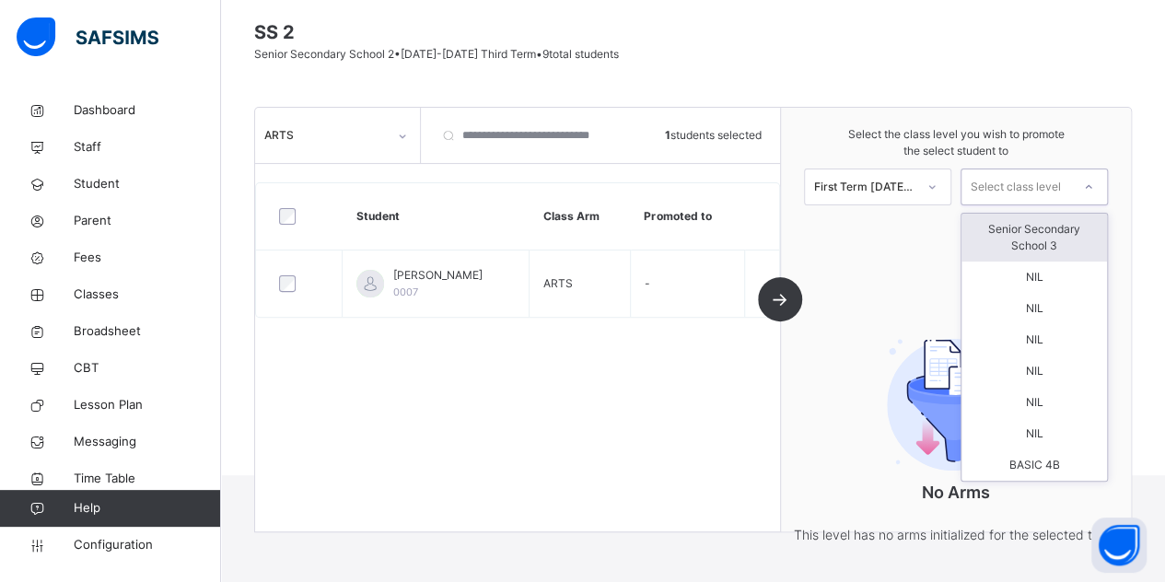
click at [1011, 244] on div "Senior Secondary School 3" at bounding box center [1033, 238] width 145 height 48
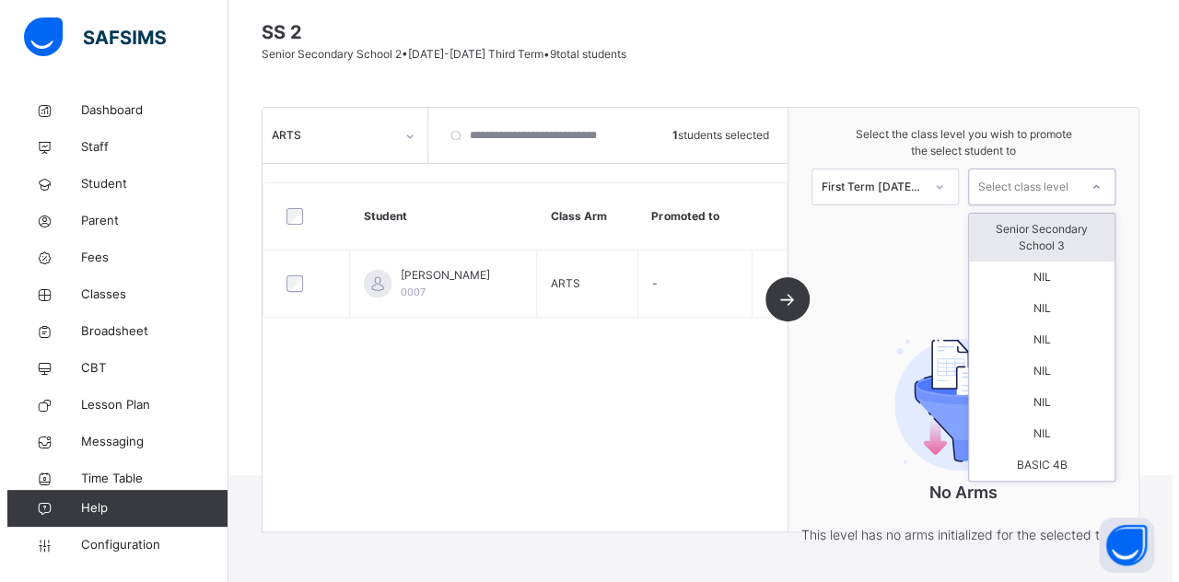
scroll to position [96, 0]
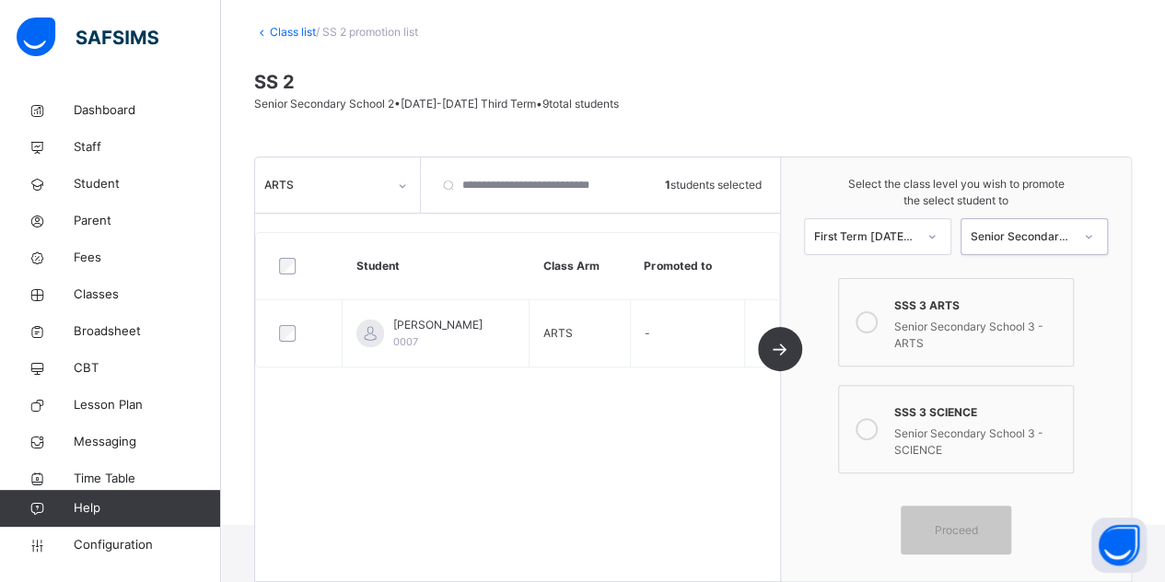
click at [925, 331] on div "Senior Secondary School 3 - ARTS" at bounding box center [978, 333] width 169 height 38
click at [959, 524] on span "Proceed" at bounding box center [955, 529] width 43 height 17
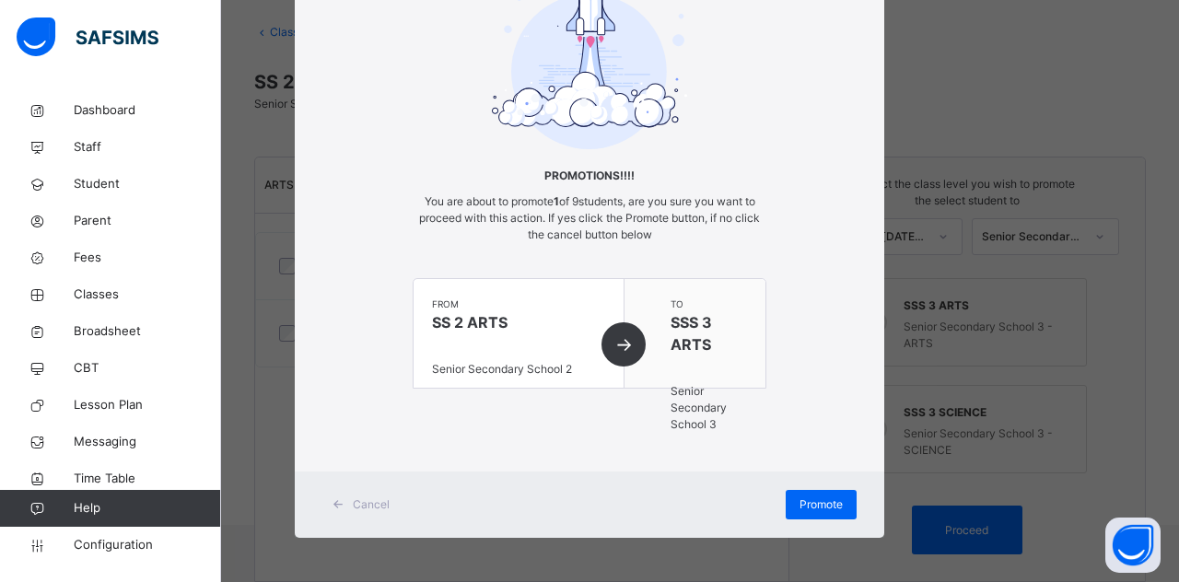
scroll to position [120, 0]
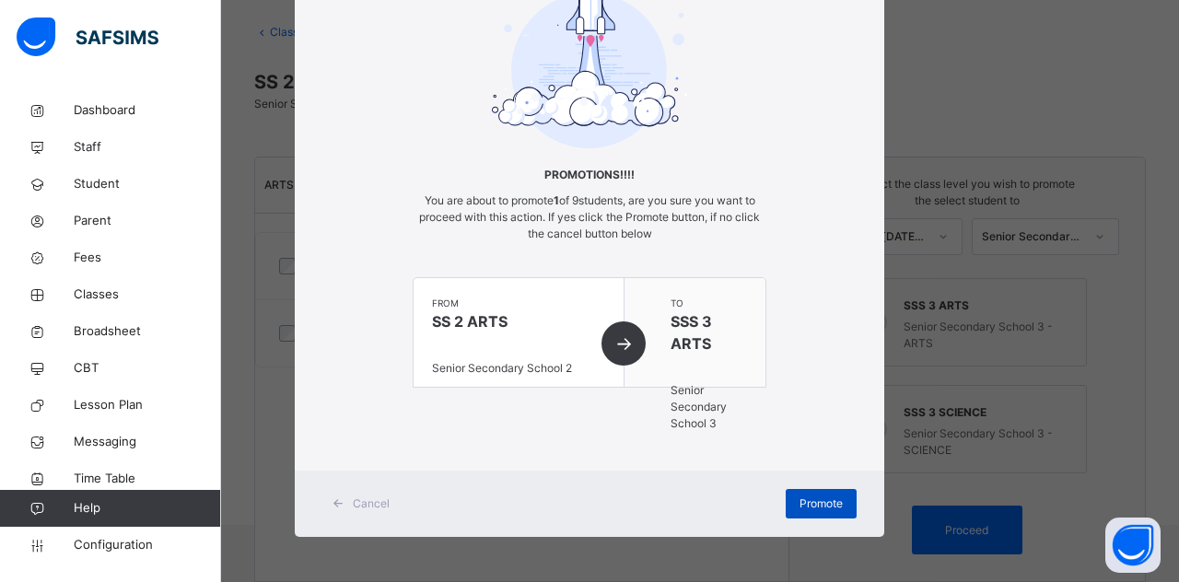
click at [820, 498] on span "Promote" at bounding box center [820, 503] width 43 height 17
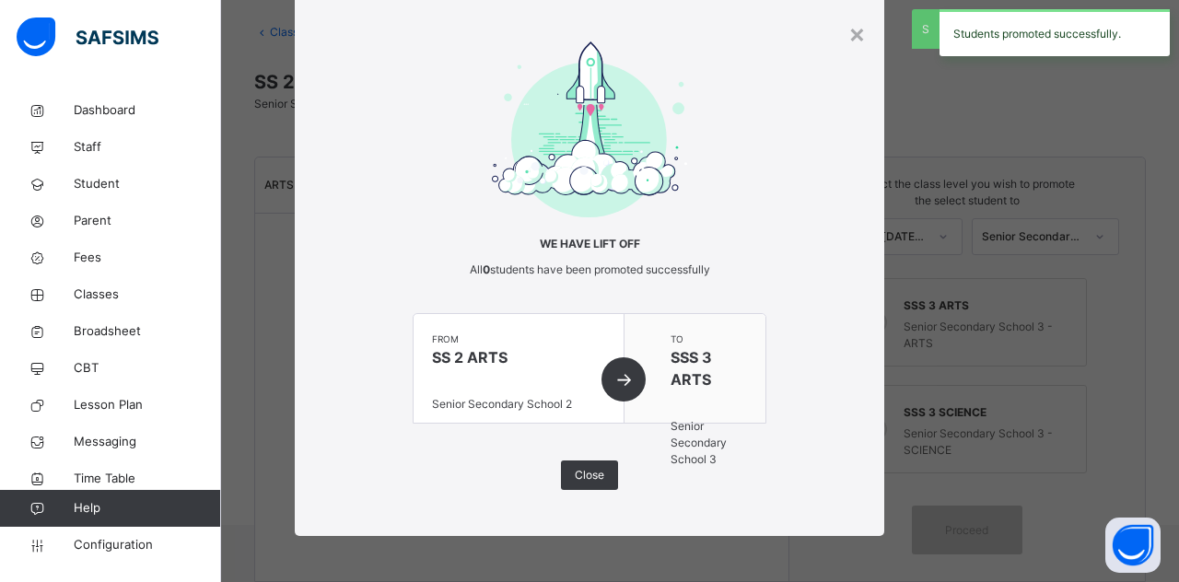
scroll to position [50, 0]
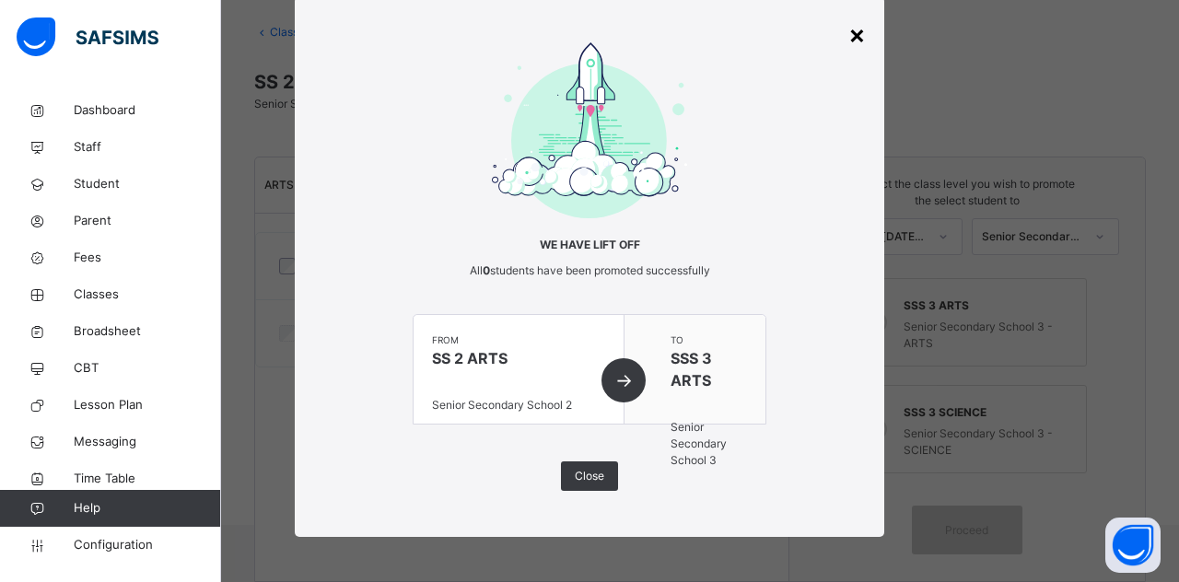
click at [858, 28] on div "×" at bounding box center [856, 34] width 17 height 39
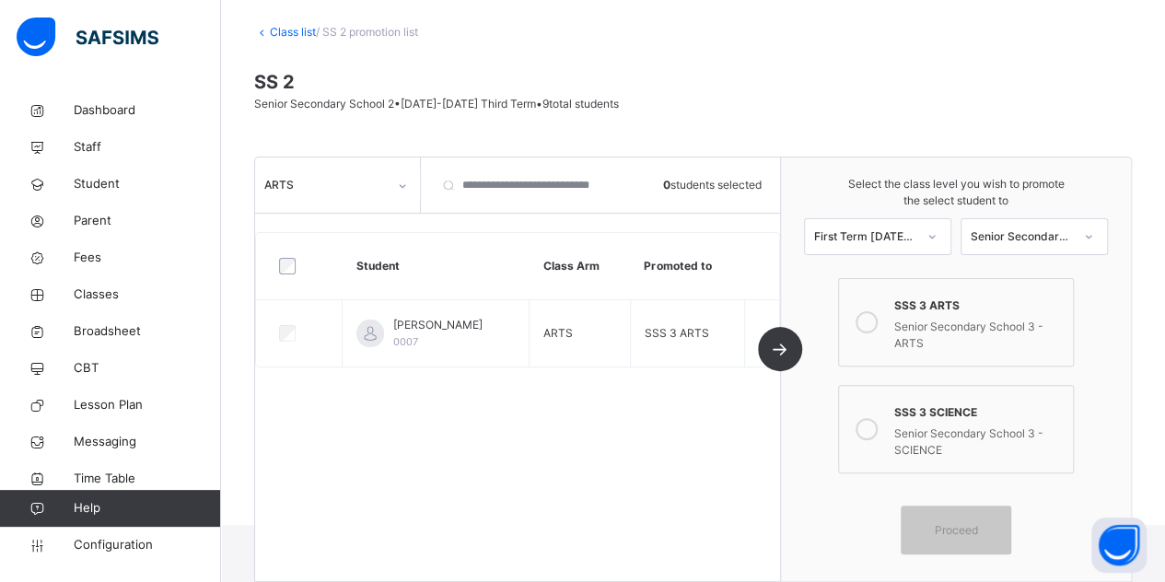
click at [351, 163] on div "ARTS" at bounding box center [338, 184] width 166 height 55
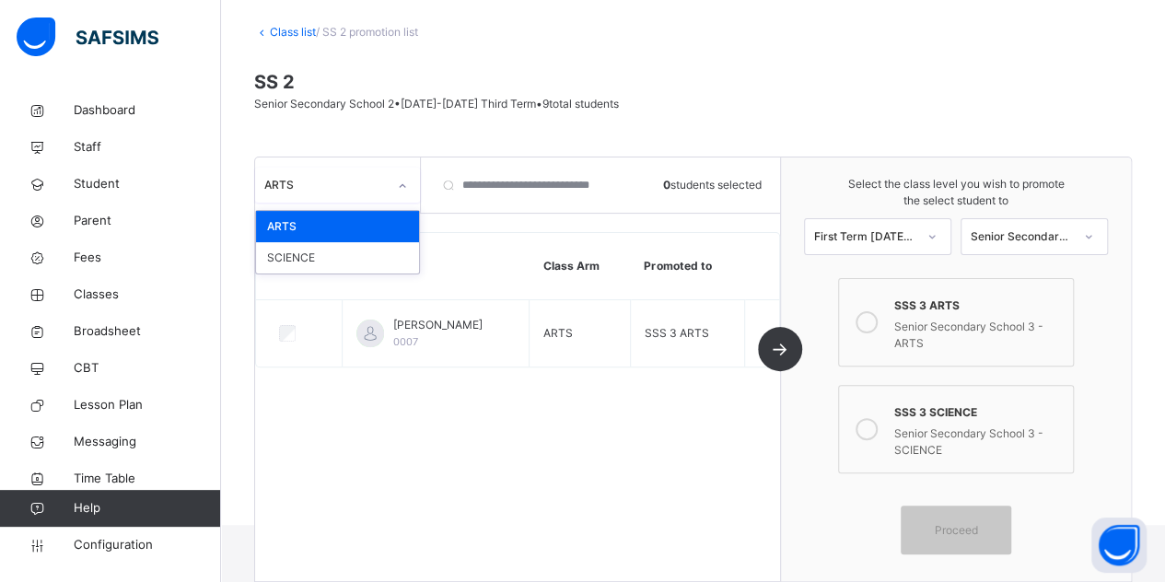
click at [348, 177] on div "ARTS" at bounding box center [325, 185] width 122 height 17
click at [324, 264] on div "SCIENCE" at bounding box center [337, 257] width 163 height 31
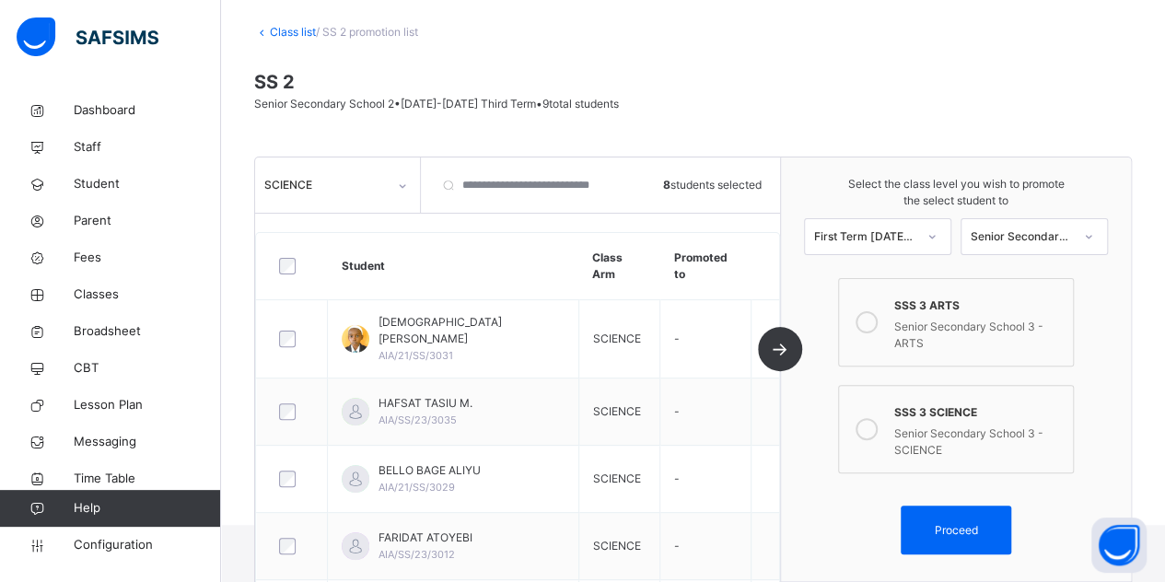
click at [885, 403] on div at bounding box center [866, 429] width 37 height 59
click at [962, 521] on span "Proceed" at bounding box center [955, 529] width 43 height 17
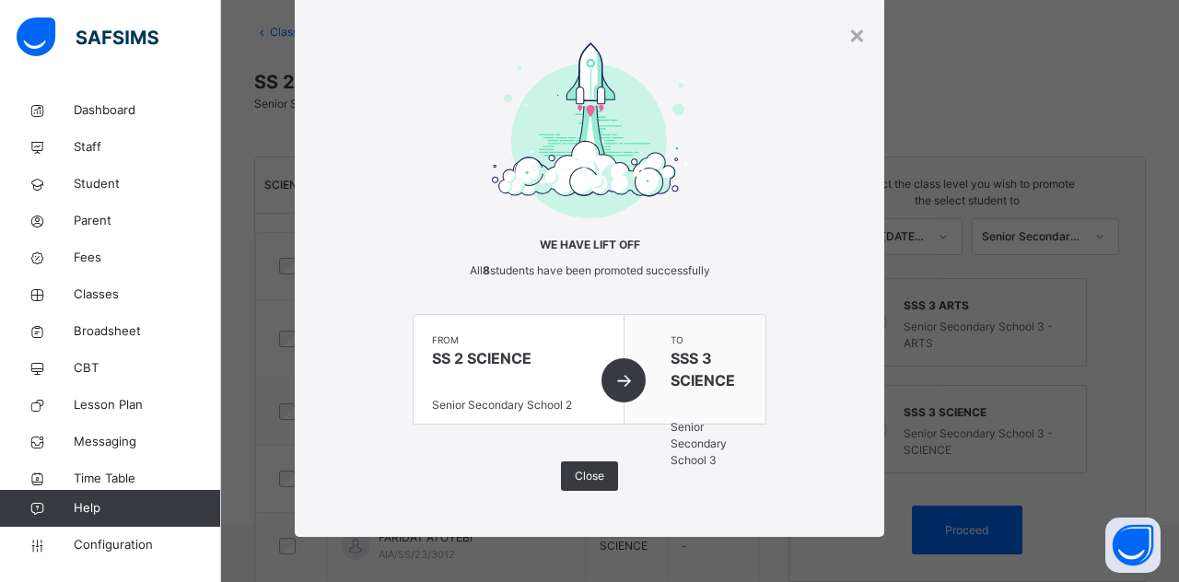
scroll to position [0, 0]
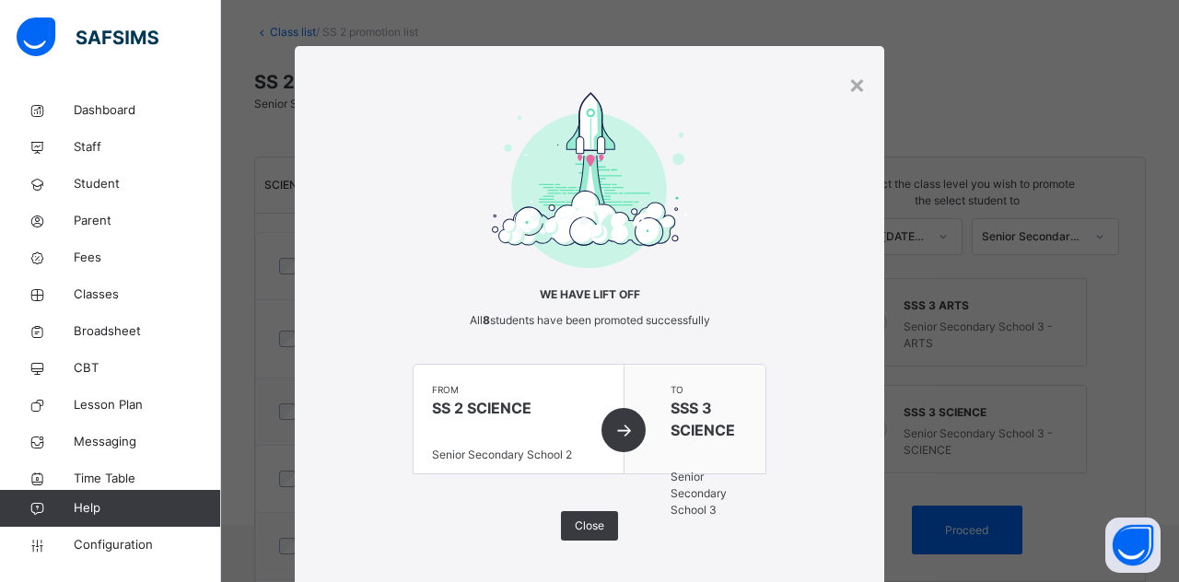
click at [832, 73] on div "× We have lift off All 8 students have been promoted successfully from SS 2 SCI…" at bounding box center [589, 316] width 589 height 541
click at [841, 74] on div "× We have lift off All 8 students have been promoted successfully from SS 2 SCI…" at bounding box center [589, 316] width 589 height 541
click at [848, 76] on div "×" at bounding box center [856, 83] width 17 height 39
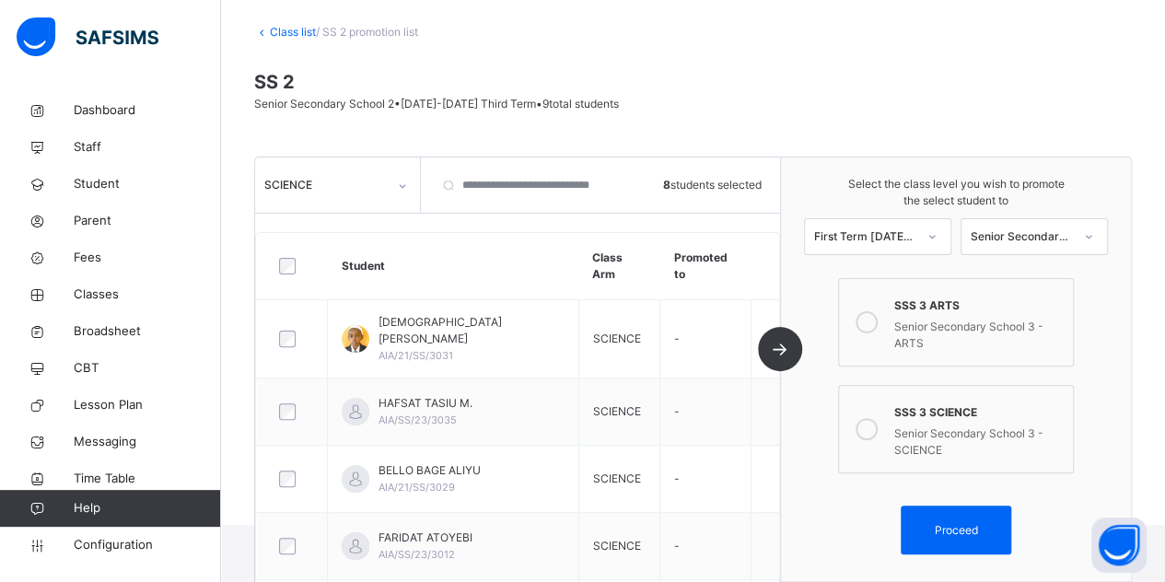
click at [275, 262] on div at bounding box center [292, 266] width 34 height 17
click at [268, 275] on th at bounding box center [292, 266] width 71 height 67
click at [948, 509] on div "Proceed" at bounding box center [956, 530] width 110 height 49
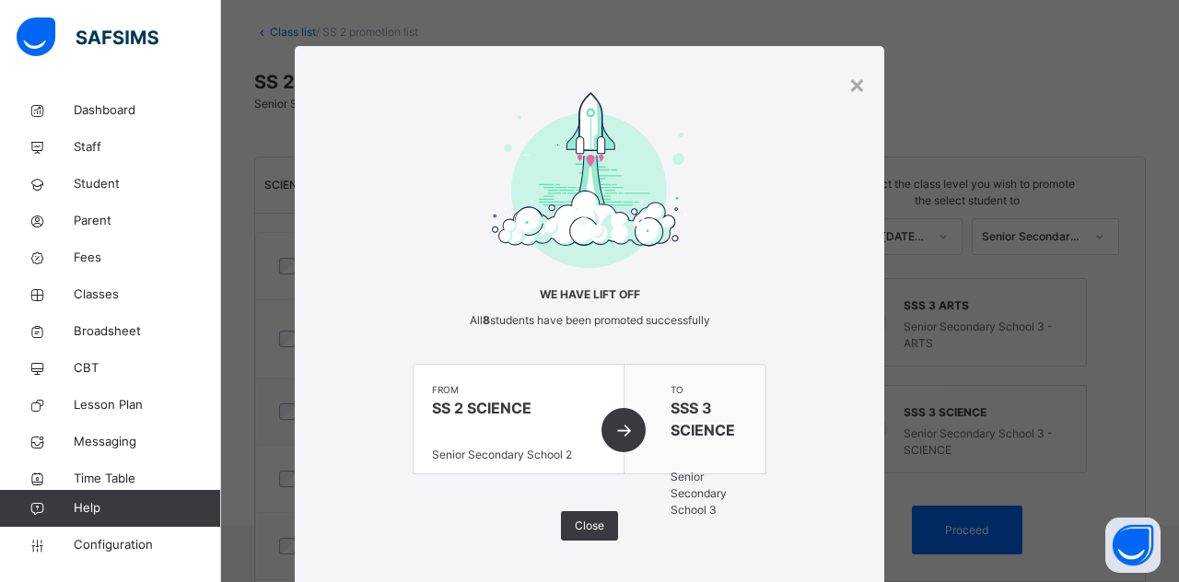
click at [862, 71] on div "× We have lift off All 8 students have been promoted successfully from SS 2 SCI…" at bounding box center [589, 316] width 589 height 541
click at [861, 78] on div "× We have lift off All 8 students have been promoted successfully from SS 2 SCI…" at bounding box center [589, 316] width 589 height 541
click at [848, 79] on div "×" at bounding box center [856, 83] width 17 height 39
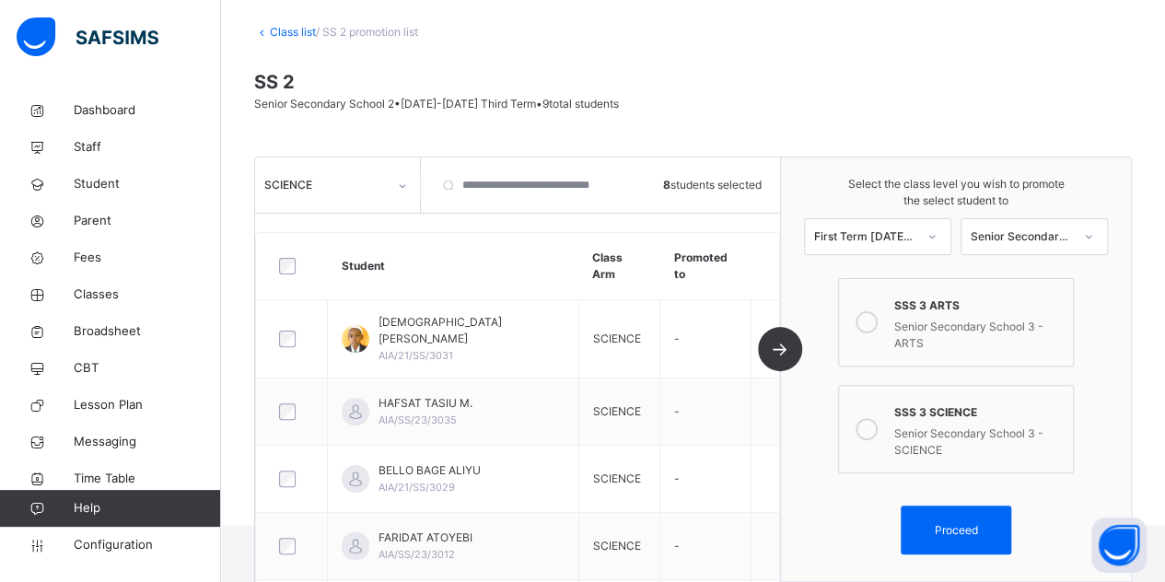
click at [945, 342] on div "Senior Secondary School 3 - ARTS" at bounding box center [978, 333] width 169 height 38
click at [872, 437] on icon at bounding box center [866, 429] width 22 height 22
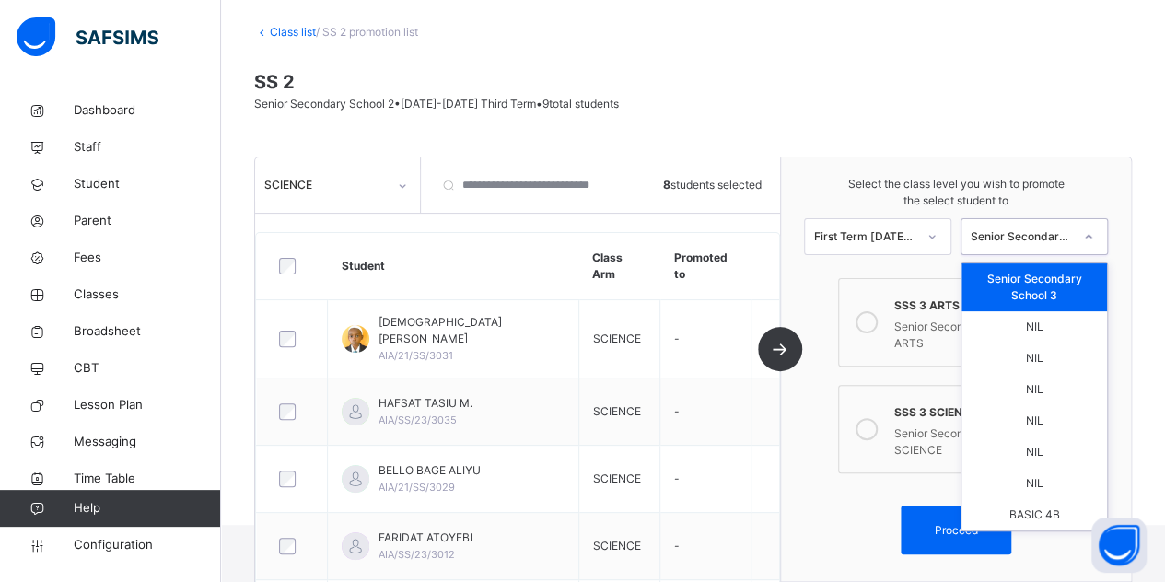
click at [1025, 218] on div "Senior Secondary School 3" at bounding box center [1033, 236] width 147 height 37
click at [1022, 312] on div "NIL" at bounding box center [1033, 326] width 145 height 31
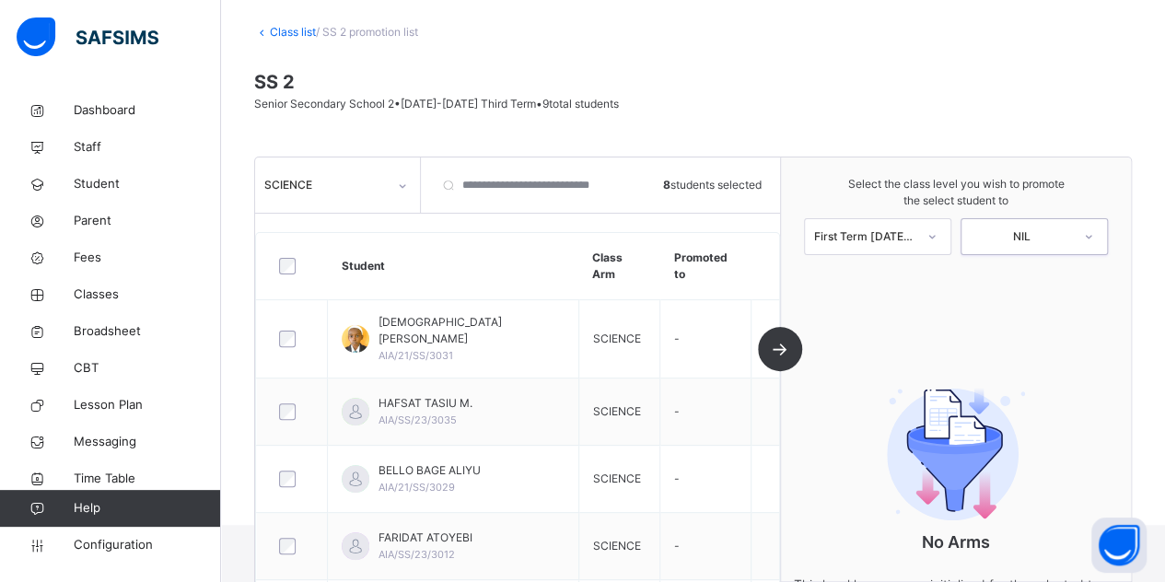
click at [1029, 237] on div "NIL" at bounding box center [1021, 236] width 101 height 17
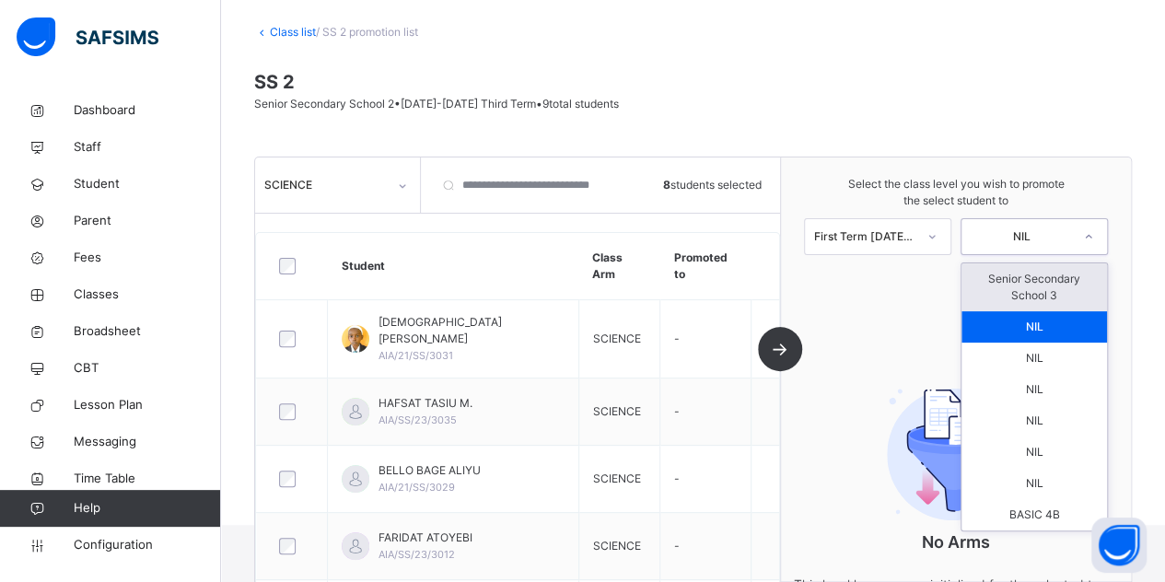
click at [1031, 282] on div "Senior Secondary School 3" at bounding box center [1033, 287] width 145 height 48
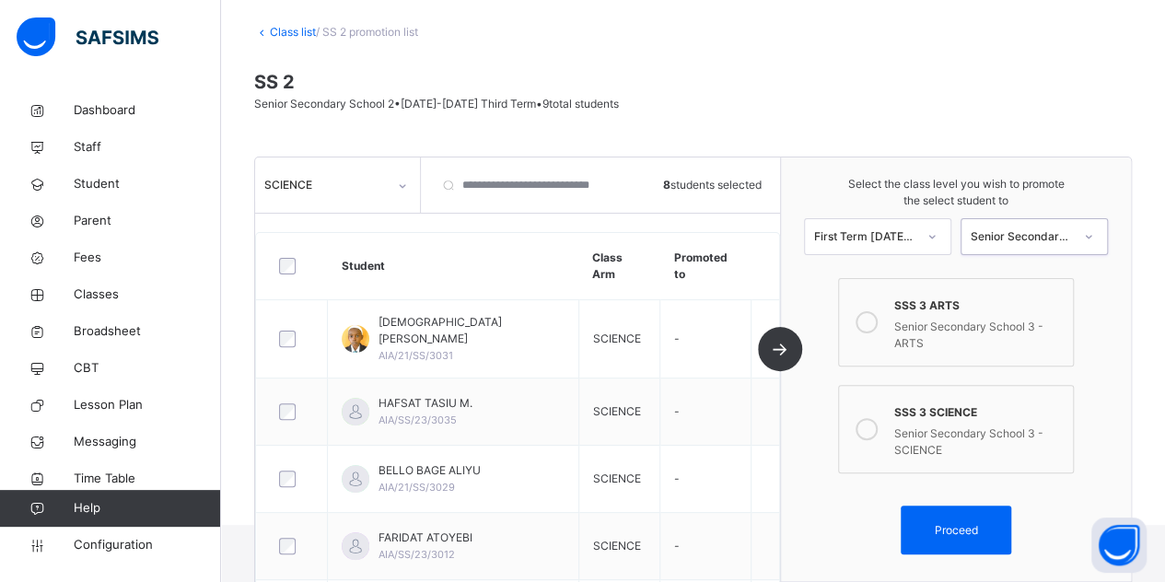
click at [937, 331] on div "Senior Secondary School 3 - ARTS" at bounding box center [978, 333] width 169 height 38
click at [942, 405] on div "SSS 3 SCIENCE" at bounding box center [978, 410] width 169 height 21
click at [952, 528] on span "Proceed" at bounding box center [955, 529] width 43 height 17
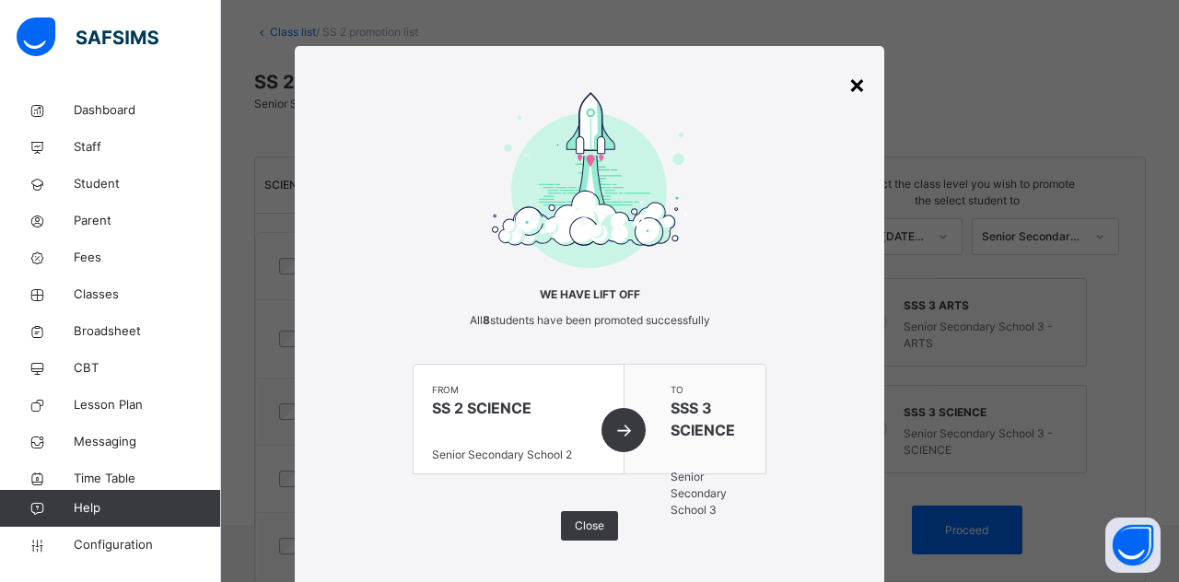
click at [855, 84] on div "×" at bounding box center [856, 83] width 17 height 39
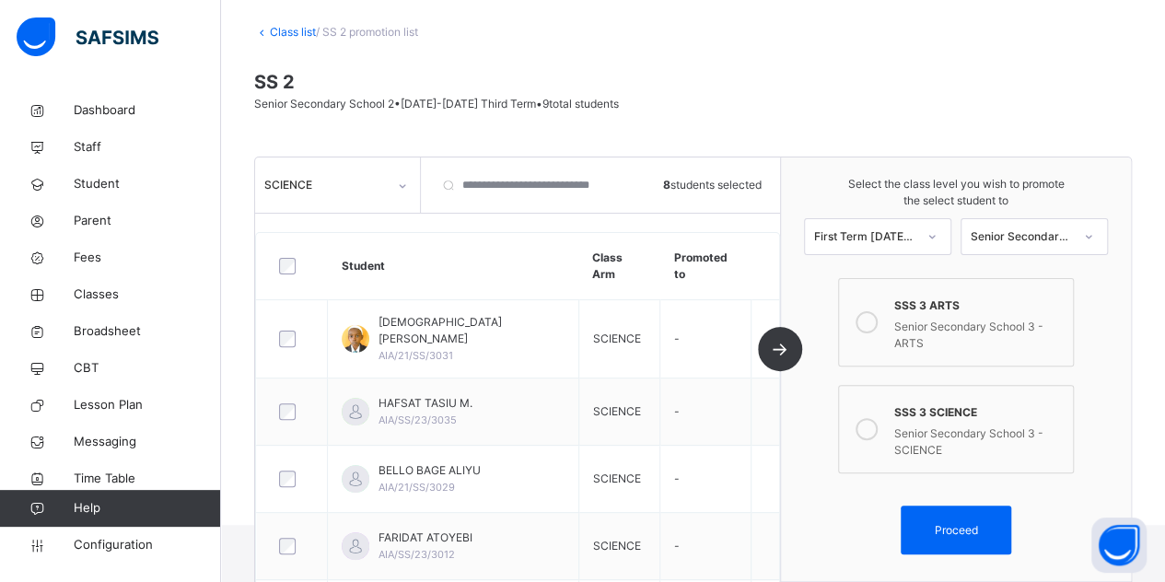
click at [274, 26] on link "Class list" at bounding box center [293, 32] width 46 height 14
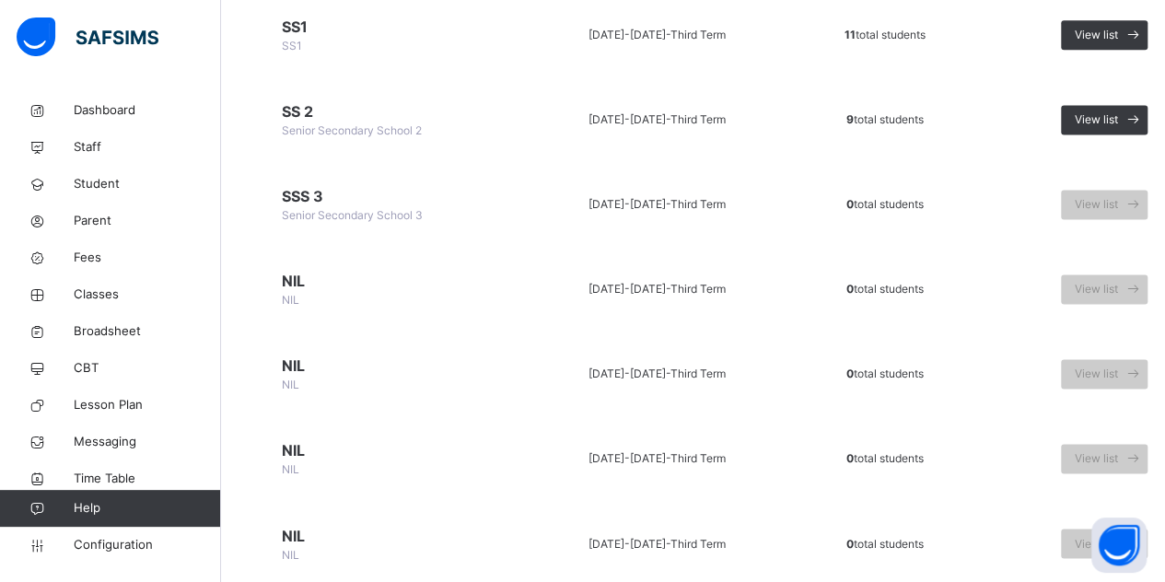
scroll to position [1223, 0]
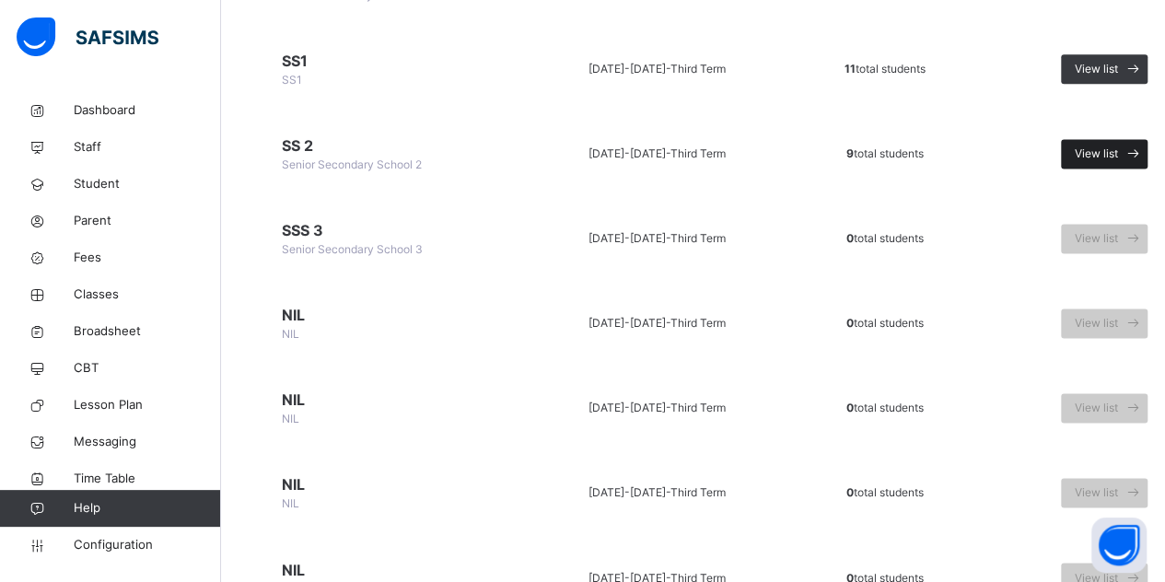
click at [1076, 143] on div "View list" at bounding box center [1104, 153] width 87 height 29
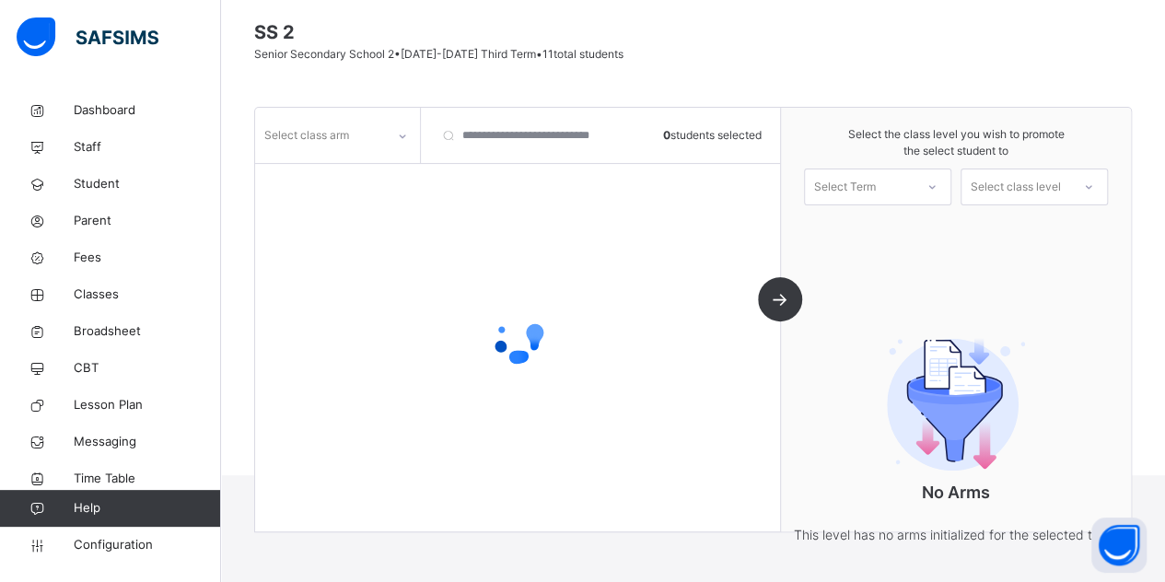
scroll to position [201, 0]
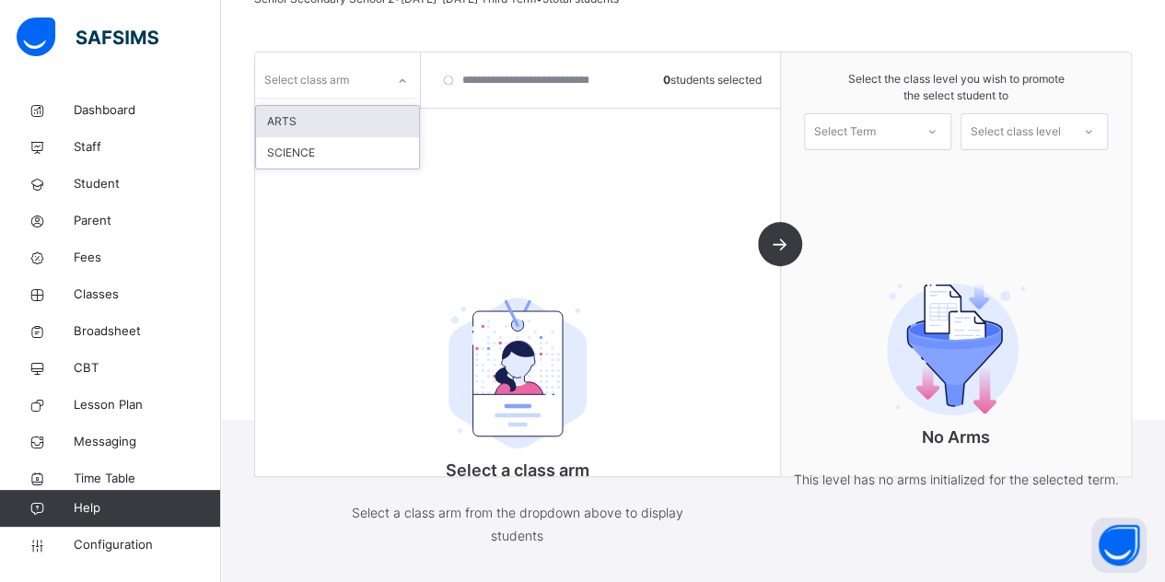
click at [343, 75] on div "Select class arm" at bounding box center [306, 80] width 85 height 35
click at [351, 158] on div "SCIENCE" at bounding box center [337, 152] width 163 height 31
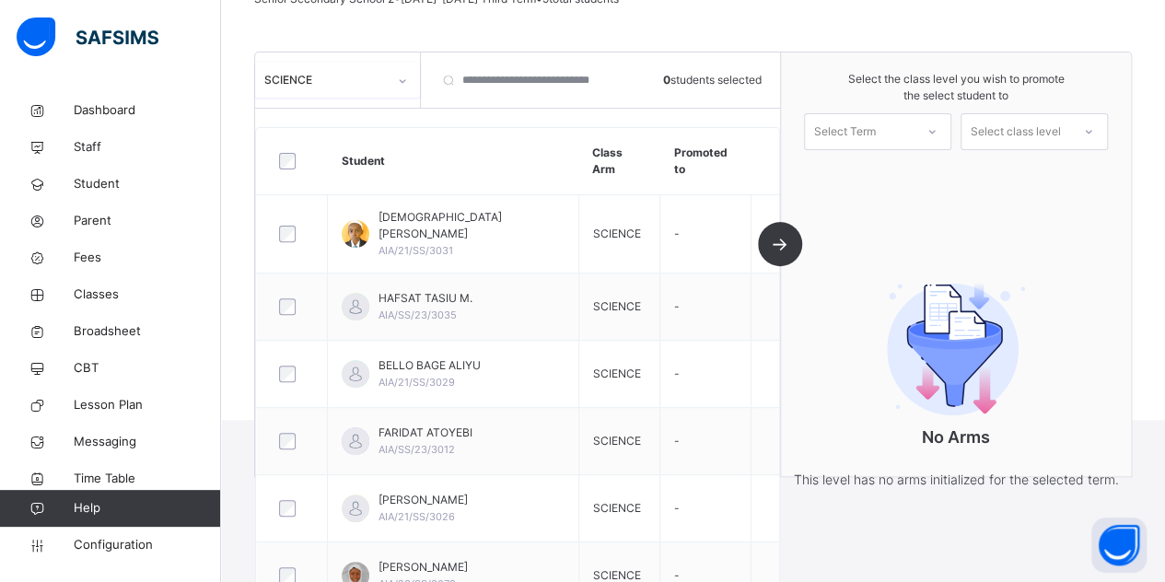
click at [285, 169] on div at bounding box center [292, 161] width 43 height 39
click at [903, 154] on div "Select the class level you wish to promote the select student to Select Term Se…" at bounding box center [956, 110] width 350 height 116
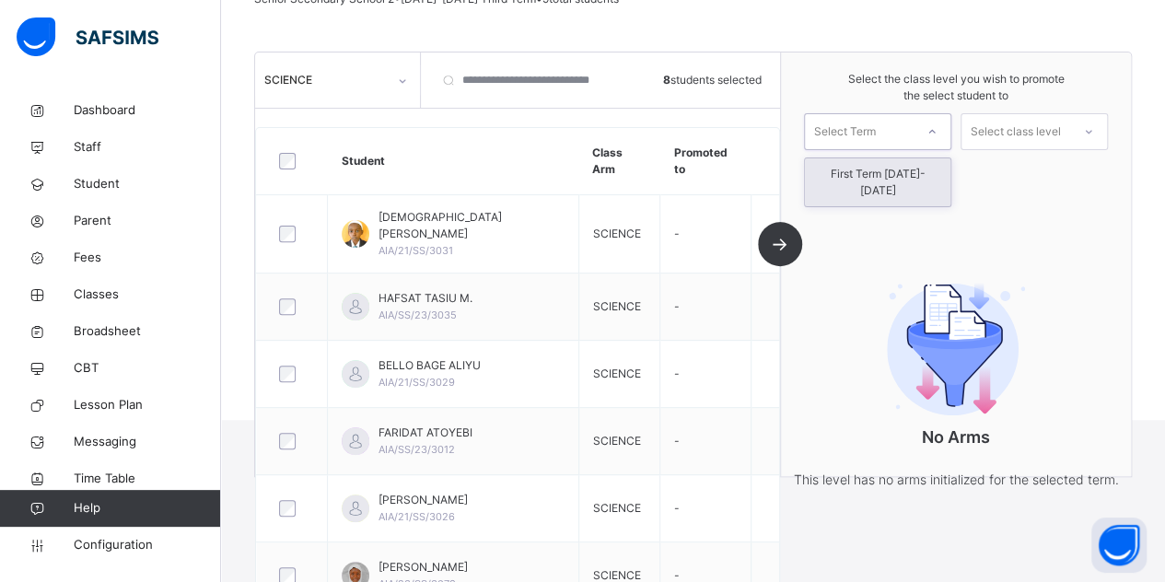
click at [901, 143] on div "Select Term" at bounding box center [859, 132] width 109 height 29
click at [884, 179] on div "First Term [DATE]-[DATE]" at bounding box center [877, 182] width 145 height 48
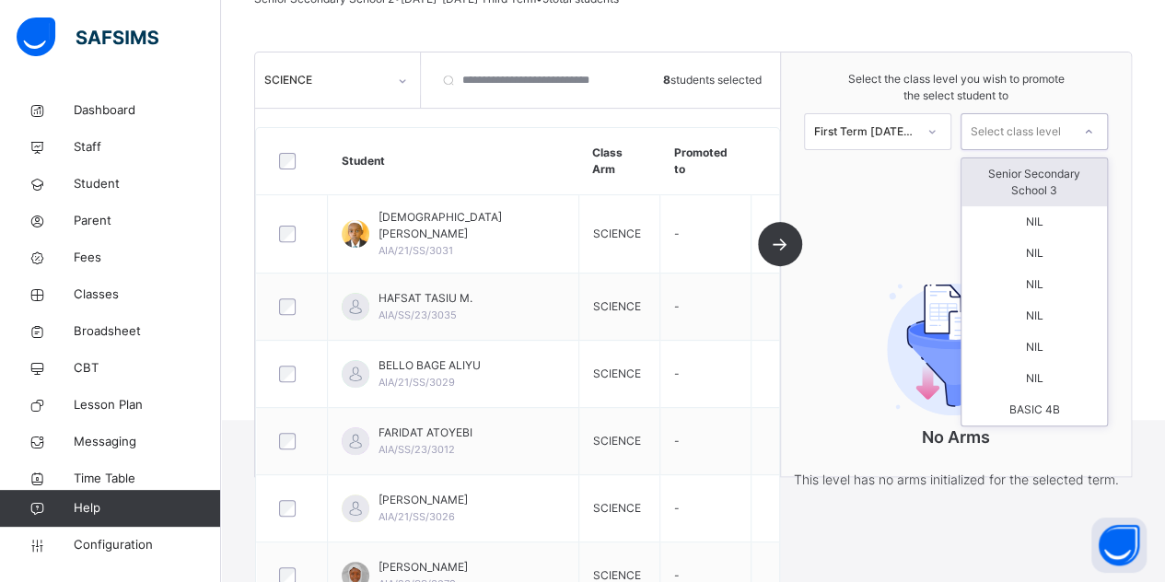
click at [1029, 127] on div "Select class level" at bounding box center [1016, 131] width 90 height 37
click at [1022, 161] on div "Senior Secondary School 3" at bounding box center [1033, 182] width 145 height 48
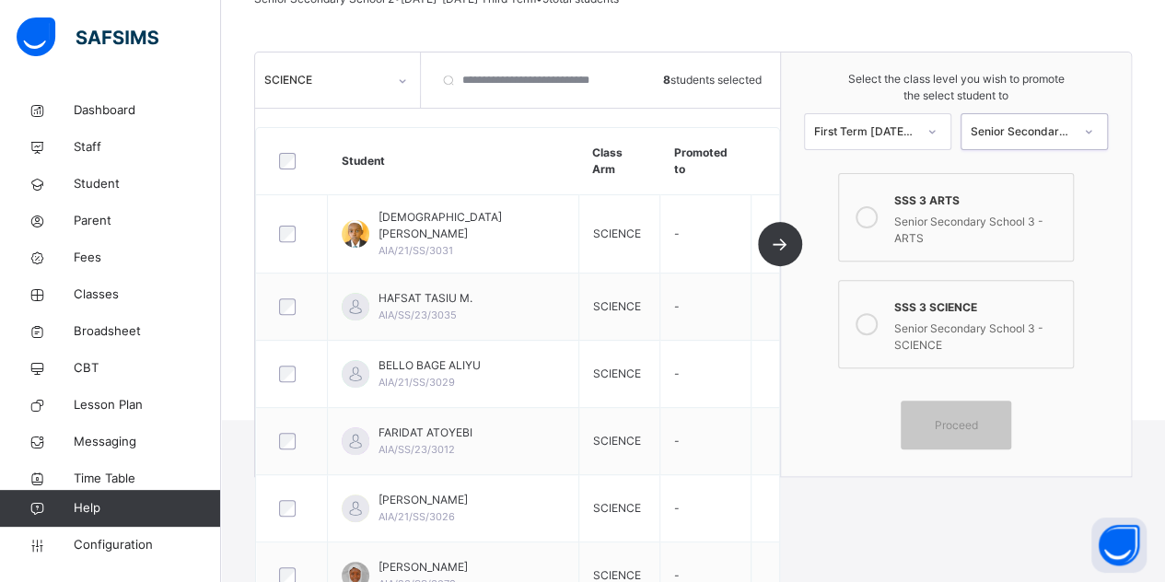
click at [960, 329] on div "Senior Secondary School 3 - SCIENCE" at bounding box center [978, 335] width 169 height 38
click at [955, 413] on div "Proceed" at bounding box center [956, 425] width 110 height 49
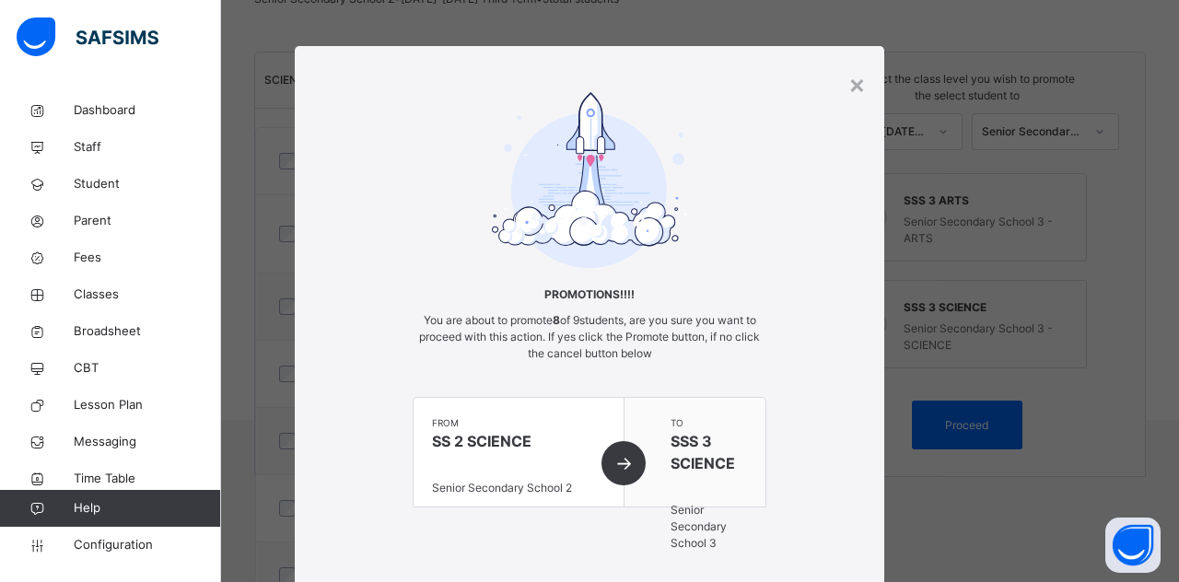
scroll to position [120, 0]
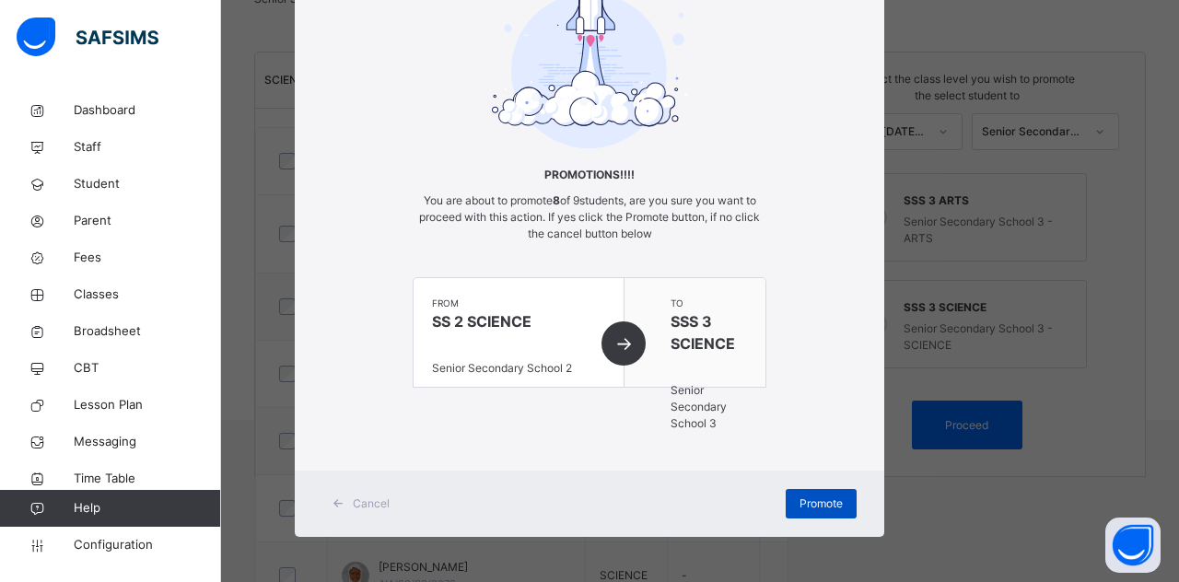
click at [819, 500] on span "Promote" at bounding box center [820, 503] width 43 height 17
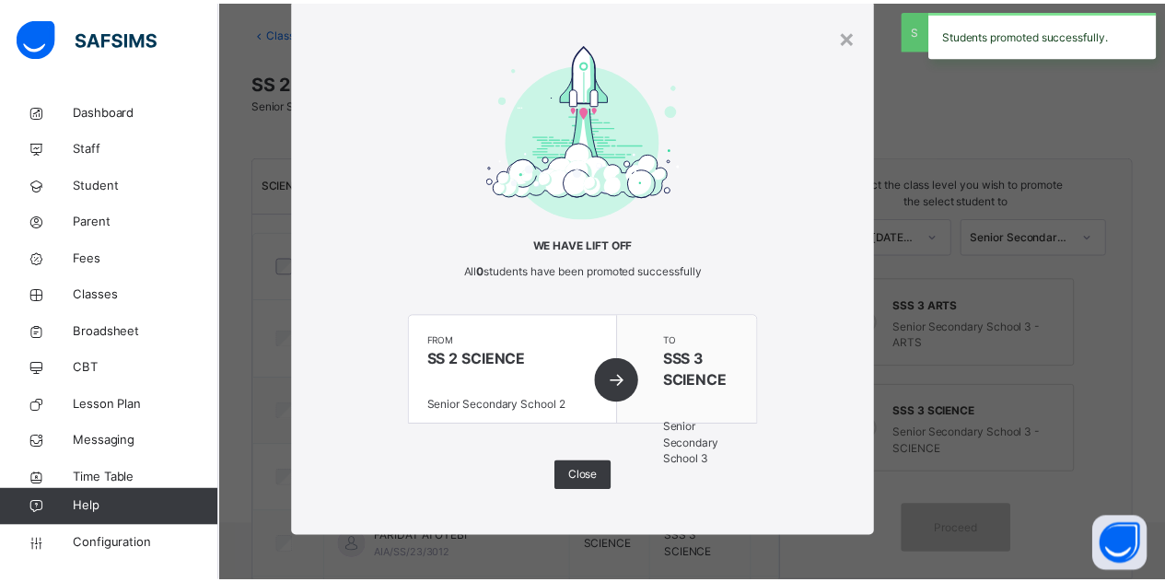
scroll to position [201, 0]
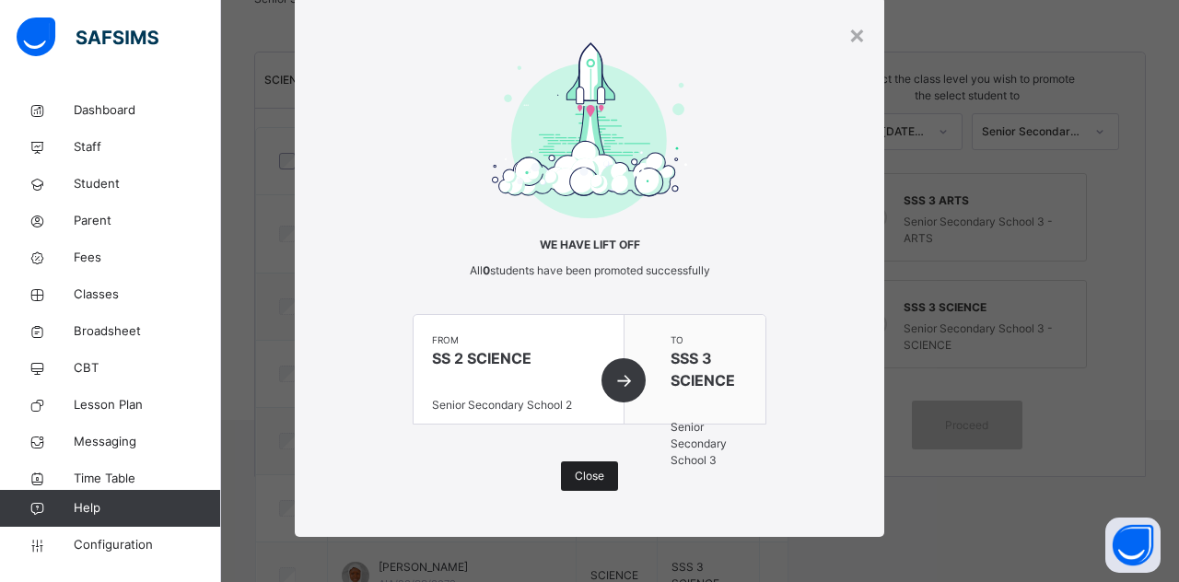
click at [586, 464] on div "Close" at bounding box center [589, 475] width 57 height 29
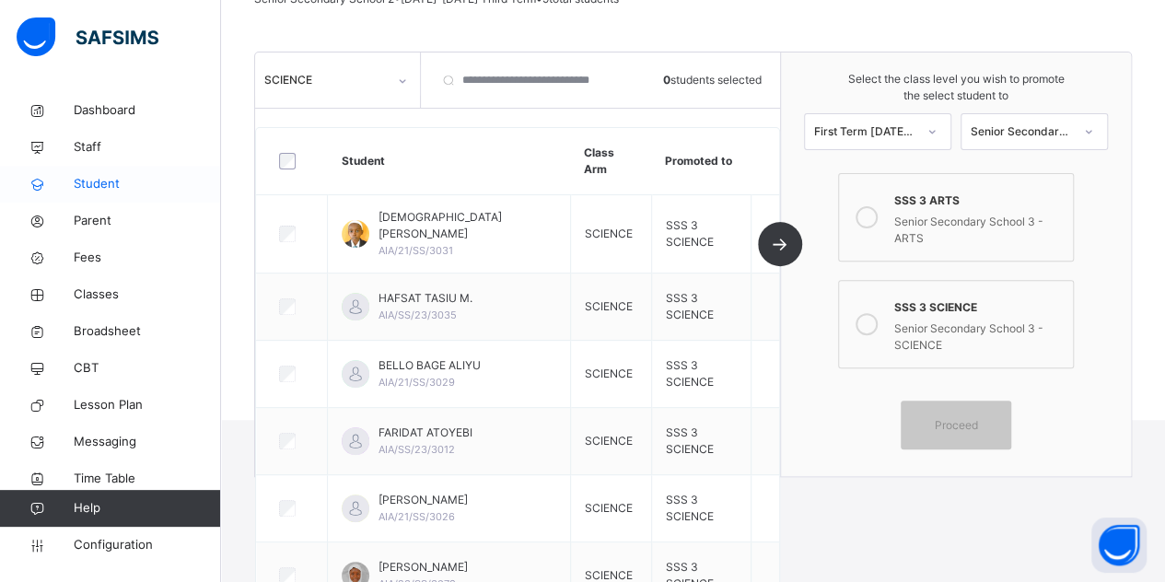
click at [88, 176] on span "Student" at bounding box center [147, 184] width 147 height 18
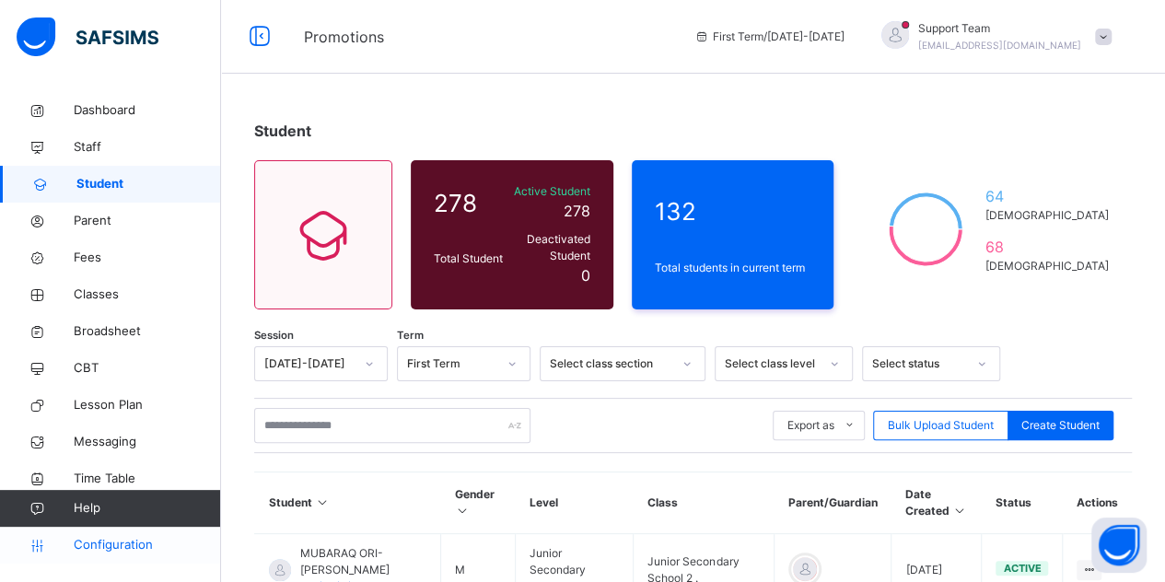
click at [129, 529] on link "Configuration" at bounding box center [110, 545] width 220 height 37
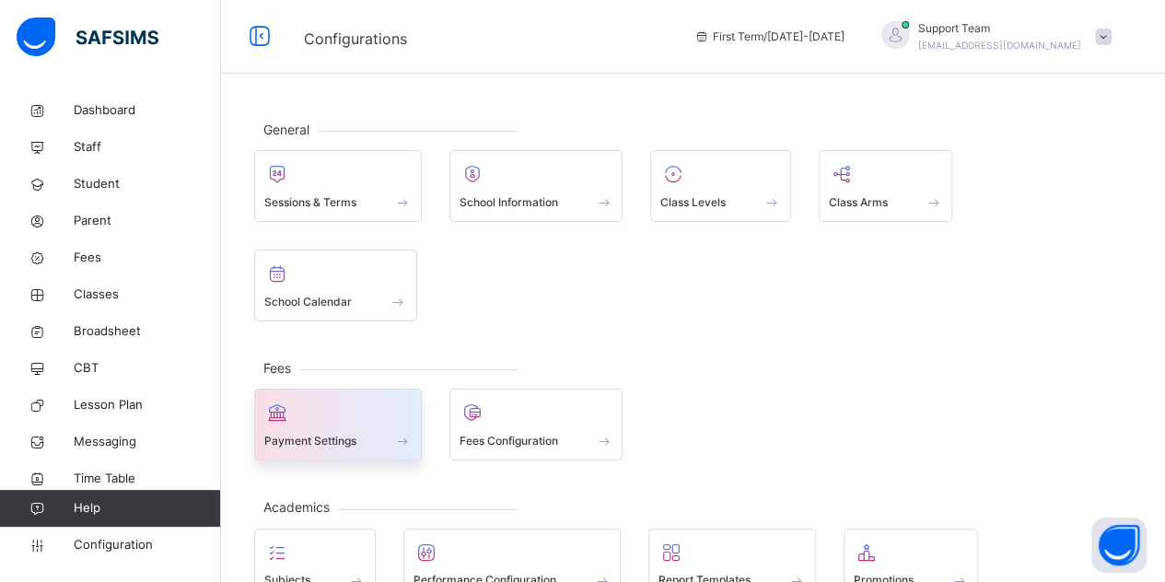
click at [364, 426] on span at bounding box center [337, 428] width 147 height 5
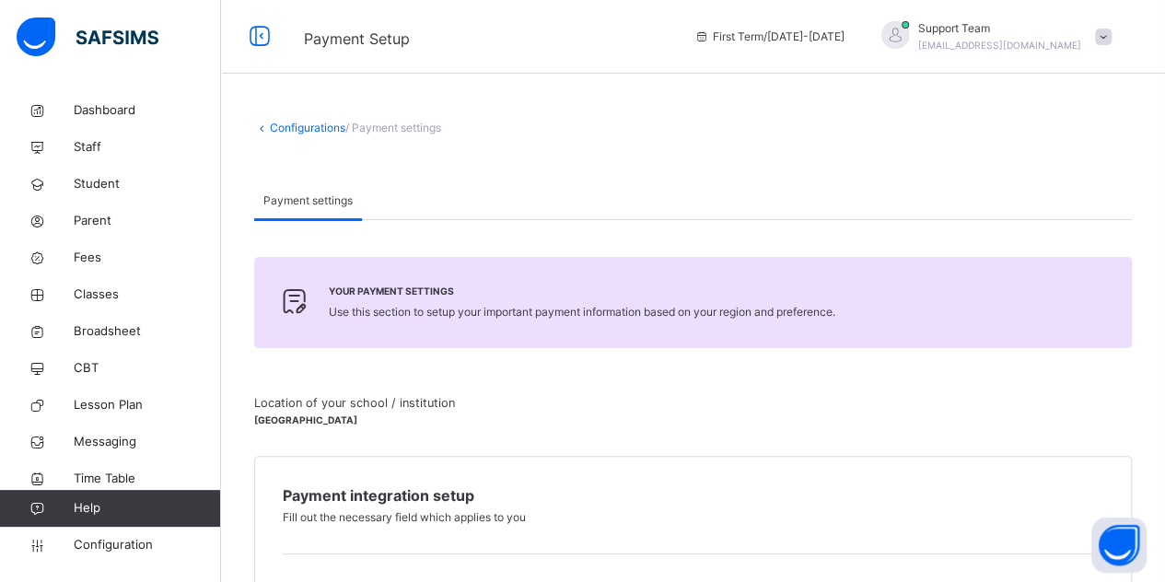
click at [278, 125] on link "Configurations" at bounding box center [308, 128] width 76 height 14
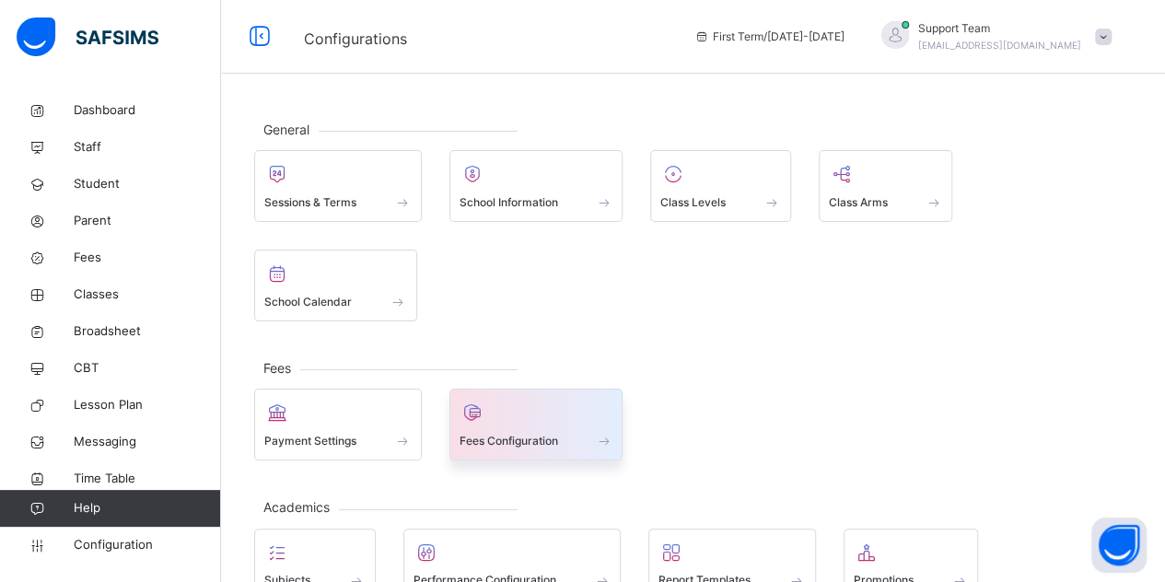
click at [505, 389] on div "Fees Configuration" at bounding box center [536, 425] width 174 height 72
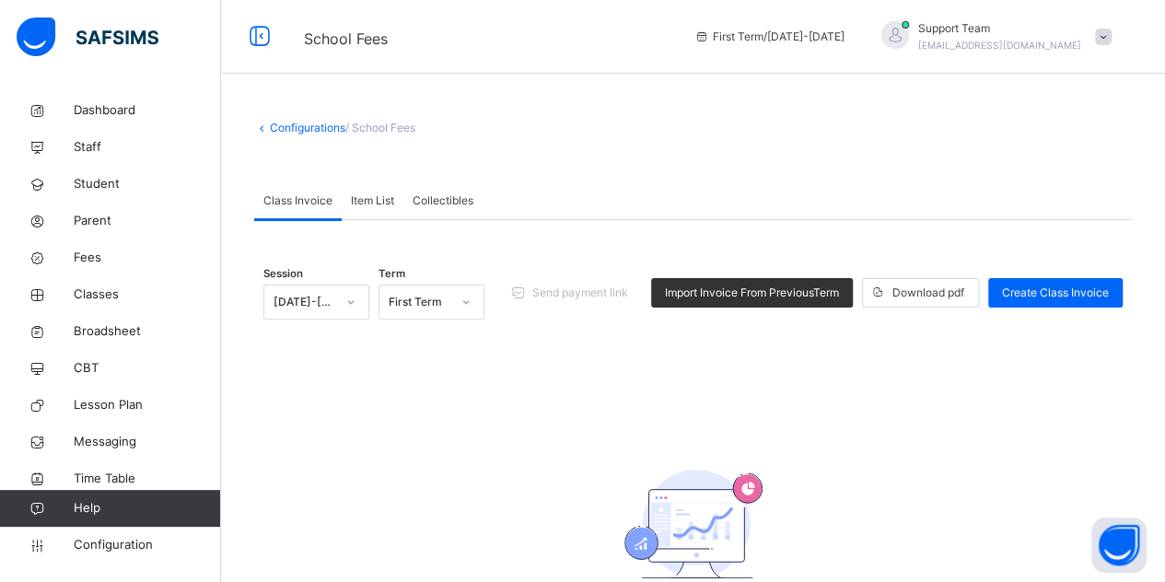
click at [370, 200] on span "Item List" at bounding box center [372, 200] width 43 height 17
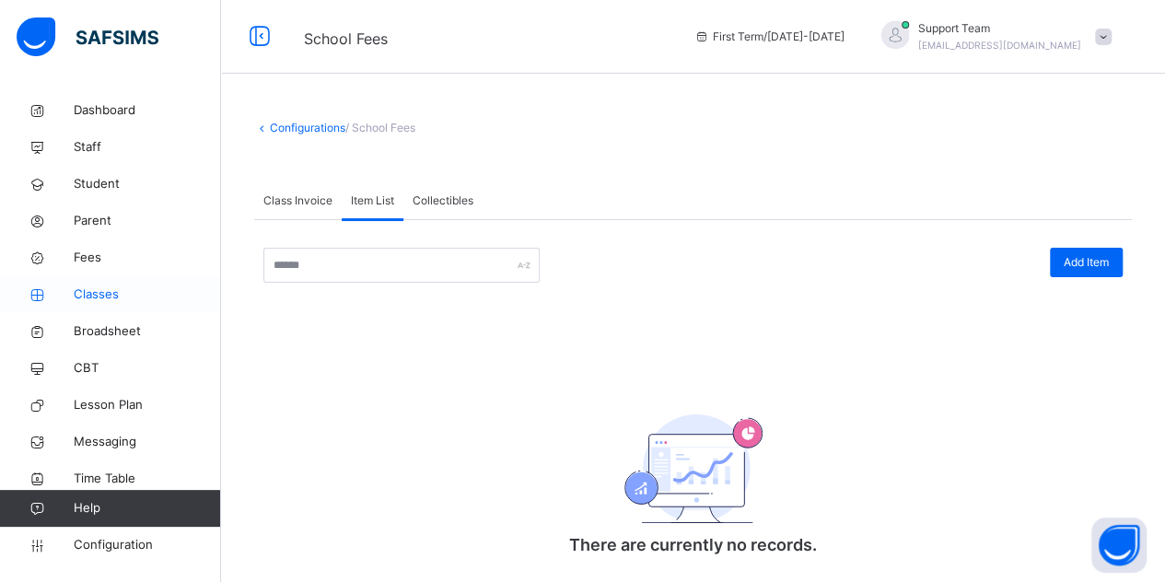
click at [105, 296] on span "Classes" at bounding box center [147, 294] width 147 height 18
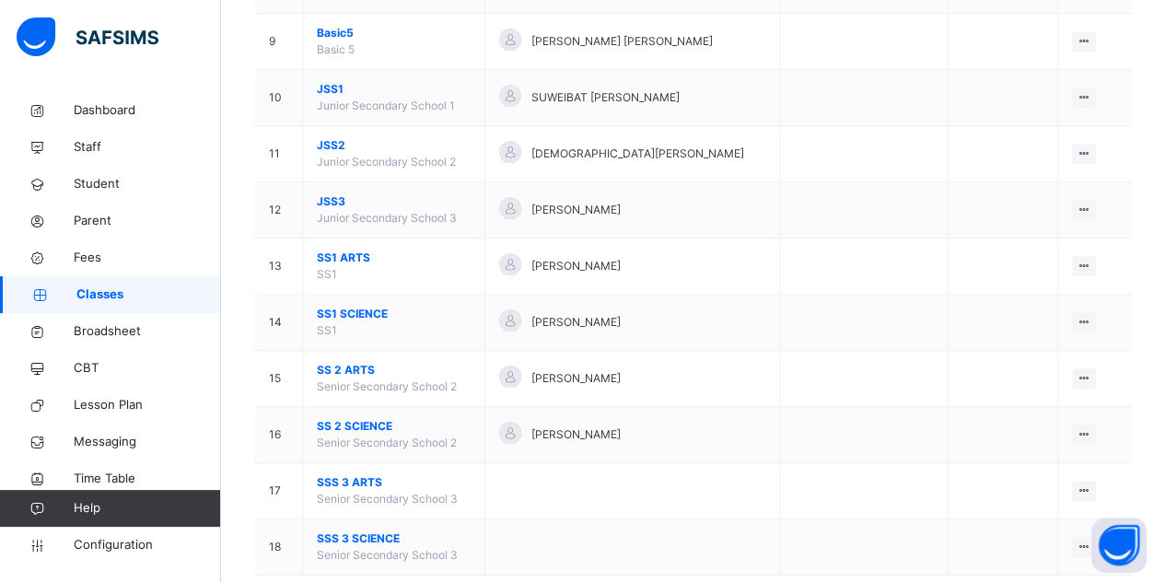
scroll to position [688, 0]
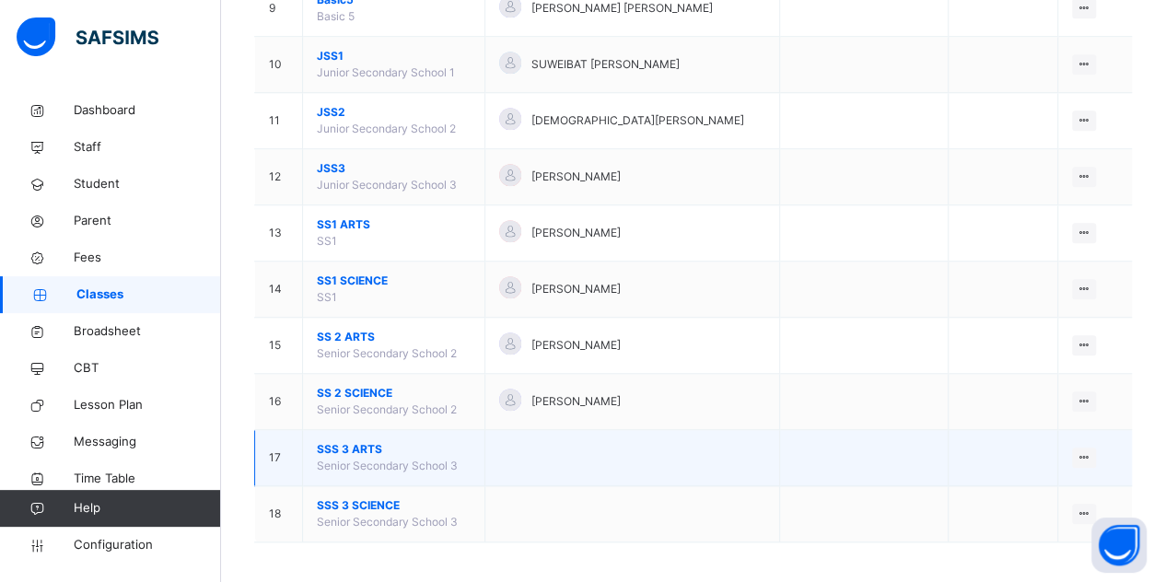
click at [365, 446] on span "SSS 3 ARTS" at bounding box center [394, 449] width 154 height 17
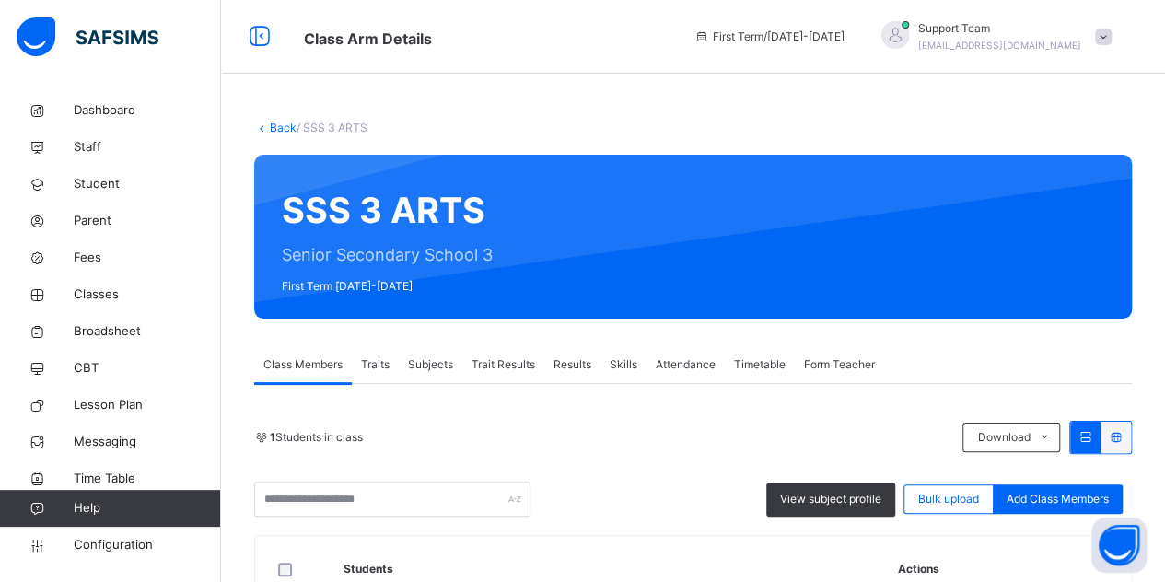
click at [271, 126] on link "Back" at bounding box center [283, 128] width 27 height 14
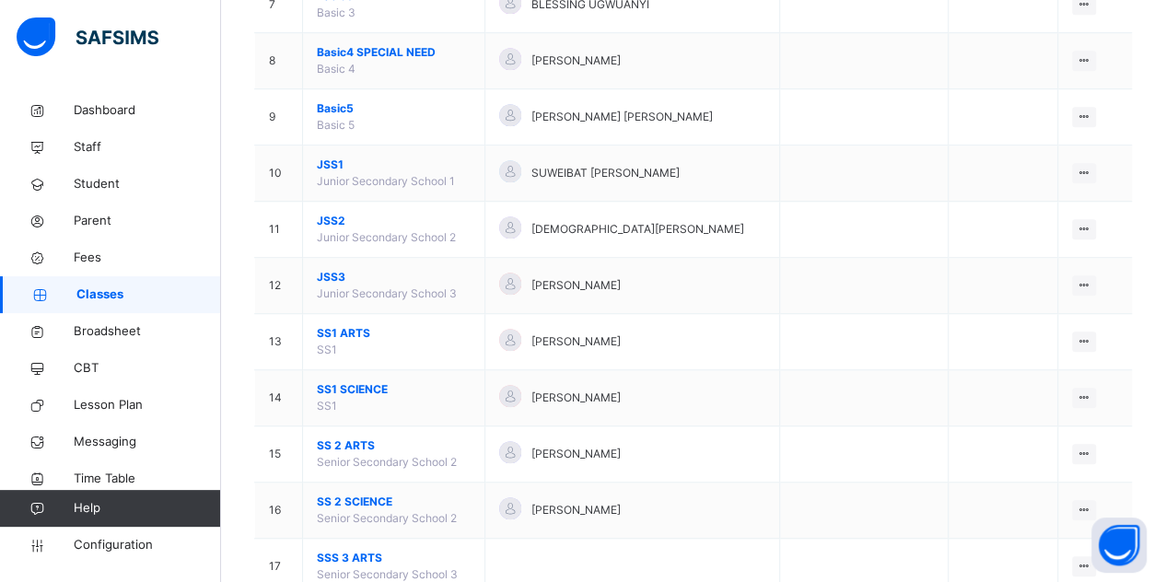
scroll to position [688, 0]
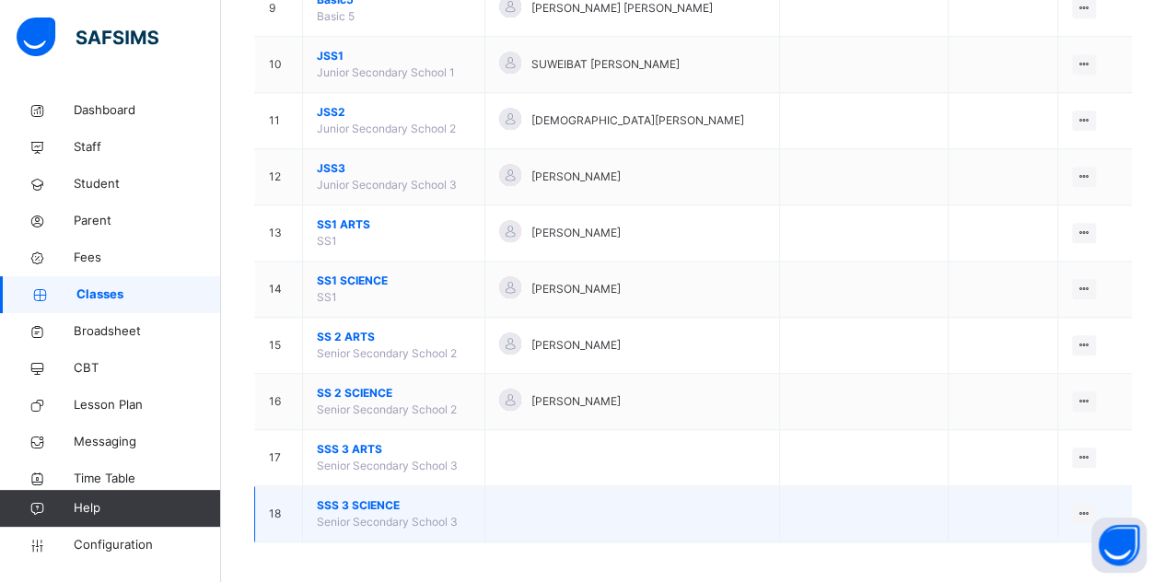
click at [378, 501] on span "SSS 3 SCIENCE" at bounding box center [394, 505] width 154 height 17
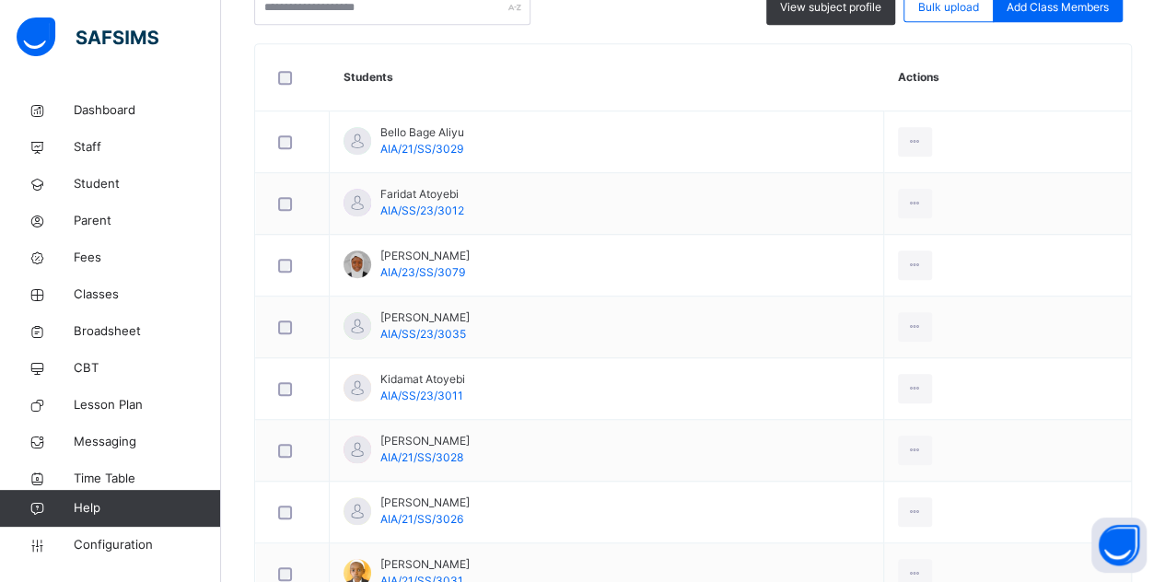
scroll to position [534, 0]
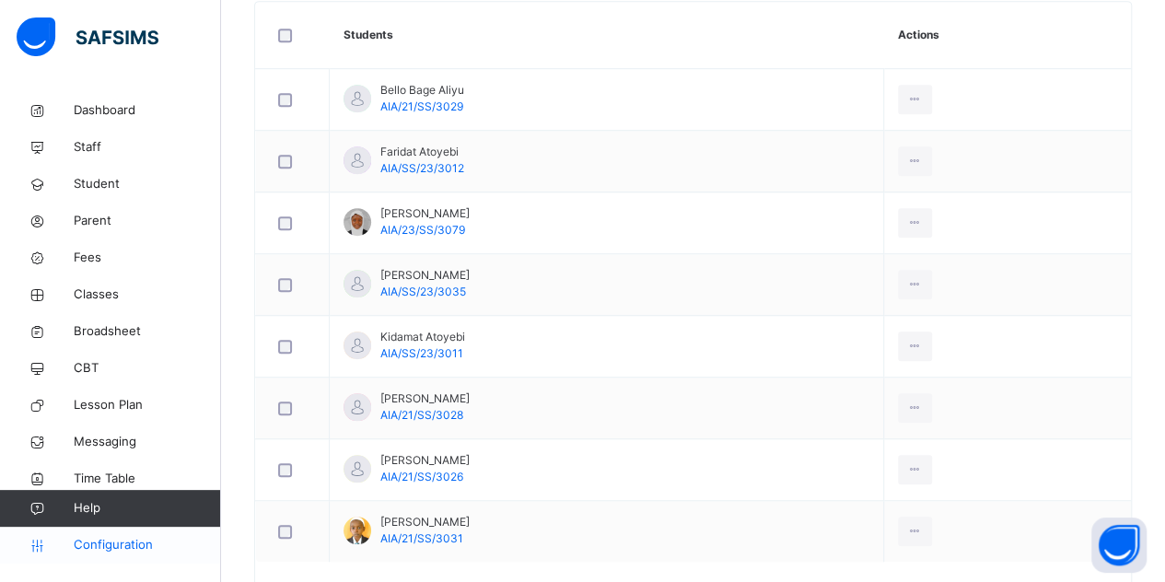
click at [113, 548] on span "Configuration" at bounding box center [147, 545] width 146 height 18
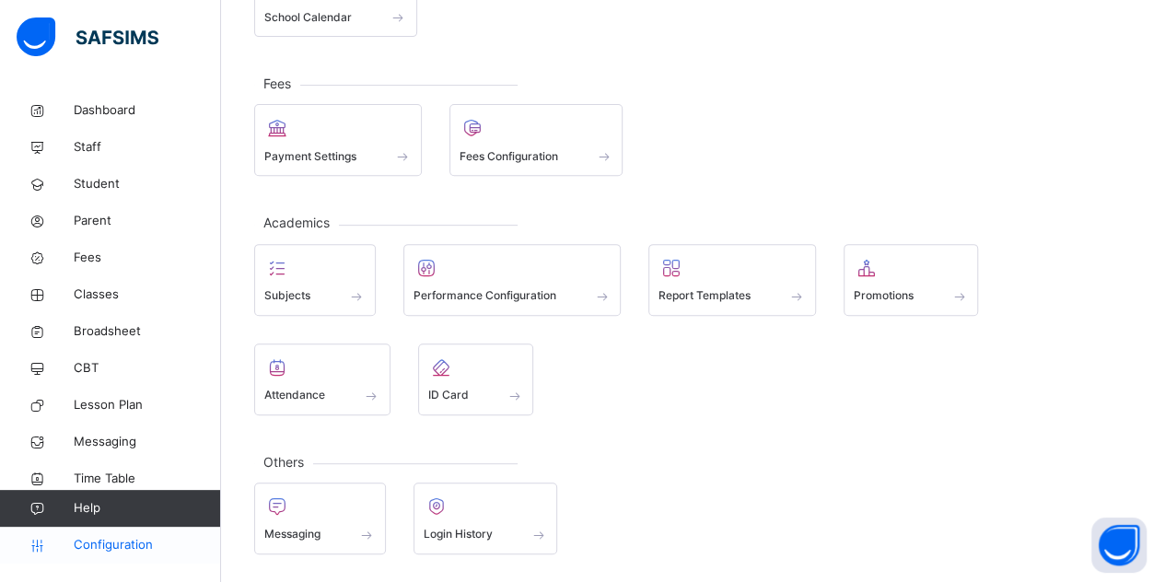
scroll to position [179, 0]
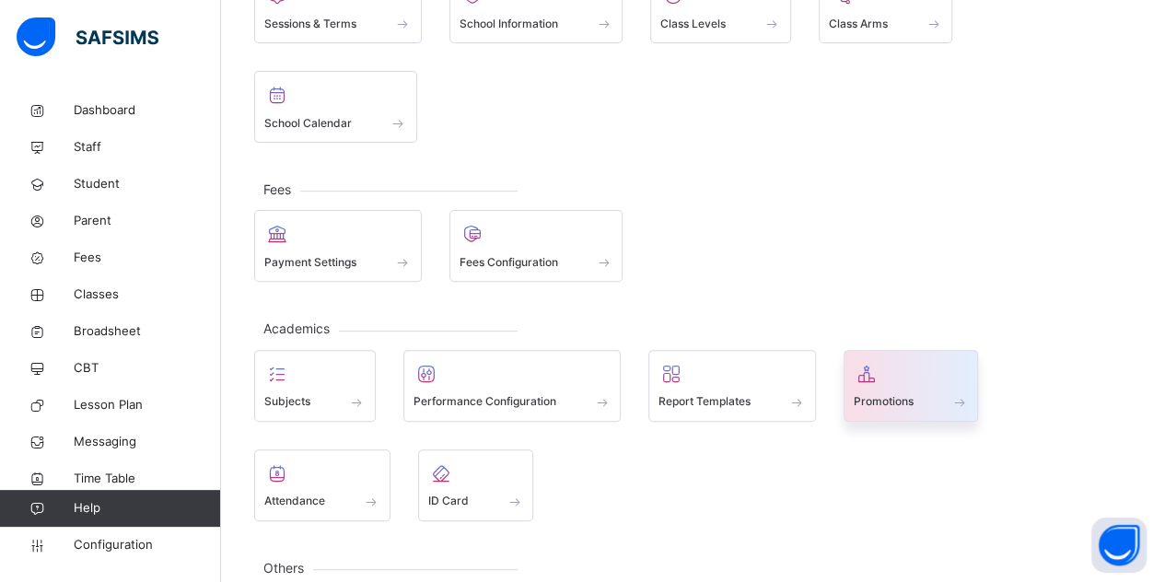
click at [906, 388] on span at bounding box center [911, 390] width 115 height 5
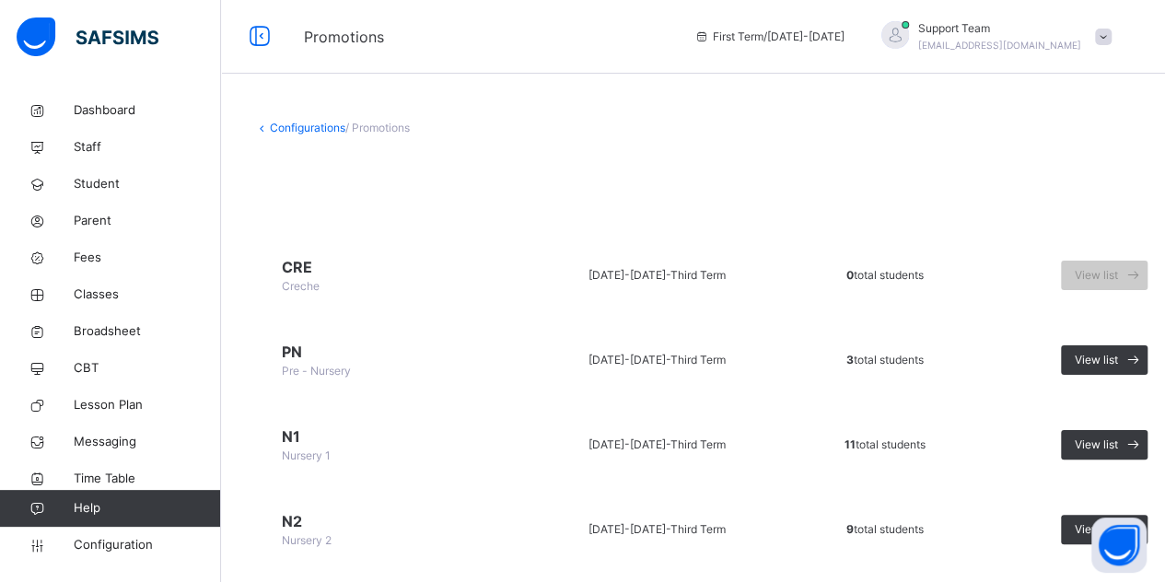
drag, startPoint x: 1178, startPoint y: 198, endPoint x: 1178, endPoint y: 137, distance: 60.8
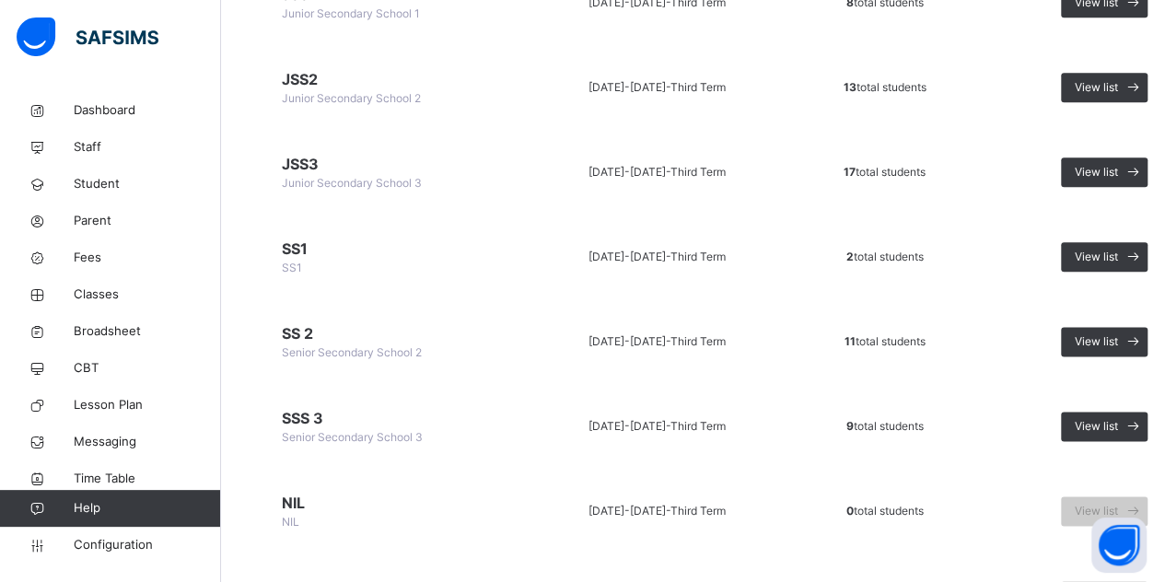
scroll to position [1028, 0]
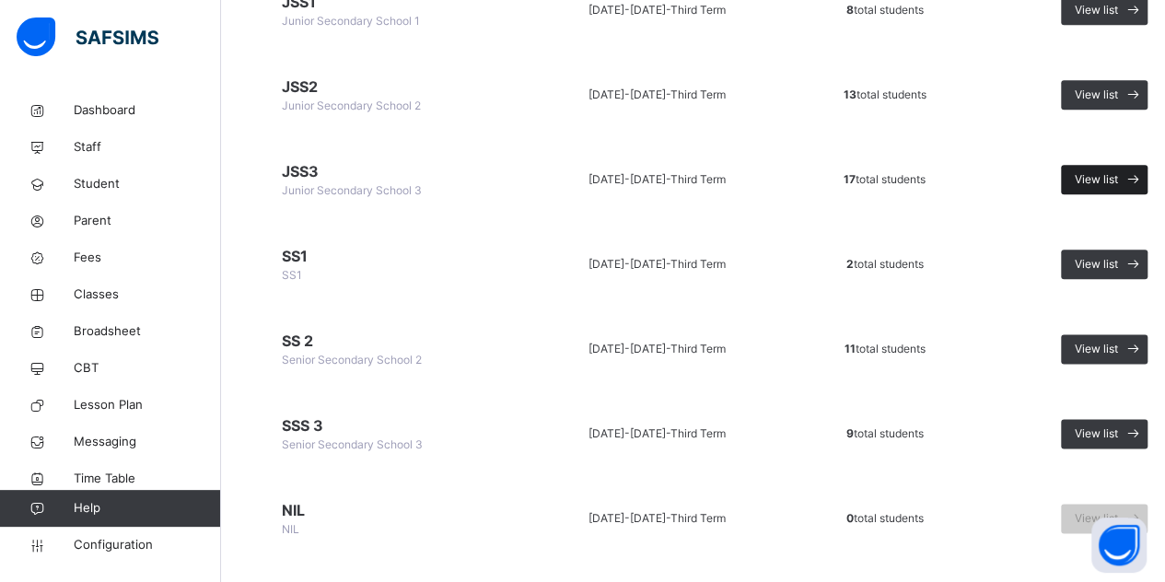
click at [1108, 175] on span "View list" at bounding box center [1096, 179] width 43 height 17
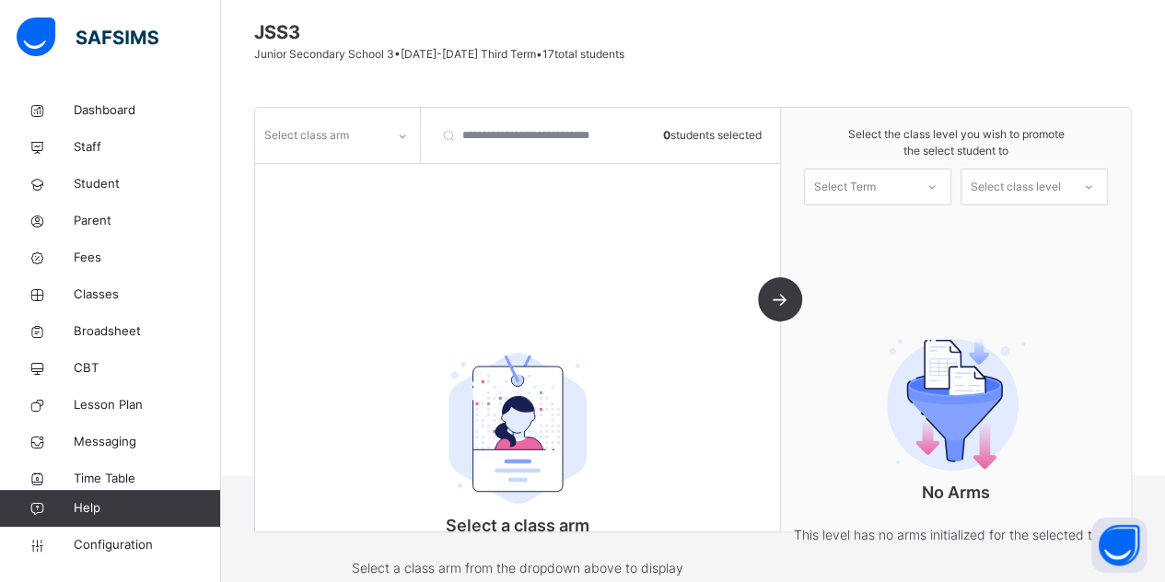
scroll to position [201, 0]
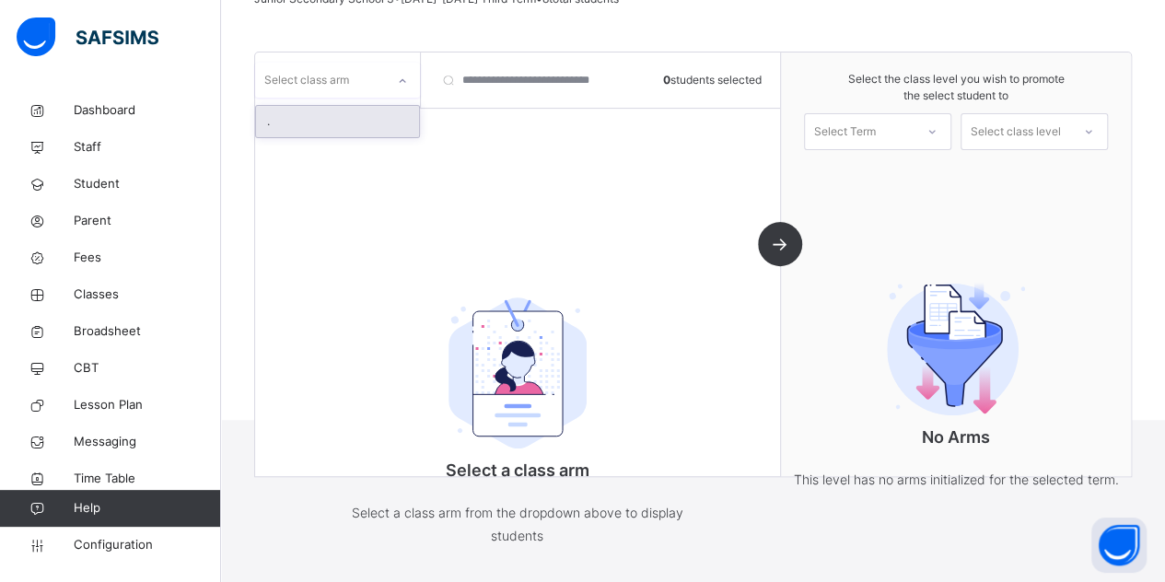
drag, startPoint x: 355, startPoint y: 93, endPoint x: 339, endPoint y: 122, distance: 33.8
drag, startPoint x: 339, startPoint y: 122, endPoint x: 323, endPoint y: 106, distance: 22.8
drag, startPoint x: 323, startPoint y: 106, endPoint x: 309, endPoint y: 100, distance: 14.9
click at [309, 100] on div "Select class arm" at bounding box center [338, 79] width 166 height 55
click at [307, 80] on div "Select class arm" at bounding box center [306, 80] width 85 height 35
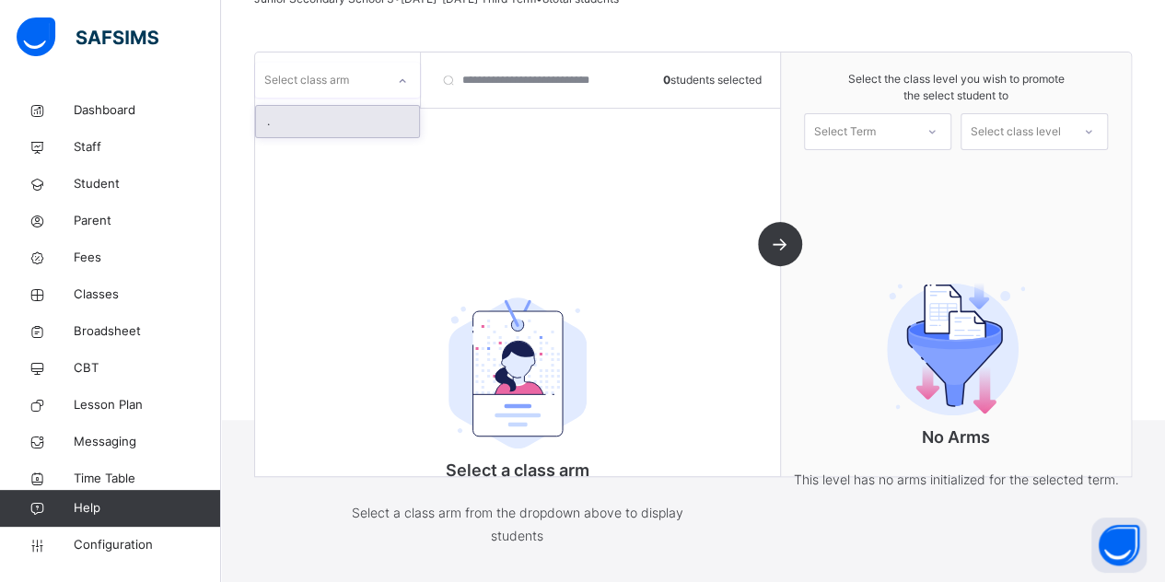
click at [302, 122] on div "." at bounding box center [337, 121] width 163 height 31
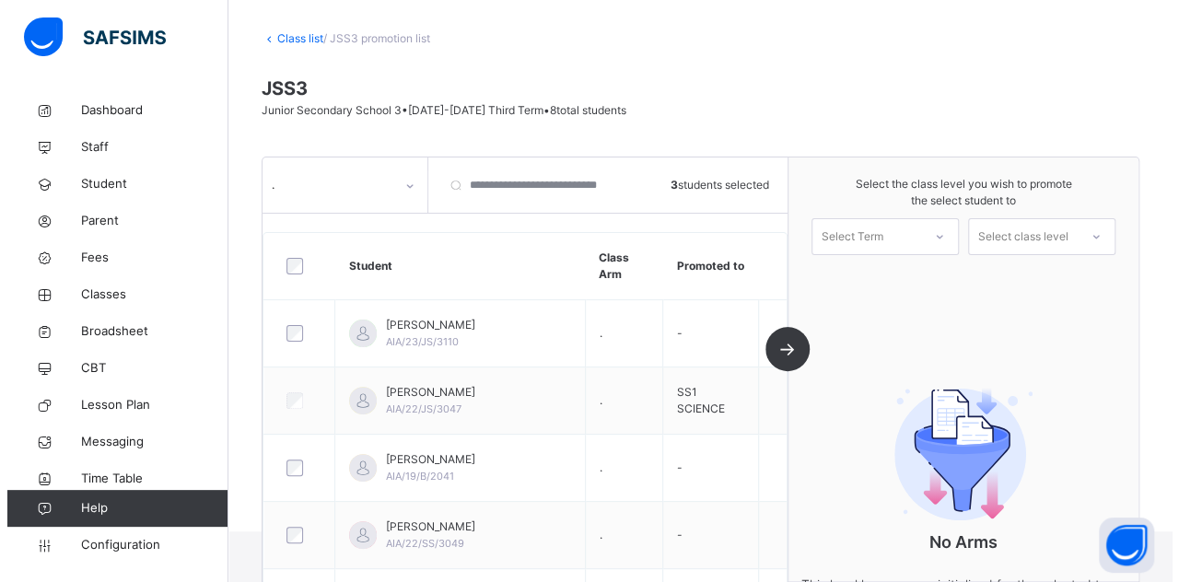
scroll to position [71, 0]
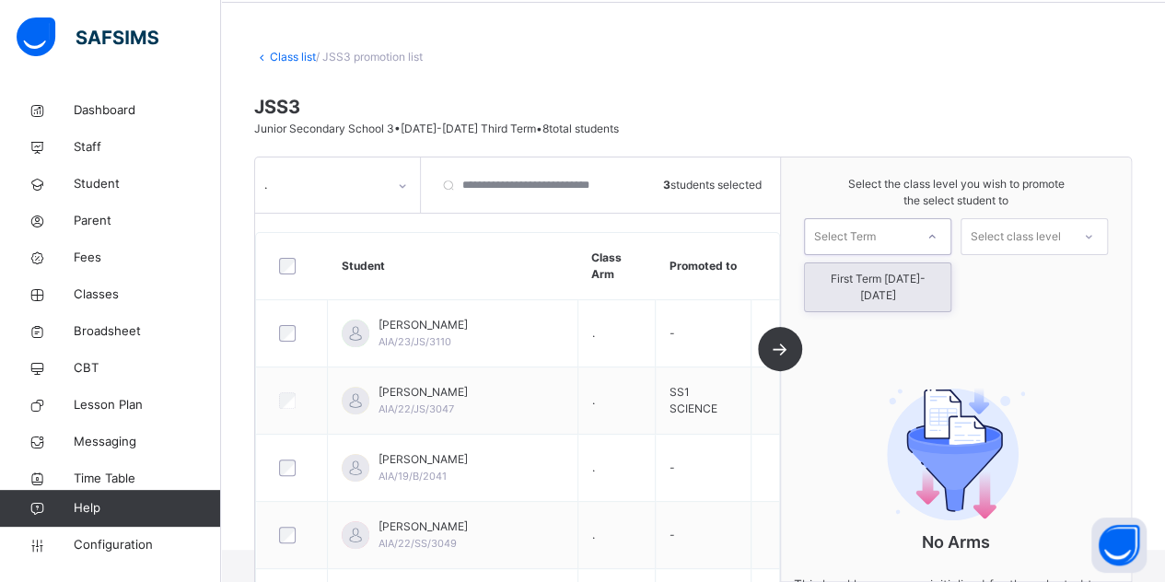
drag, startPoint x: 912, startPoint y: 237, endPoint x: 940, endPoint y: 268, distance: 42.4
click at [940, 268] on div "First Term [DATE]-[DATE]" at bounding box center [877, 287] width 145 height 48
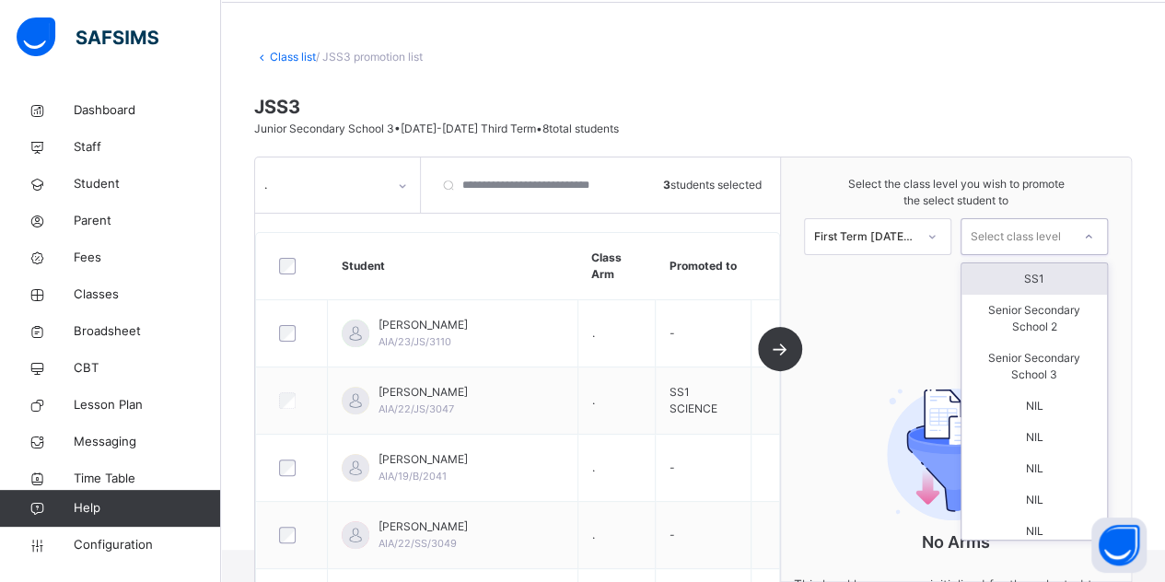
click at [991, 235] on div "Select class level" at bounding box center [1016, 236] width 90 height 37
click at [1012, 282] on div "SS1" at bounding box center [1033, 278] width 145 height 31
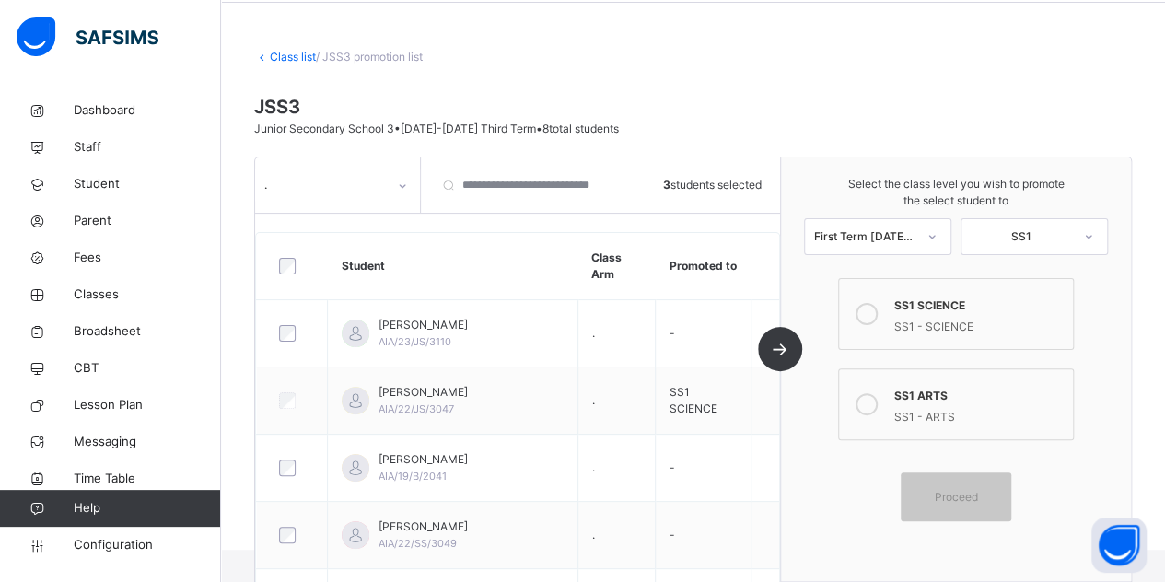
click at [916, 400] on div "SS1 ARTS" at bounding box center [978, 393] width 169 height 21
click at [972, 502] on span "Proceed" at bounding box center [955, 496] width 43 height 17
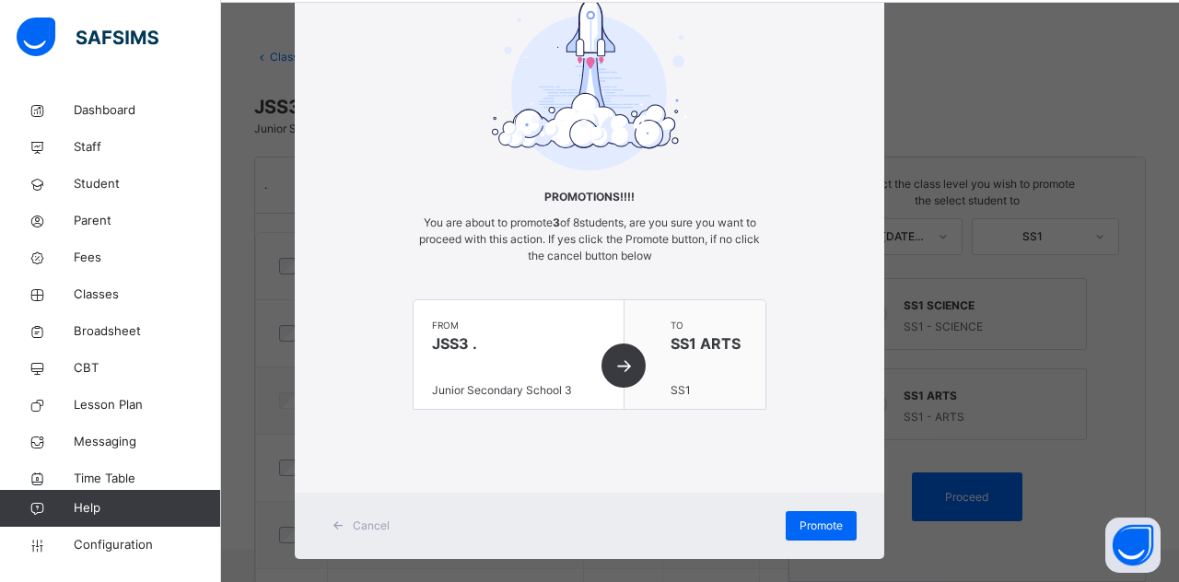
scroll to position [120, 0]
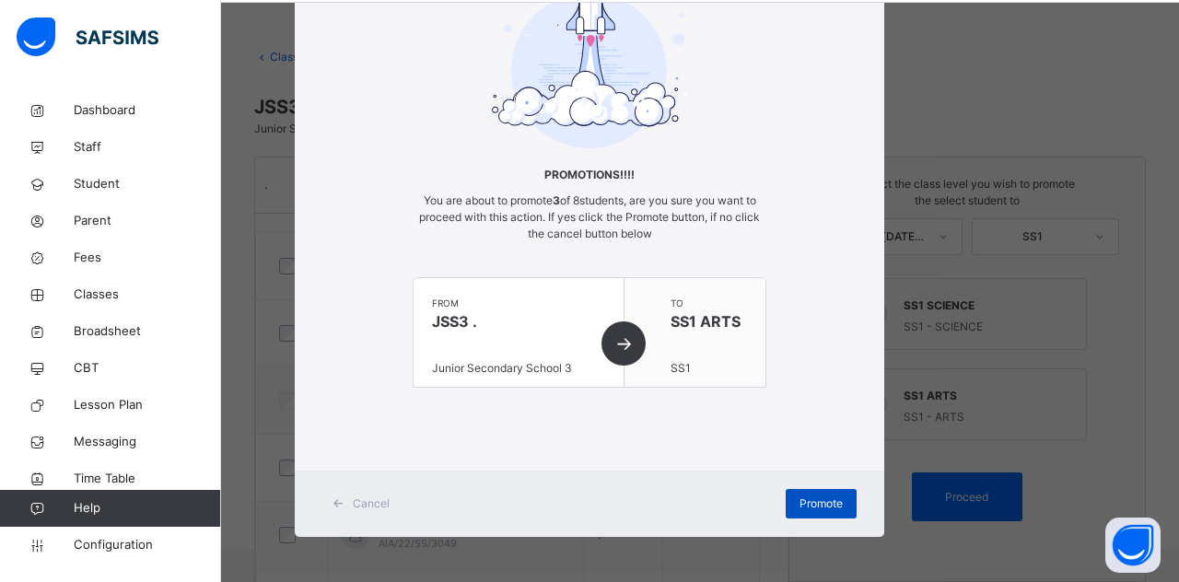
click at [799, 506] on span "Promote" at bounding box center [820, 503] width 43 height 17
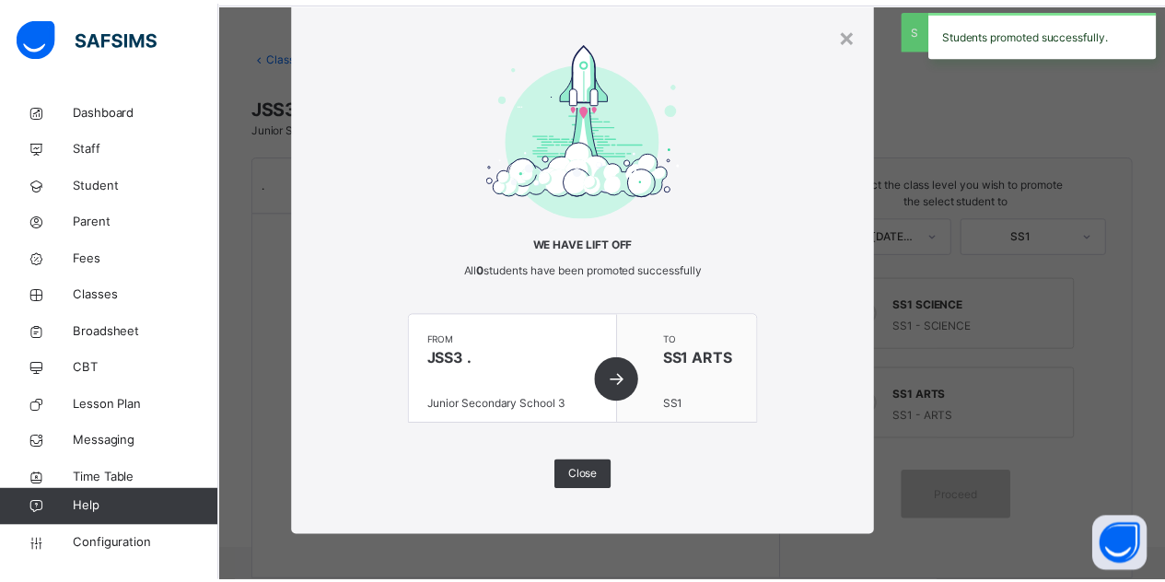
scroll to position [50, 0]
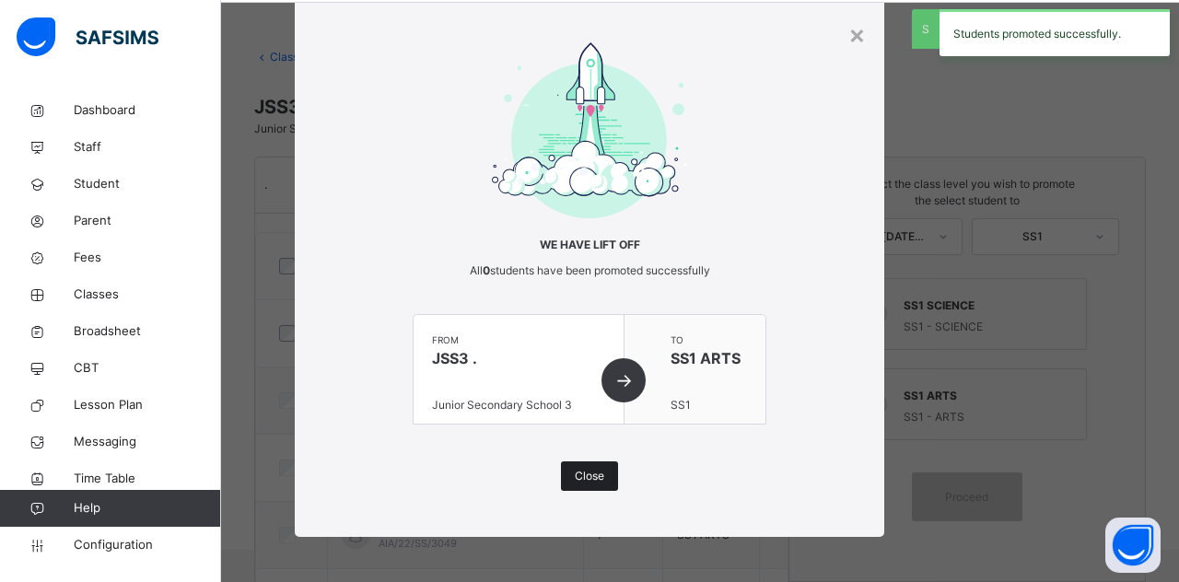
click at [593, 470] on span "Close" at bounding box center [589, 476] width 29 height 17
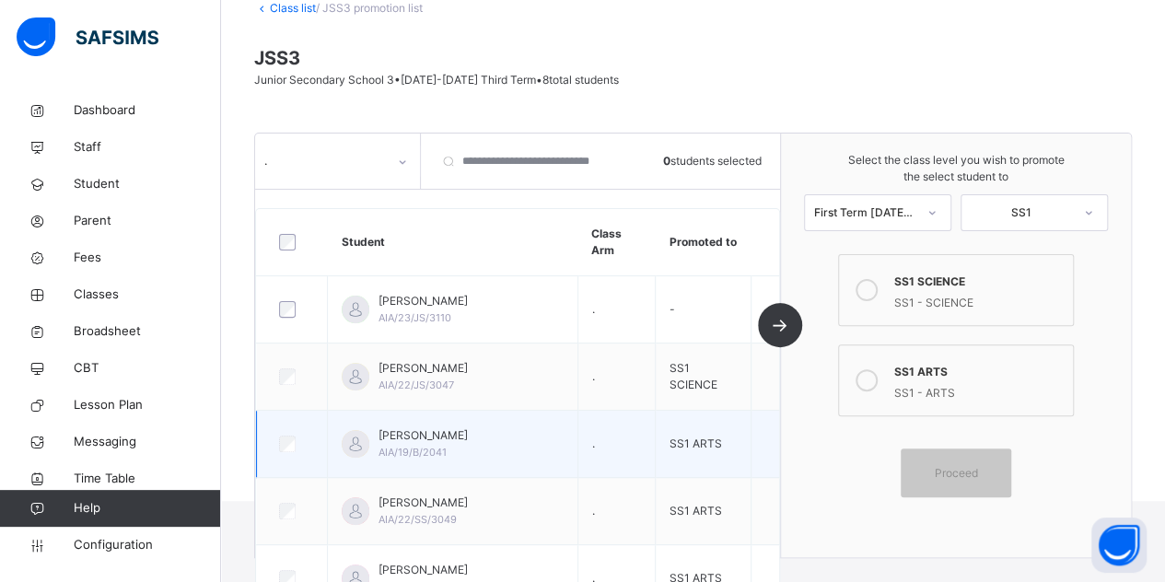
scroll to position [92, 0]
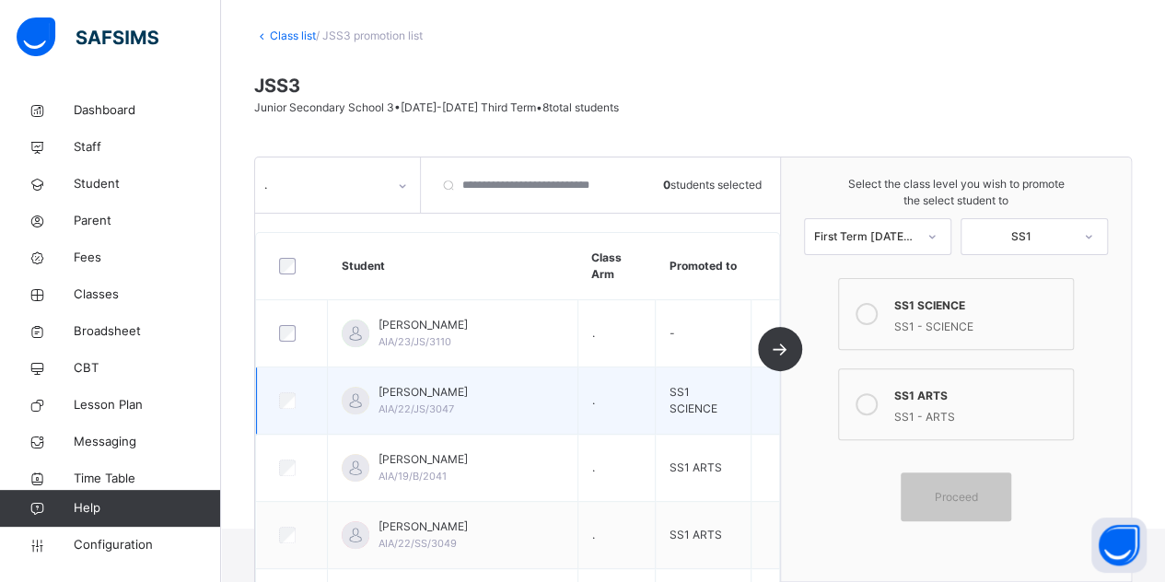
drag, startPoint x: 531, startPoint y: 519, endPoint x: 532, endPoint y: 395, distance: 124.3
click at [530, 426] on tbody "ABDALLAH AHMED AIA/23/JS/3110 . - AISHA ABBAS AUDI AIA/22/JS/3047 . SS1 SCIENCE…" at bounding box center [518, 573] width 522 height 549
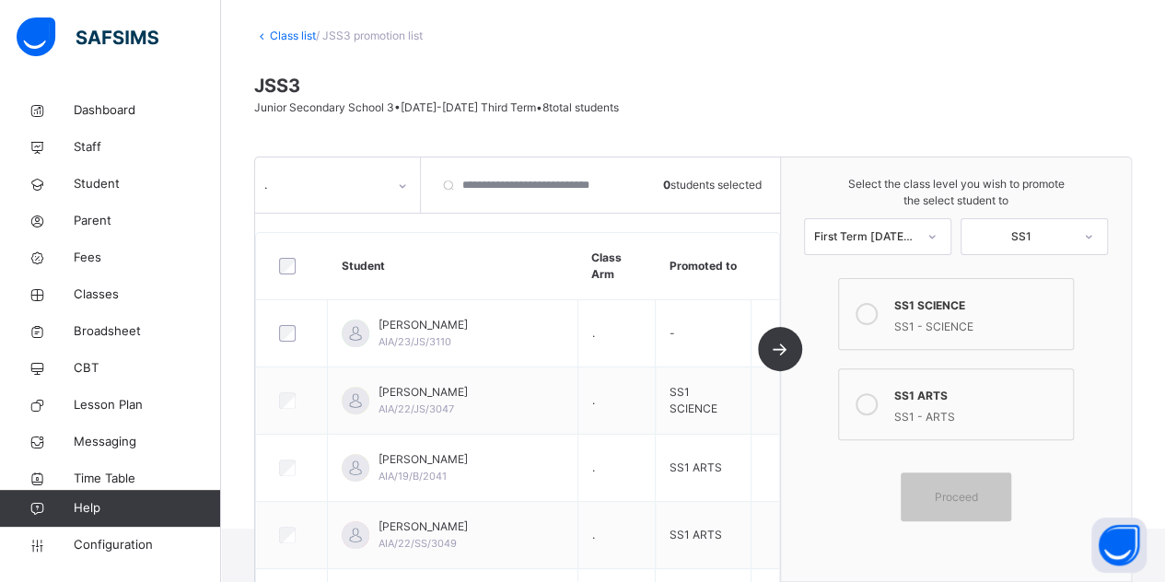
click at [764, 112] on div "JSS3 Junior Secondary School 3 • 2024-2025 Third Term • 8 total students" at bounding box center [693, 94] width 878 height 44
click at [97, 177] on span "Student" at bounding box center [147, 184] width 147 height 18
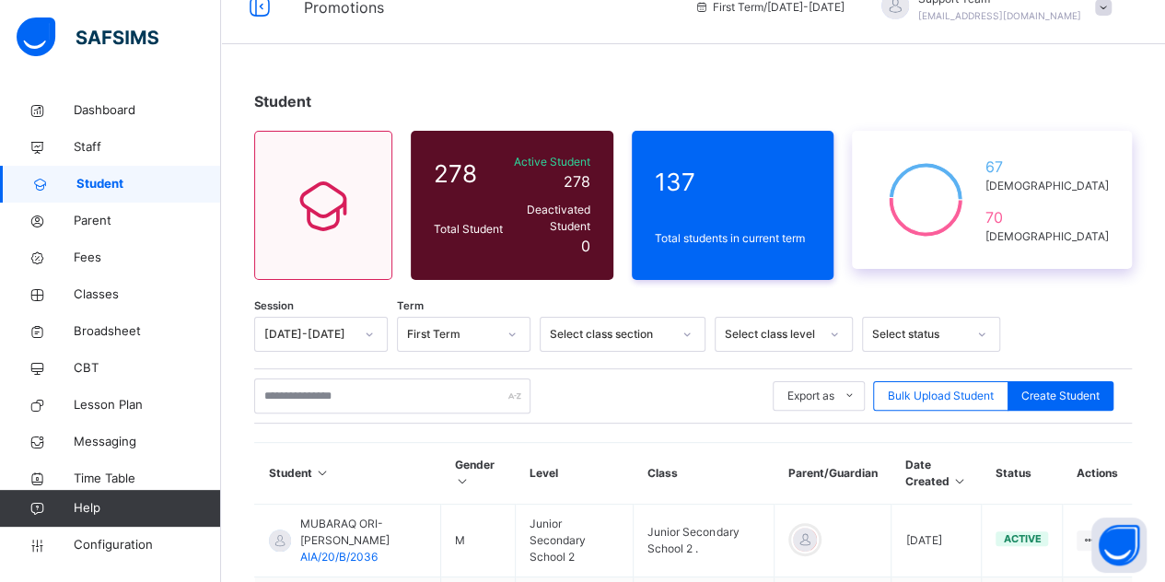
scroll to position [20, 0]
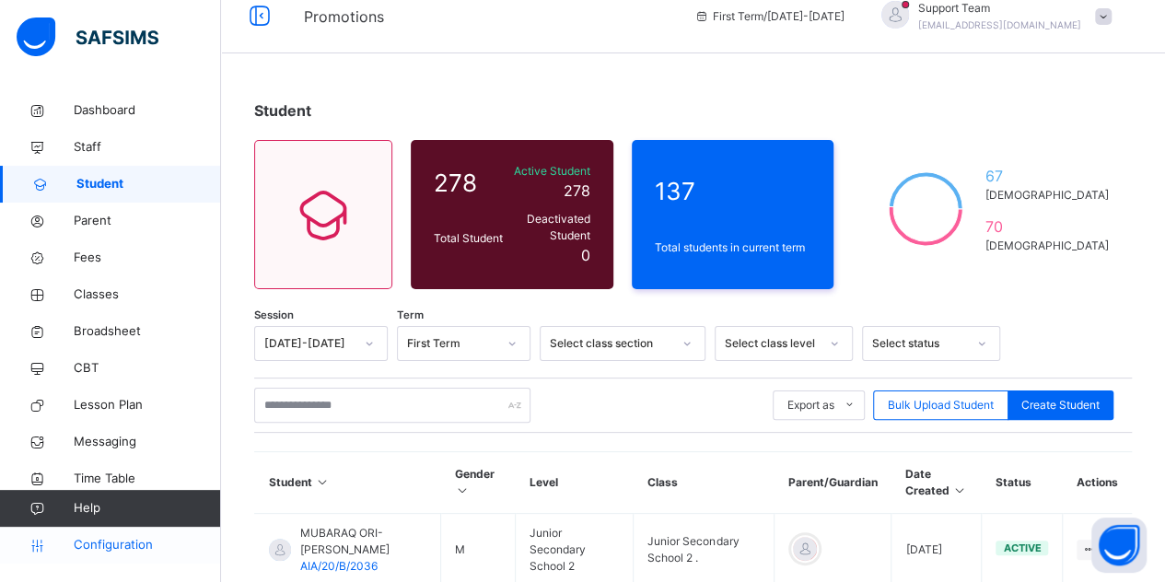
click at [120, 544] on span "Configuration" at bounding box center [147, 545] width 146 height 18
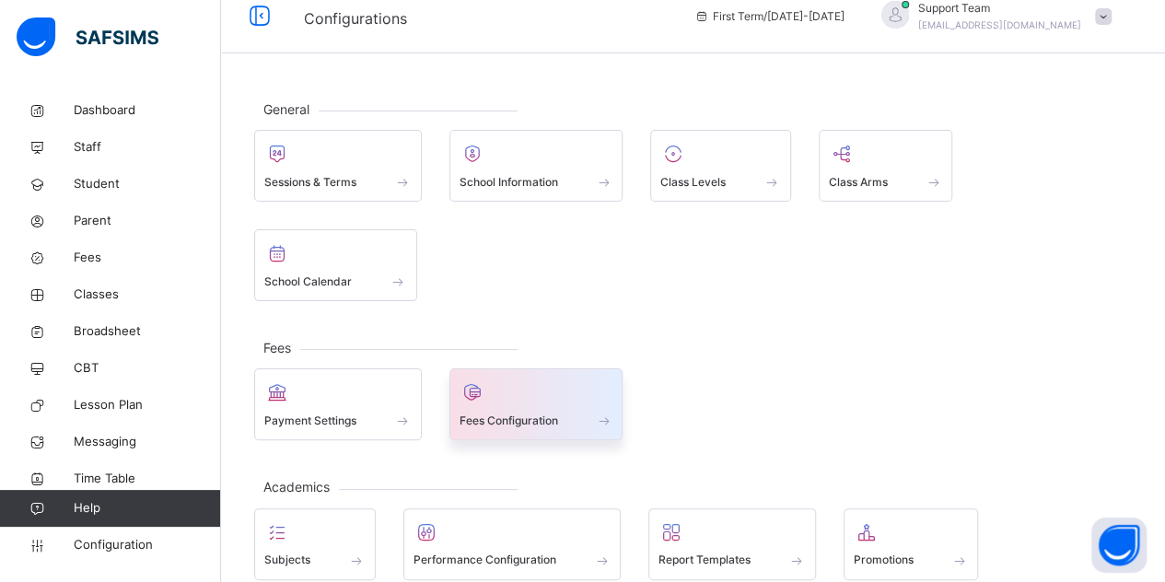
click at [488, 378] on div at bounding box center [536, 392] width 154 height 28
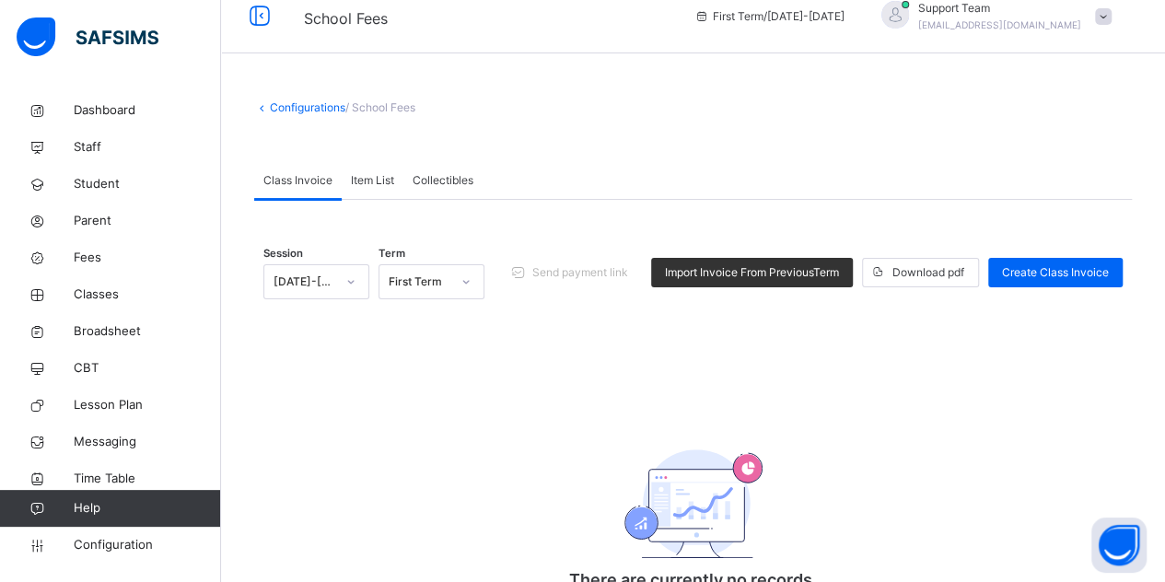
click at [387, 174] on span "Item List" at bounding box center [372, 180] width 43 height 17
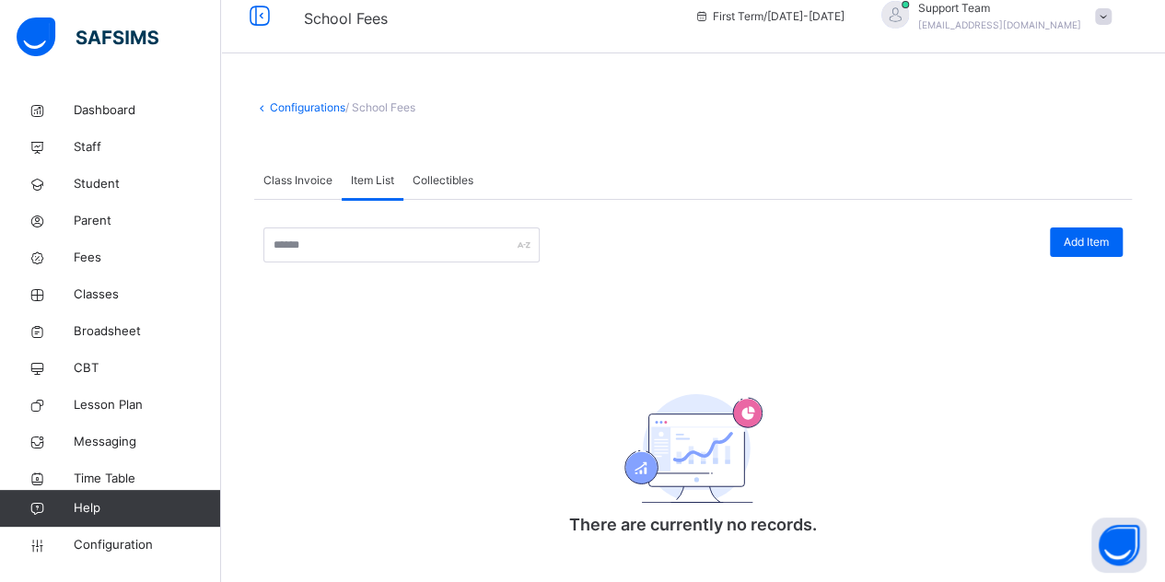
drag, startPoint x: 1080, startPoint y: 239, endPoint x: 704, endPoint y: 219, distance: 377.2
drag, startPoint x: 704, startPoint y: 219, endPoint x: 1092, endPoint y: 238, distance: 389.1
click at [1092, 238] on span "Add Item" at bounding box center [1086, 242] width 45 height 17
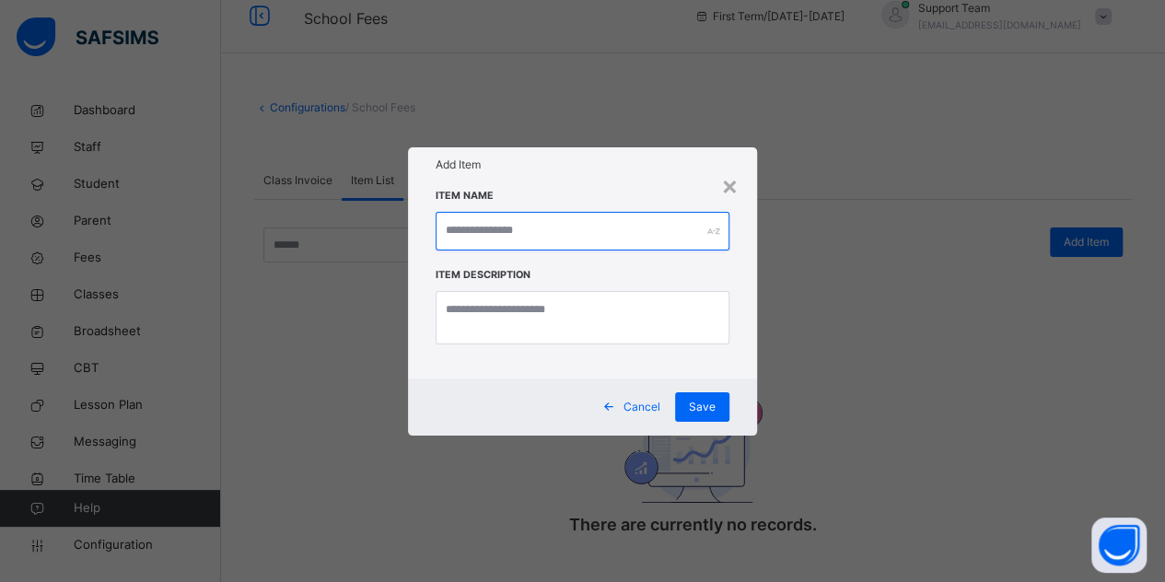
click at [565, 223] on input "text" at bounding box center [583, 231] width 295 height 39
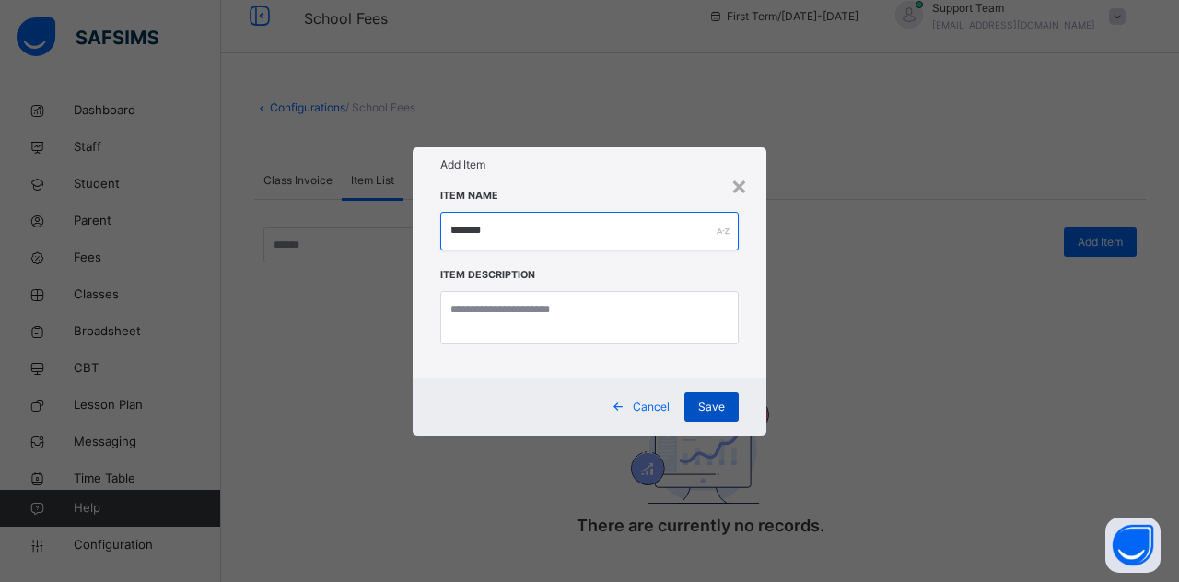
type input "*******"
drag, startPoint x: 718, startPoint y: 395, endPoint x: 707, endPoint y: 399, distance: 11.6
click at [707, 399] on span "Save" at bounding box center [711, 407] width 27 height 17
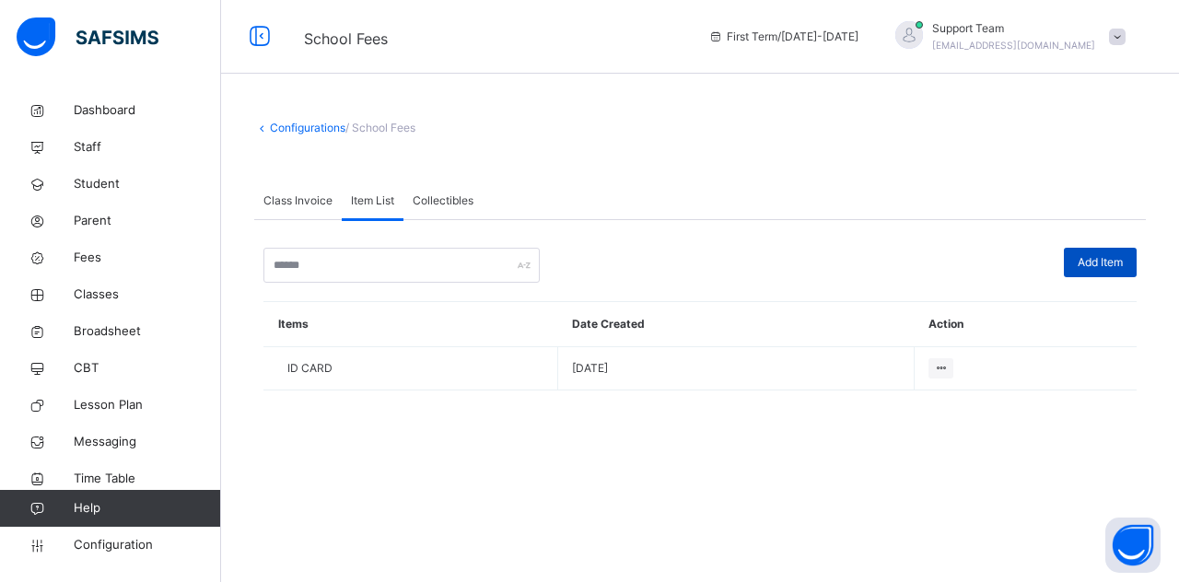
click at [1109, 268] on span "Add Item" at bounding box center [1099, 262] width 45 height 17
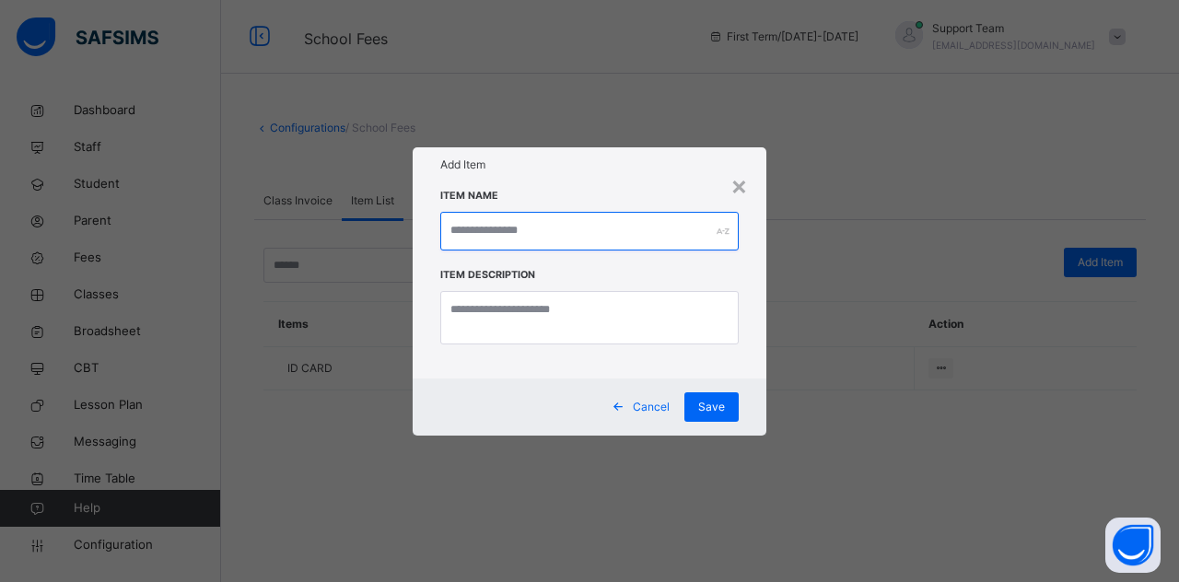
click at [600, 233] on input "text" at bounding box center [589, 231] width 298 height 39
type input "**********"
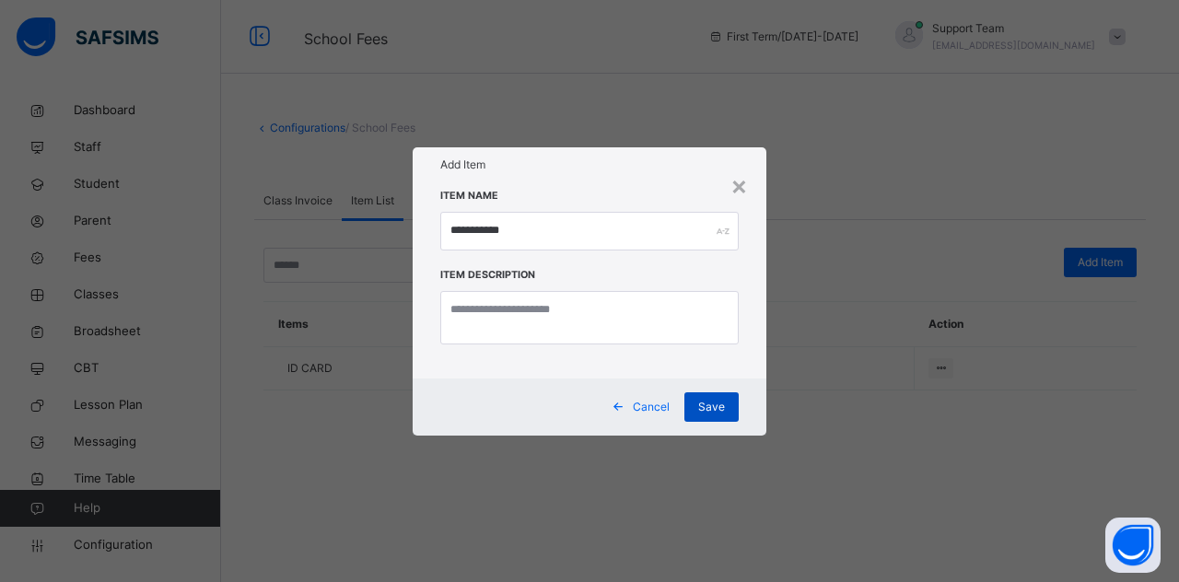
click at [724, 407] on span "Save" at bounding box center [711, 407] width 27 height 17
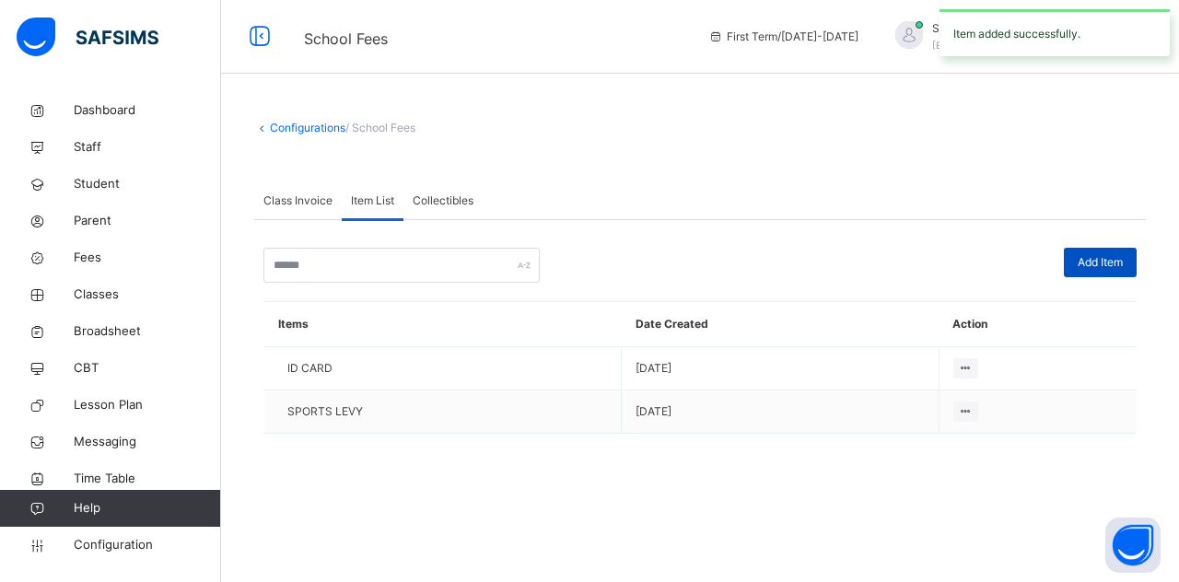
click at [1097, 254] on span "Add Item" at bounding box center [1099, 262] width 45 height 17
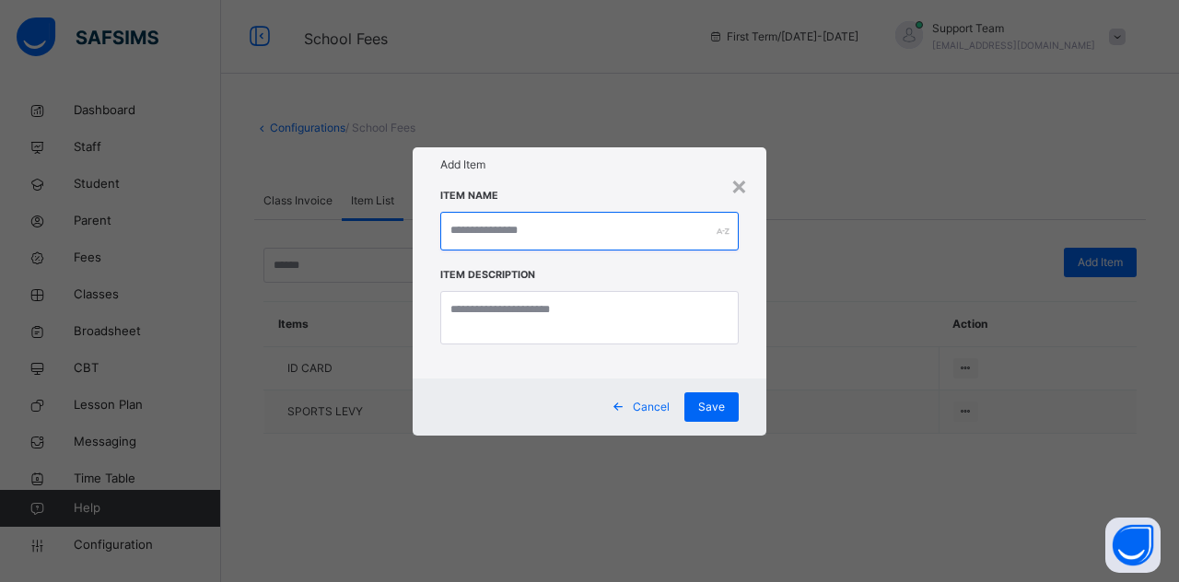
click at [526, 218] on input "text" at bounding box center [589, 231] width 298 height 39
type input "**********"
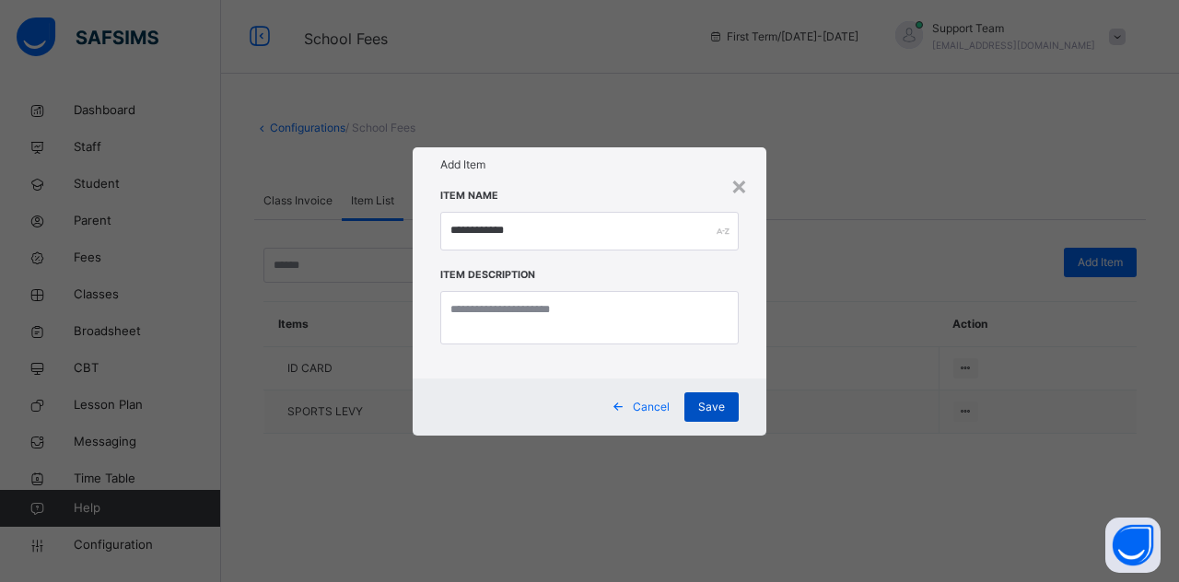
click at [734, 409] on div "Save" at bounding box center [711, 406] width 54 height 29
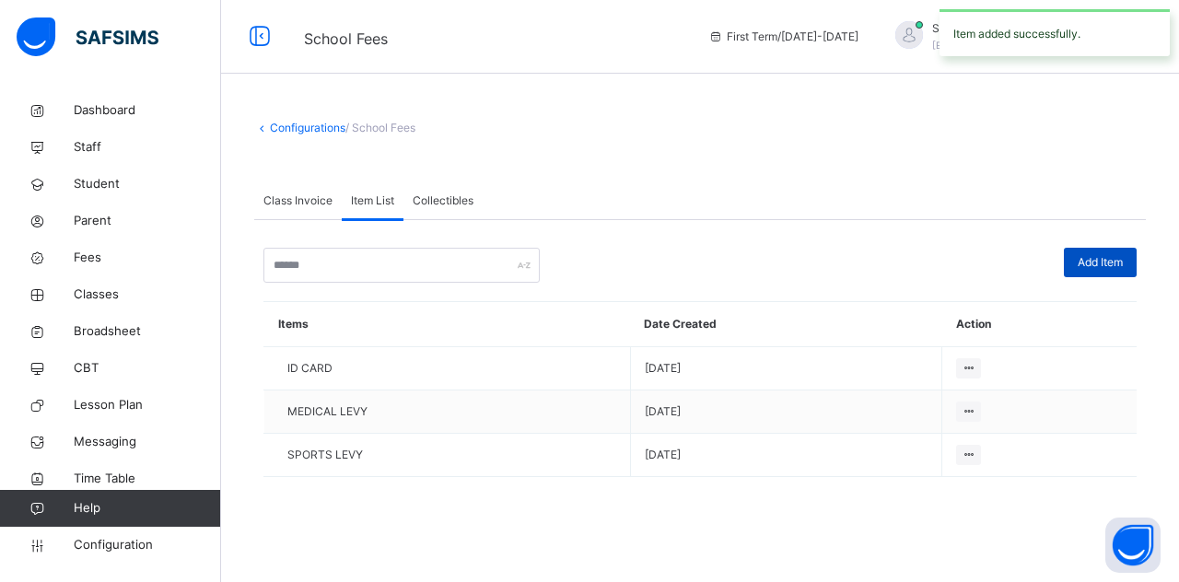
click at [1105, 268] on span "Add Item" at bounding box center [1099, 262] width 45 height 17
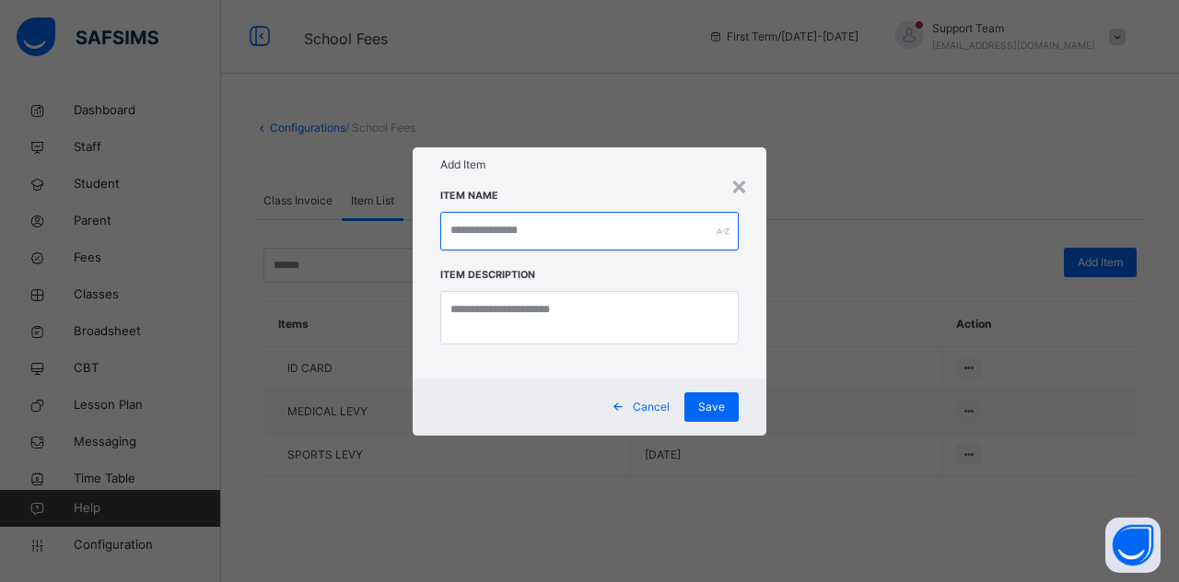
click at [547, 226] on input "text" at bounding box center [589, 231] width 298 height 39
type input "**********"
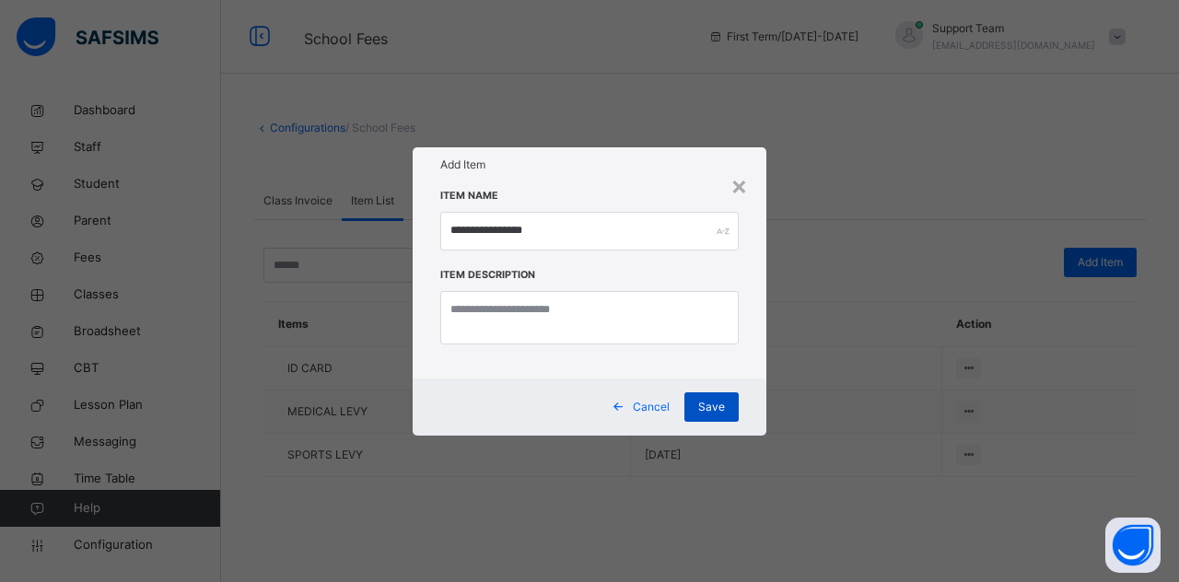
click at [722, 401] on span "Save" at bounding box center [711, 407] width 27 height 17
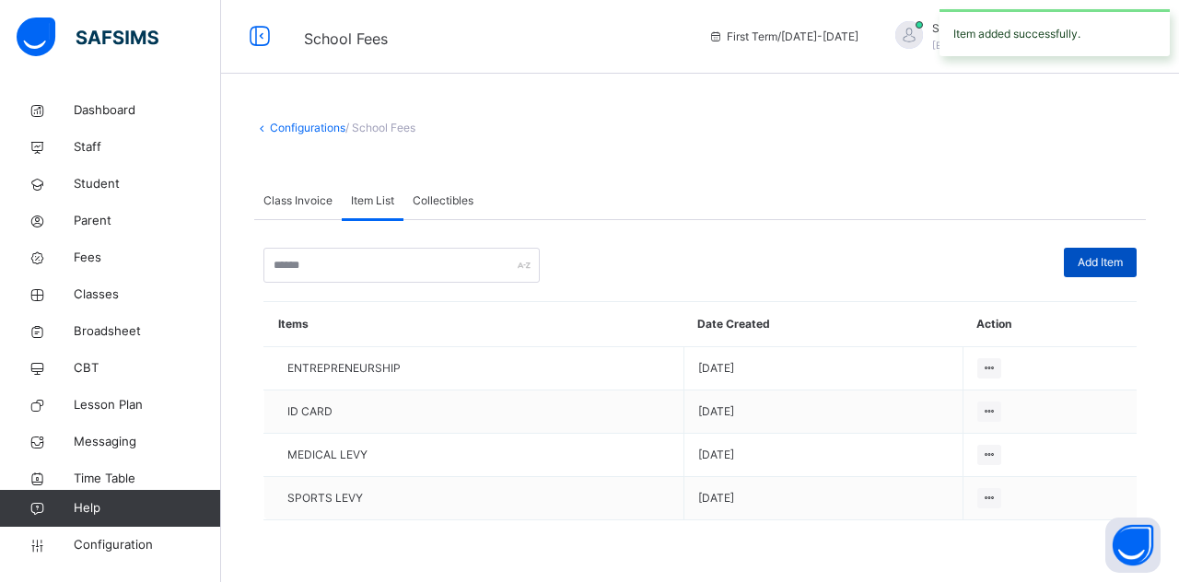
click at [1094, 251] on div "Add Item" at bounding box center [1100, 262] width 73 height 29
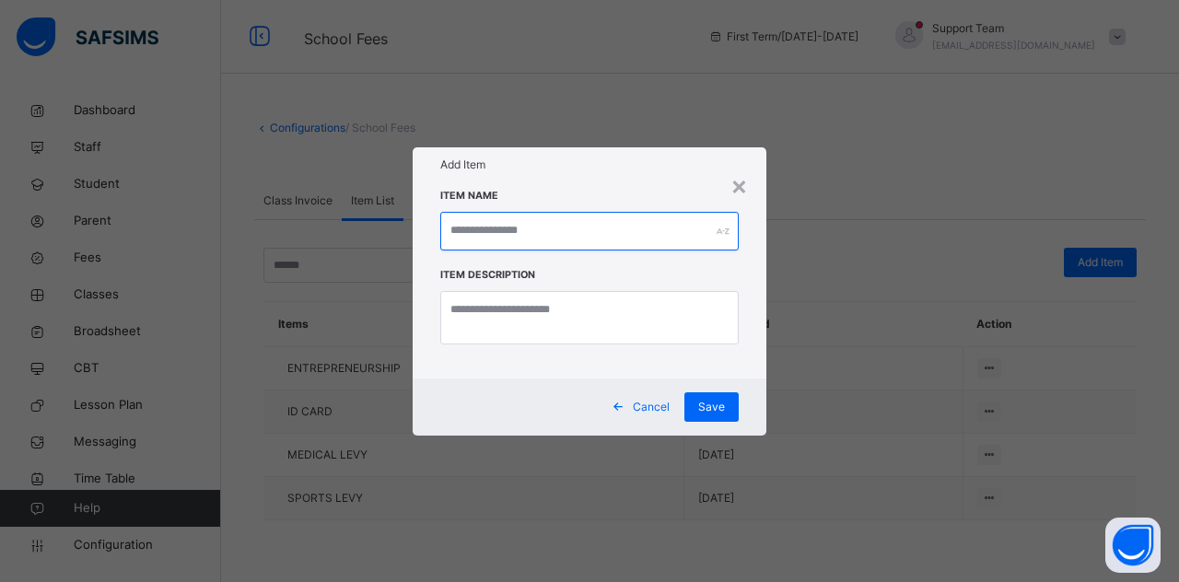
click at [508, 244] on input "text" at bounding box center [589, 231] width 298 height 39
type input "**********"
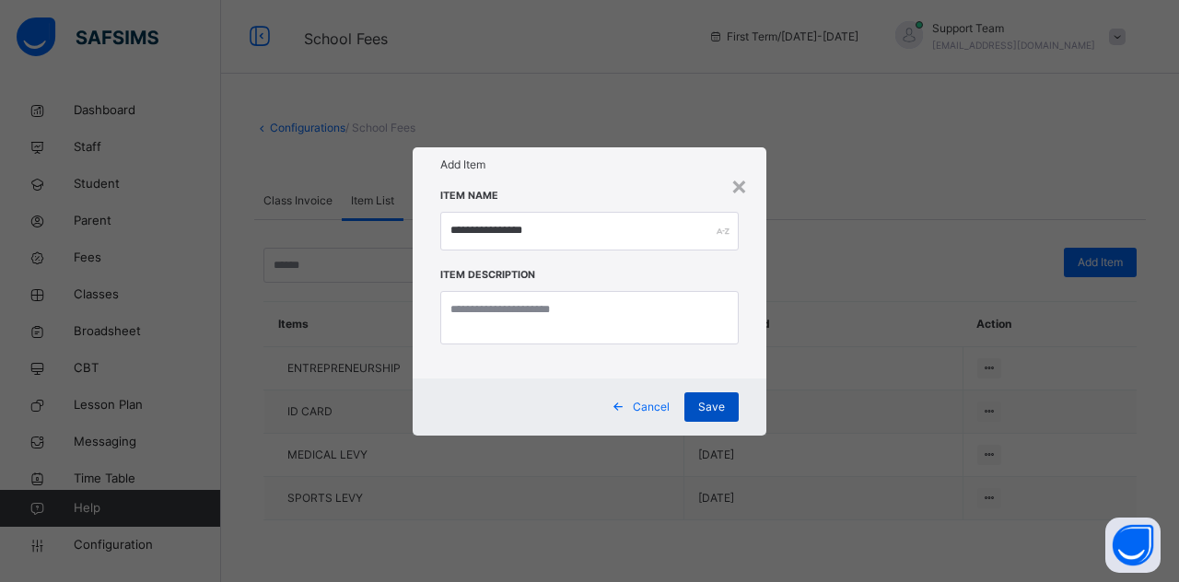
click at [710, 410] on span "Save" at bounding box center [711, 407] width 27 height 17
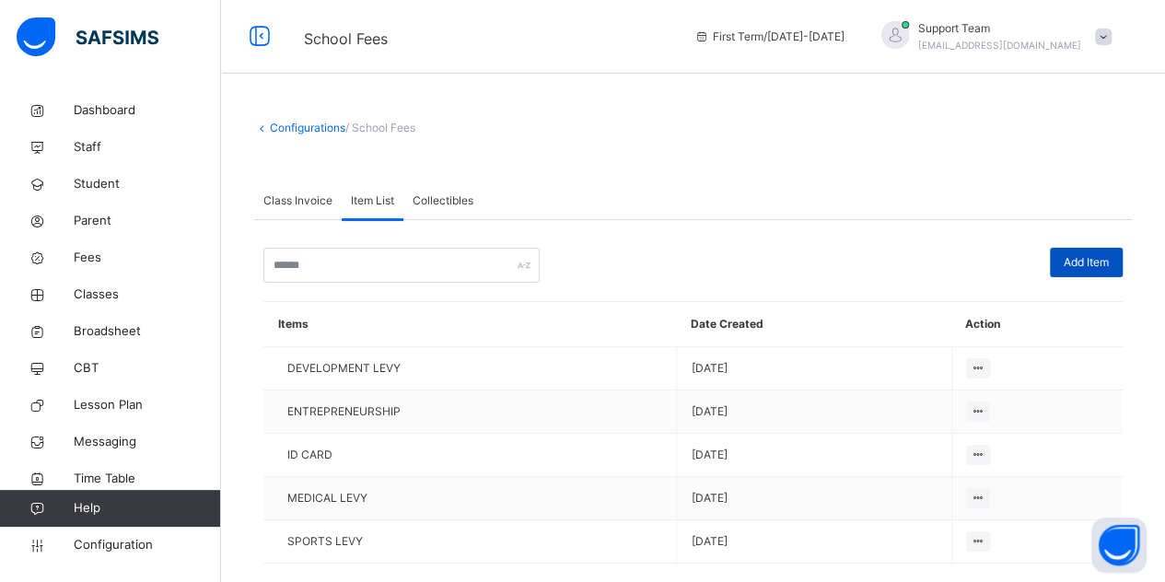
click at [1077, 257] on span "Add Item" at bounding box center [1086, 262] width 45 height 17
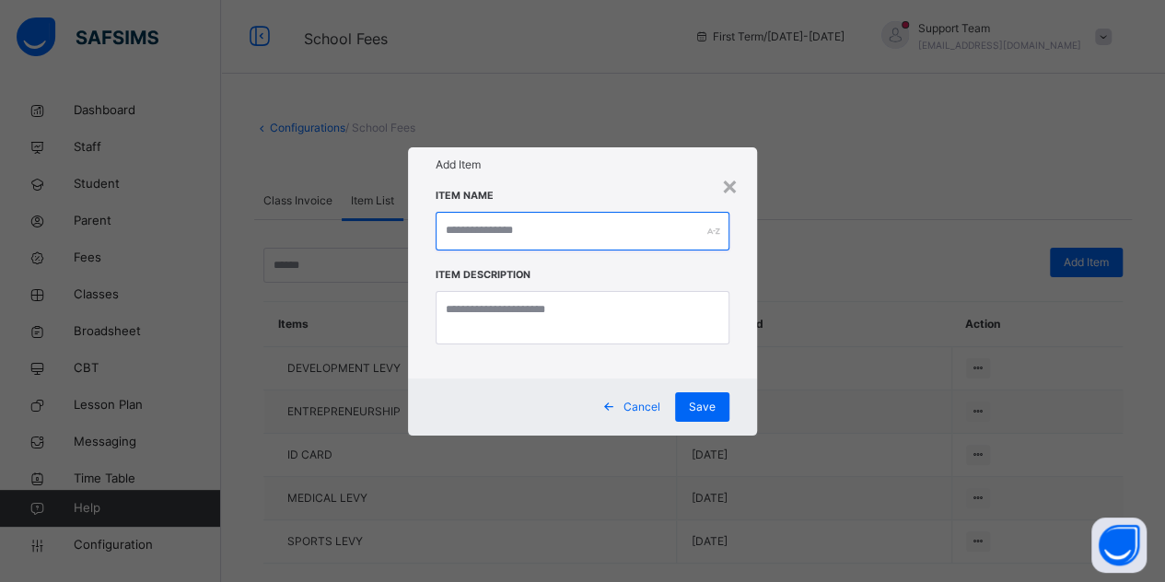
click at [467, 231] on input "text" at bounding box center [583, 231] width 295 height 39
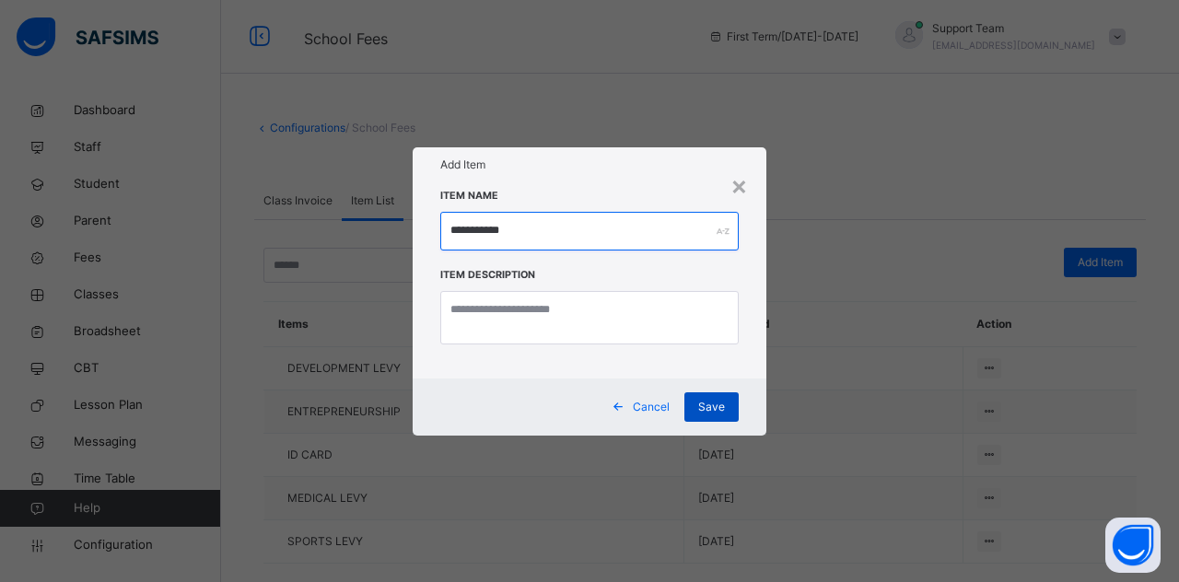
type input "**********"
click at [715, 410] on span "Save" at bounding box center [711, 407] width 27 height 17
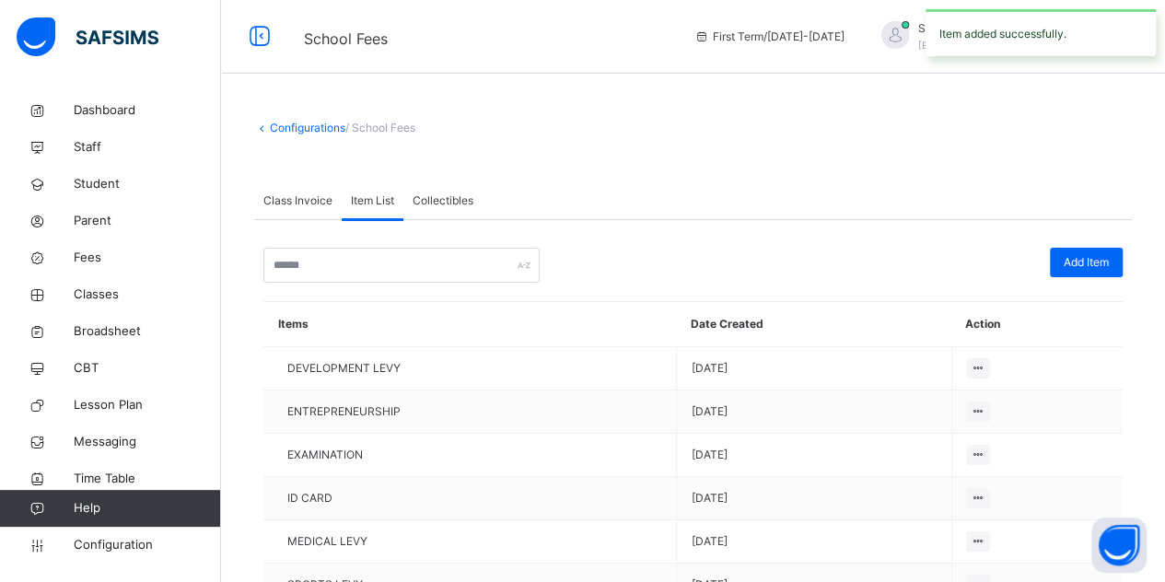
click at [449, 213] on div "Collectibles" at bounding box center [442, 200] width 79 height 37
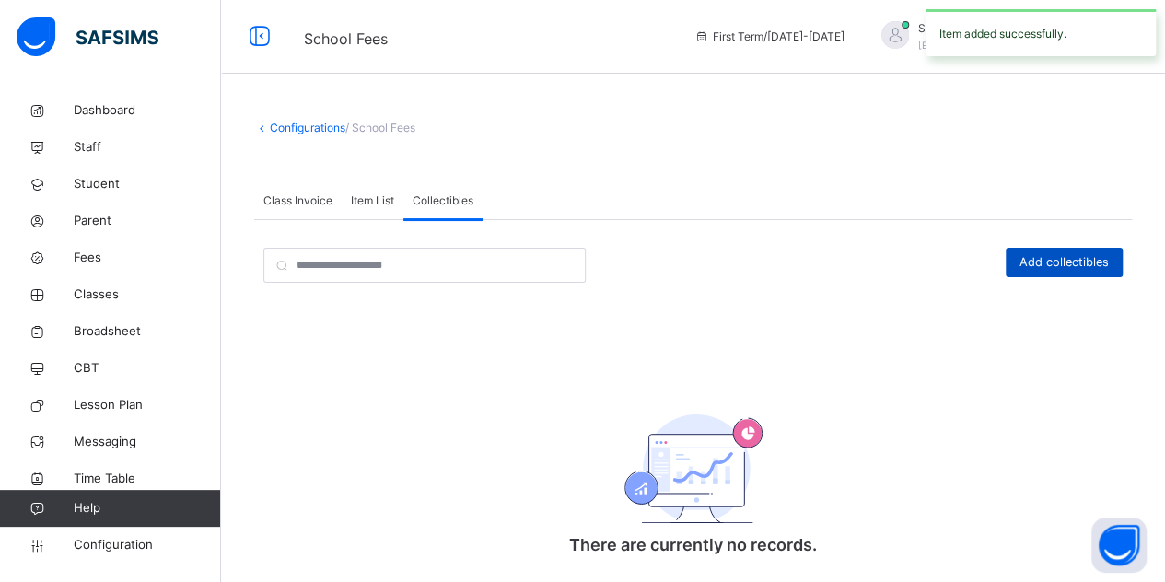
click at [1072, 264] on span "Add collectibles" at bounding box center [1063, 261] width 89 height 17
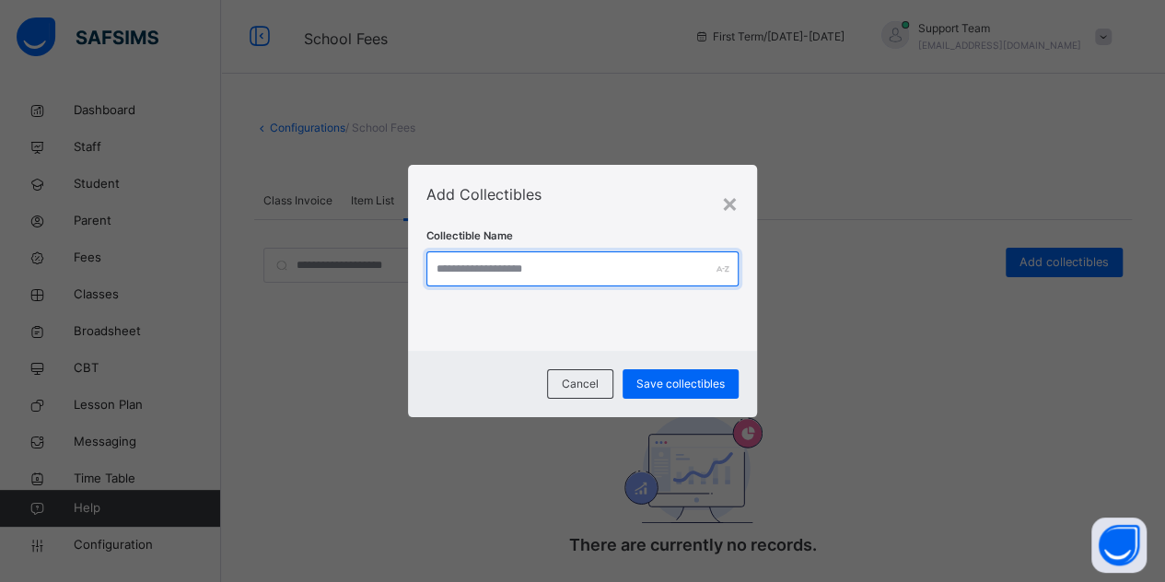
click at [614, 268] on input "text" at bounding box center [582, 268] width 313 height 35
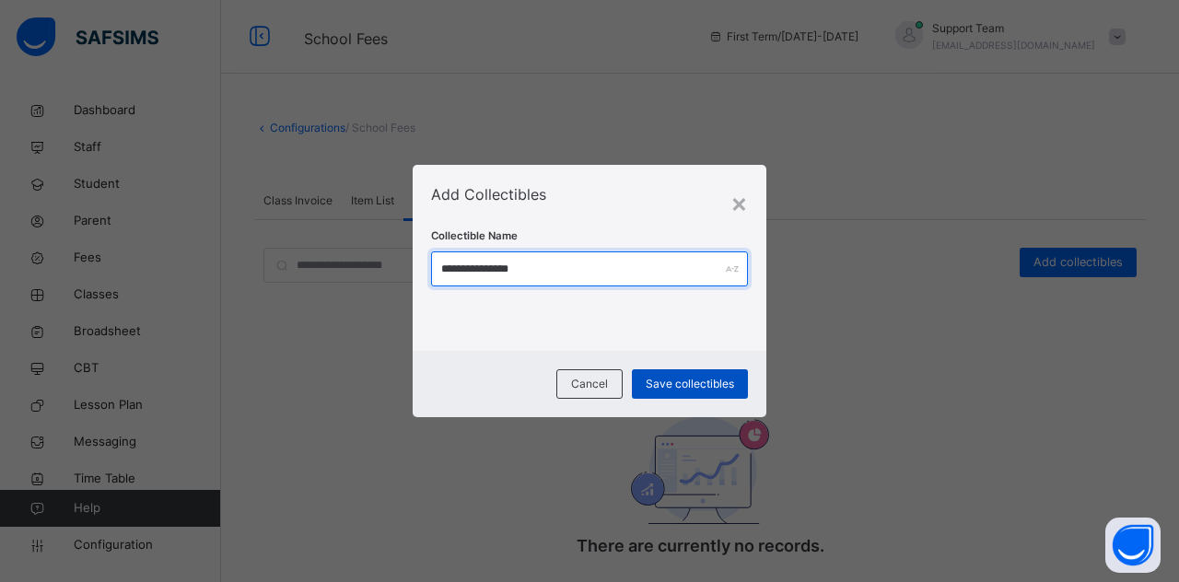
type input "**********"
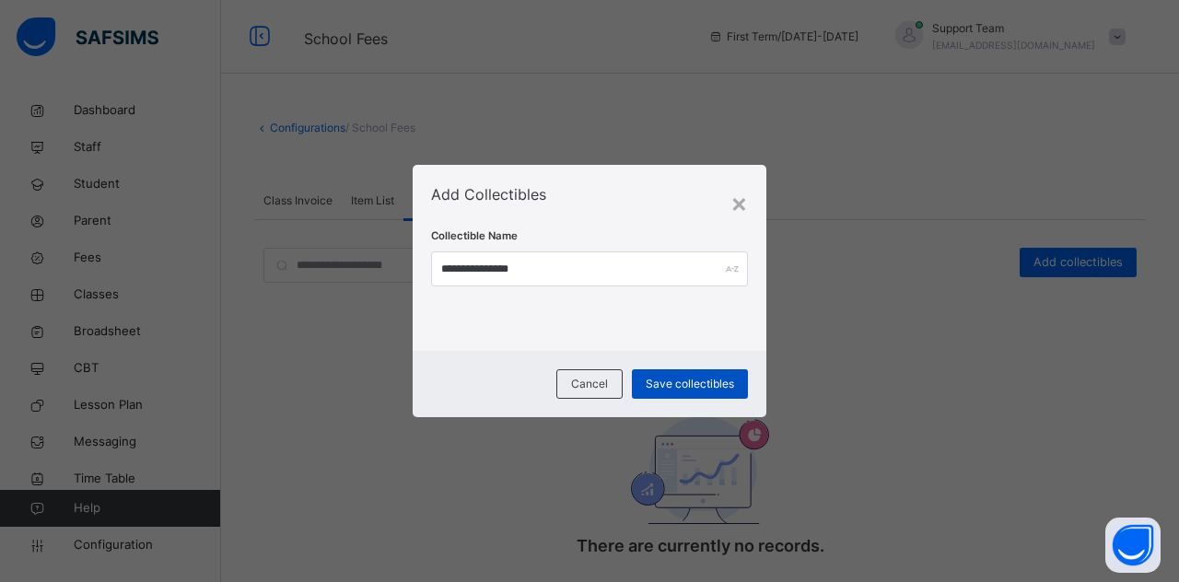
drag, startPoint x: 713, startPoint y: 384, endPoint x: 695, endPoint y: 384, distance: 17.5
click at [695, 384] on span "Save collectibles" at bounding box center [689, 384] width 88 height 17
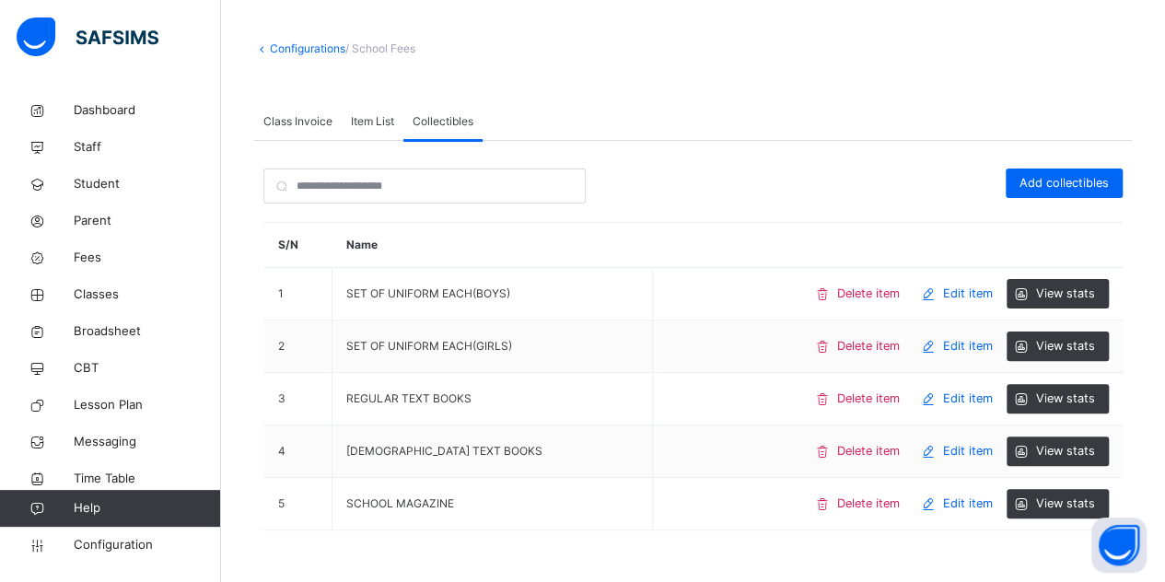
scroll to position [108, 0]
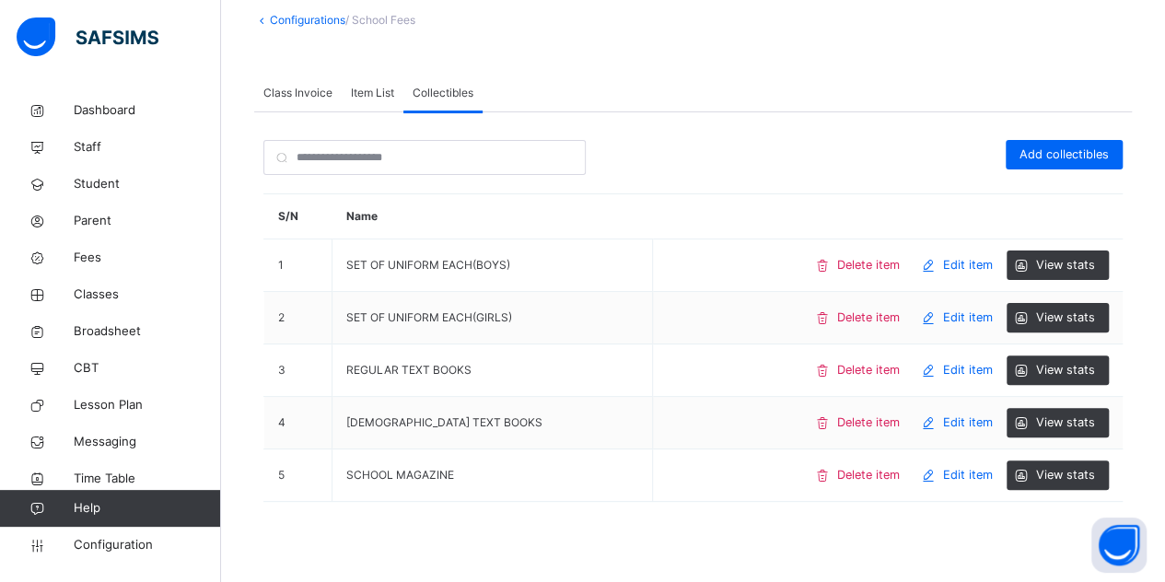
click at [359, 98] on span "Item List" at bounding box center [372, 93] width 43 height 17
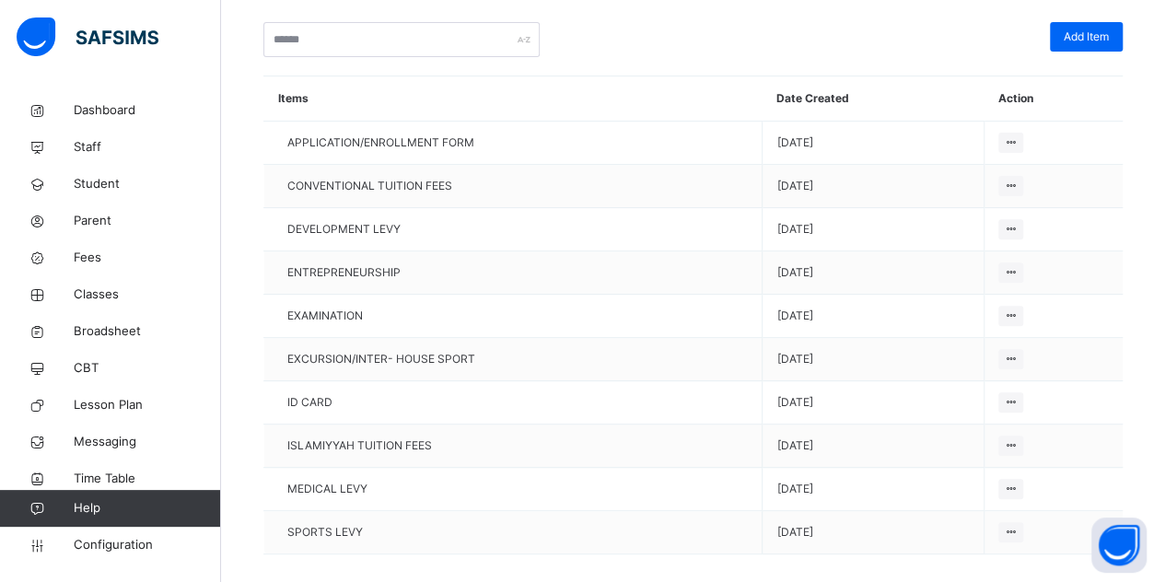
scroll to position [249, 0]
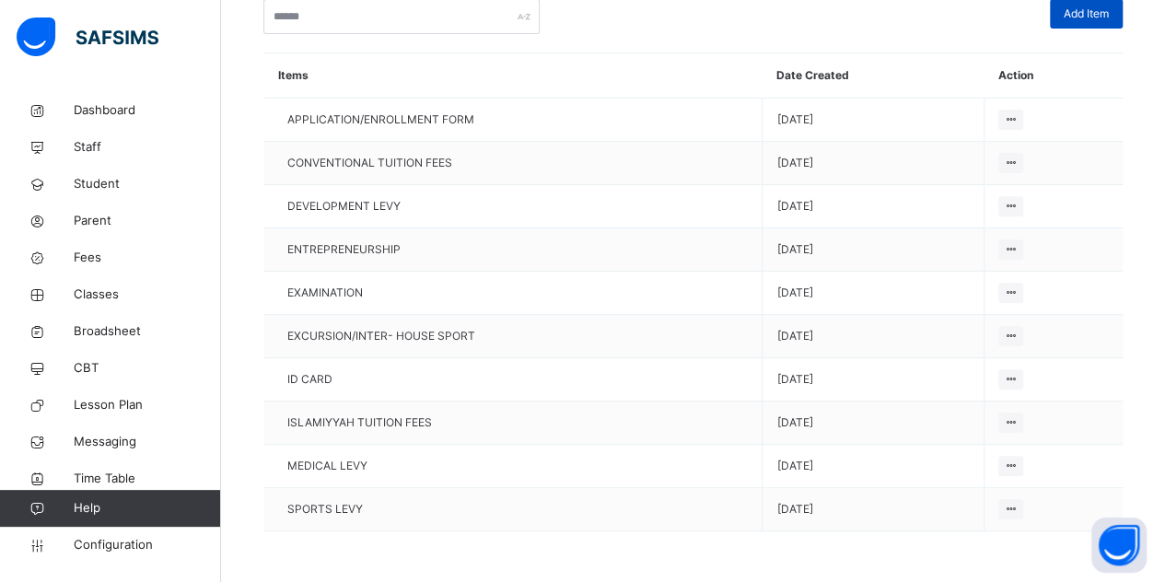
click at [1101, 16] on span "Add Item" at bounding box center [1086, 14] width 45 height 17
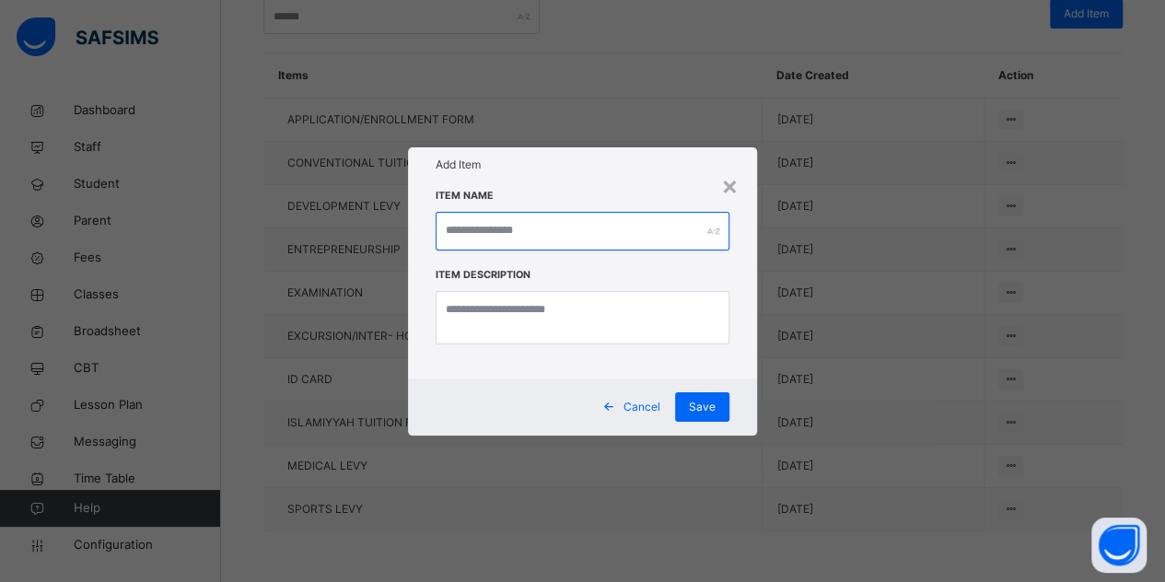
click at [523, 226] on input "text" at bounding box center [583, 231] width 295 height 39
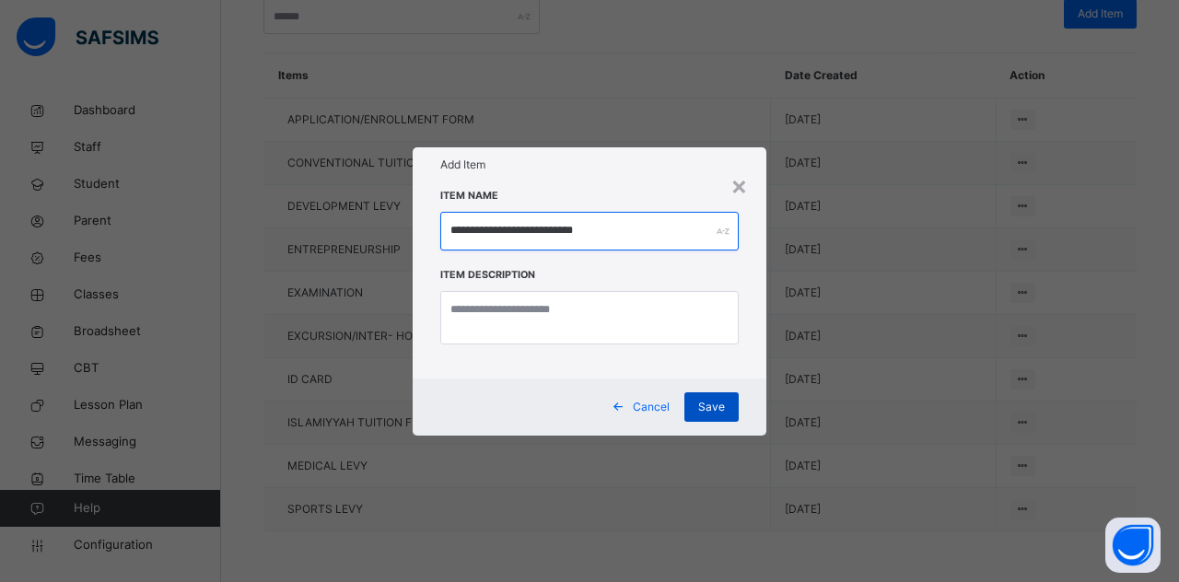
type input "**********"
click at [711, 402] on span "Save" at bounding box center [711, 407] width 27 height 17
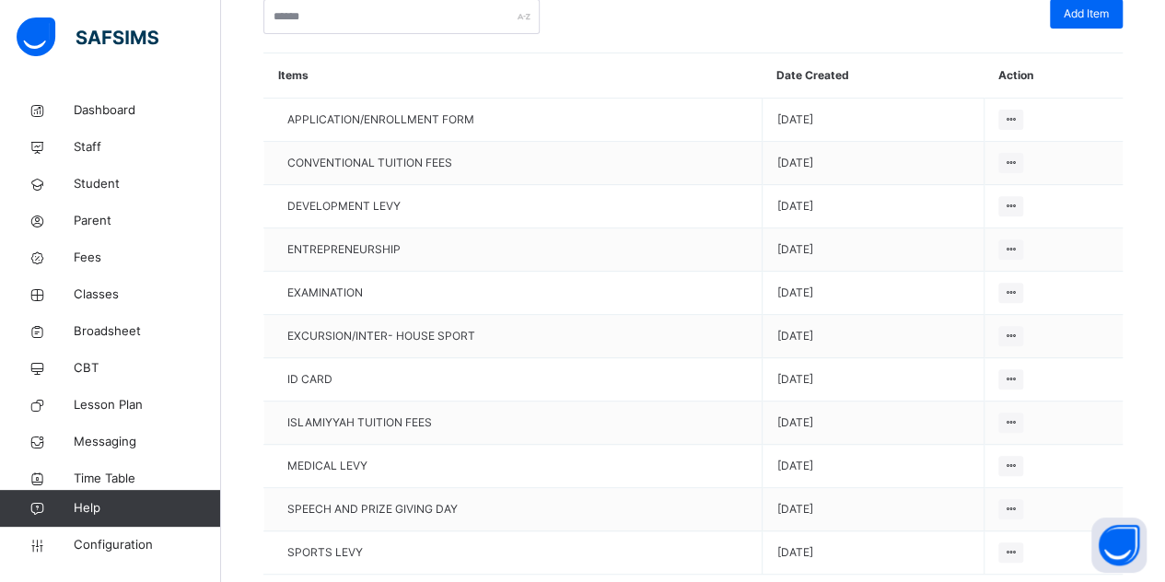
scroll to position [116, 0]
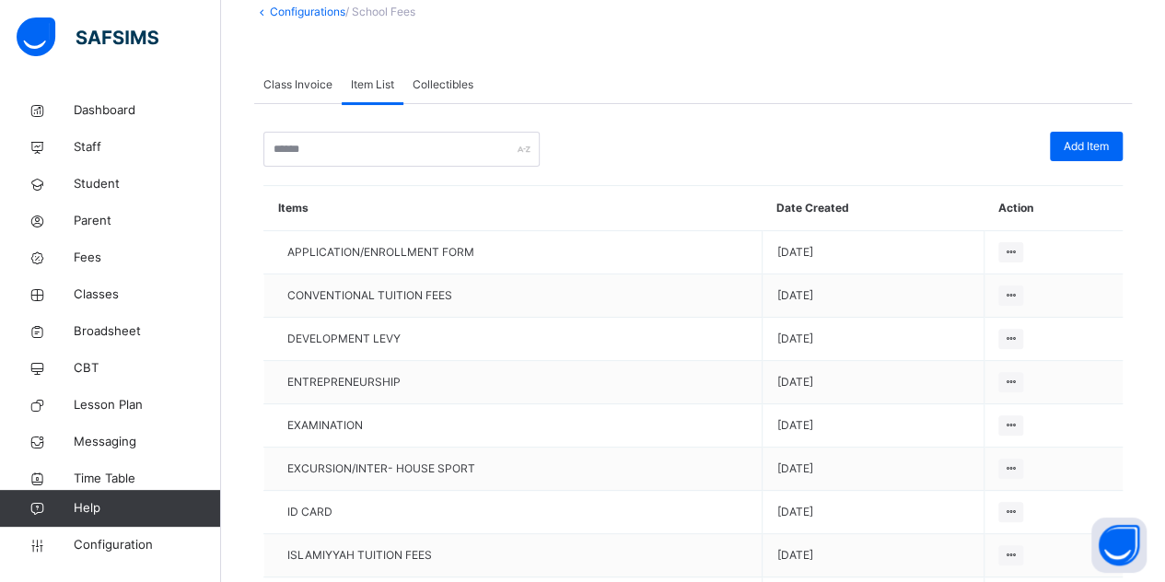
click at [306, 73] on div "Class Invoice" at bounding box center [297, 84] width 87 height 37
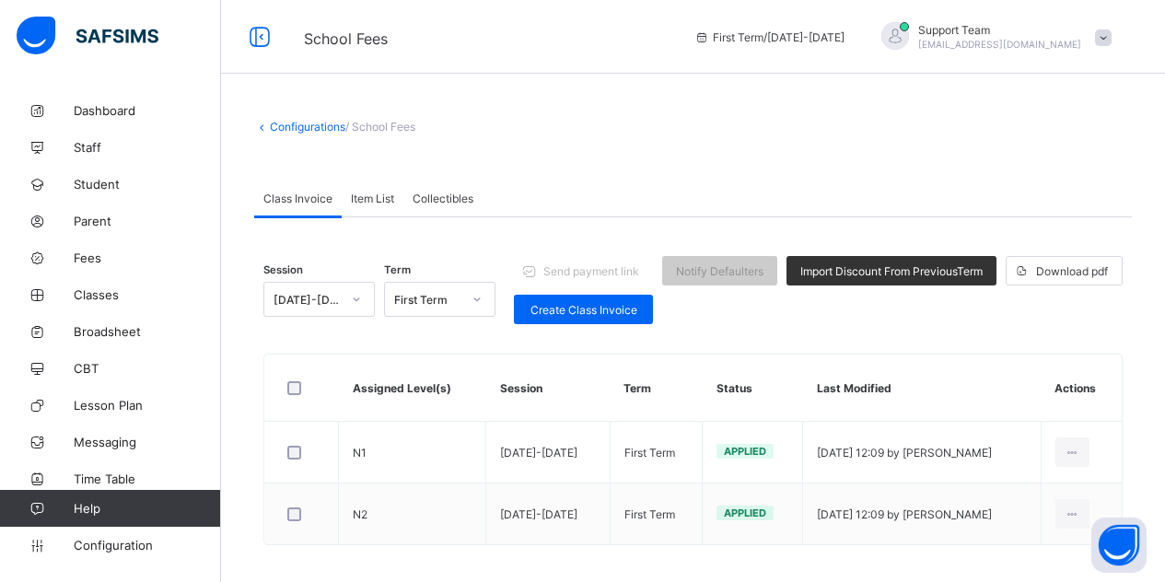
scroll to position [16, 0]
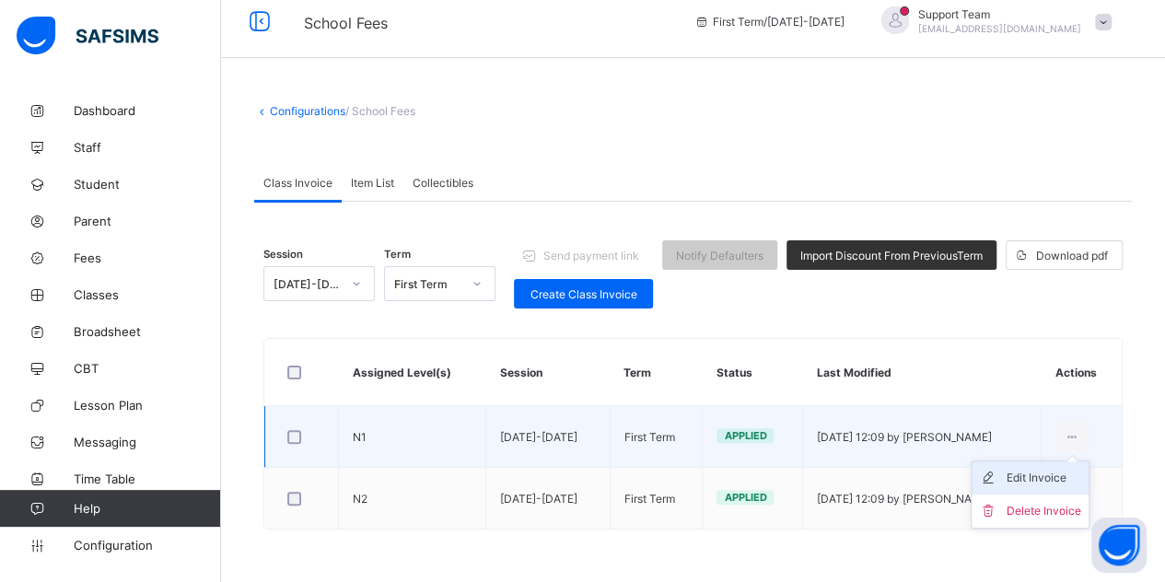
click at [1069, 471] on div "Edit Invoice" at bounding box center [1043, 478] width 75 height 18
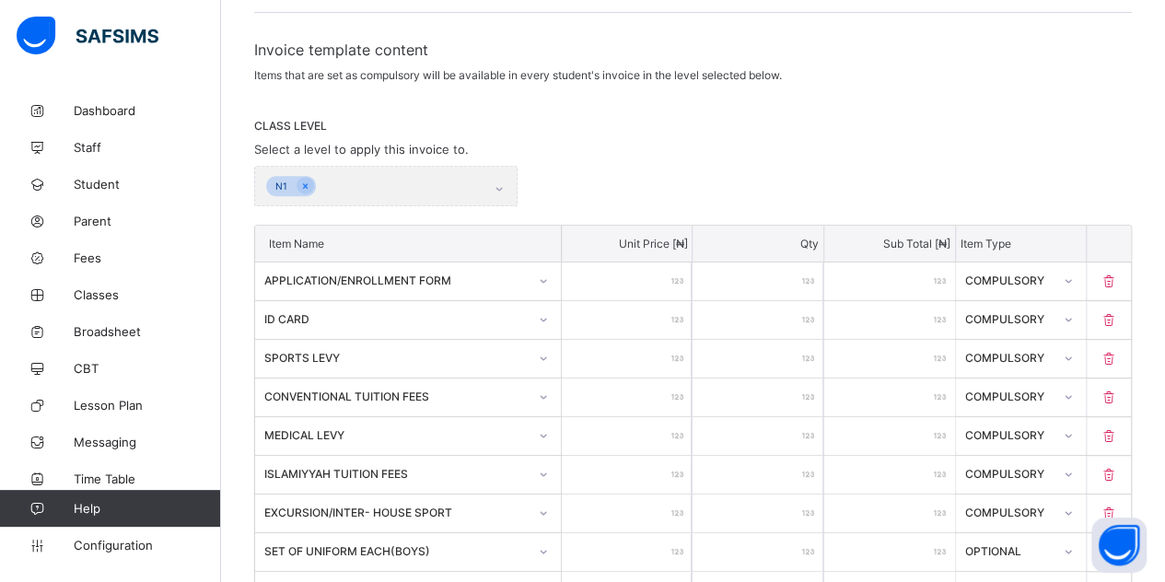
scroll to position [915, 0]
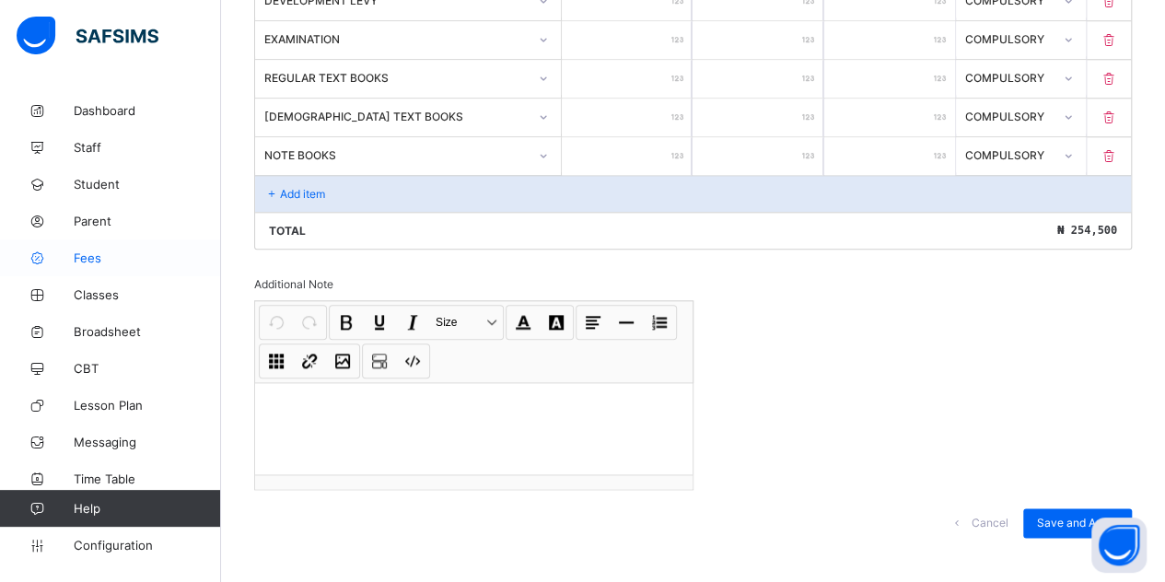
click at [96, 254] on span "Fees" at bounding box center [147, 257] width 147 height 15
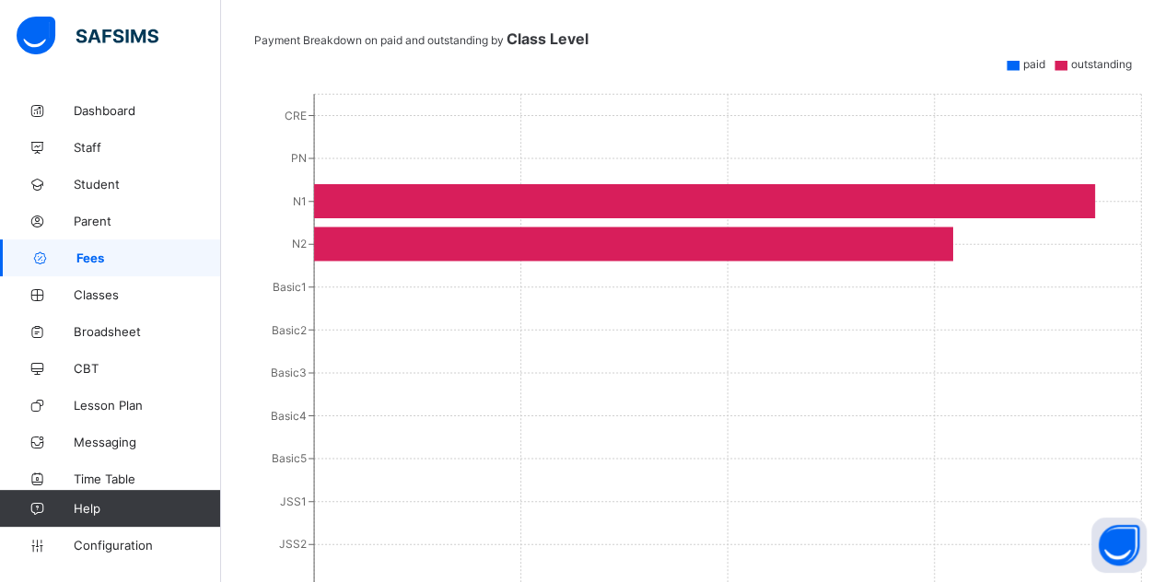
scroll to position [518, 0]
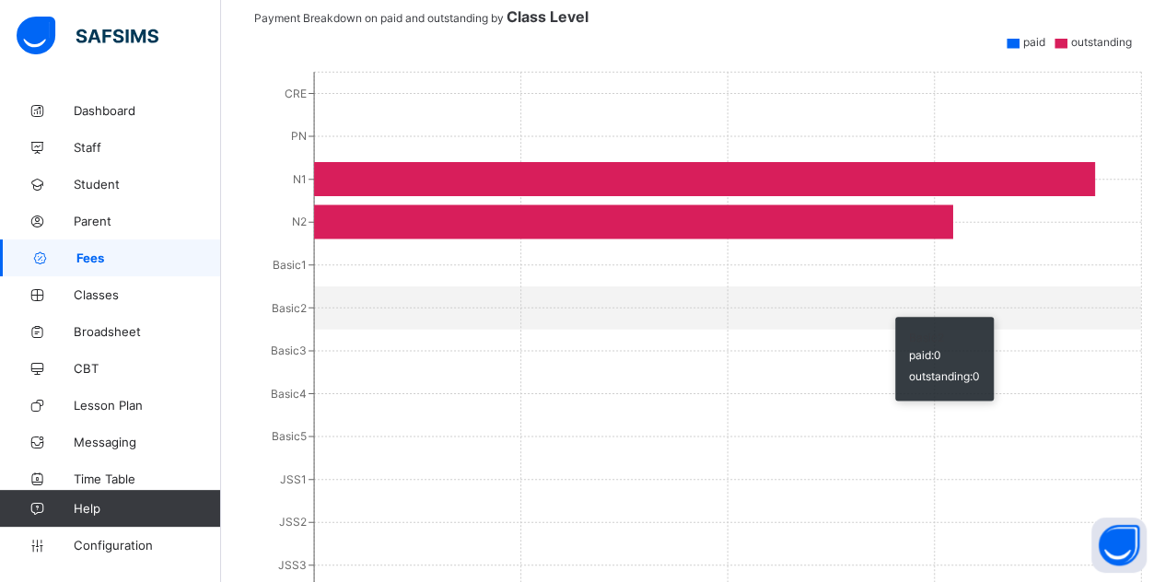
click at [886, 308] on icon "CRE PN N1 N2 Basic1 Basic2 Basic3 Basic4 Basic5 JSS1 JSS2 JSS3 SS1 SS 2 SSS 3 B…" at bounding box center [699, 421] width 891 height 737
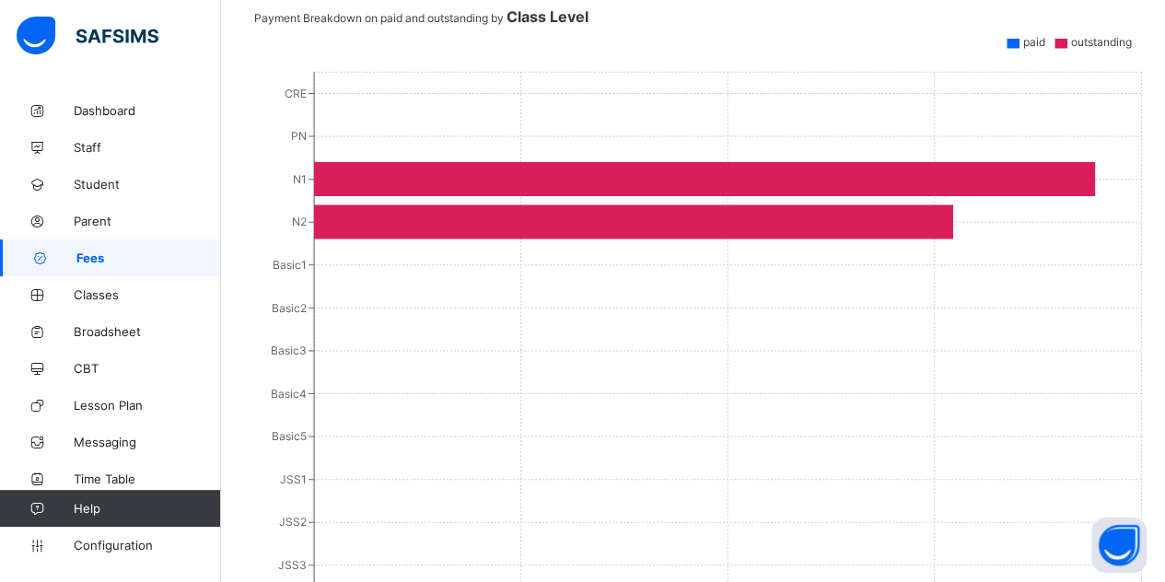
scroll to position [9, 0]
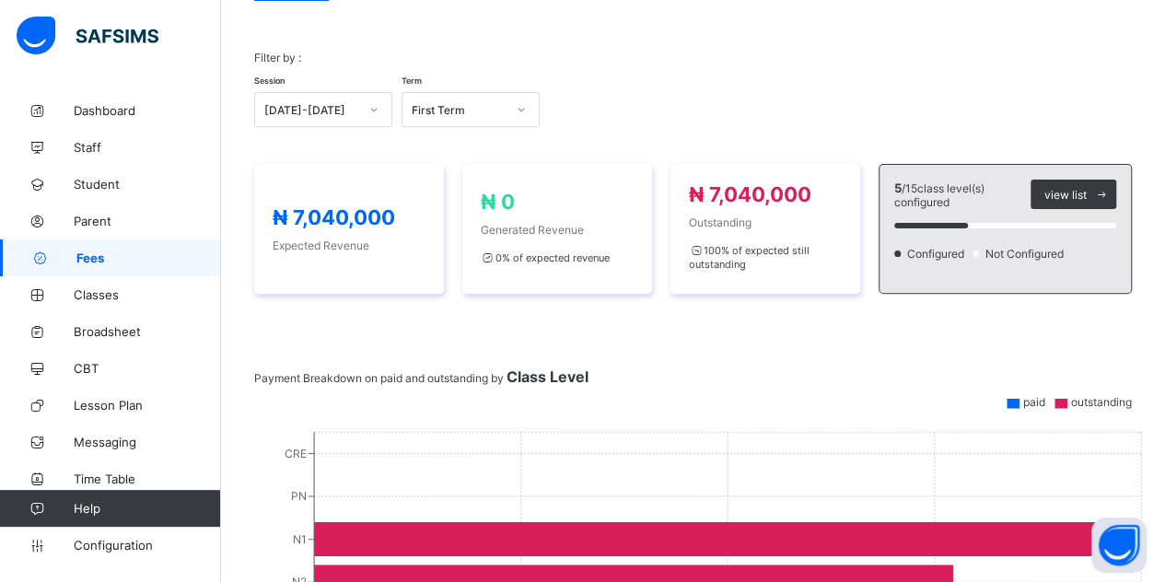
scroll to position [156, 0]
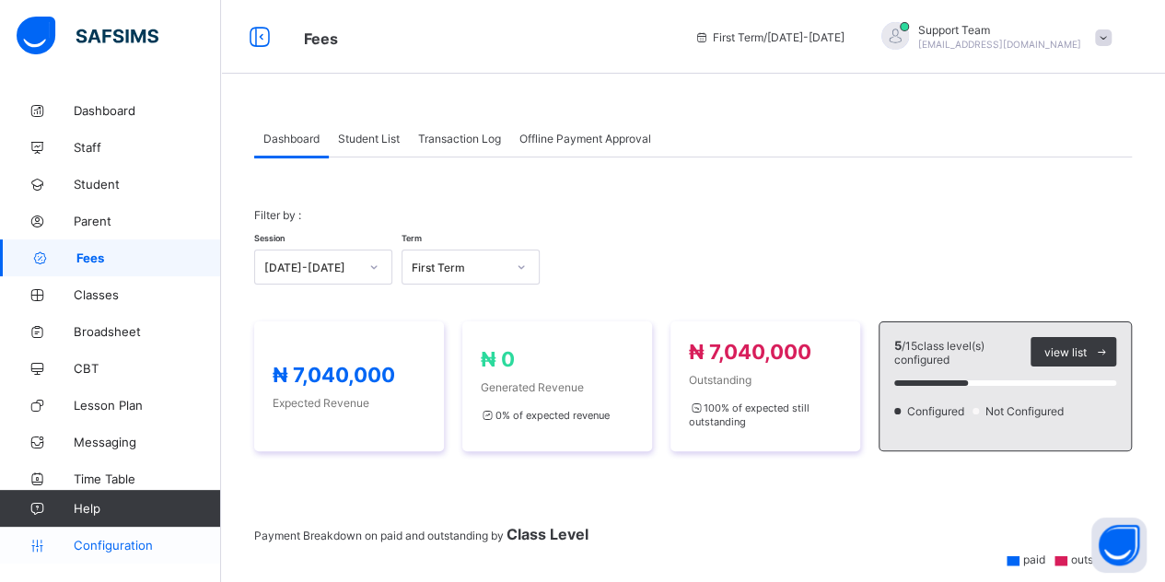
click at [118, 541] on span "Configuration" at bounding box center [147, 545] width 146 height 15
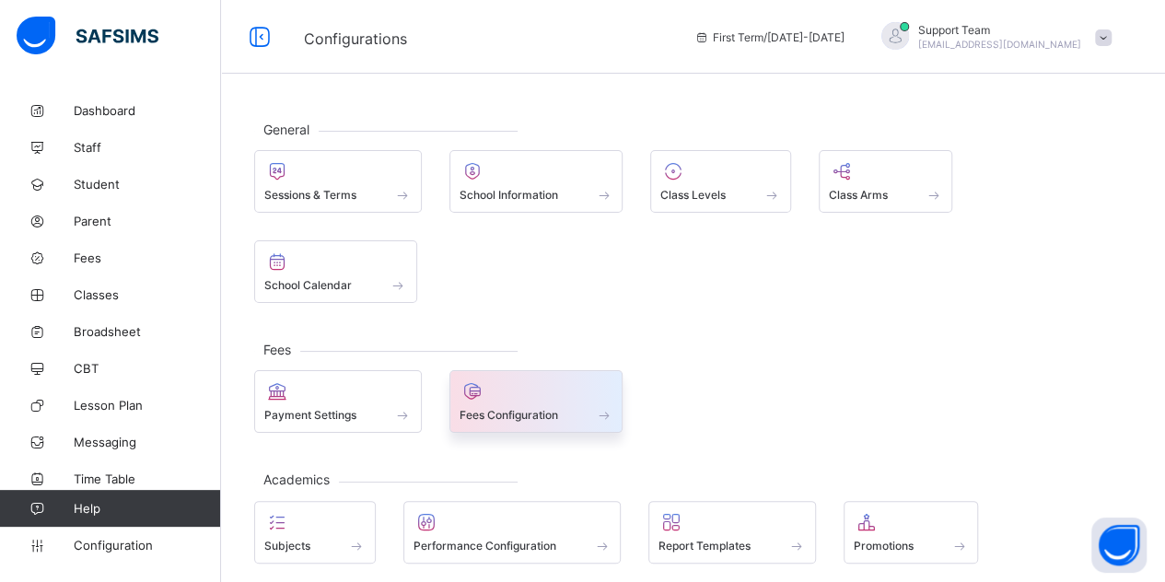
click at [527, 380] on div at bounding box center [536, 391] width 154 height 22
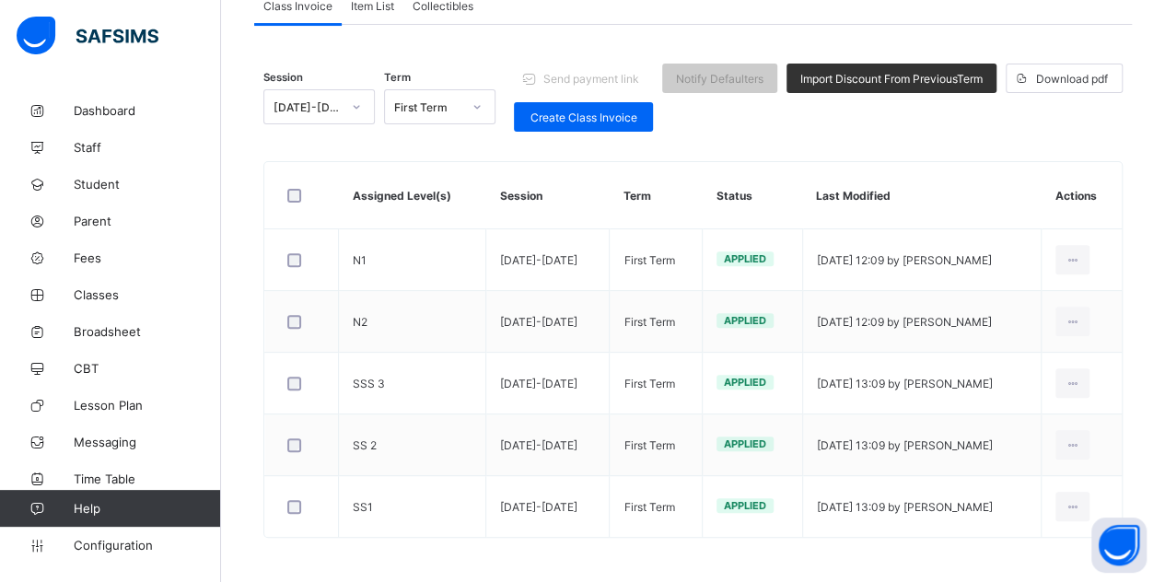
scroll to position [200, 0]
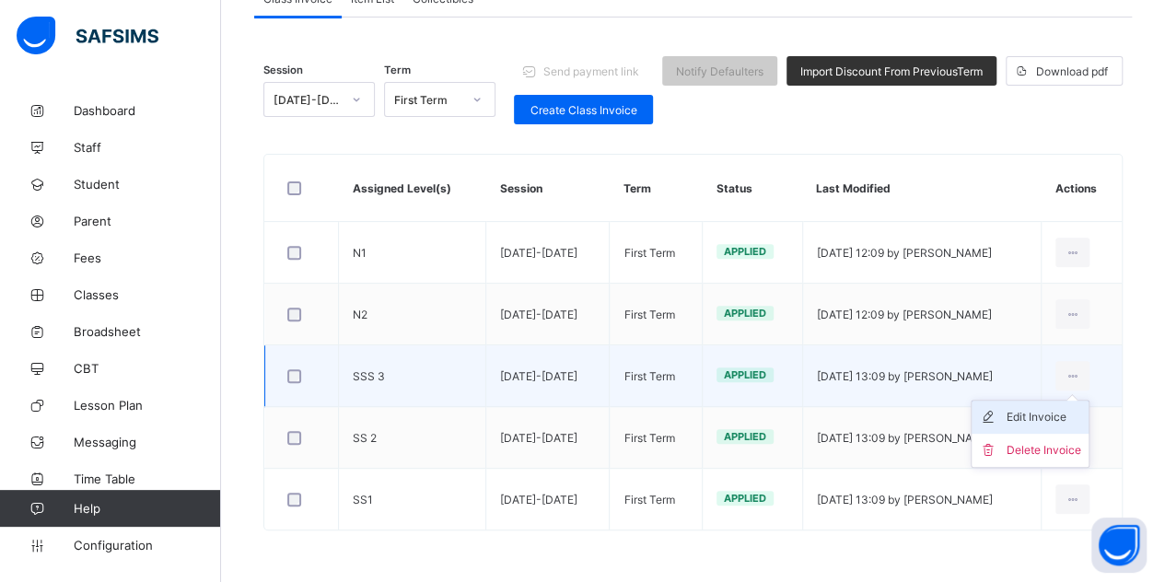
click at [1065, 417] on div "Edit Invoice" at bounding box center [1043, 417] width 75 height 18
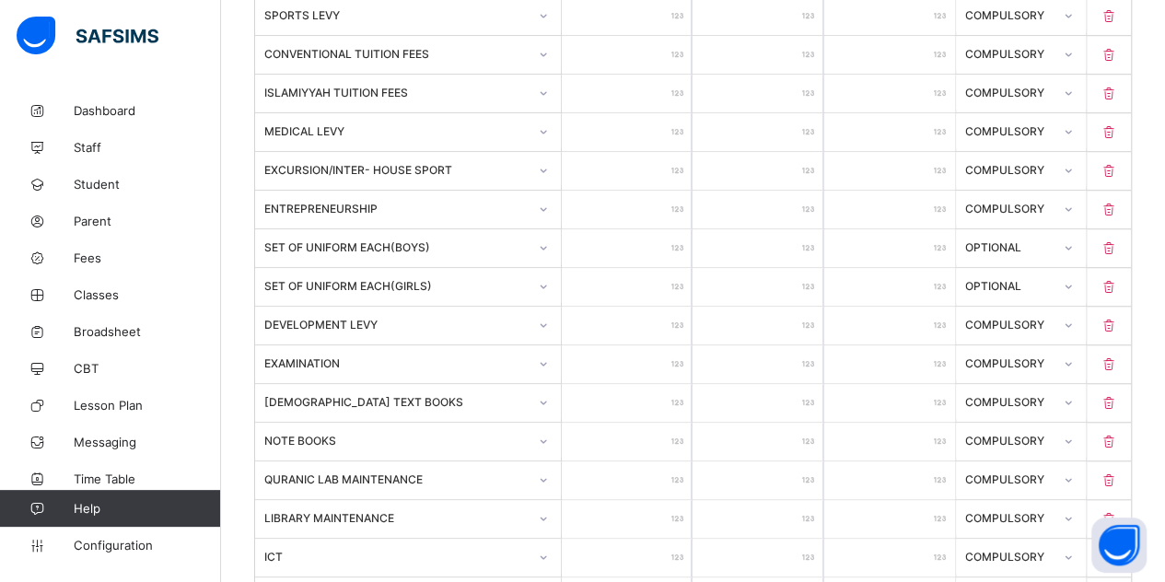
scroll to position [773, 0]
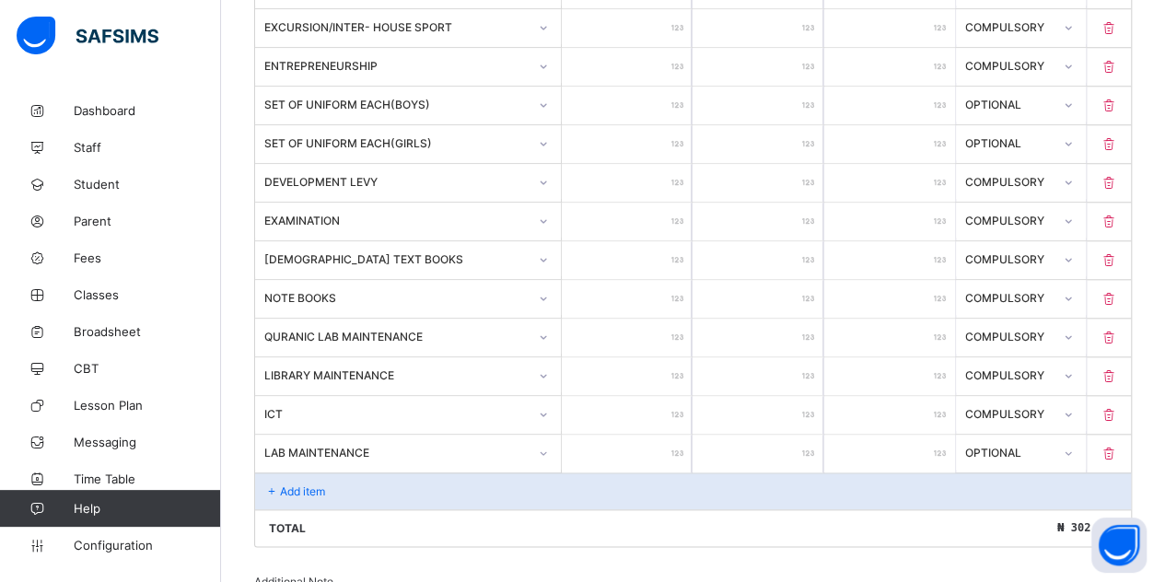
click at [306, 472] on div "Add item" at bounding box center [693, 490] width 876 height 37
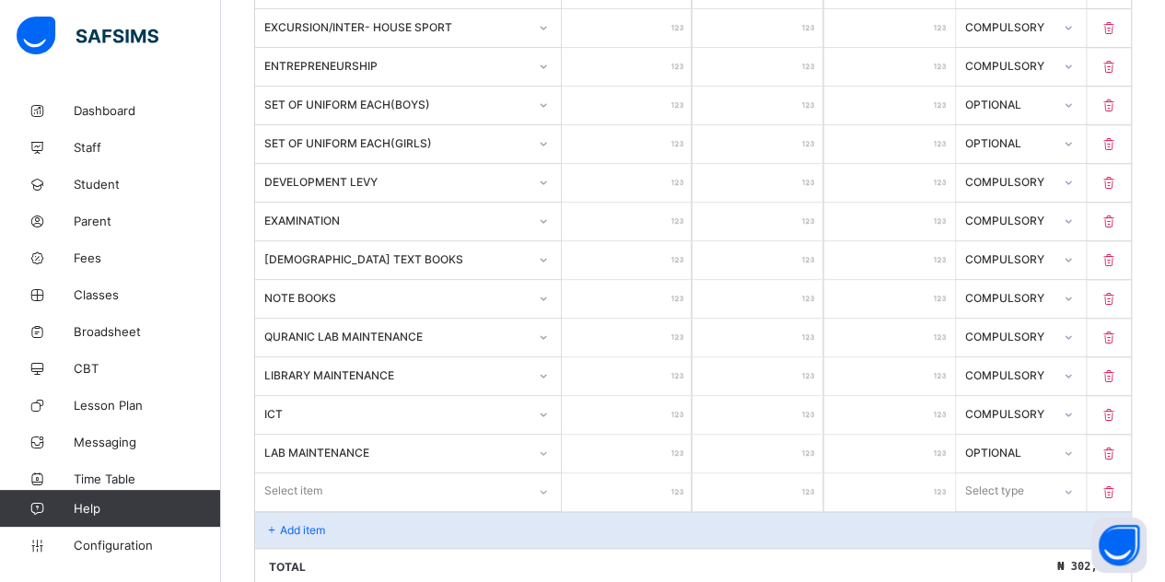
click at [413, 483] on div "Select item" at bounding box center [408, 490] width 306 height 35
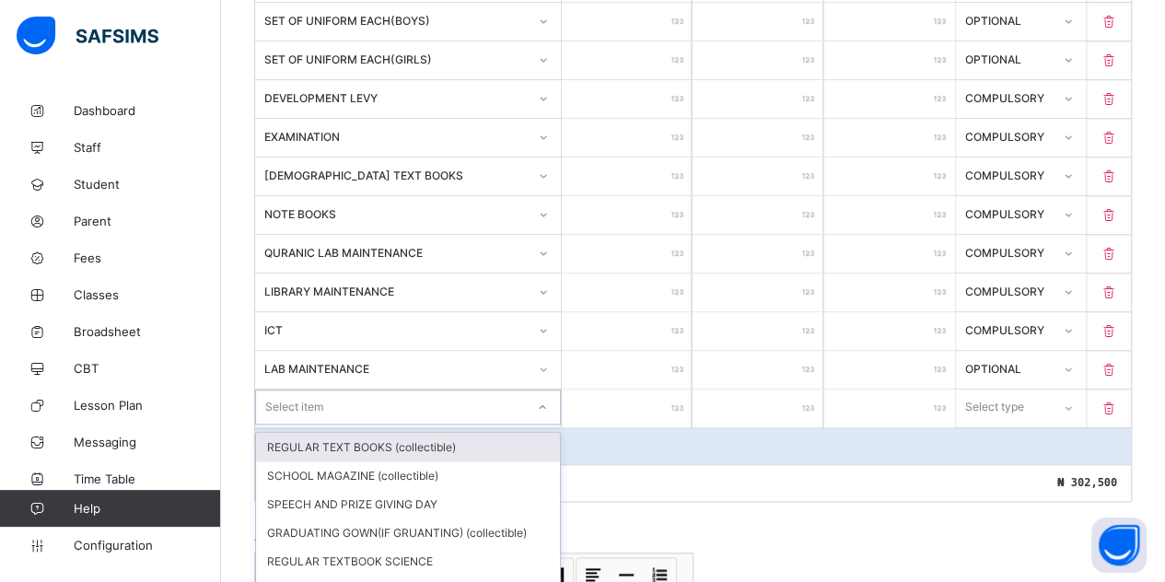
scroll to position [864, 0]
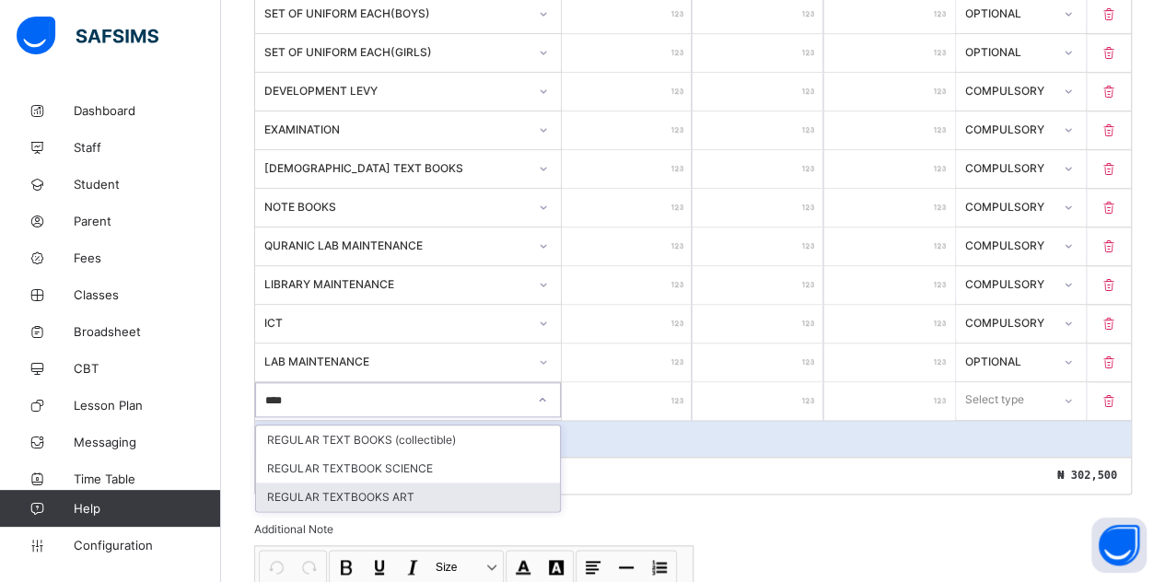
type input "****"
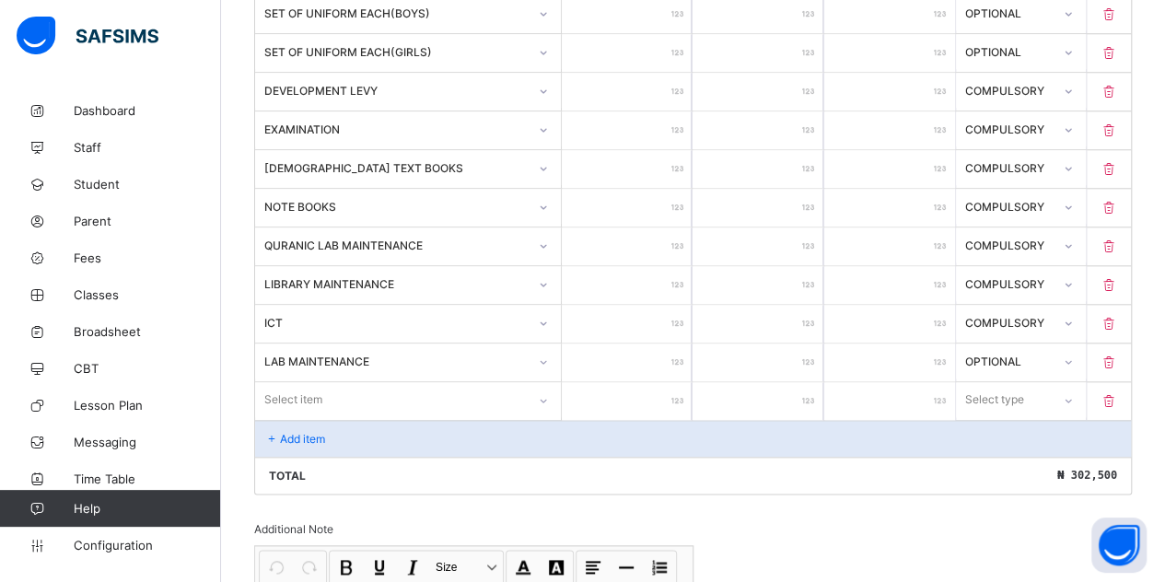
click at [735, 486] on div "Invoice template content Items that are set as compulsory will be available in …" at bounding box center [693, 132] width 878 height 1337
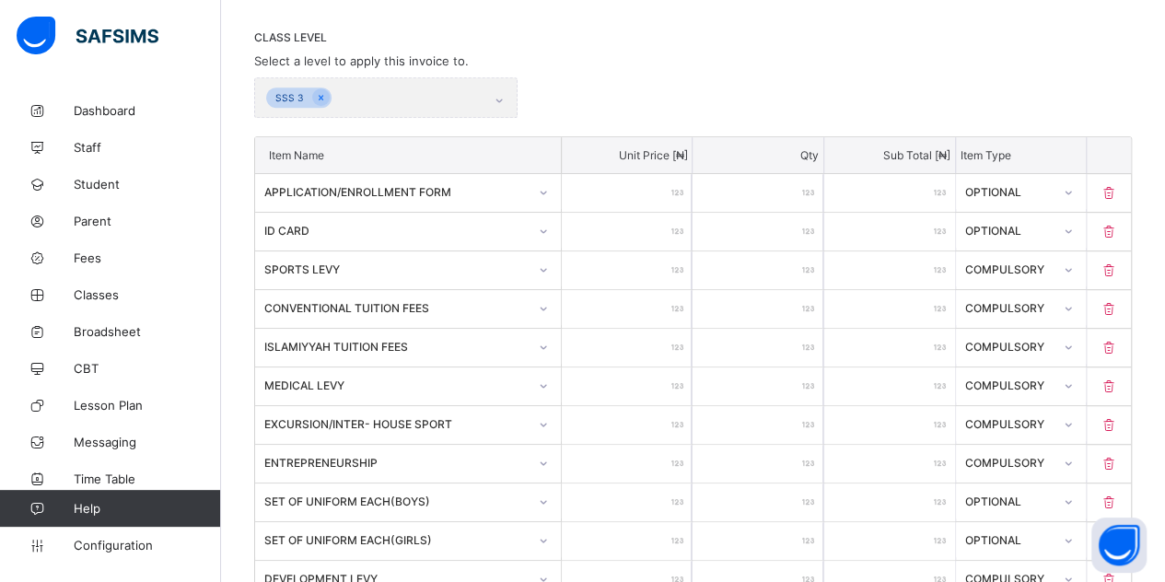
scroll to position [339, 0]
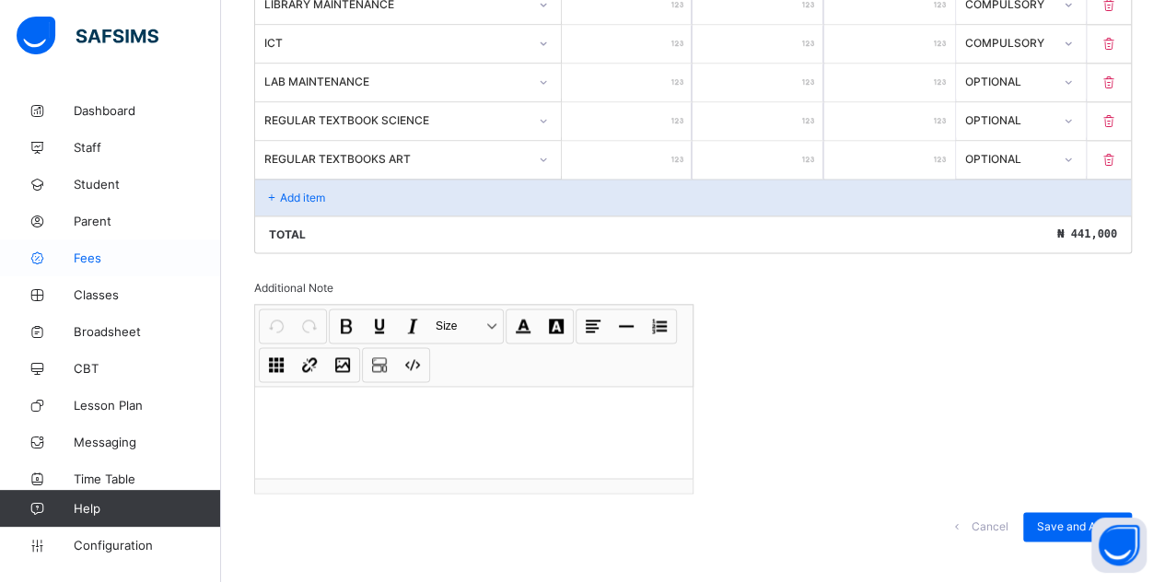
click at [77, 259] on span "Fees" at bounding box center [147, 257] width 147 height 15
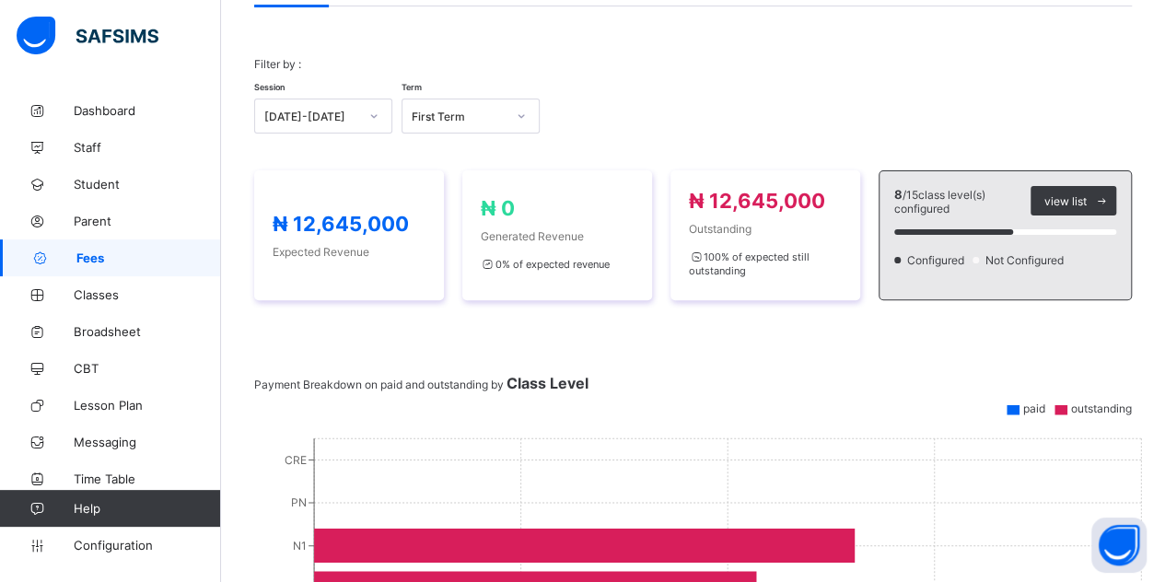
scroll to position [151, 0]
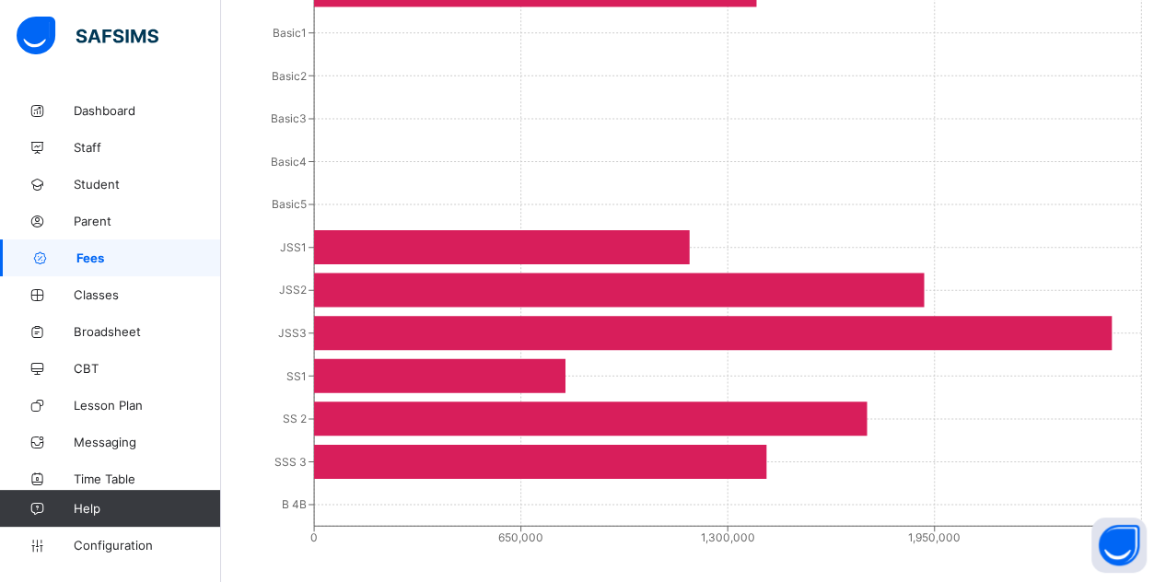
scroll to position [757, 0]
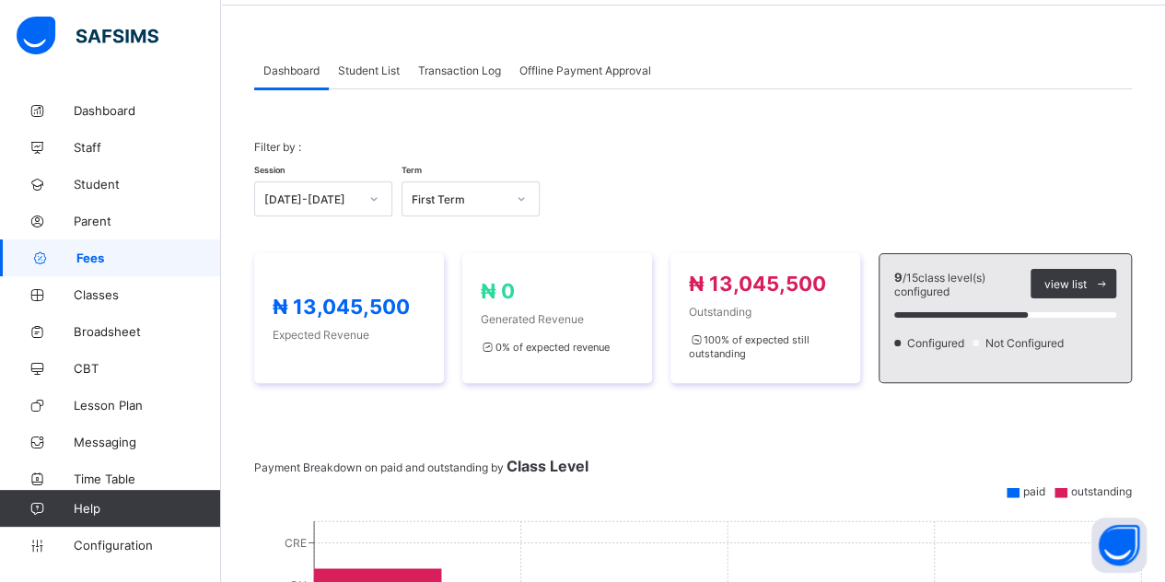
scroll to position [24, 0]
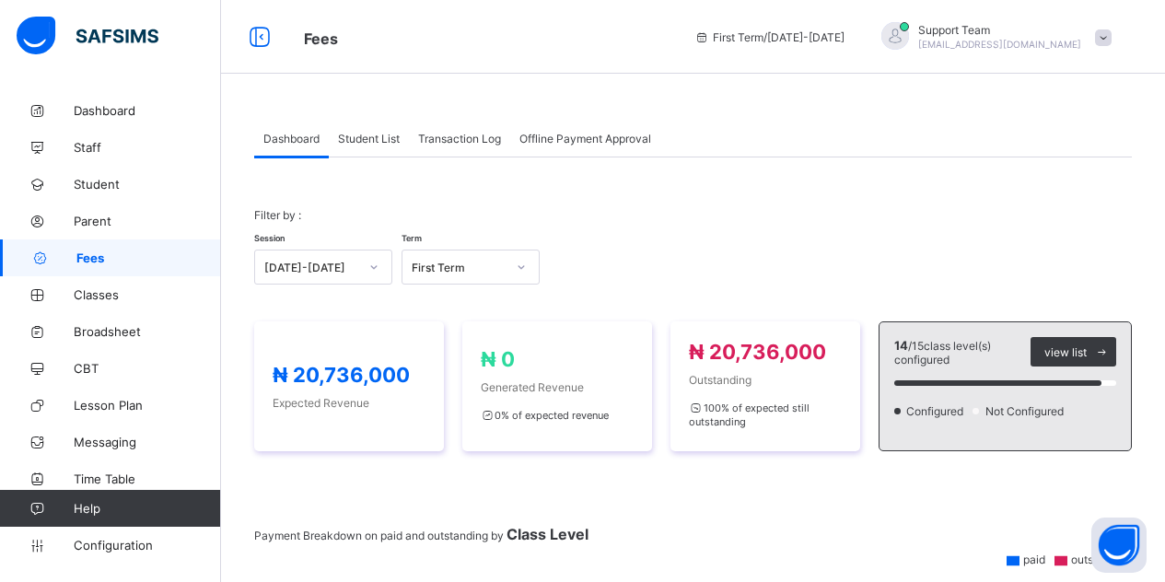
scroll to position [679, 0]
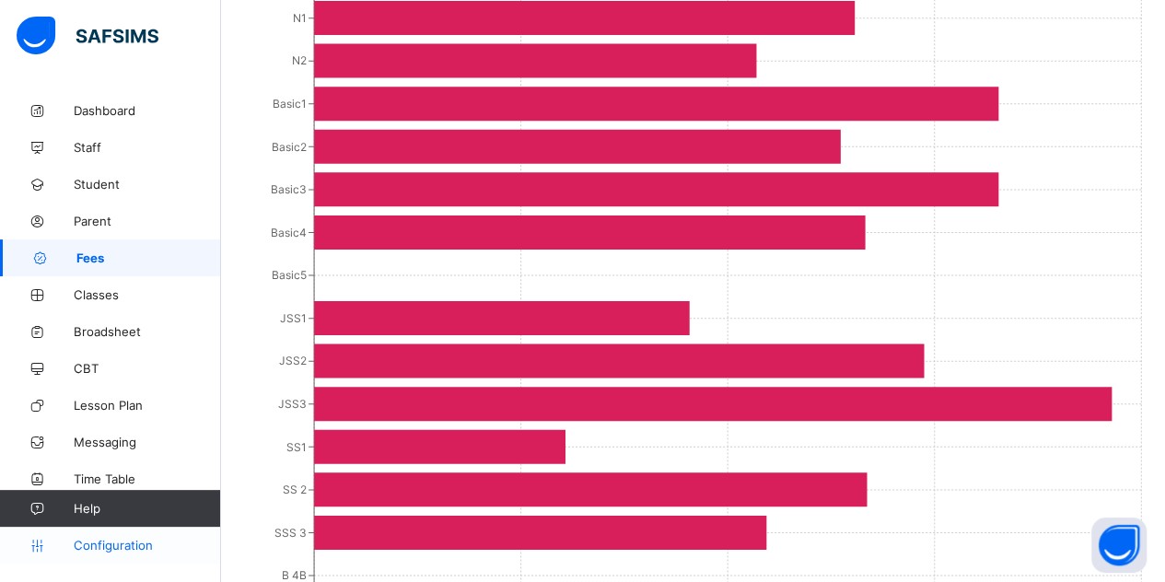
click at [133, 552] on span "Configuration" at bounding box center [147, 545] width 146 height 15
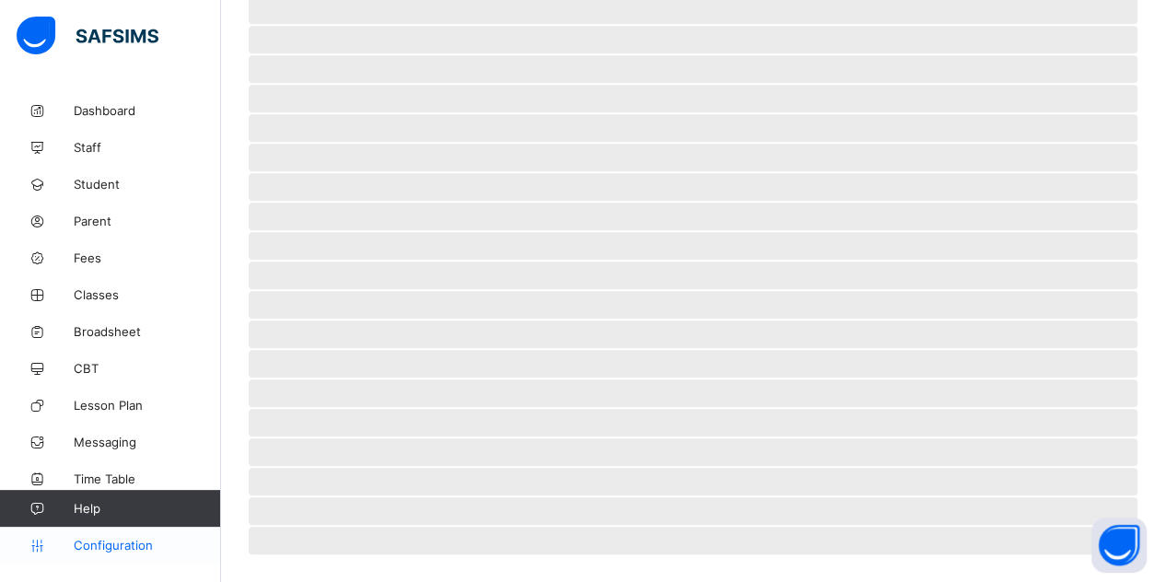
scroll to position [132, 0]
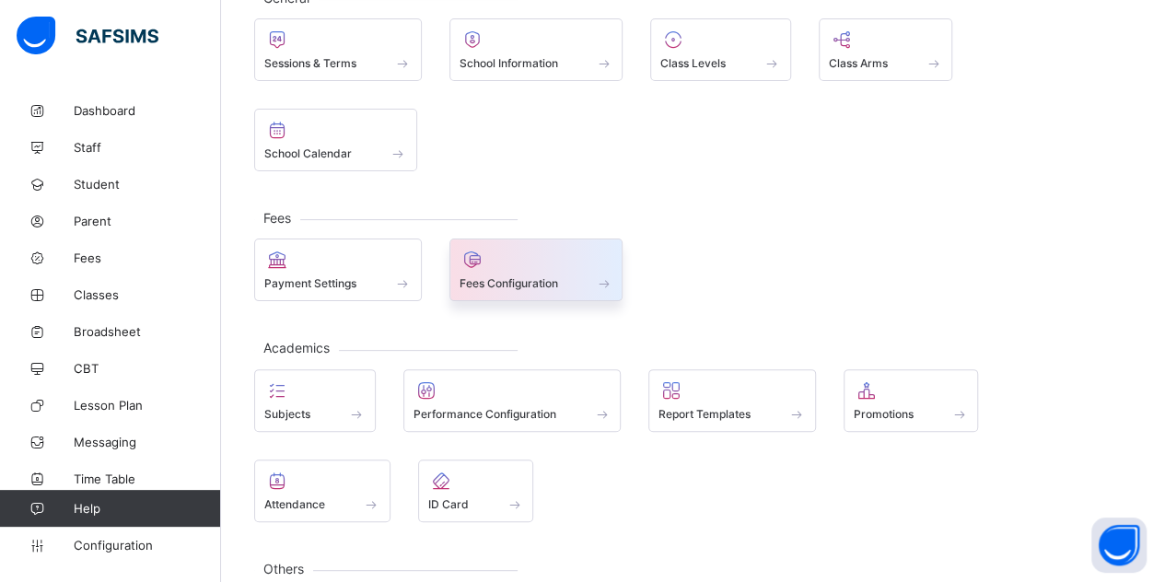
click at [518, 276] on span "Fees Configuration" at bounding box center [508, 283] width 99 height 14
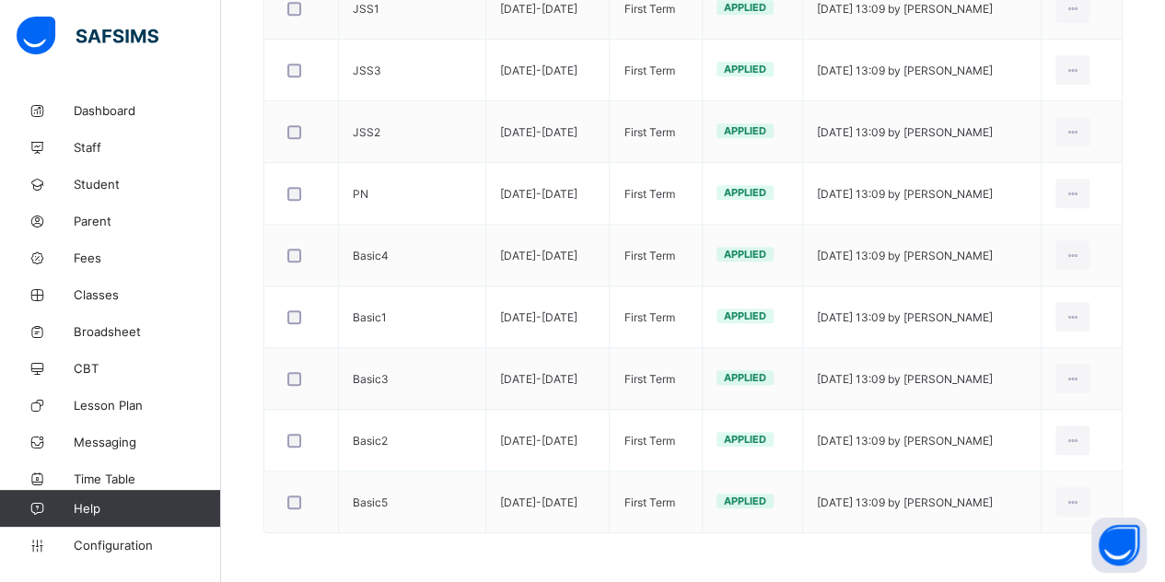
scroll to position [153, 0]
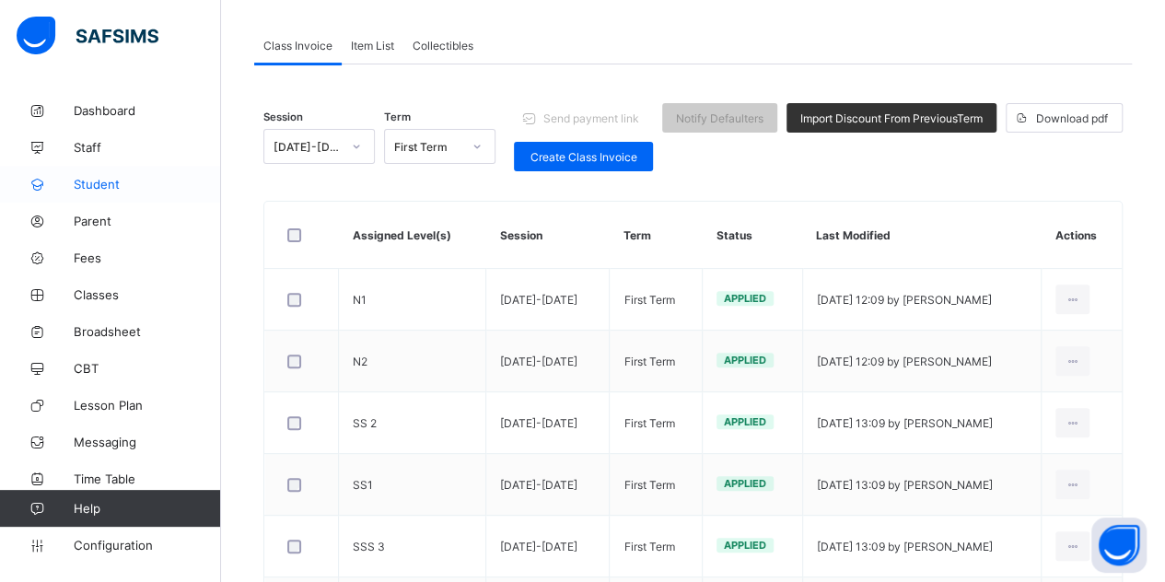
click at [106, 177] on span "Student" at bounding box center [147, 184] width 147 height 15
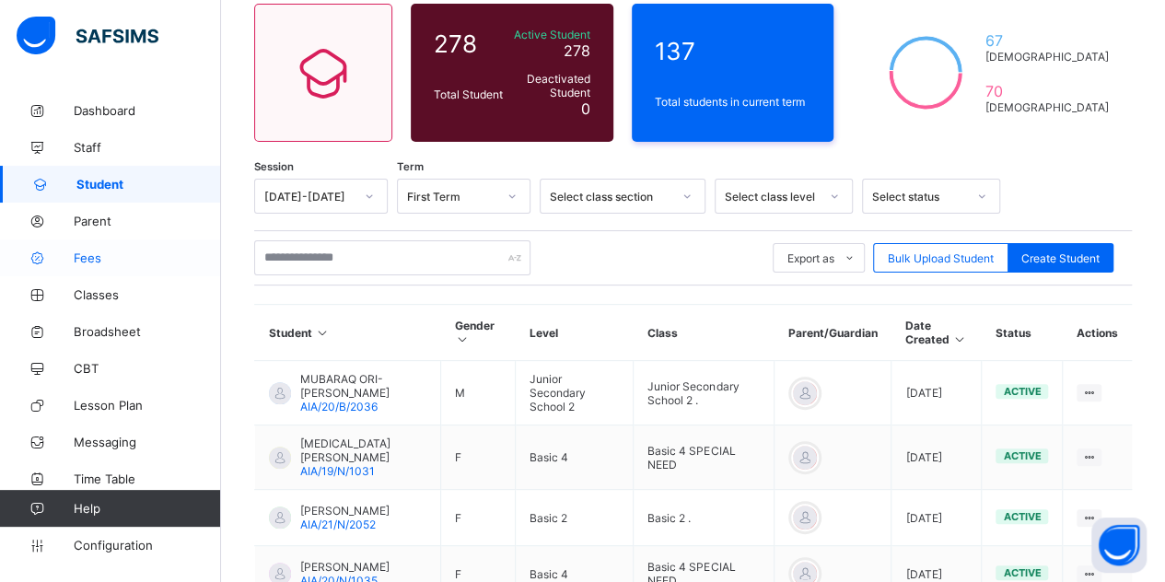
click at [87, 263] on span "Fees" at bounding box center [147, 257] width 147 height 15
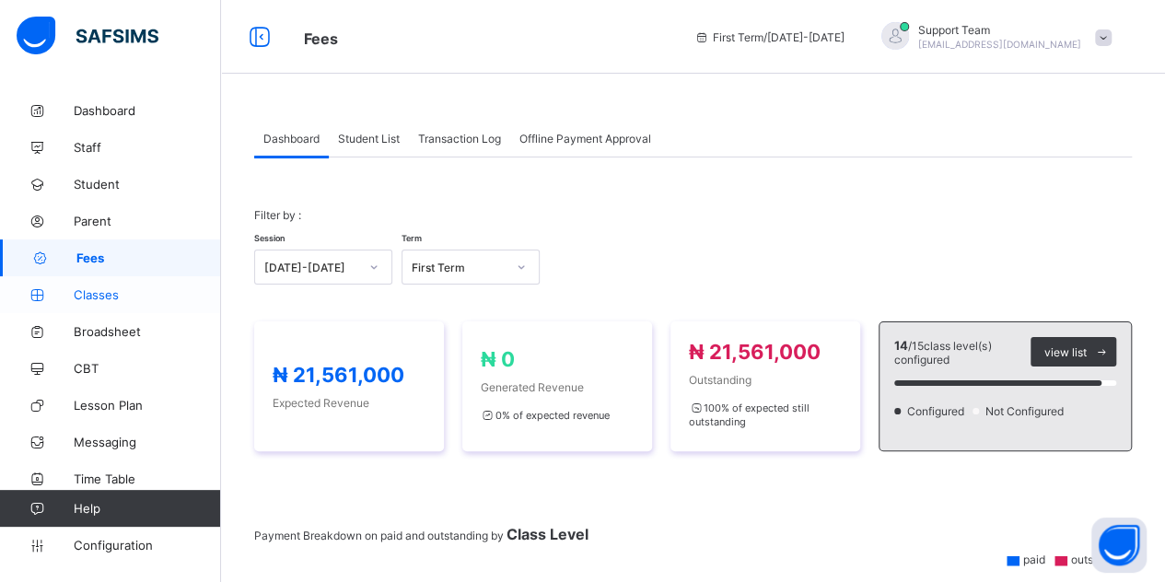
click at [122, 299] on span "Classes" at bounding box center [147, 294] width 147 height 15
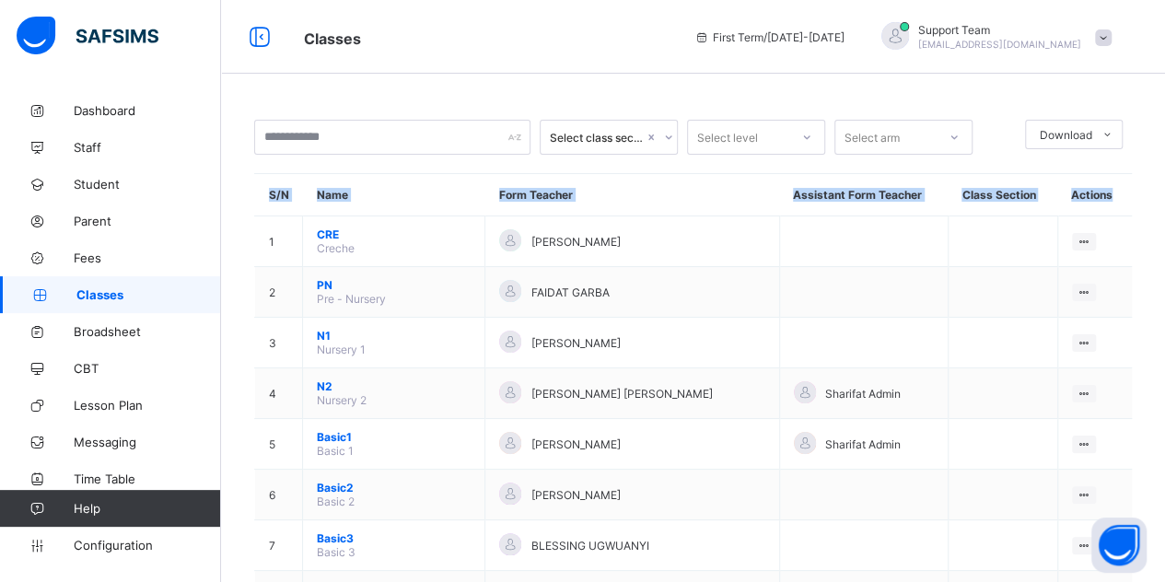
drag, startPoint x: 1157, startPoint y: 161, endPoint x: 1140, endPoint y: 209, distance: 50.7
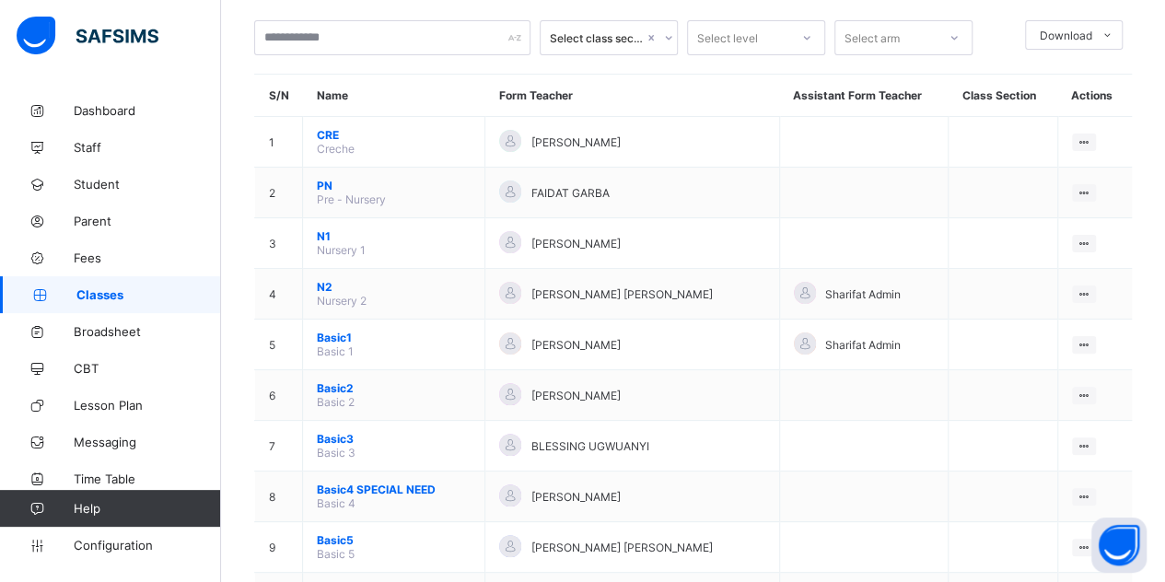
click at [1015, 26] on div at bounding box center [999, 37] width 34 height 35
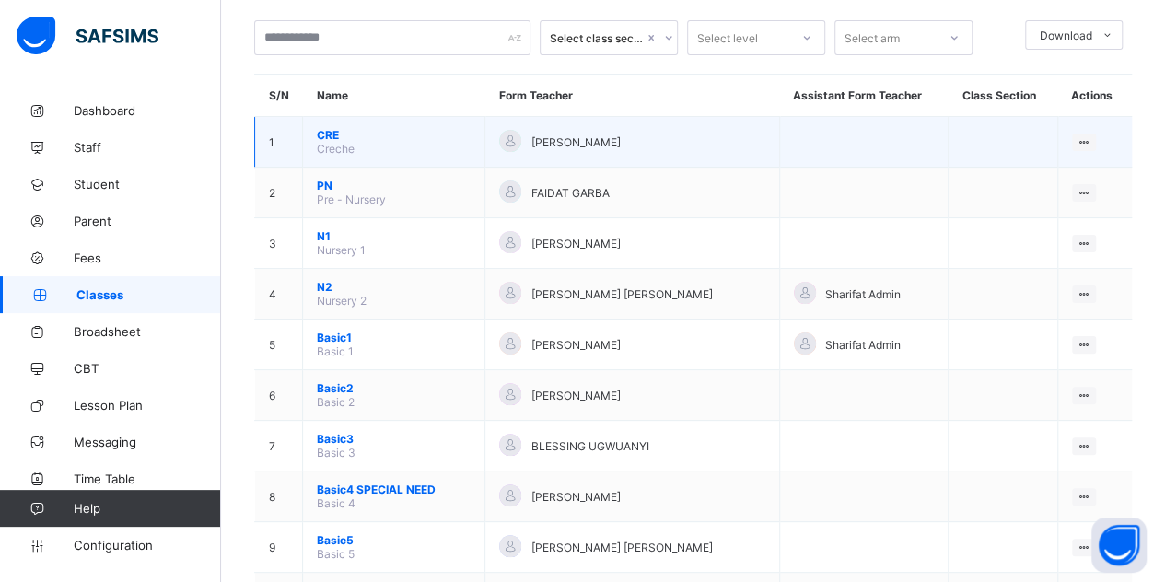
click at [1014, 145] on td at bounding box center [1003, 142] width 110 height 51
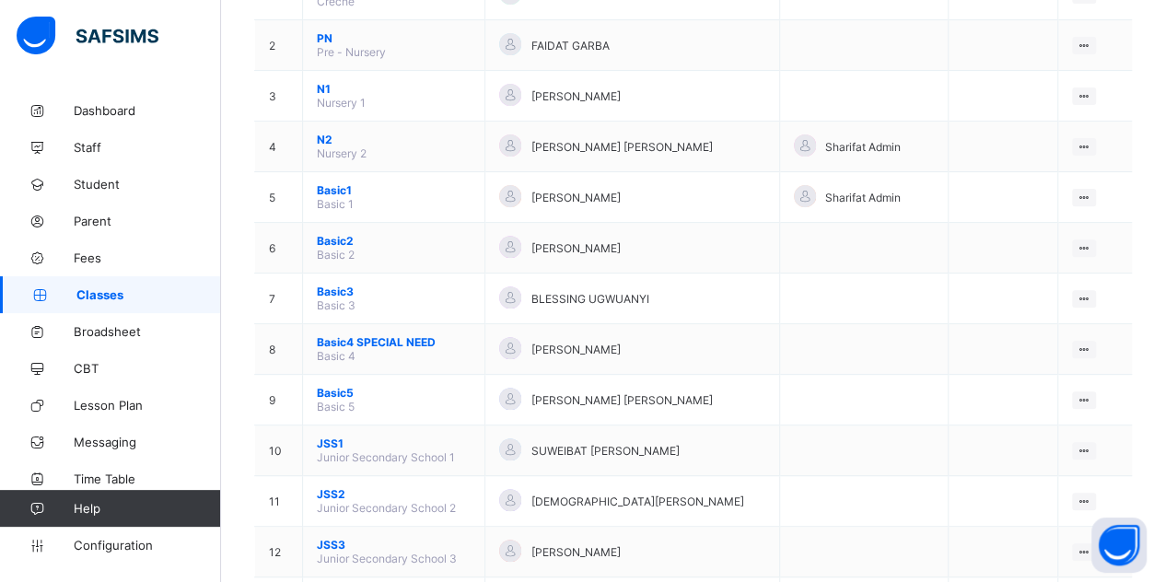
scroll to position [227, 0]
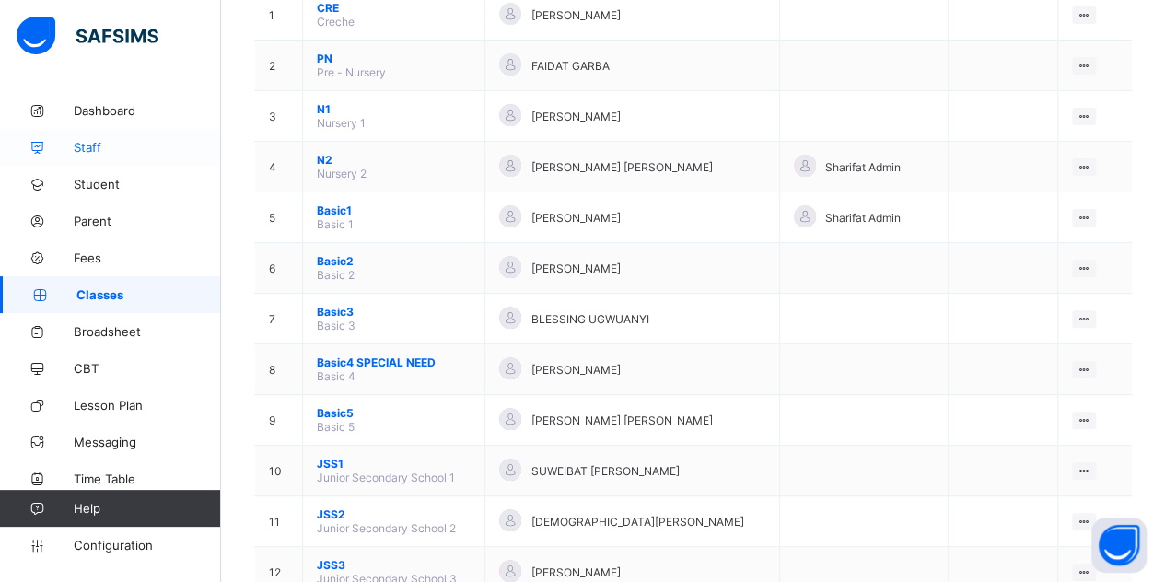
click at [99, 164] on link "Staff" at bounding box center [110, 147] width 221 height 37
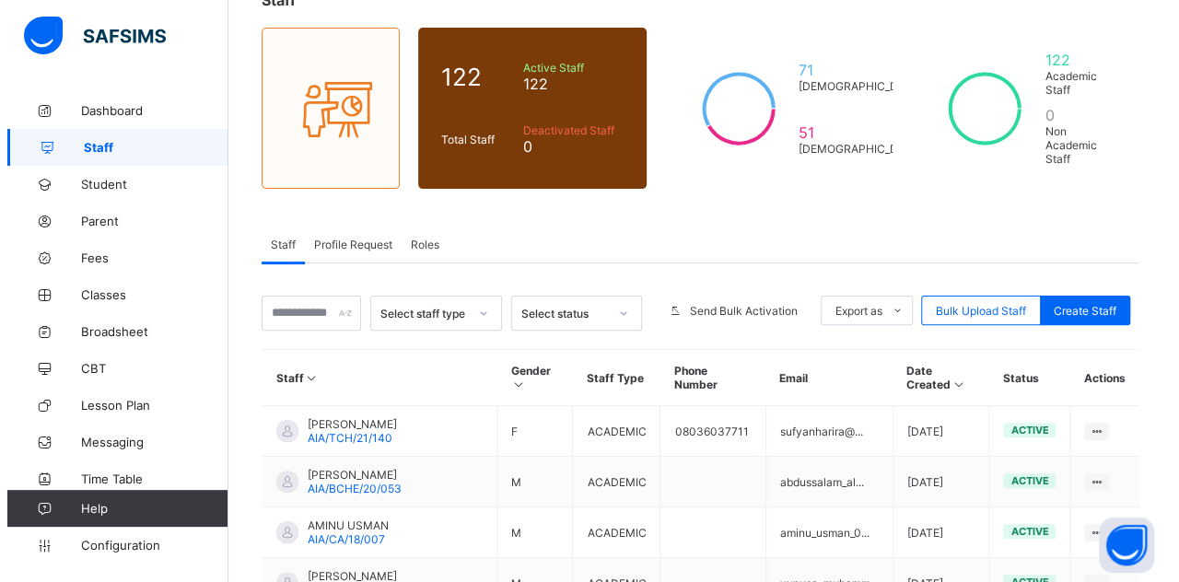
scroll to position [195, 0]
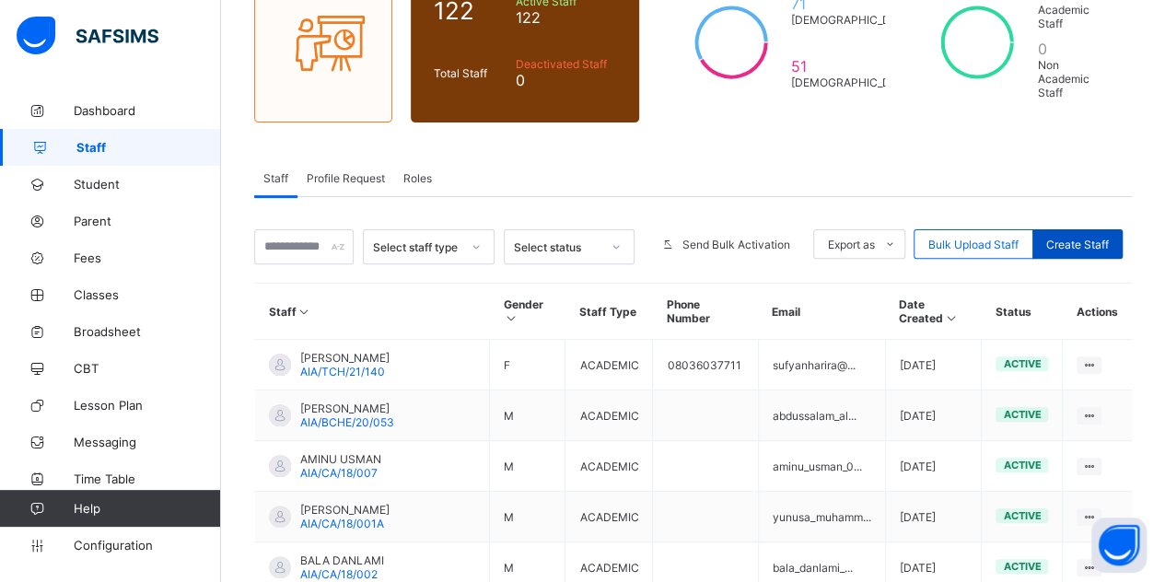
click at [1067, 238] on span "Create Staff" at bounding box center [1077, 245] width 63 height 14
select select "**"
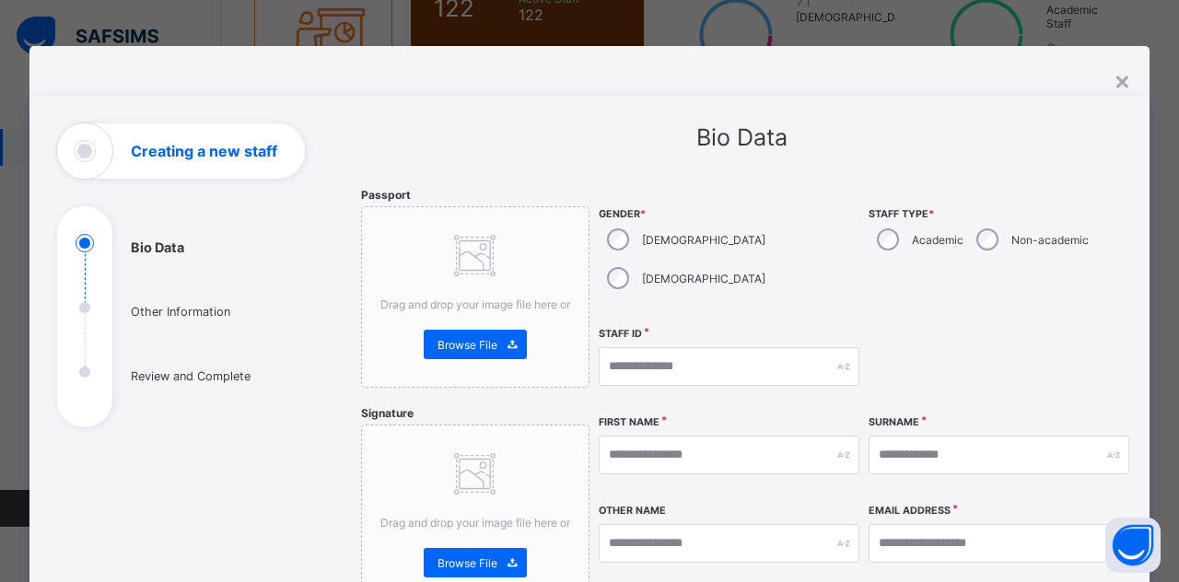
click at [700, 259] on div "[DEMOGRAPHIC_DATA]" at bounding box center [684, 278] width 171 height 39
click at [685, 347] on input "text" at bounding box center [729, 366] width 261 height 39
type input "*"
type input "*****"
click at [671, 436] on input "text" at bounding box center [729, 455] width 261 height 39
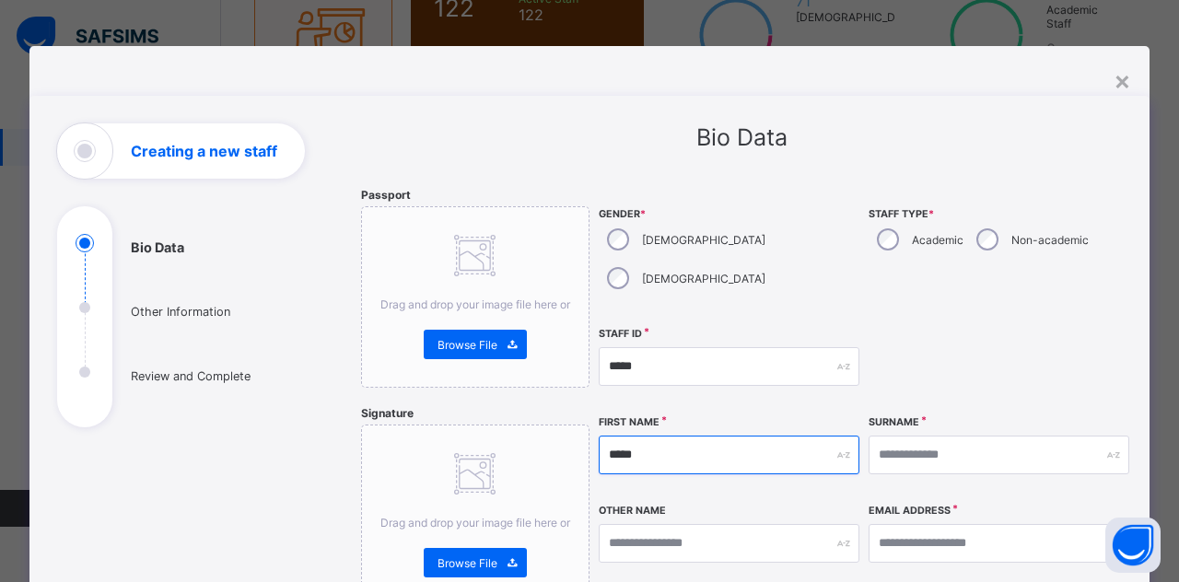
type input "*****"
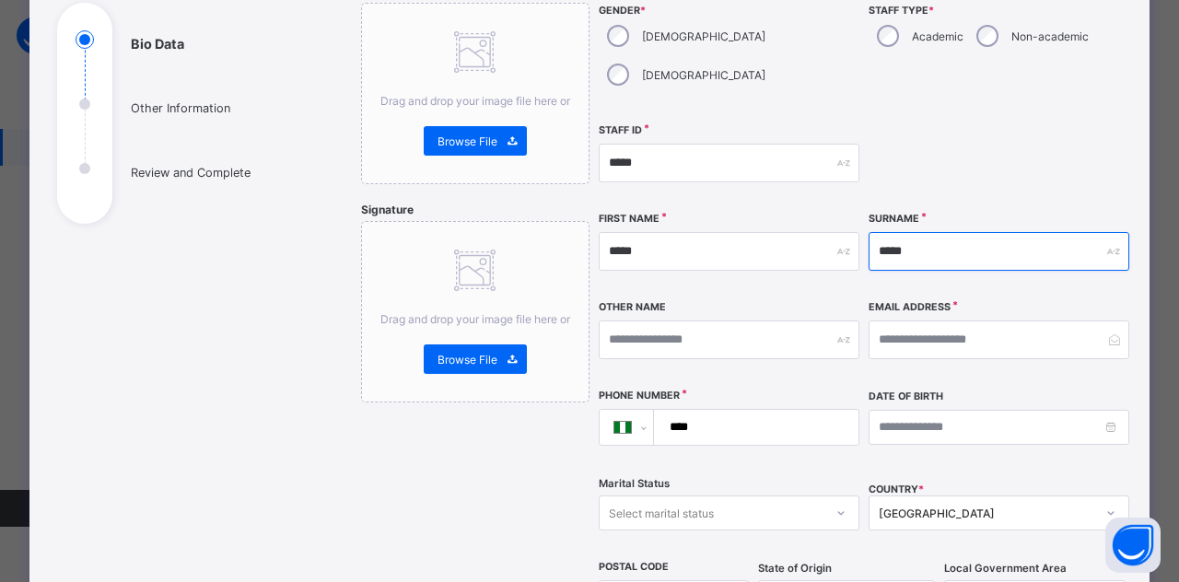
scroll to position [238, 0]
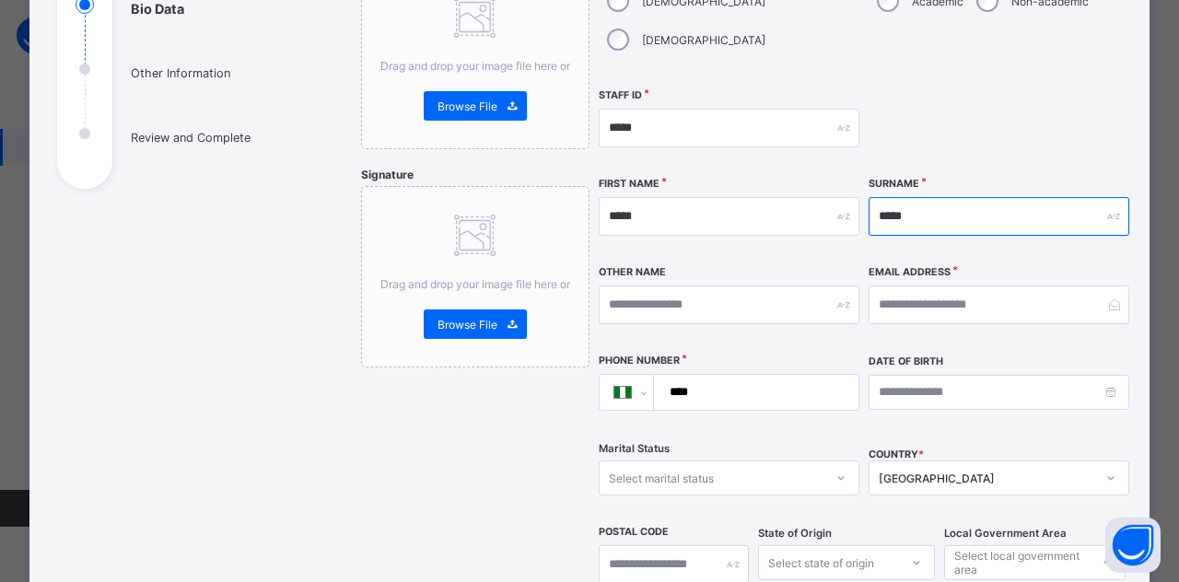
type input "*****"
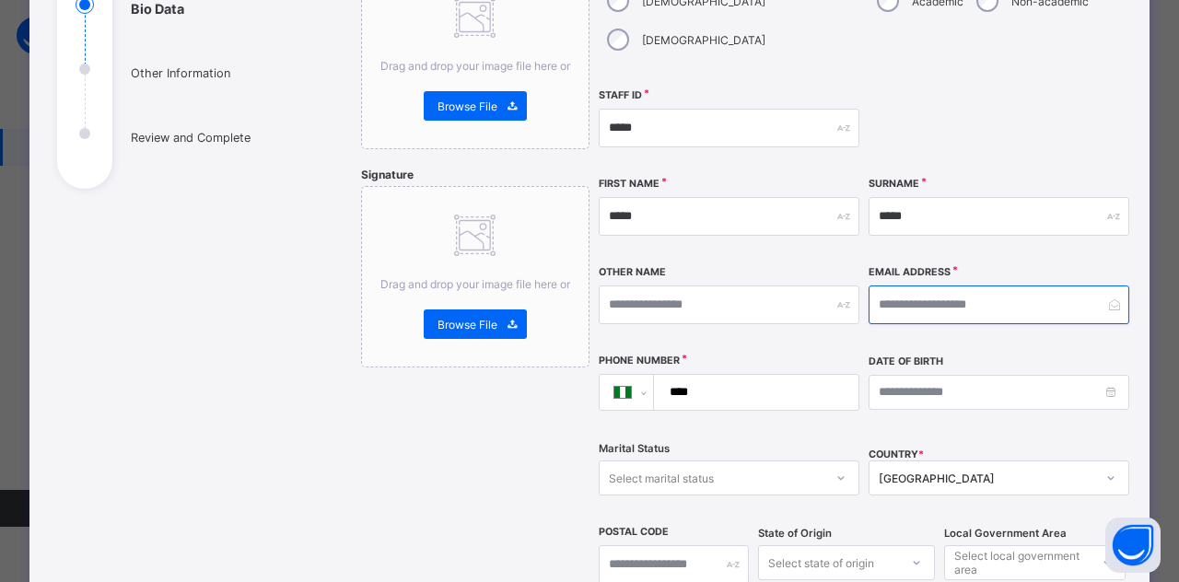
click at [926, 285] on input "email" at bounding box center [998, 304] width 261 height 39
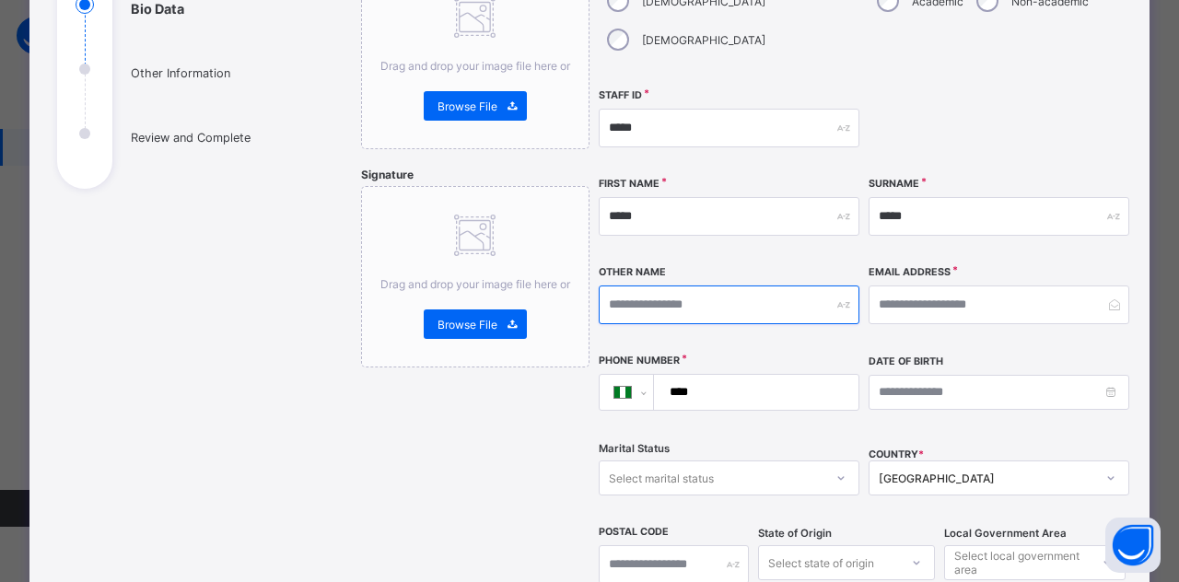
click at [669, 285] on input "text" at bounding box center [729, 304] width 261 height 39
type input "****"
click at [724, 375] on input "****" at bounding box center [753, 392] width 190 height 35
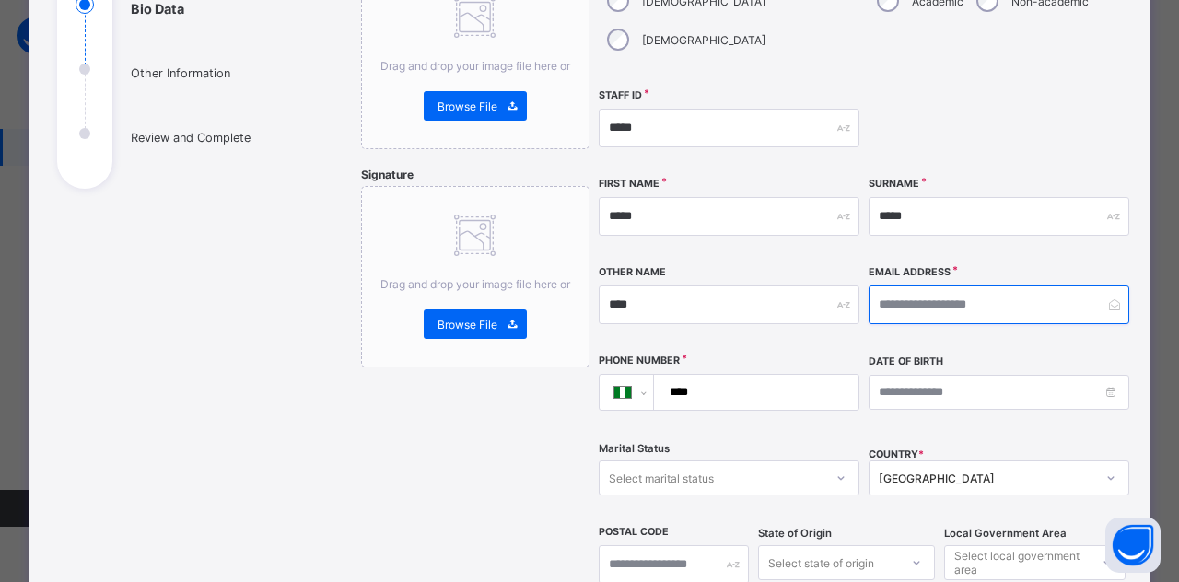
click at [932, 285] on input "email" at bounding box center [998, 304] width 261 height 39
type input "**********"
click at [748, 375] on input "****" at bounding box center [753, 392] width 190 height 35
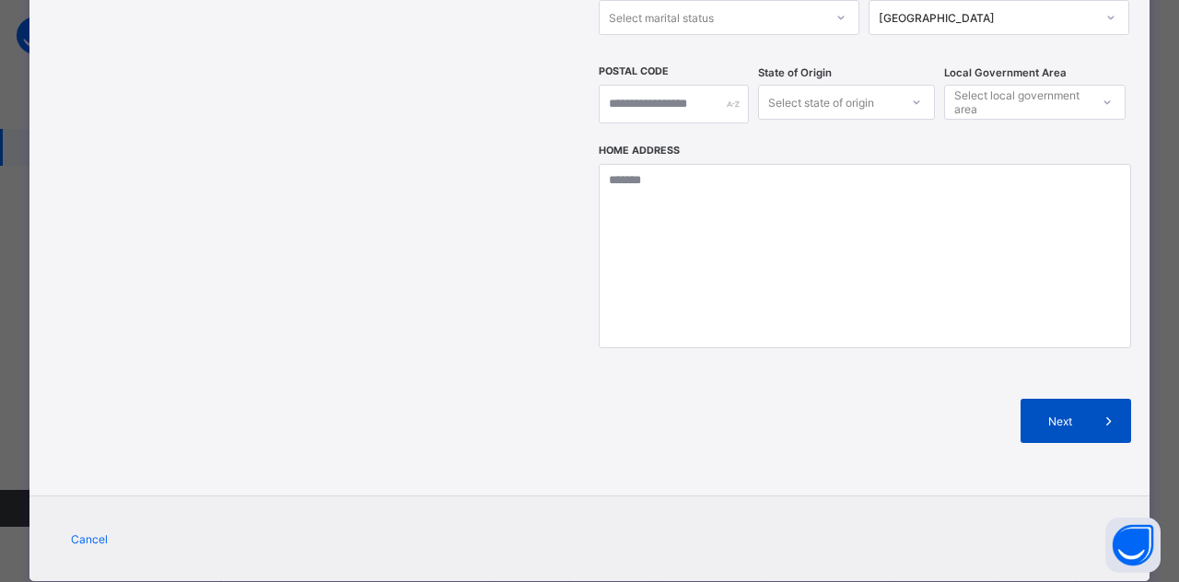
type input "**********"
click at [1059, 414] on span "Next" at bounding box center [1060, 421] width 52 height 14
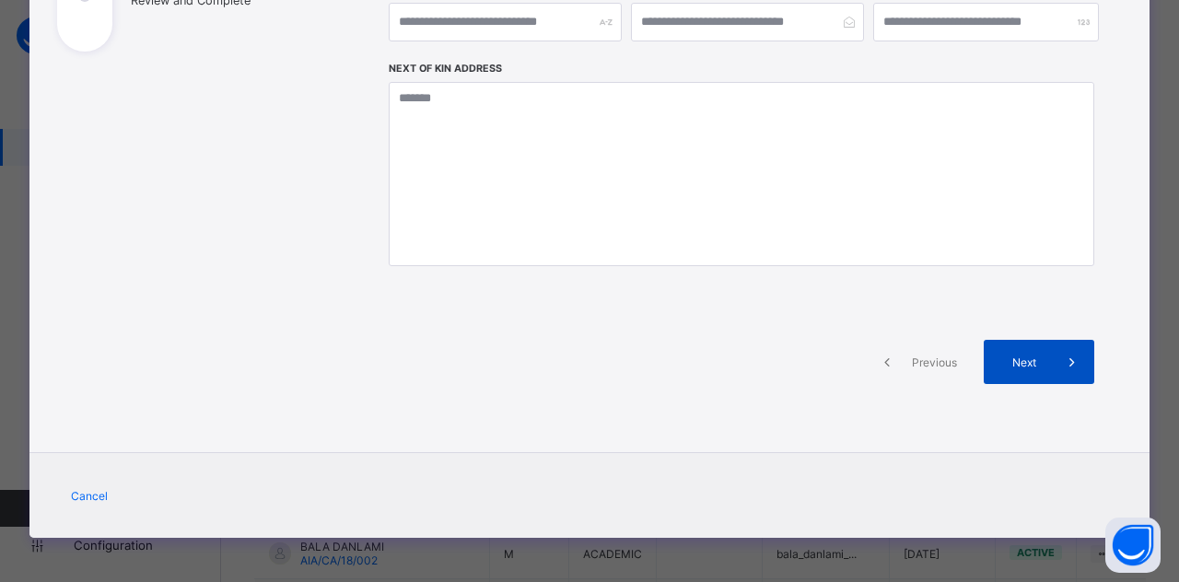
click at [1036, 367] on div "Next" at bounding box center [1038, 362] width 110 height 44
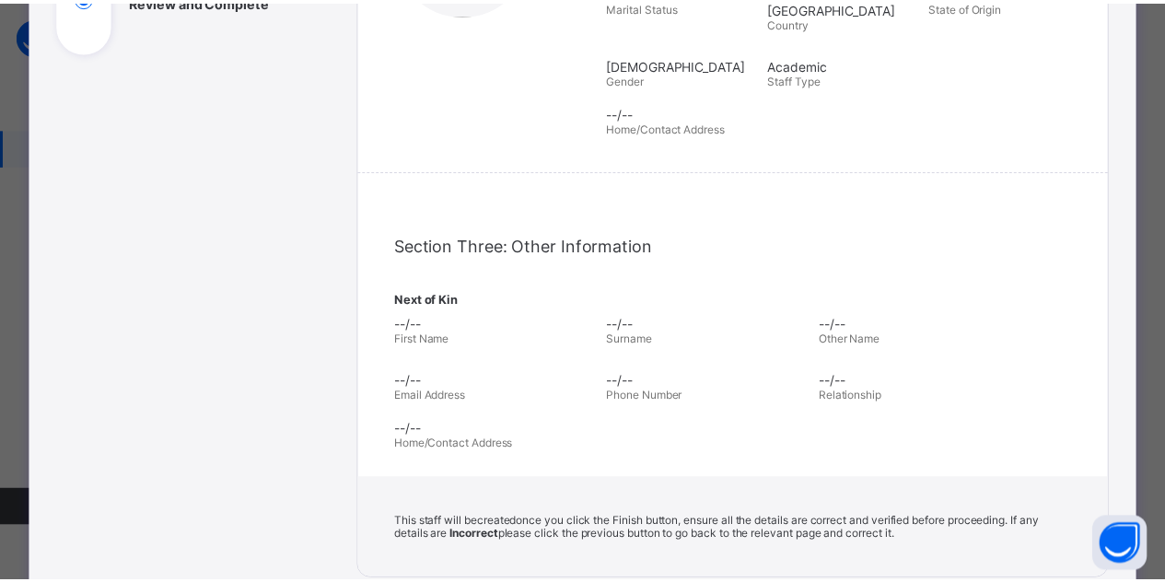
scroll to position [623, 0]
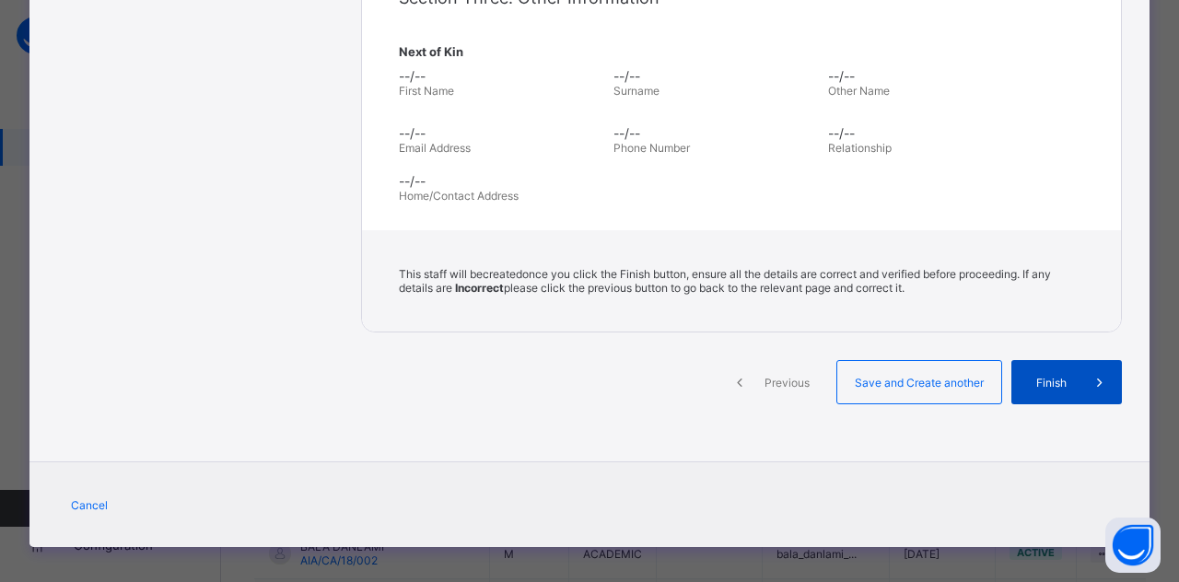
click at [1048, 376] on span "Finish" at bounding box center [1051, 383] width 52 height 14
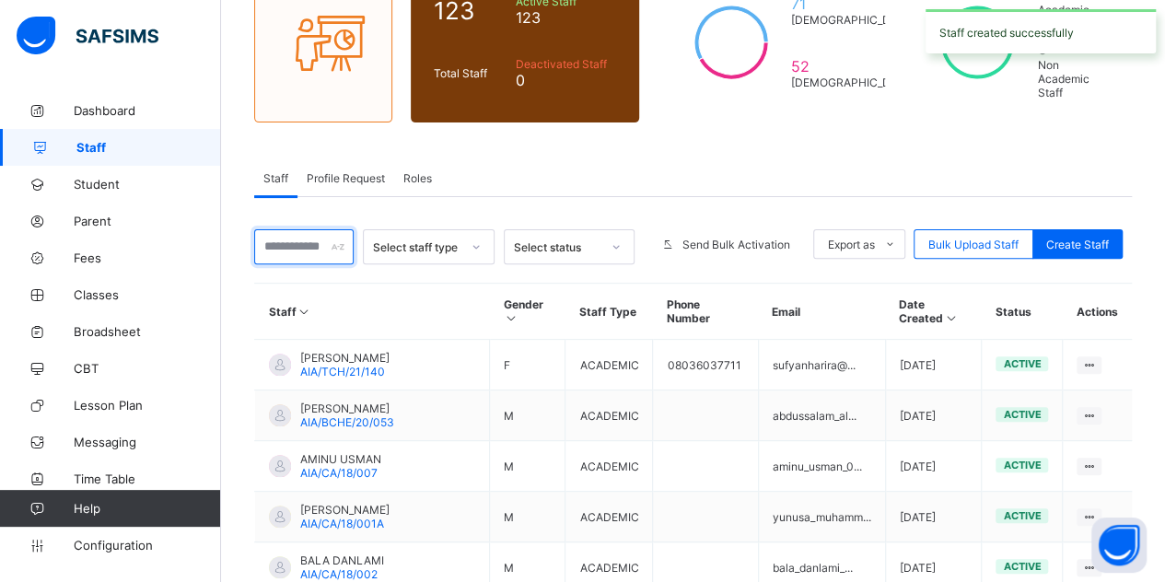
click at [322, 229] on input "text" at bounding box center [303, 246] width 99 height 35
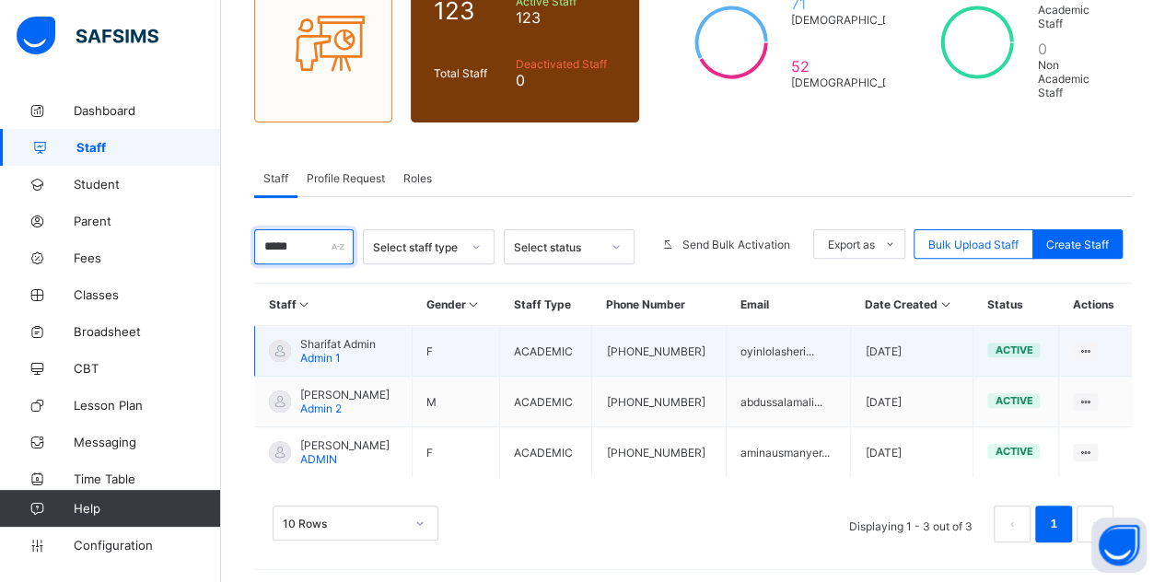
scroll to position [176, 0]
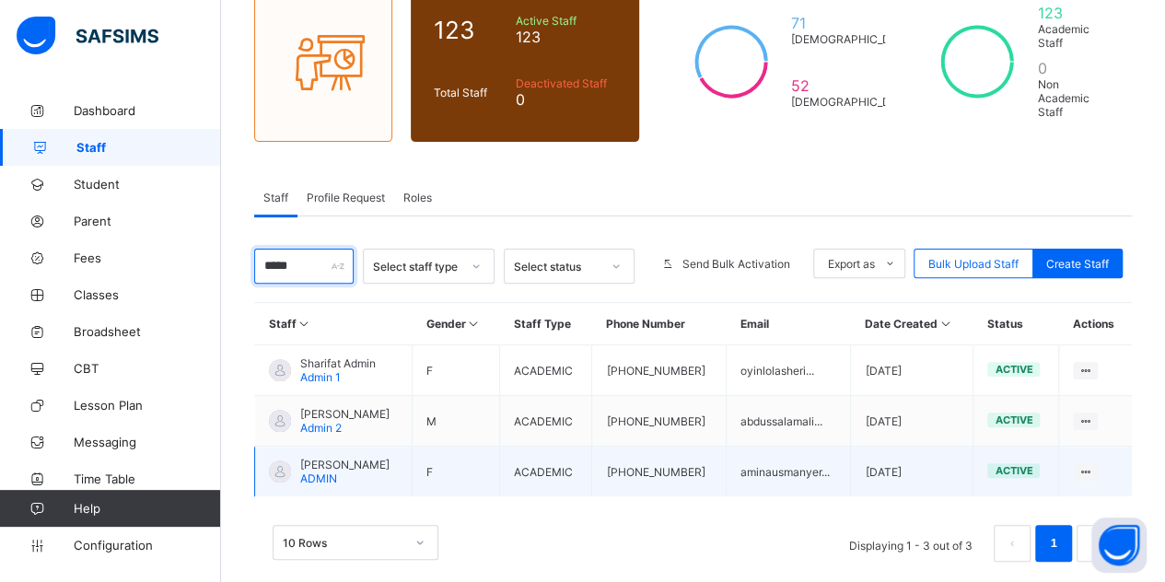
type input "*****"
click at [333, 458] on span "[PERSON_NAME]" at bounding box center [344, 465] width 89 height 14
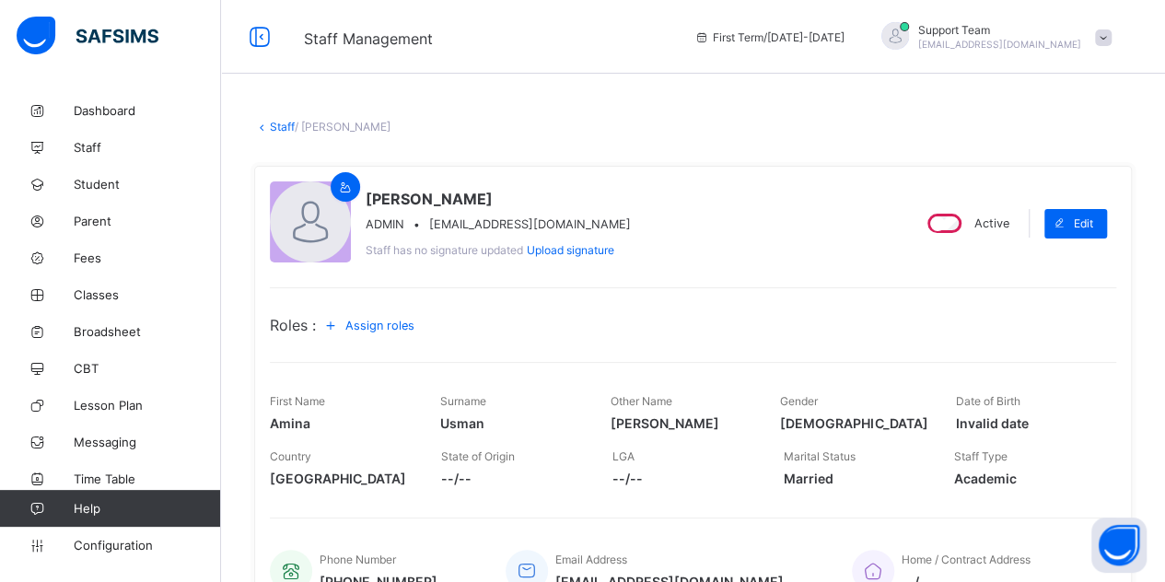
click at [376, 327] on span "Assign roles" at bounding box center [379, 326] width 69 height 14
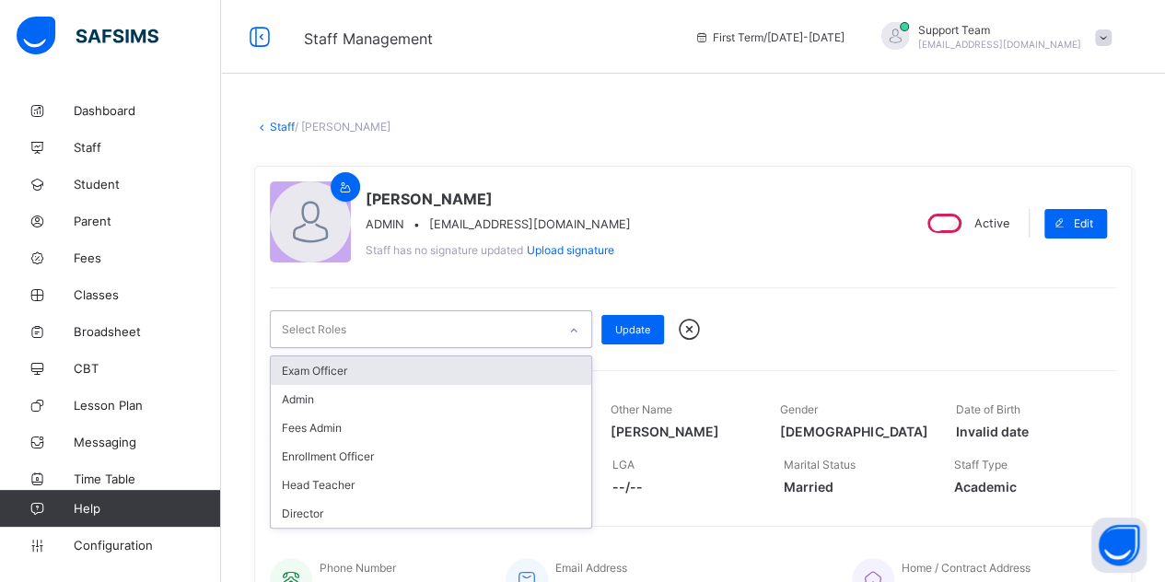
click at [376, 327] on div "Select Roles" at bounding box center [413, 329] width 285 height 36
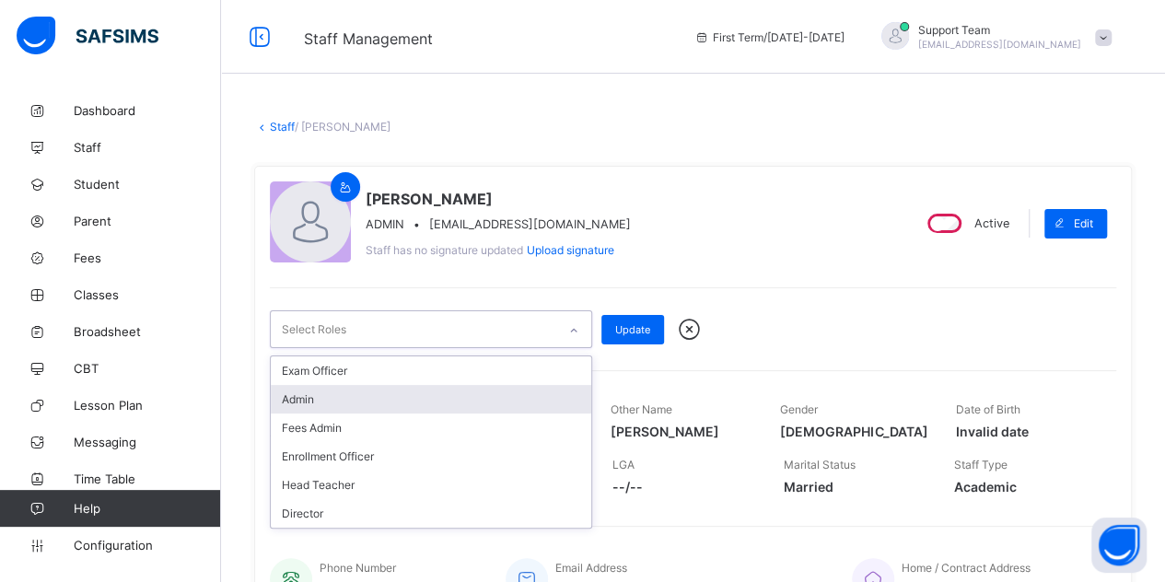
click at [355, 397] on div "Admin" at bounding box center [431, 399] width 320 height 29
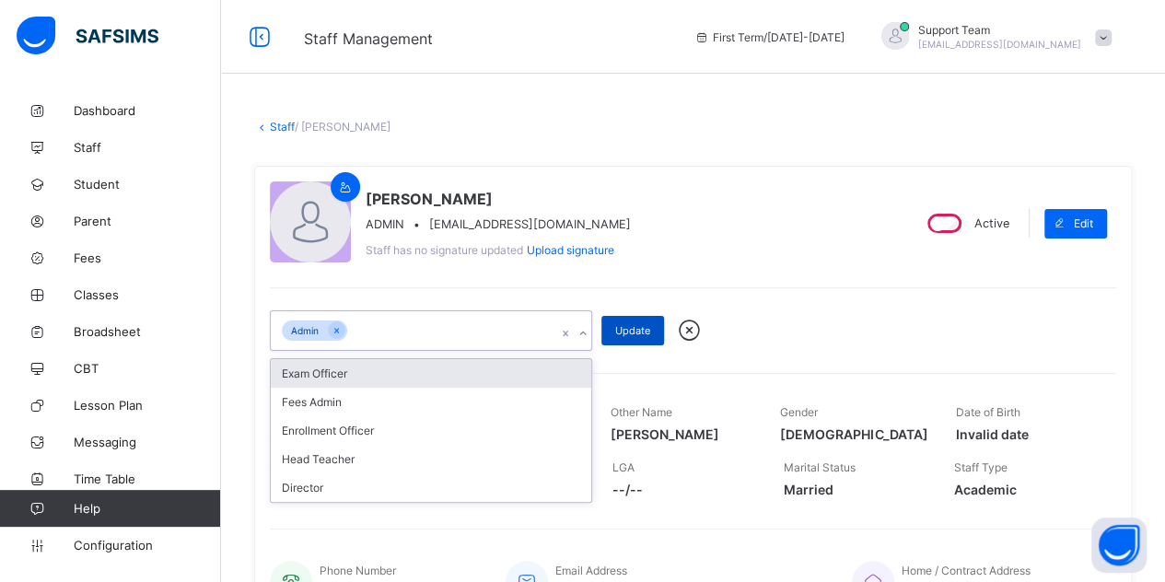
click at [627, 320] on div "Update" at bounding box center [632, 330] width 63 height 29
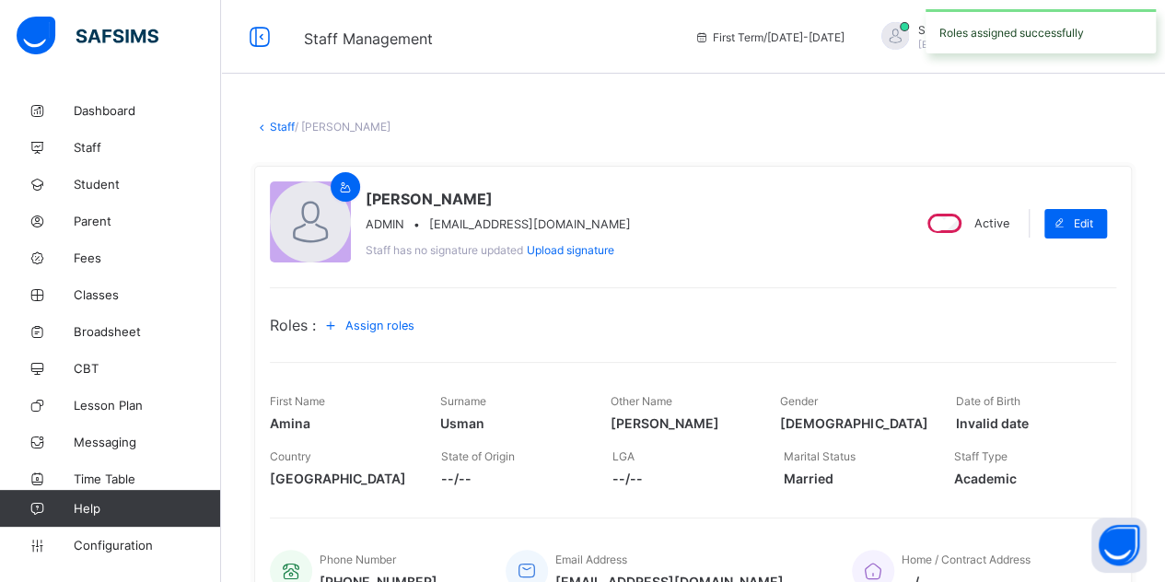
click at [287, 126] on link "Staff" at bounding box center [282, 127] width 25 height 14
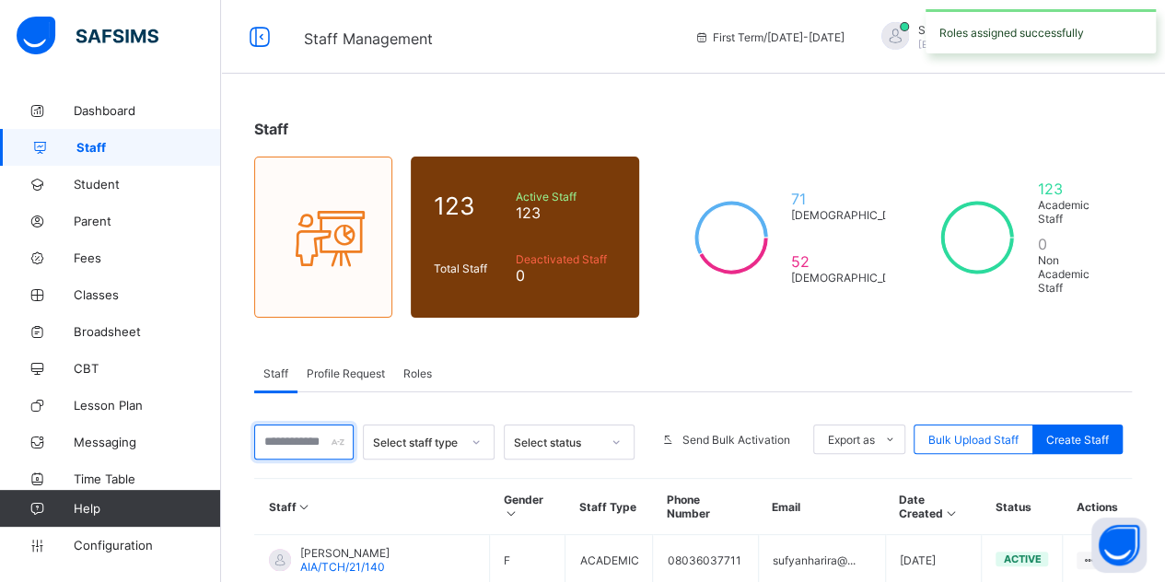
click at [322, 425] on input "text" at bounding box center [303, 442] width 99 height 35
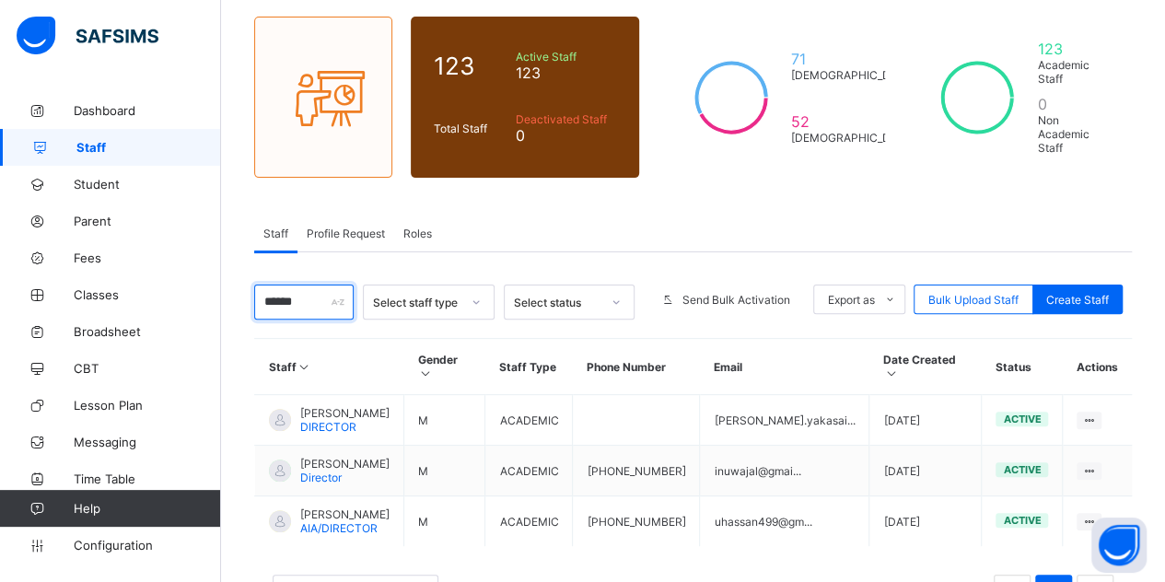
scroll to position [171, 0]
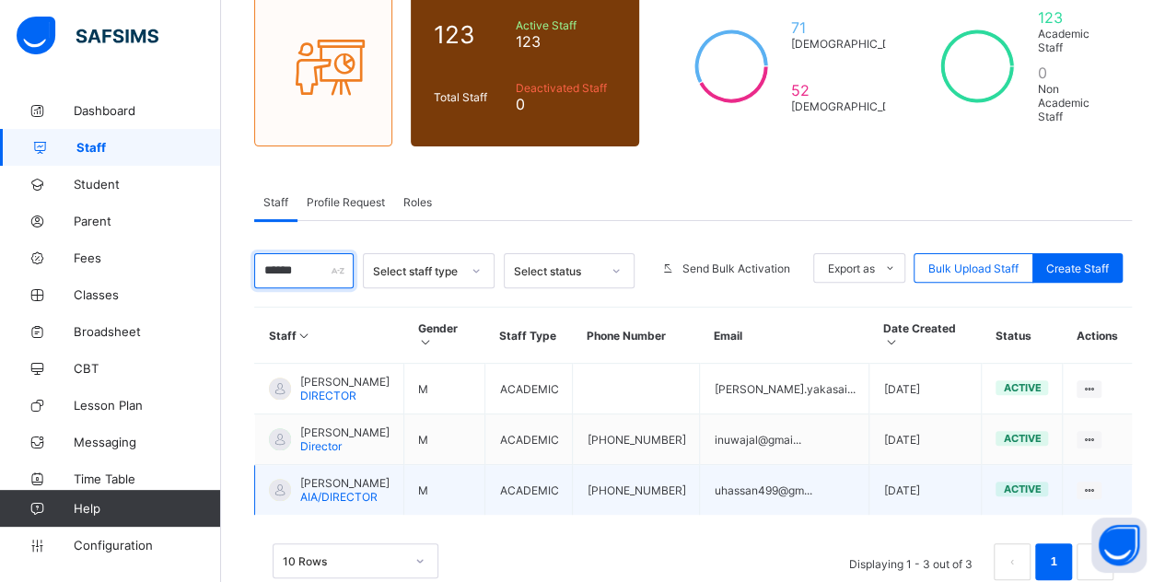
type input "******"
click at [341, 490] on span "AIA/DIRECTOR" at bounding box center [338, 497] width 77 height 14
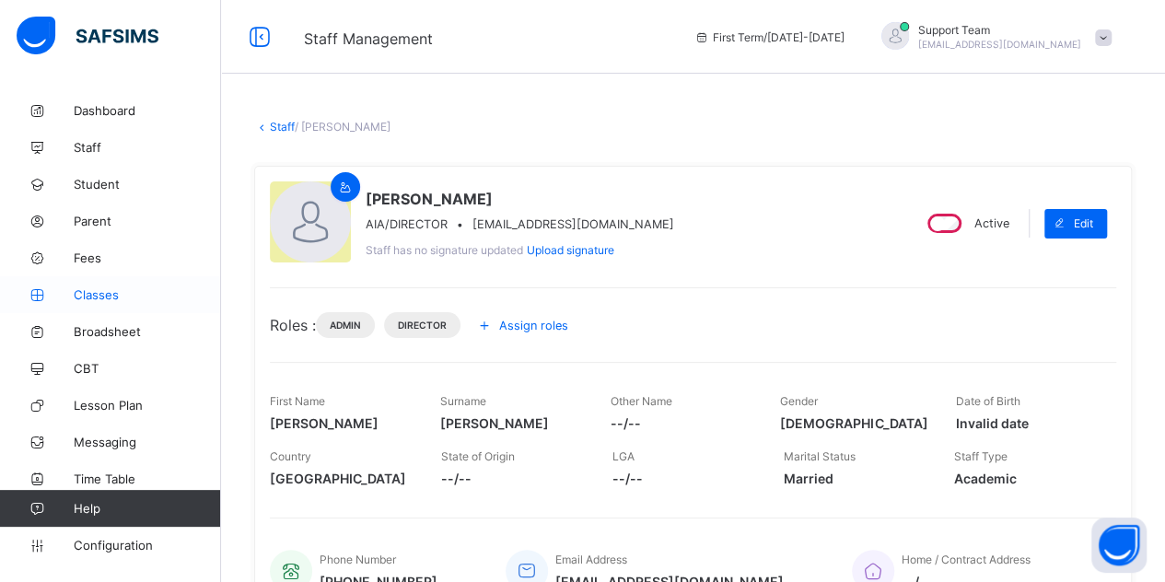
click at [125, 300] on span "Classes" at bounding box center [147, 294] width 147 height 15
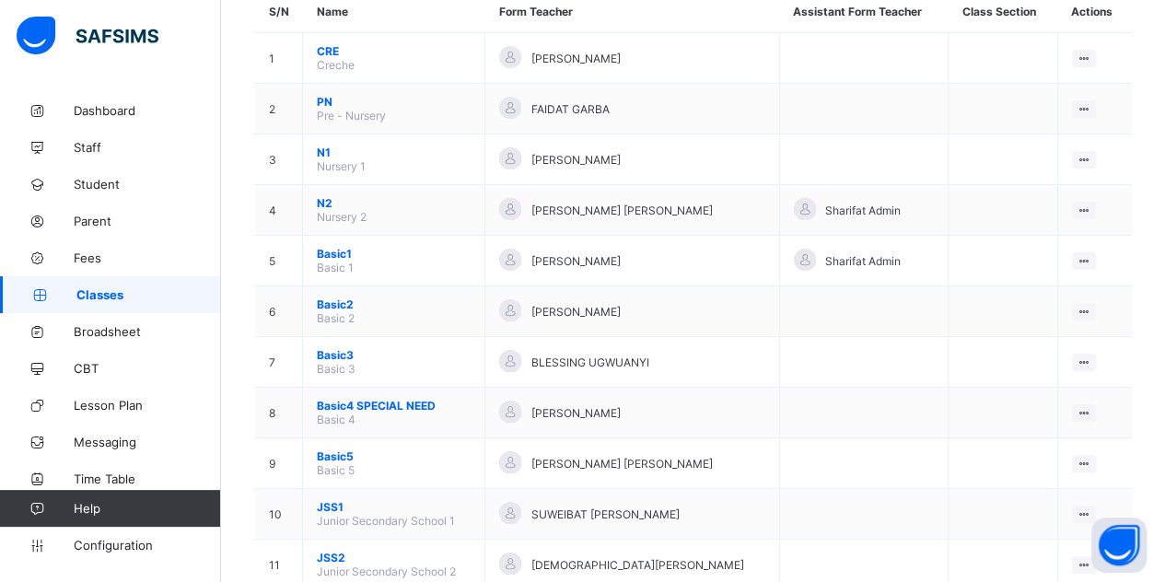
scroll to position [200, 0]
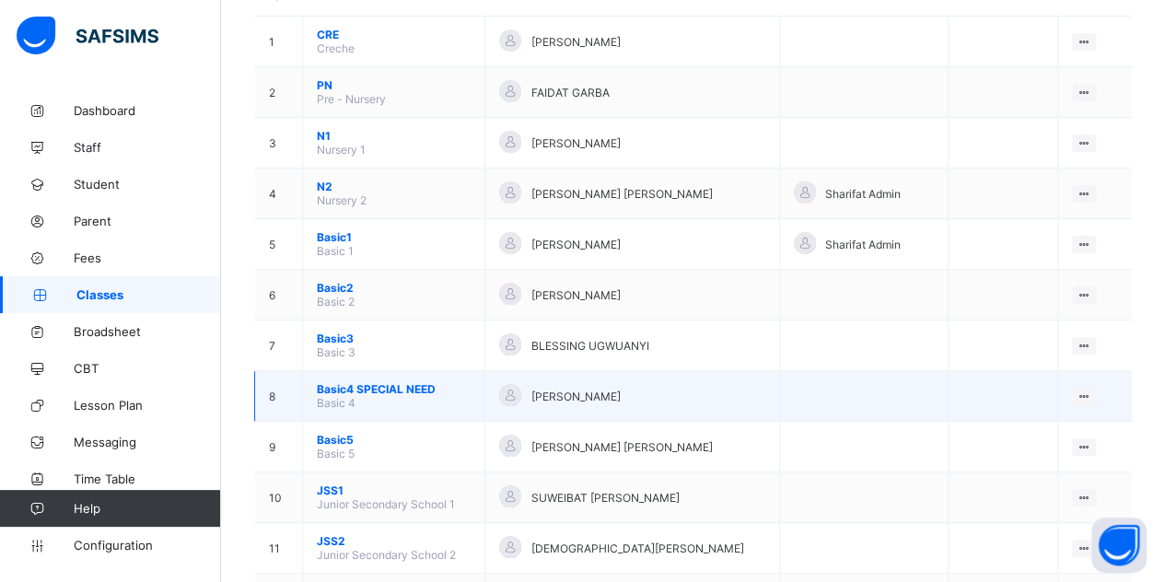
click at [334, 382] on span "Basic4 SPECIAL NEED" at bounding box center [394, 389] width 154 height 14
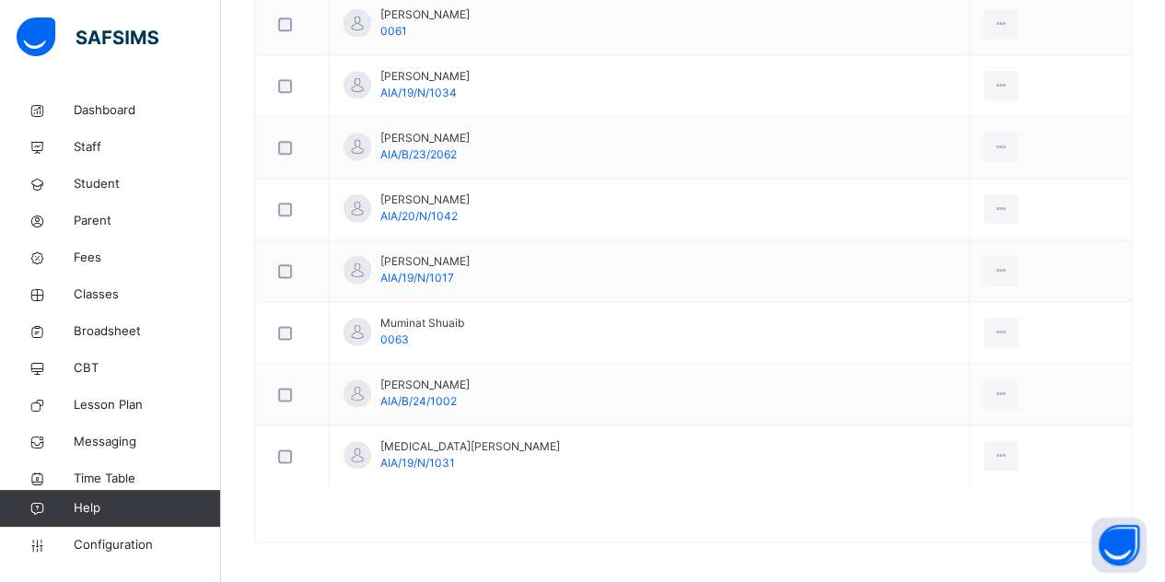
scroll to position [100, 0]
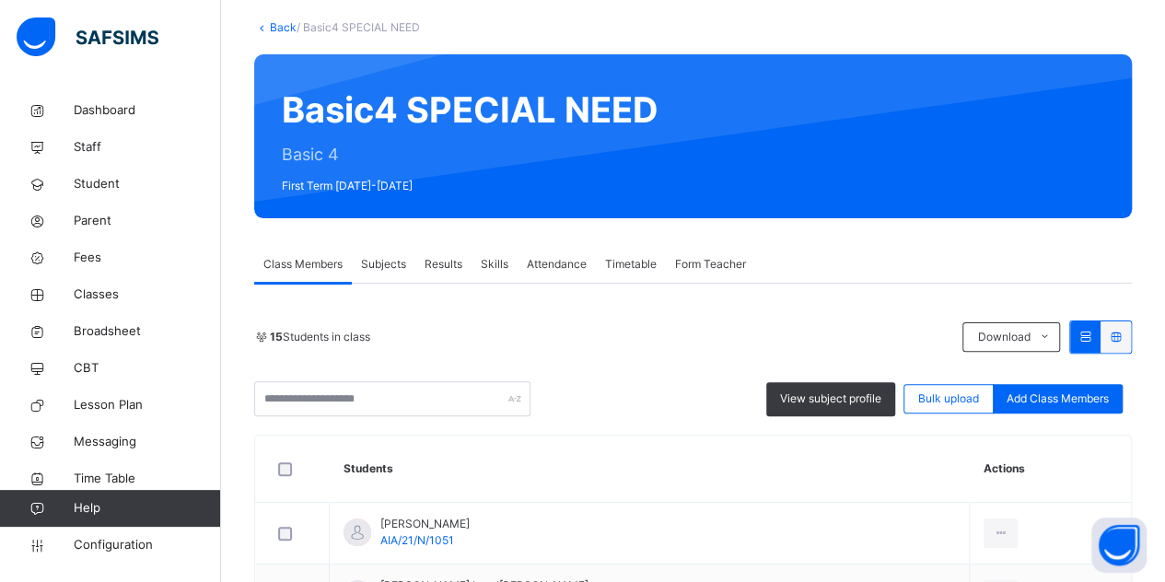
click at [403, 269] on span "Subjects" at bounding box center [383, 264] width 45 height 17
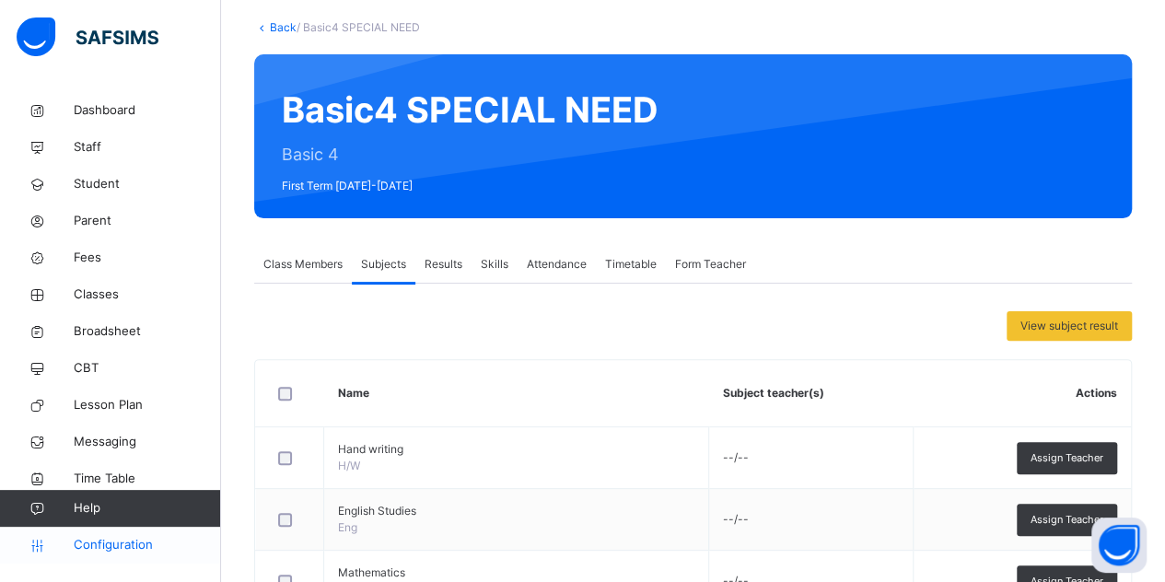
click at [127, 531] on link "Configuration" at bounding box center [110, 545] width 220 height 37
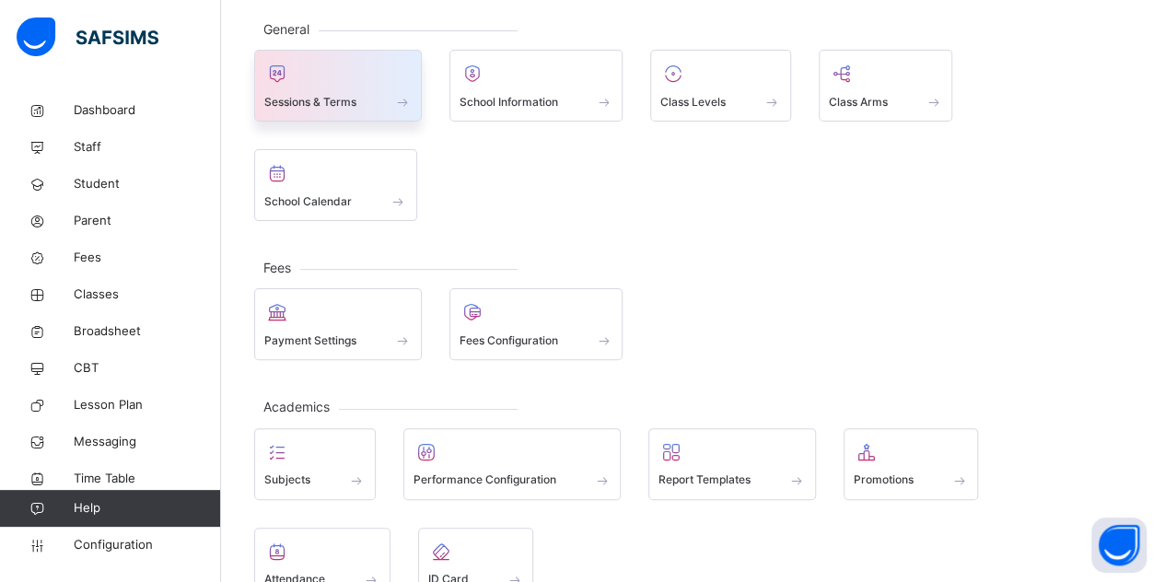
click at [332, 87] on span at bounding box center [337, 89] width 147 height 5
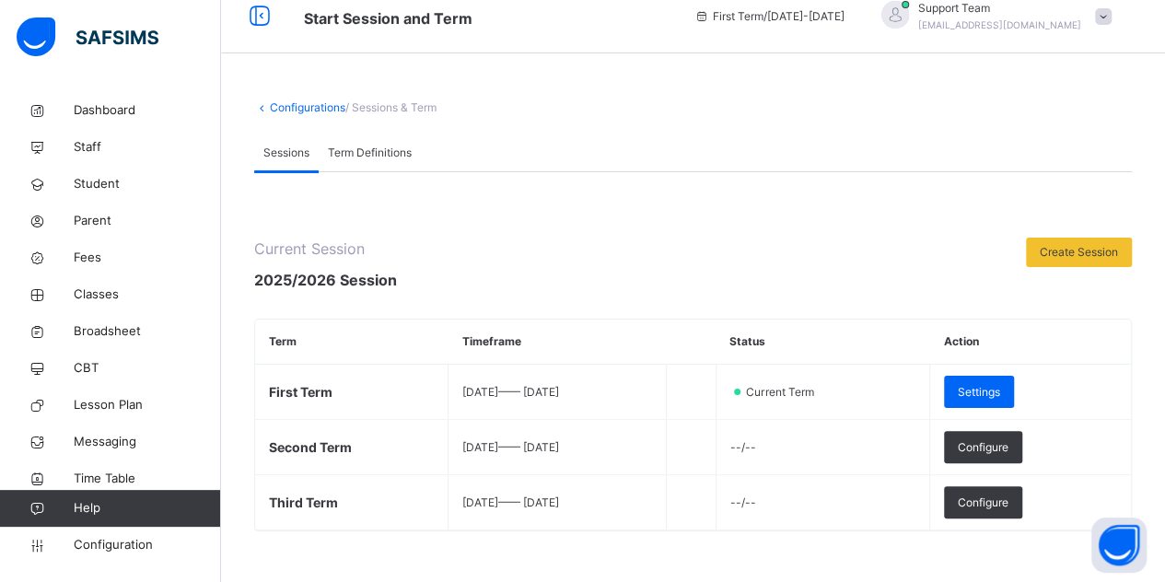
scroll to position [100, 0]
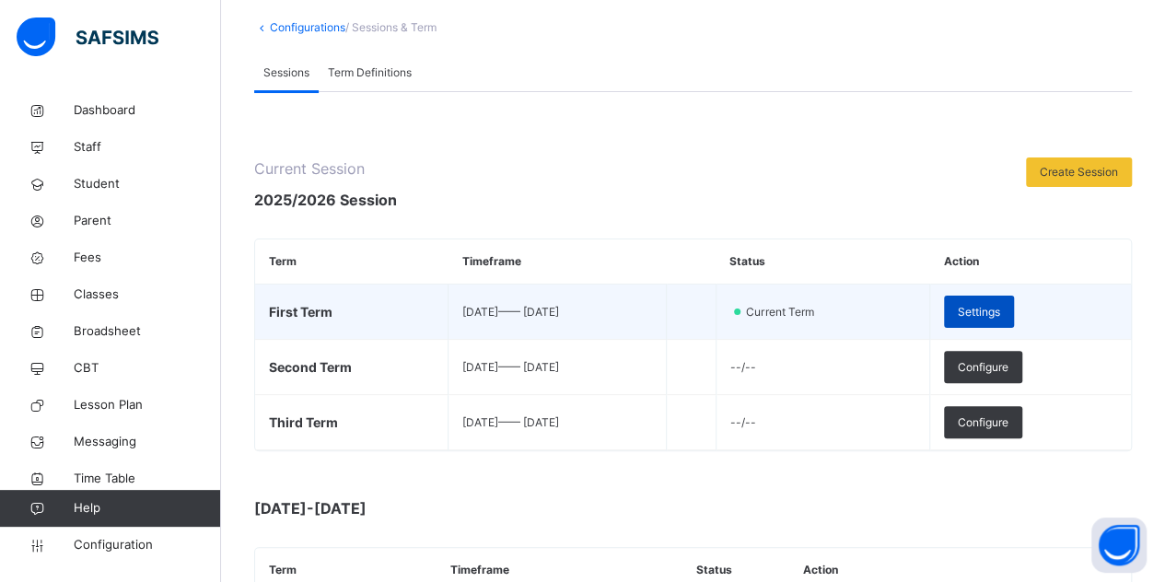
click at [994, 301] on div "Settings" at bounding box center [979, 312] width 70 height 32
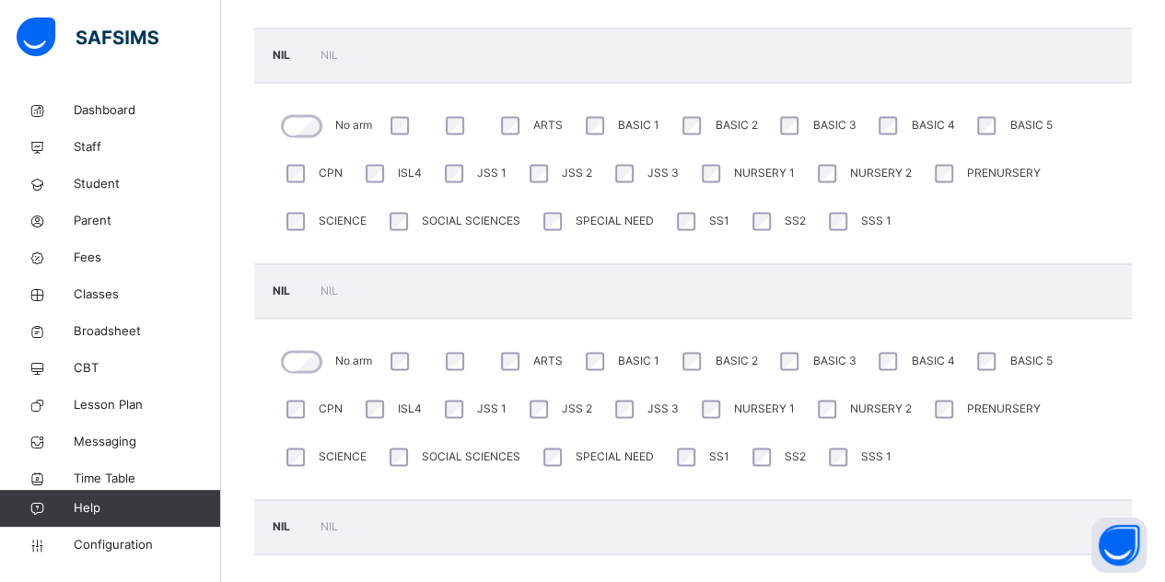
scroll to position [5098, 0]
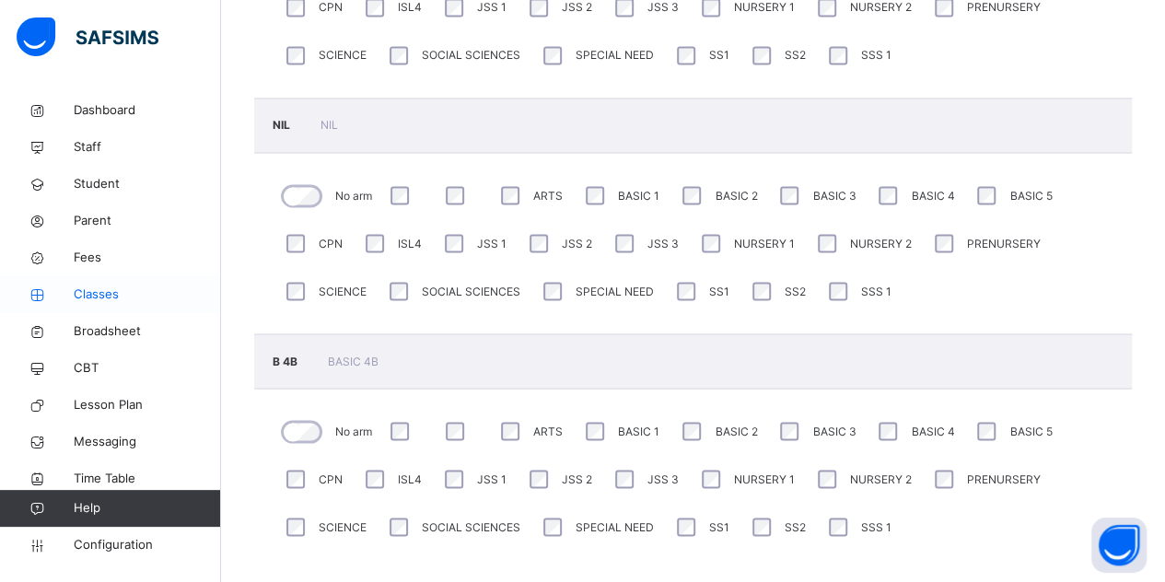
click at [122, 302] on span "Classes" at bounding box center [147, 294] width 147 height 18
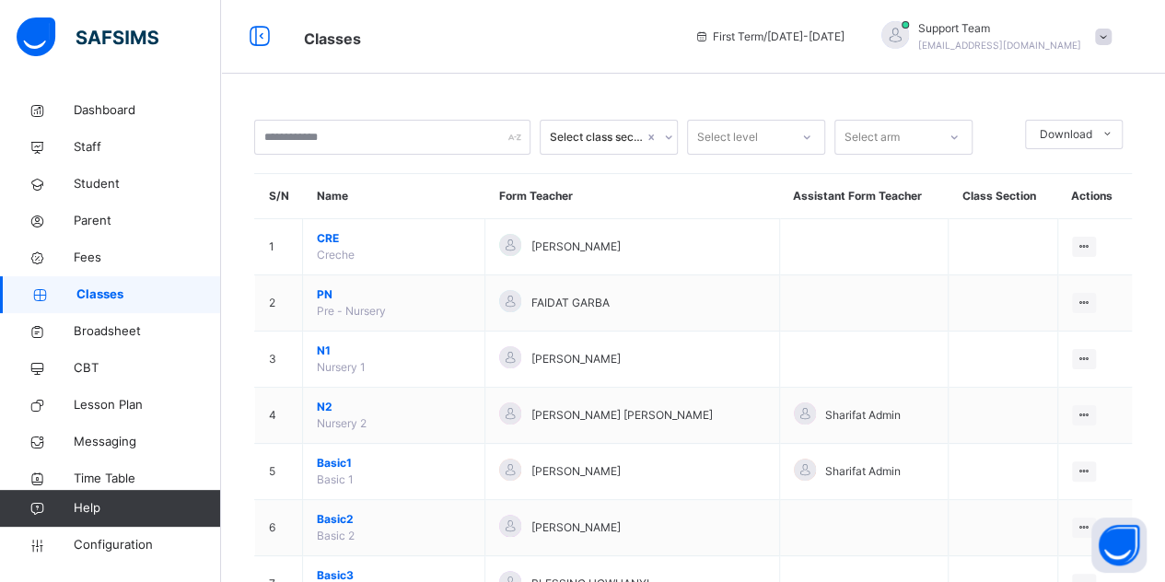
drag, startPoint x: 1152, startPoint y: 130, endPoint x: 1153, endPoint y: 208, distance: 78.3
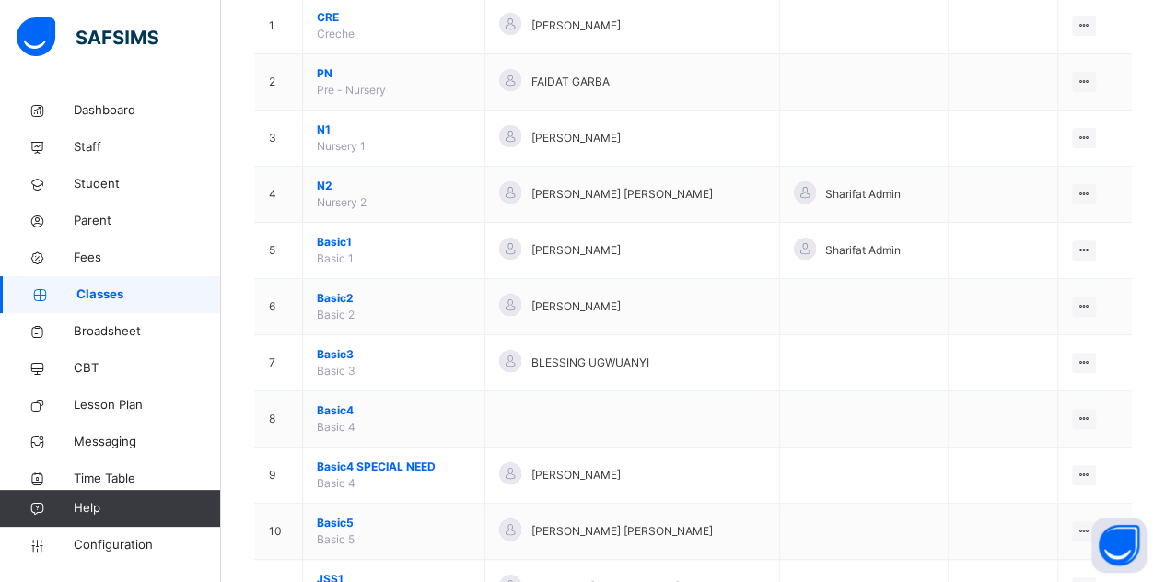
scroll to position [167, 0]
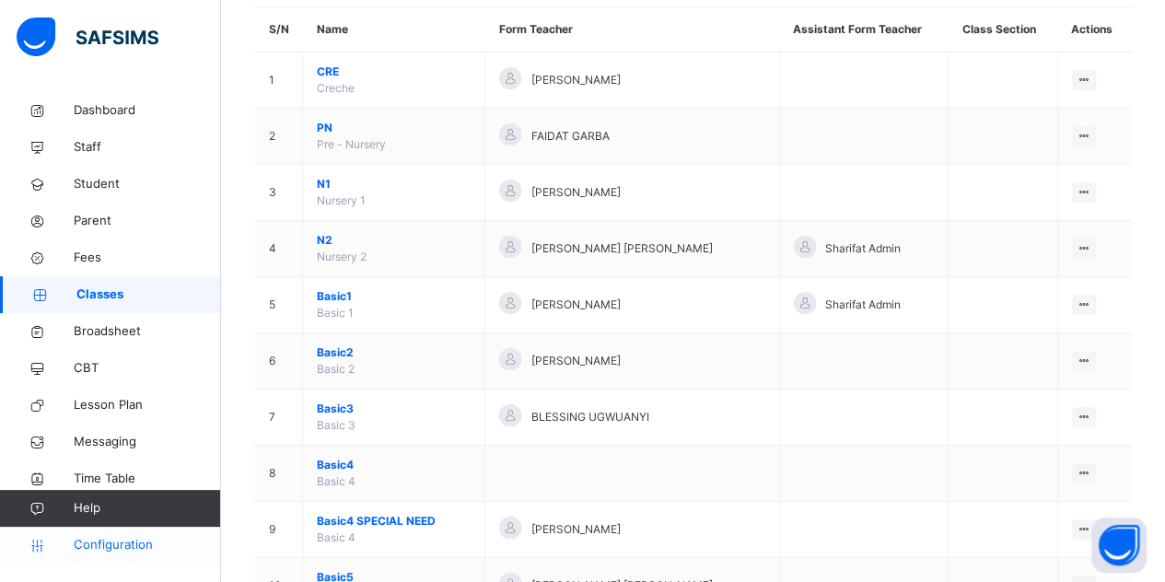
click at [147, 542] on span "Configuration" at bounding box center [147, 545] width 146 height 18
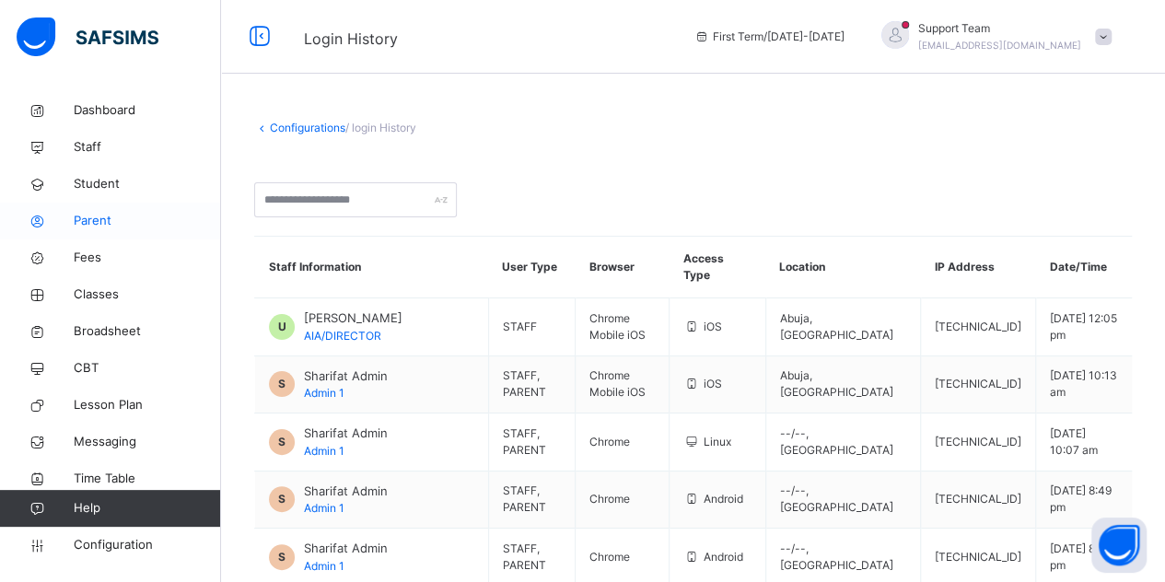
click at [100, 226] on span "Parent" at bounding box center [147, 221] width 147 height 18
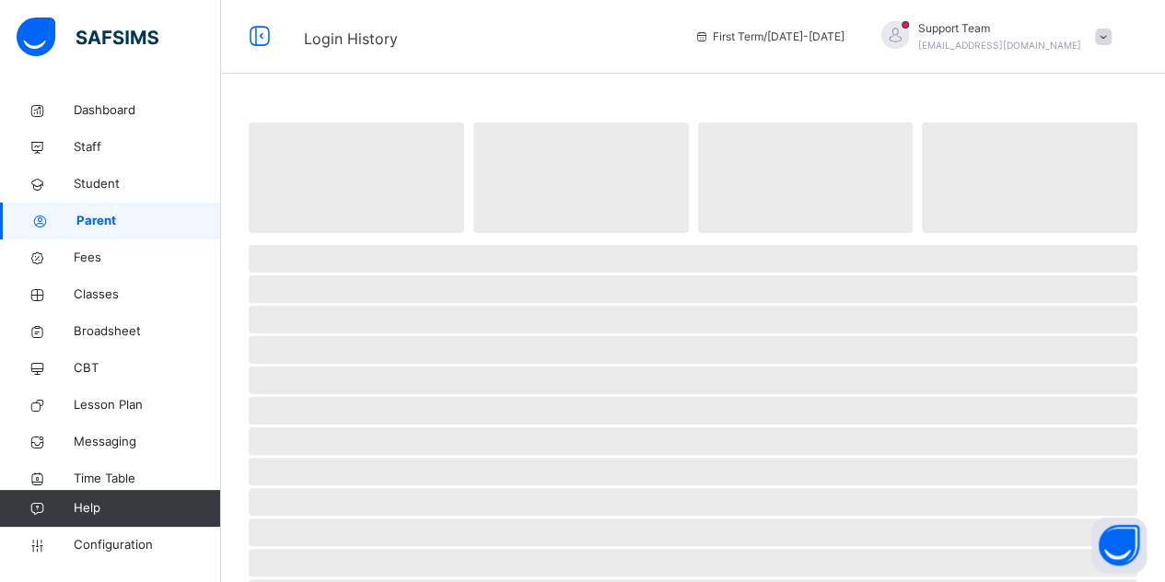
select select "**"
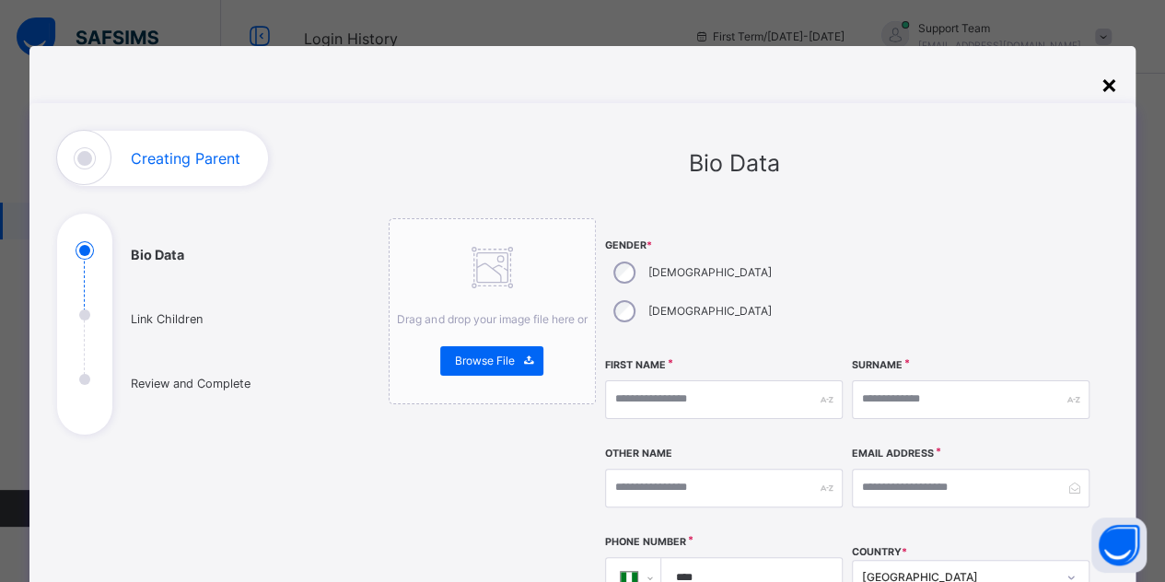
click at [1107, 87] on div "×" at bounding box center [1107, 83] width 17 height 39
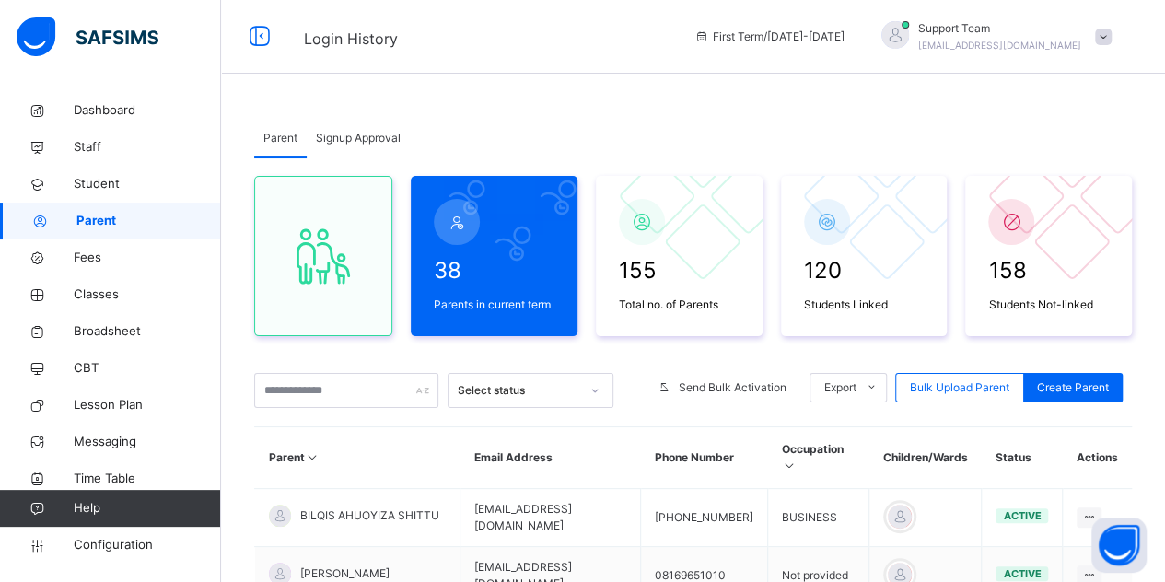
click at [378, 148] on div "Signup Approval" at bounding box center [358, 138] width 103 height 37
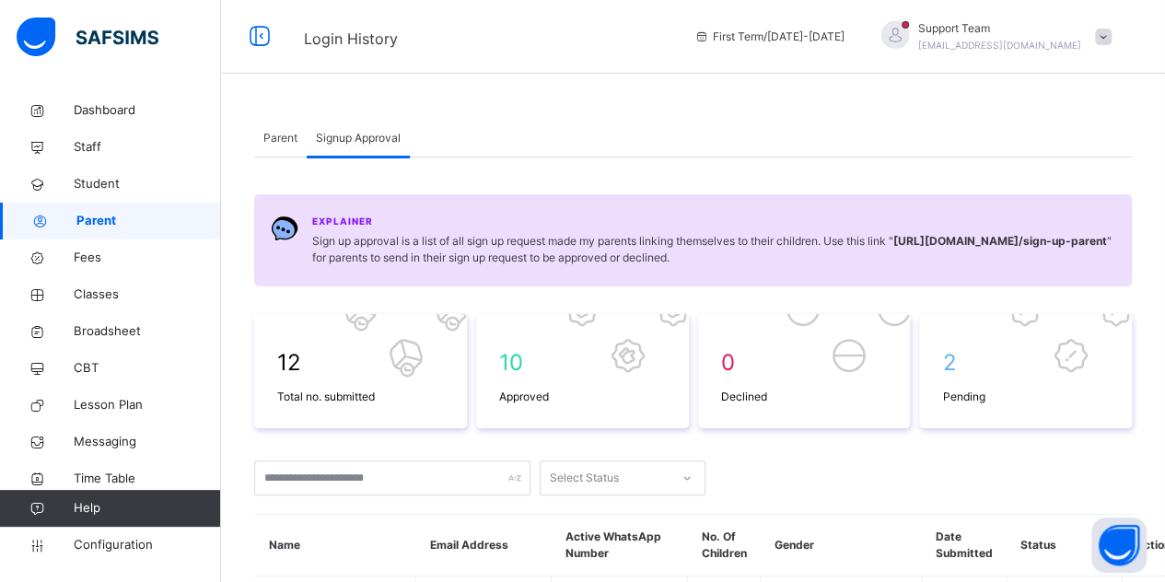
click at [269, 137] on span "Parent" at bounding box center [280, 138] width 34 height 17
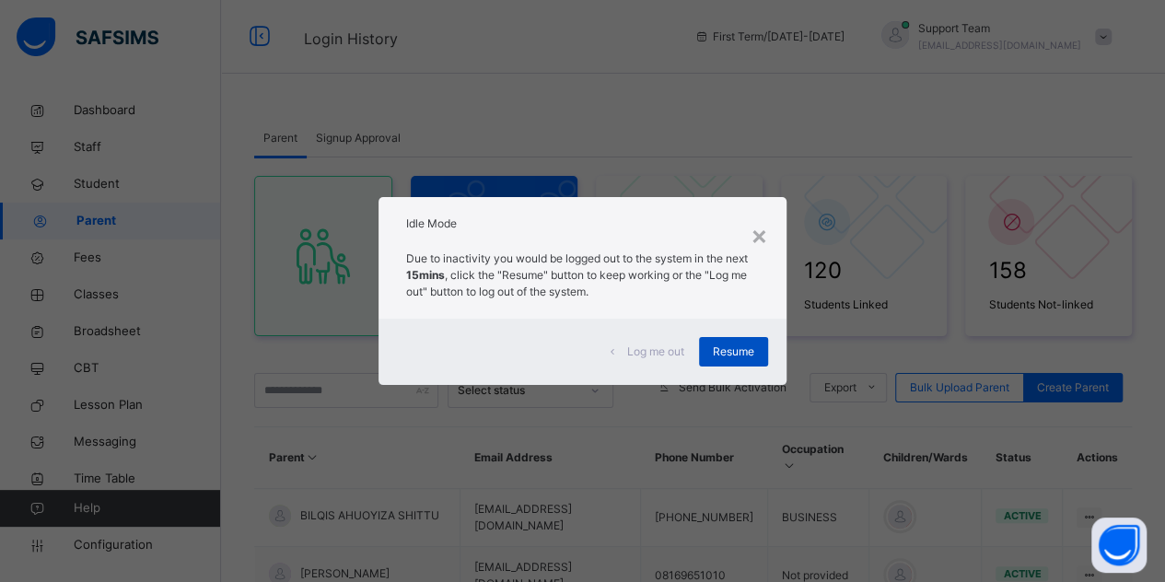
click at [737, 345] on span "Resume" at bounding box center [733, 351] width 41 height 17
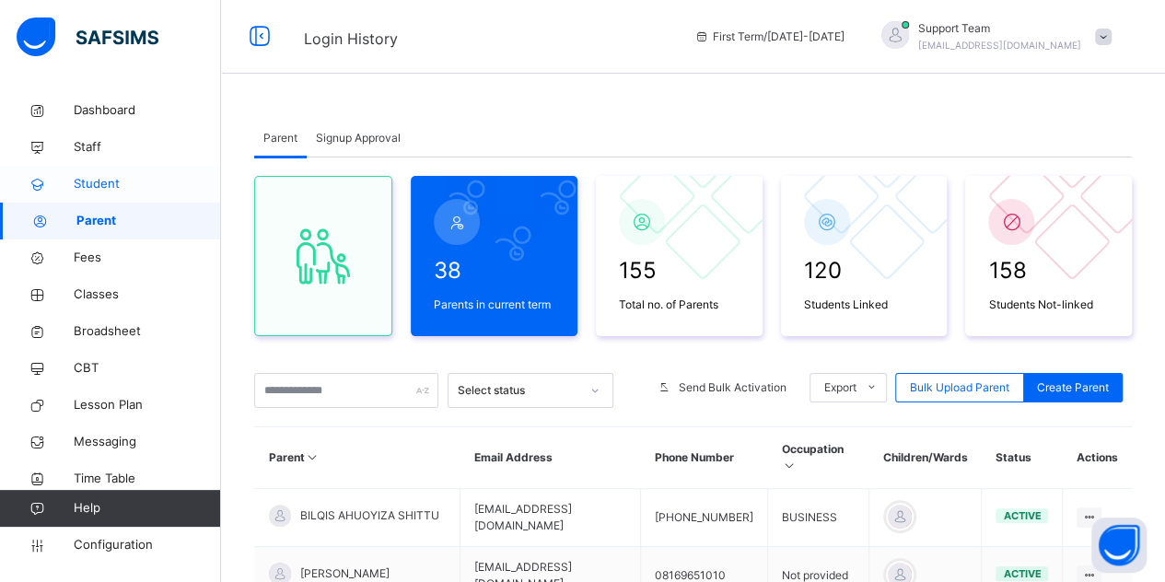
click at [104, 177] on span "Student" at bounding box center [147, 184] width 147 height 18
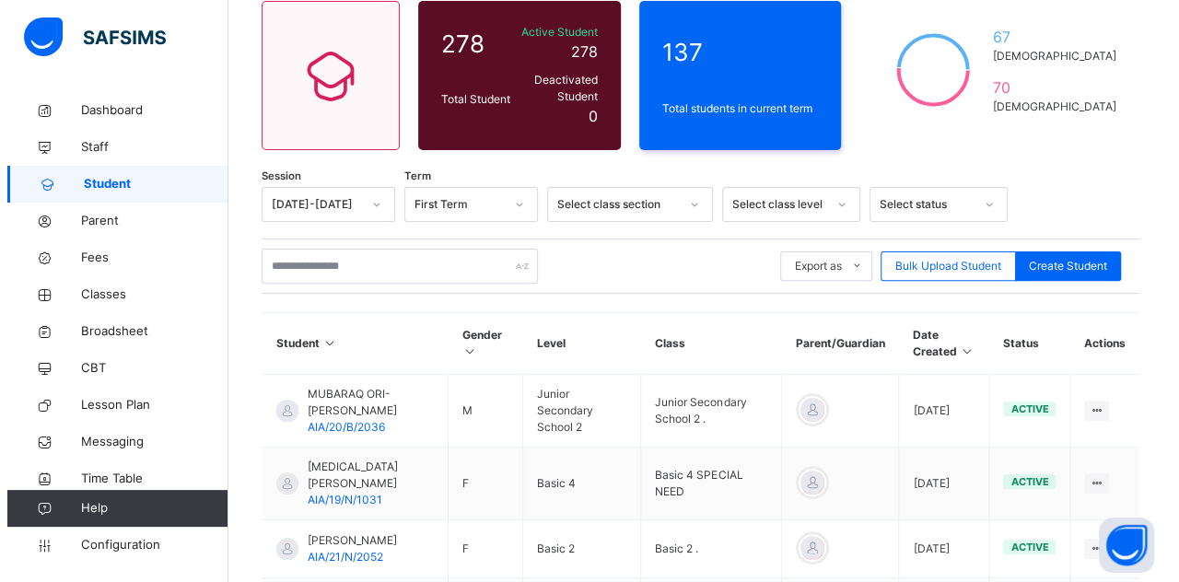
scroll to position [171, 0]
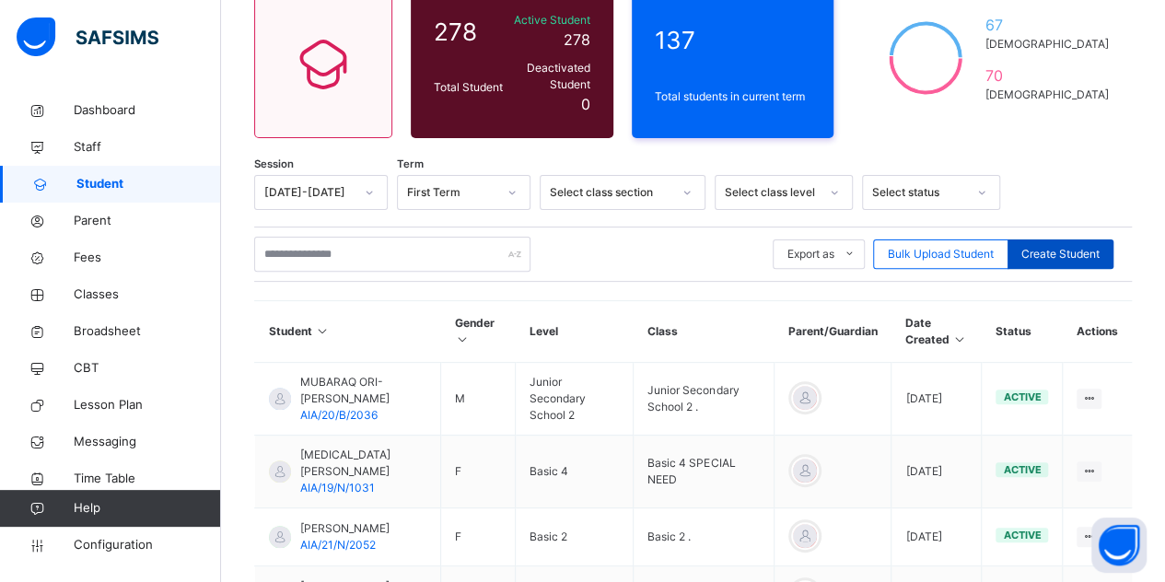
click at [1075, 239] on div "Create Student" at bounding box center [1060, 253] width 106 height 29
select select "**"
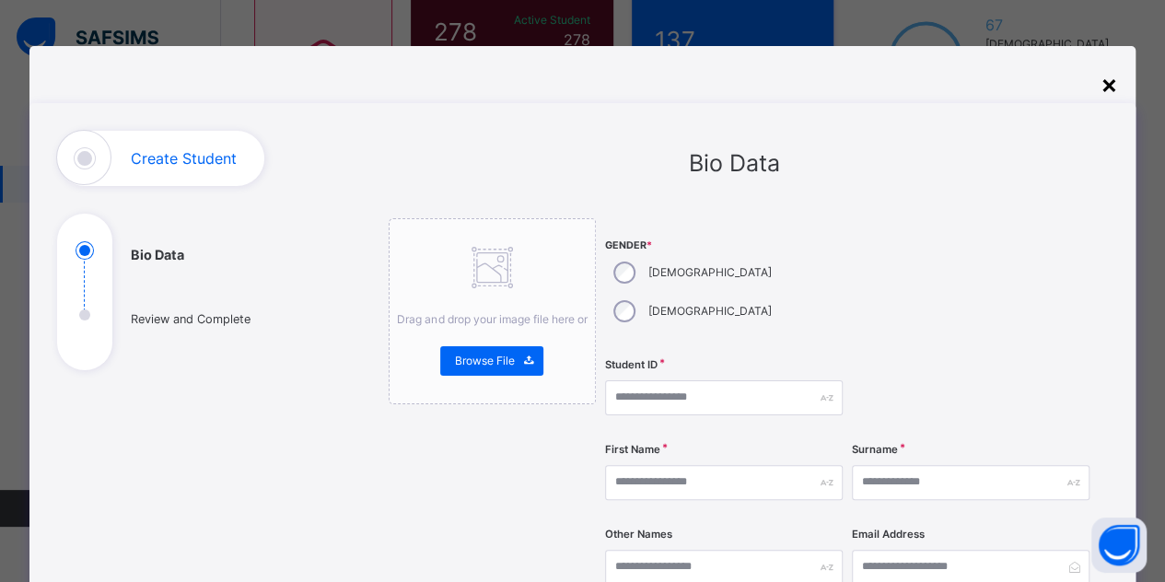
click at [1114, 92] on div "×" at bounding box center [1107, 83] width 17 height 39
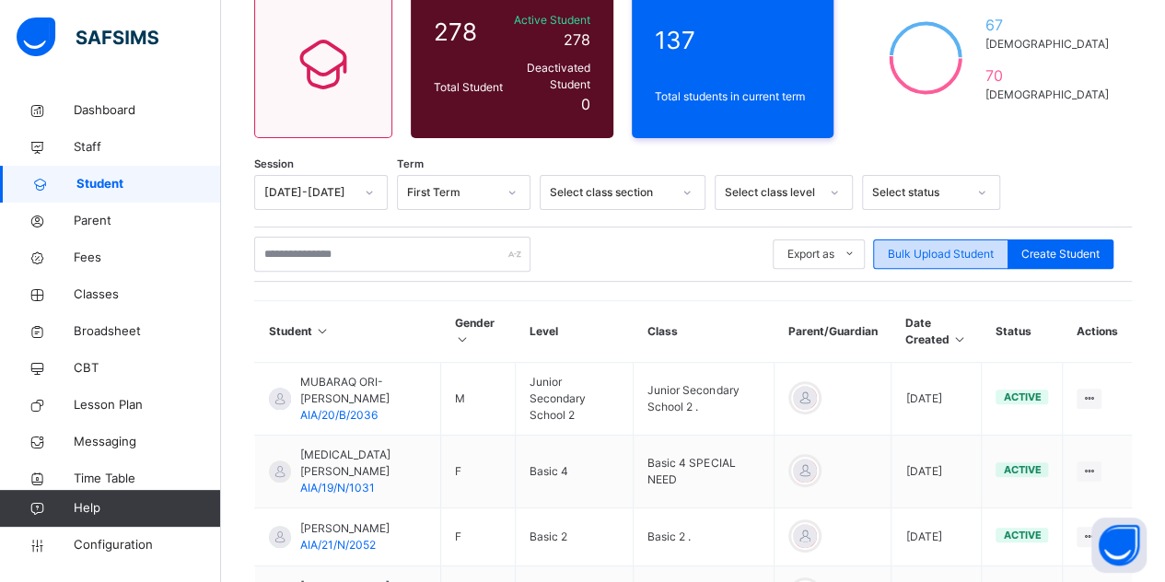
click at [969, 246] on span "Bulk Upload Student" at bounding box center [941, 254] width 106 height 17
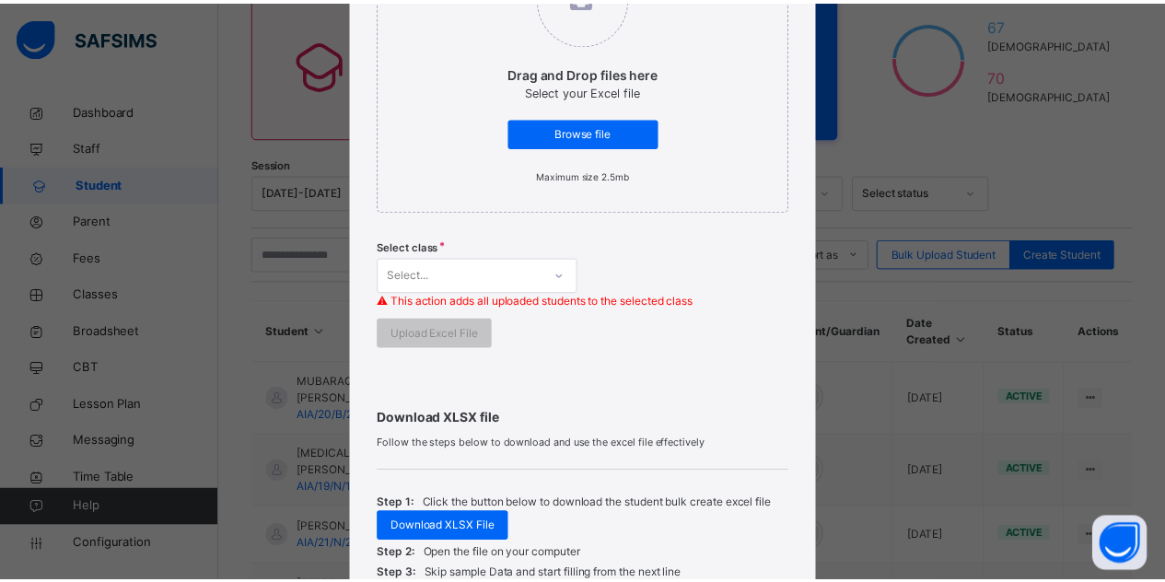
scroll to position [363, 0]
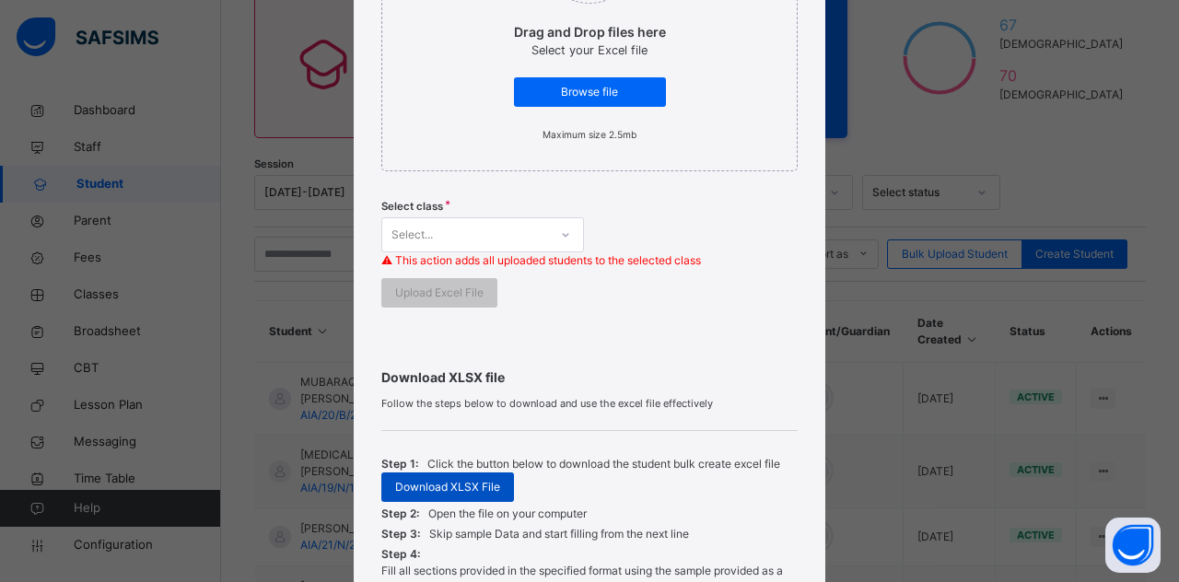
click at [473, 490] on span "Download XLSX File" at bounding box center [447, 487] width 105 height 17
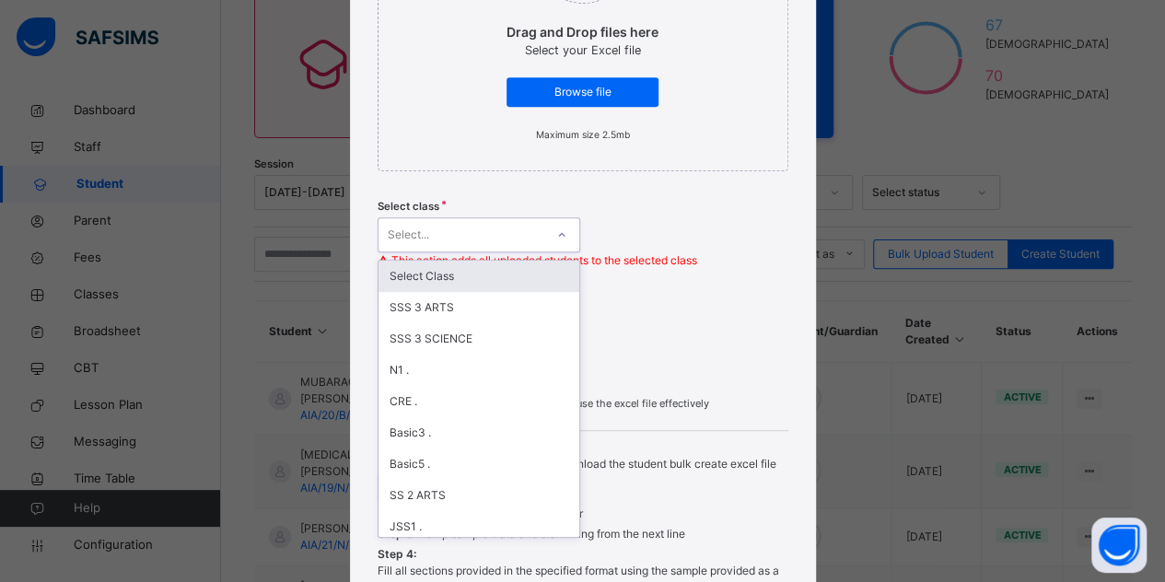
click at [449, 234] on div "Select..." at bounding box center [461, 235] width 166 height 29
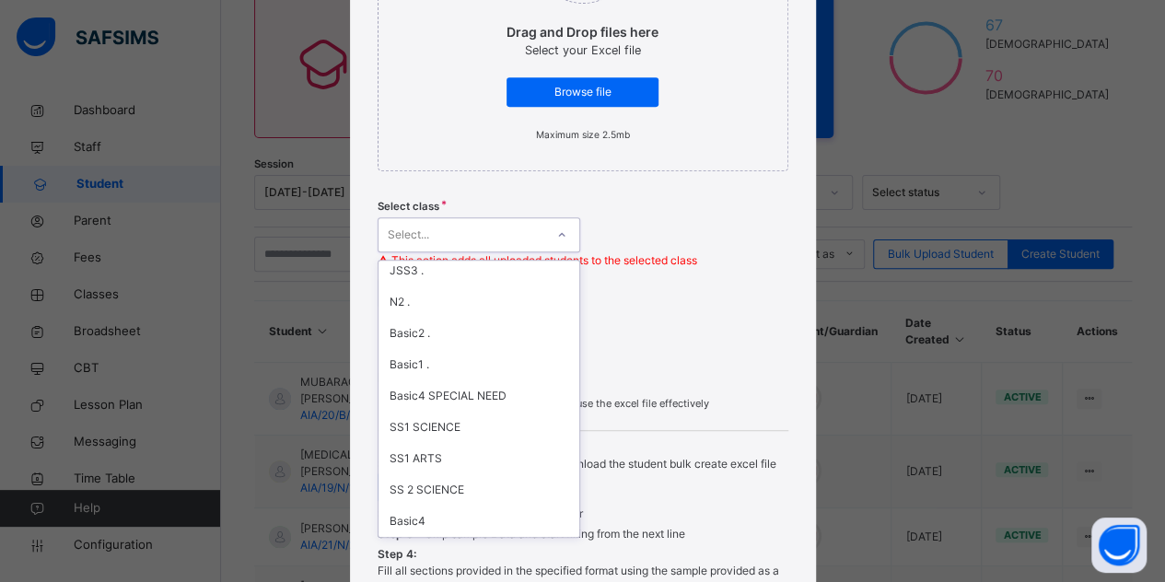
scroll to position [0, 0]
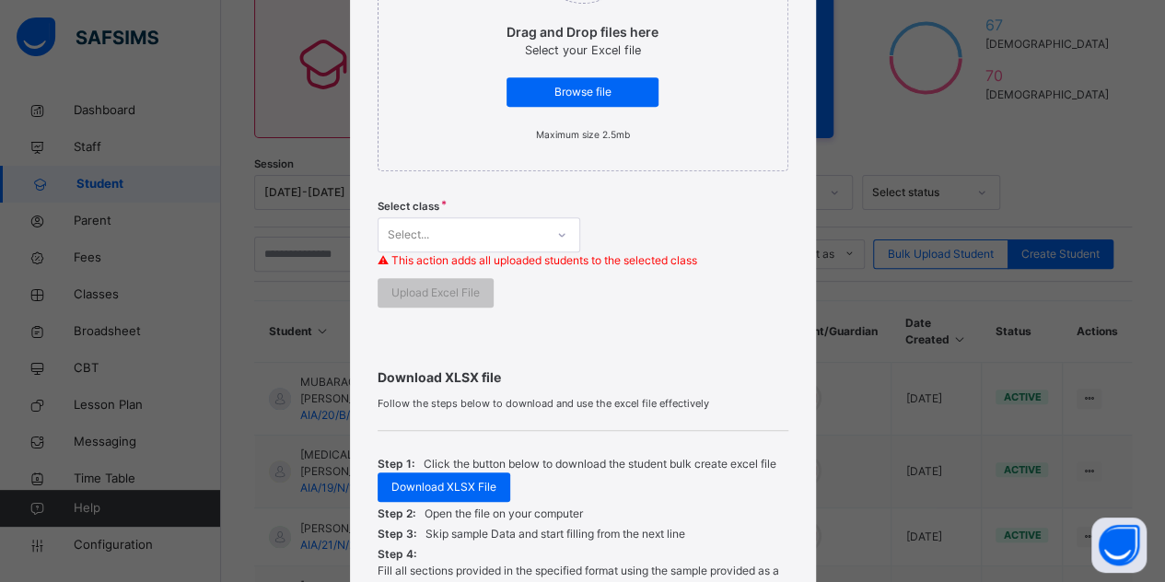
click at [684, 176] on div "Drag and Drop files here Select your Excel file Browse file Maximum size 2.5mb …" at bounding box center [583, 98] width 411 height 466
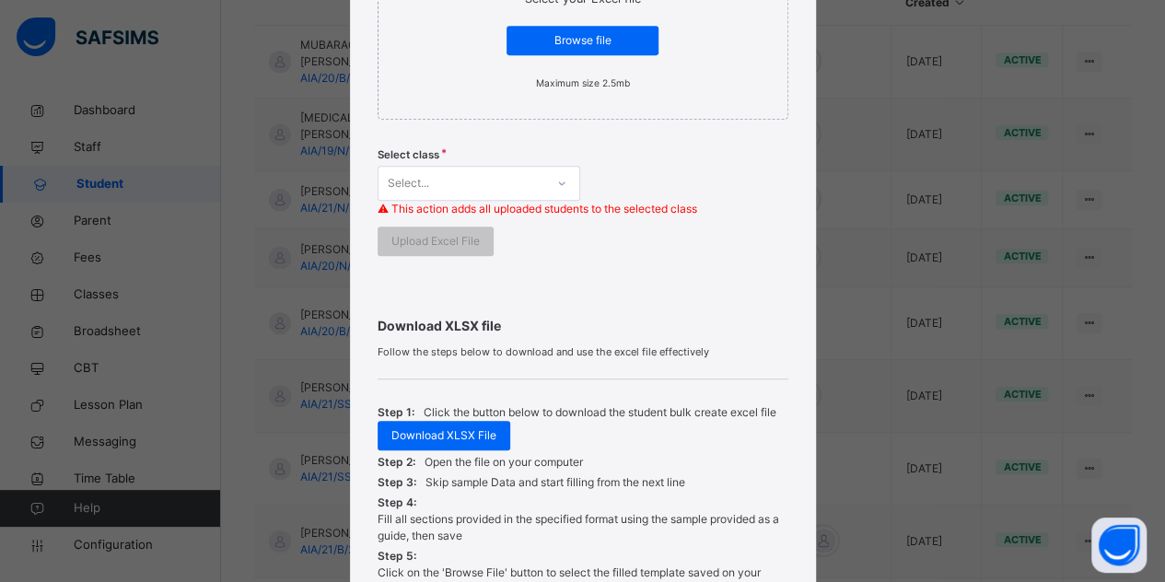
scroll to position [667, 0]
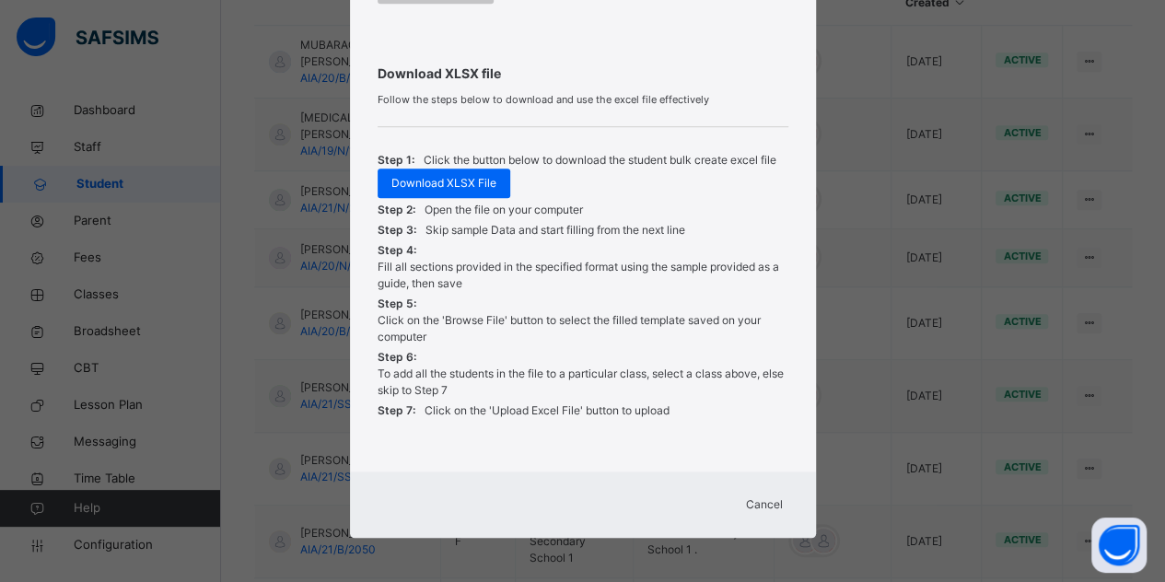
click at [781, 510] on div "Cancel" at bounding box center [764, 504] width 66 height 29
